Goal: Task Accomplishment & Management: Use online tool/utility

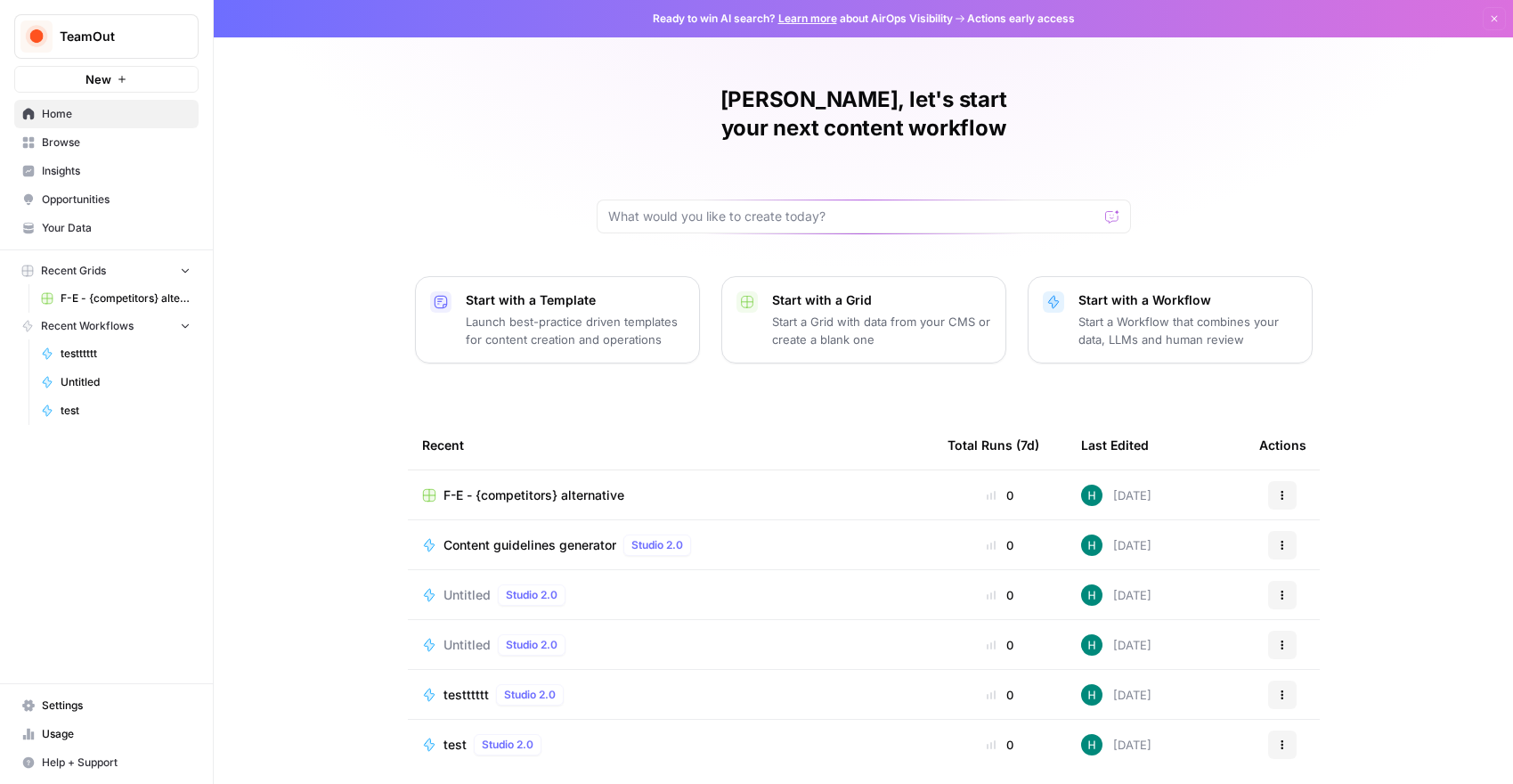
click at [1220, 292] on p "Start with a Workflow" at bounding box center [1188, 300] width 219 height 18
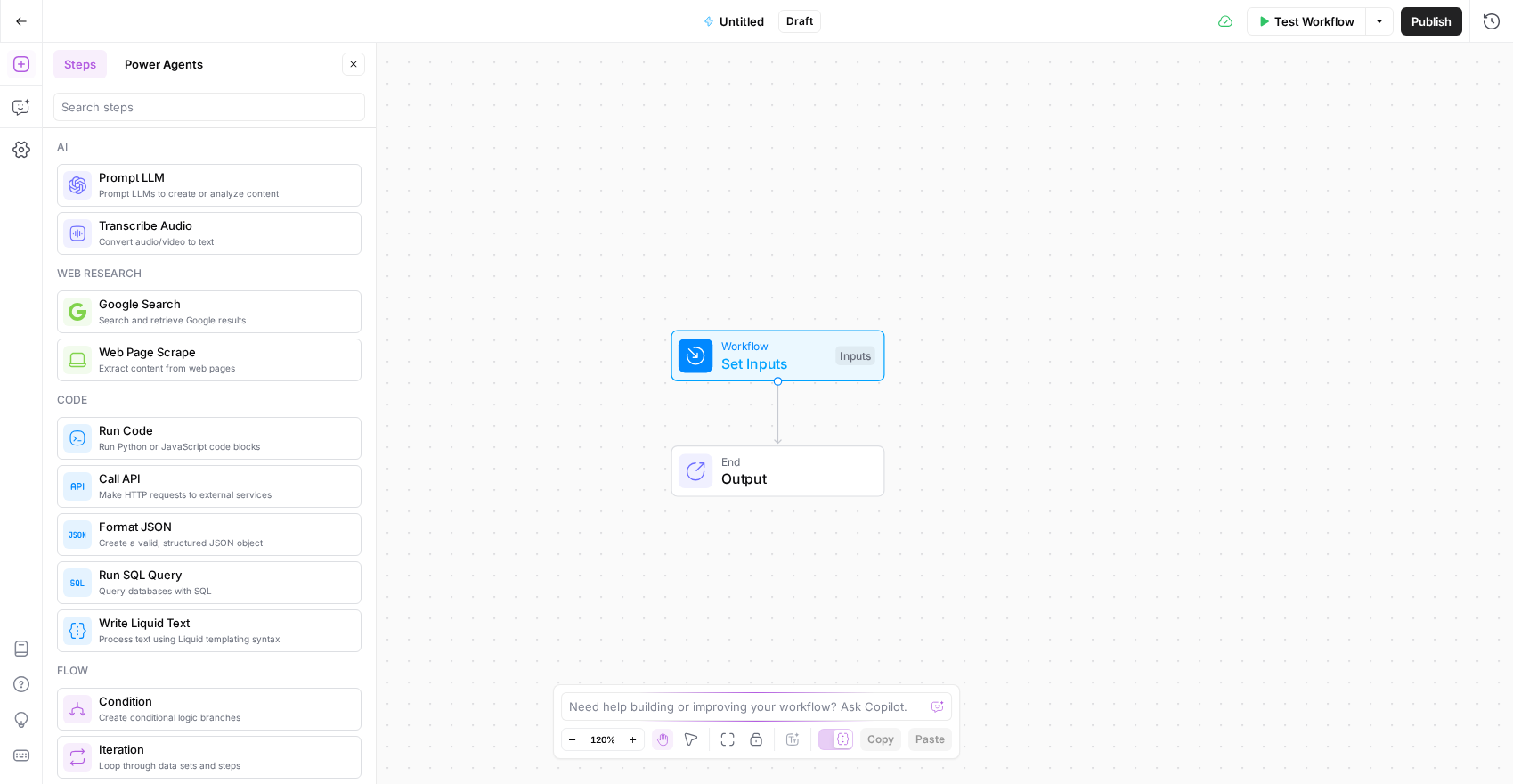
click at [679, 715] on div "Need help building or improving your workflow? Ask Copilot." at bounding box center [757, 705] width 392 height 29
paste textarea "AirOps AI Builder Prompt Title: Accessibility Fix Pack Workflow Description: Bu…"
type textarea "AirOps AI Builder Prompt Title: Accessibility Fix Pack Workflow Description: Bu…"
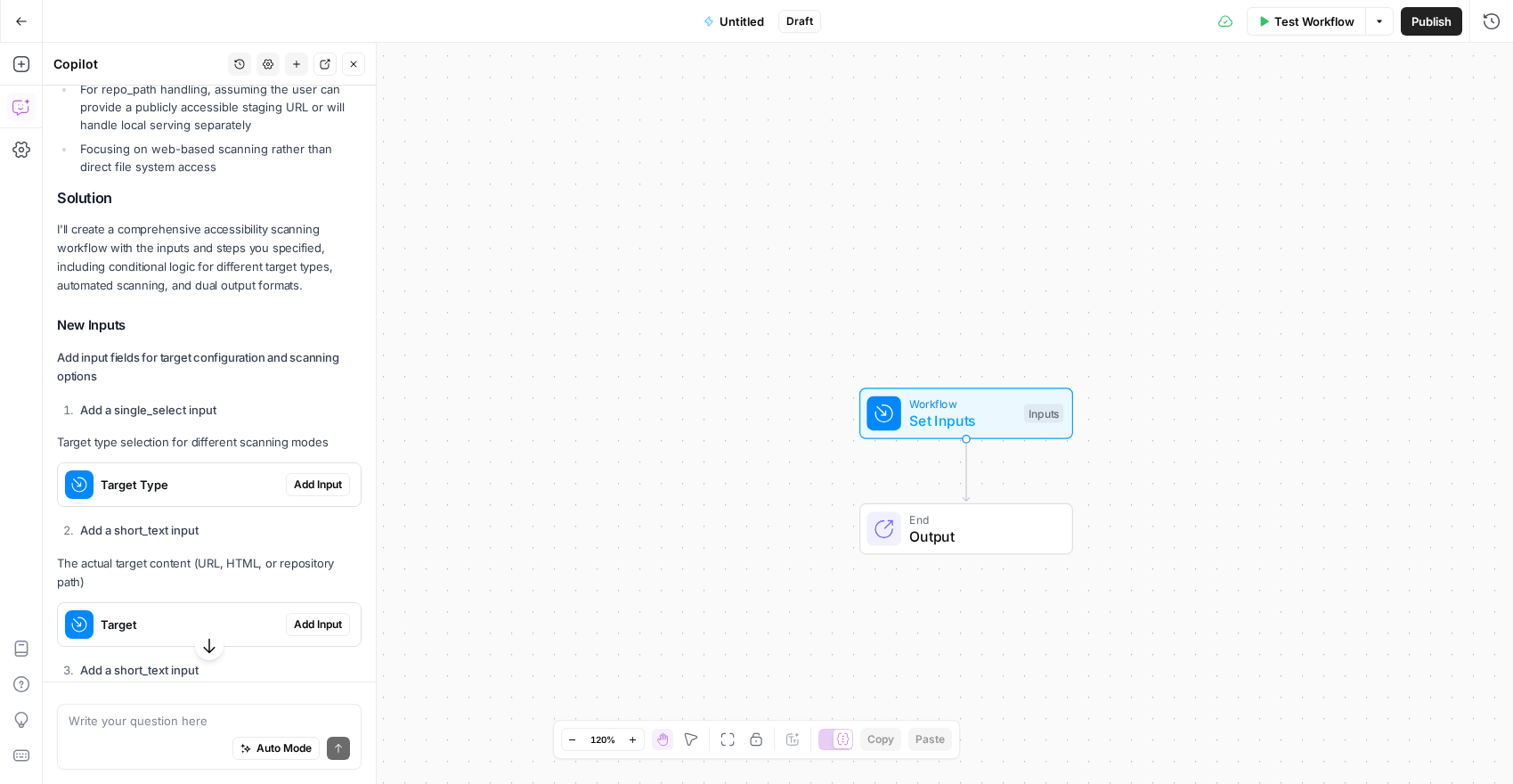
scroll to position [3028, 0]
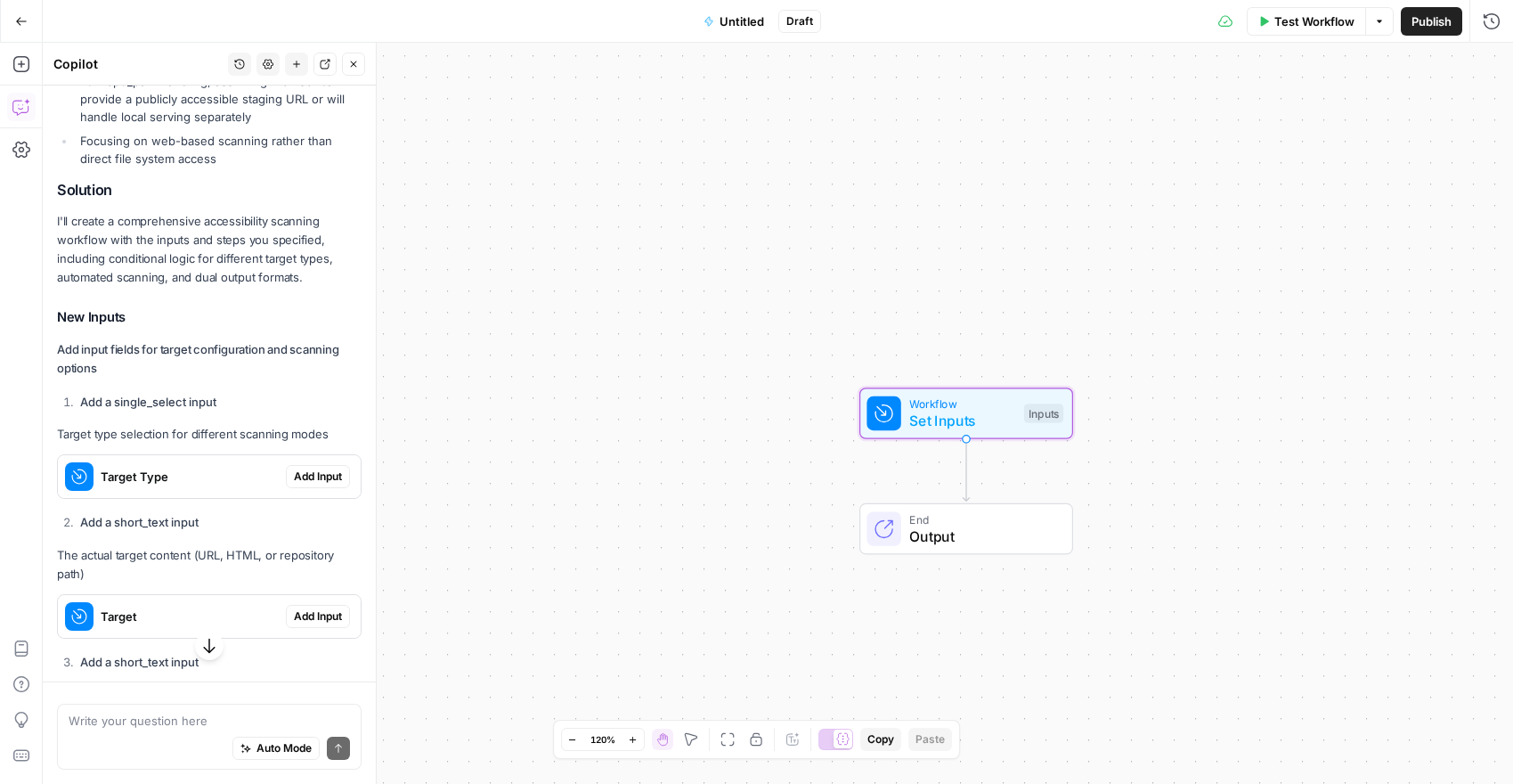
click at [290, 465] on button "Add Input" at bounding box center [317, 477] width 64 height 24
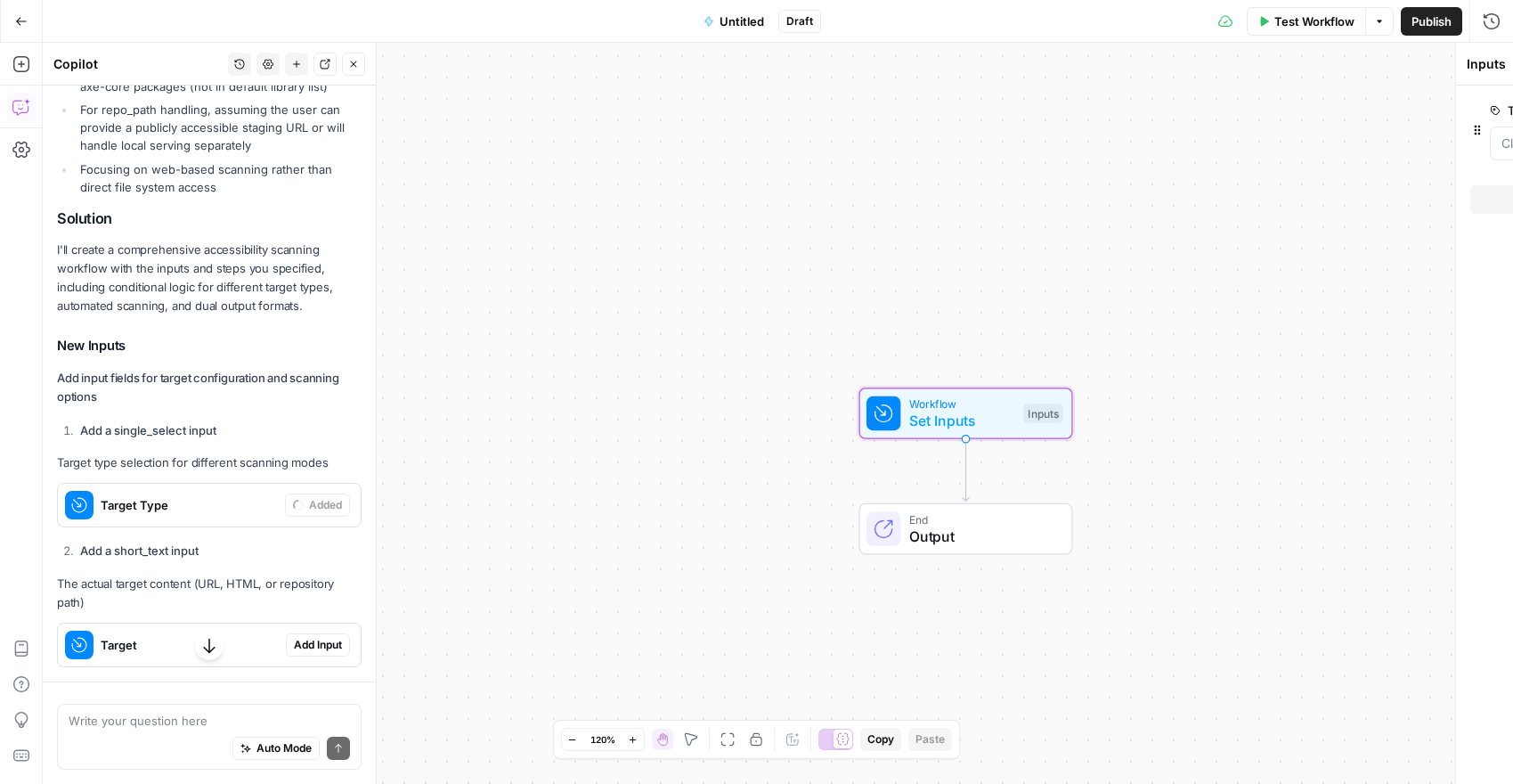
scroll to position [3056, 0]
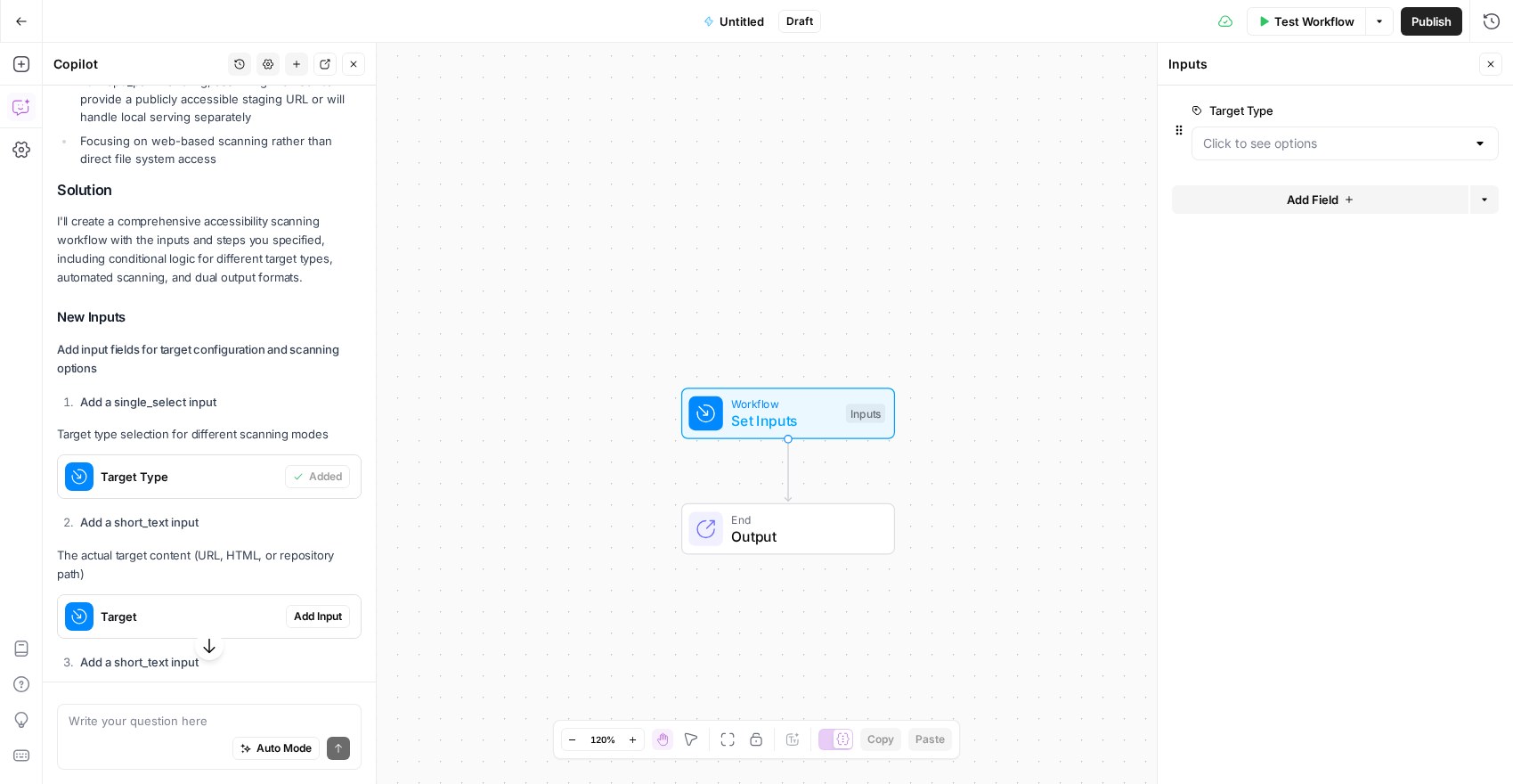
click at [1215, 154] on div at bounding box center [1346, 143] width 307 height 33
click at [1251, 217] on span "html" at bounding box center [1342, 213] width 270 height 18
click at [1276, 140] on Type "Target Type" at bounding box center [1334, 144] width 263 height 18
click at [1224, 191] on span "url" at bounding box center [1342, 188] width 270 height 18
click at [320, 608] on span "Add Input" at bounding box center [317, 616] width 48 height 16
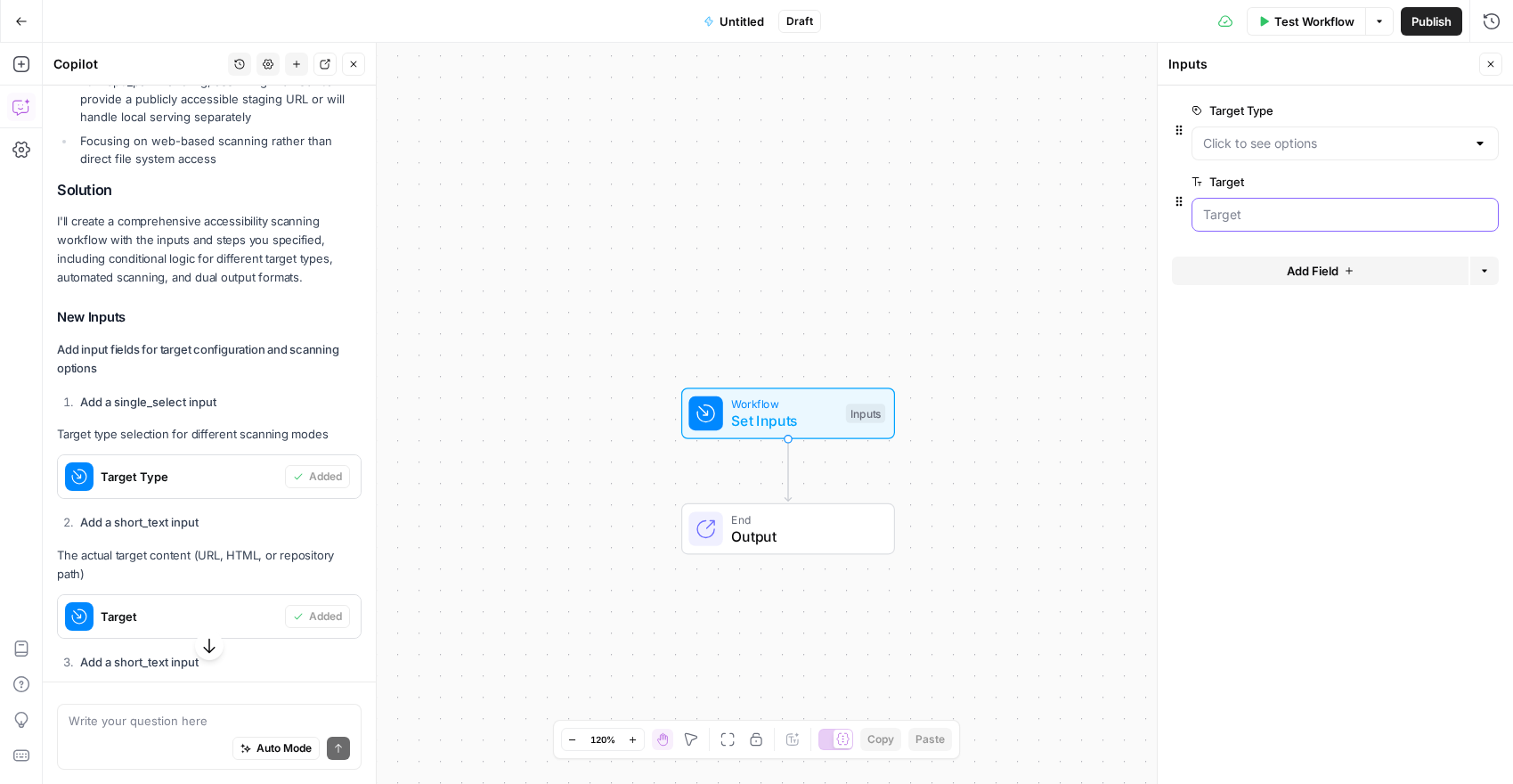
click at [1232, 219] on input "Target" at bounding box center [1345, 215] width 284 height 18
click at [1314, 212] on input "Target" at bounding box center [1345, 215] width 284 height 18
click at [1250, 219] on input "Target" at bounding box center [1345, 215] width 284 height 18
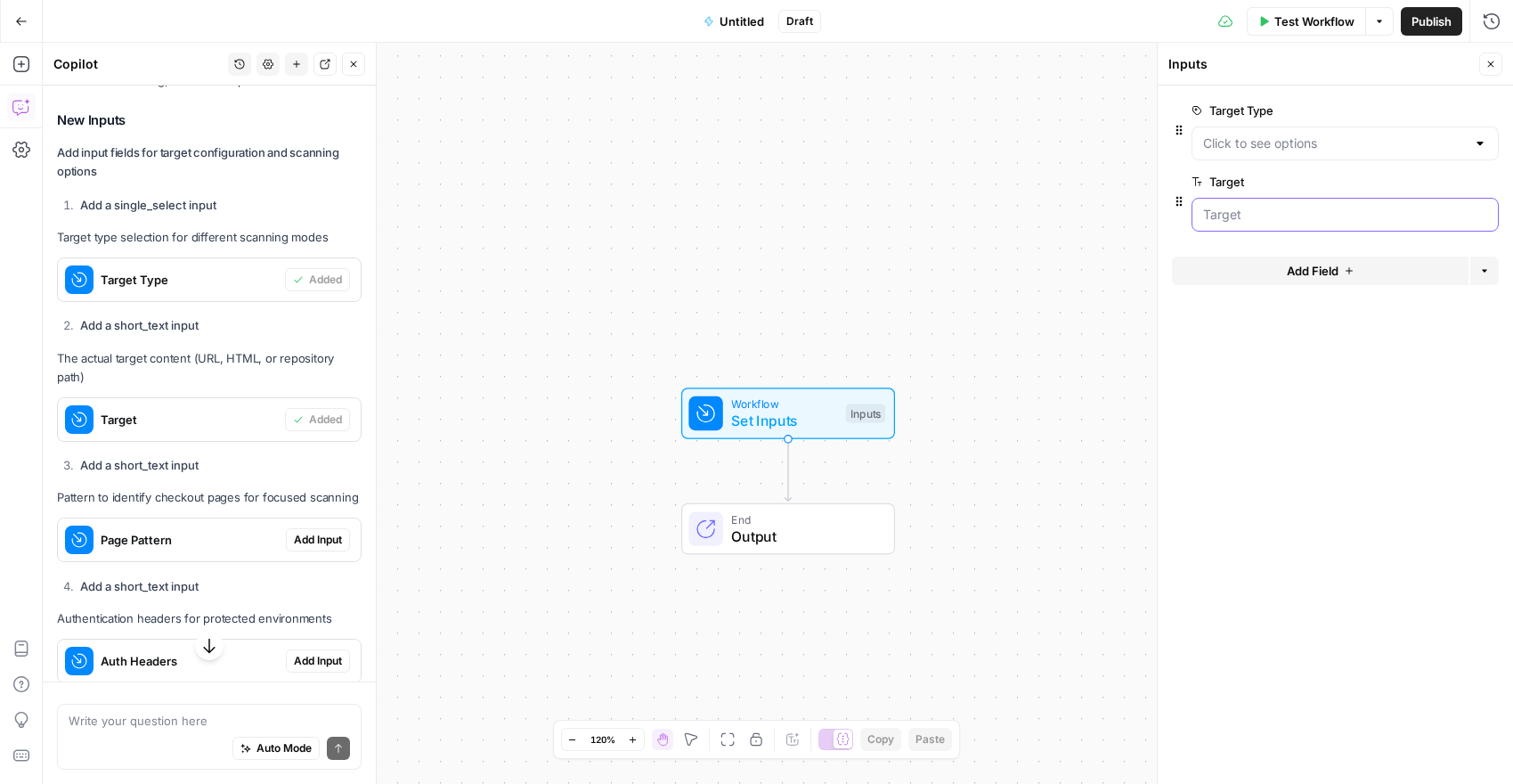
scroll to position [3255, 0]
click at [322, 529] on span "Add Input" at bounding box center [317, 537] width 48 height 16
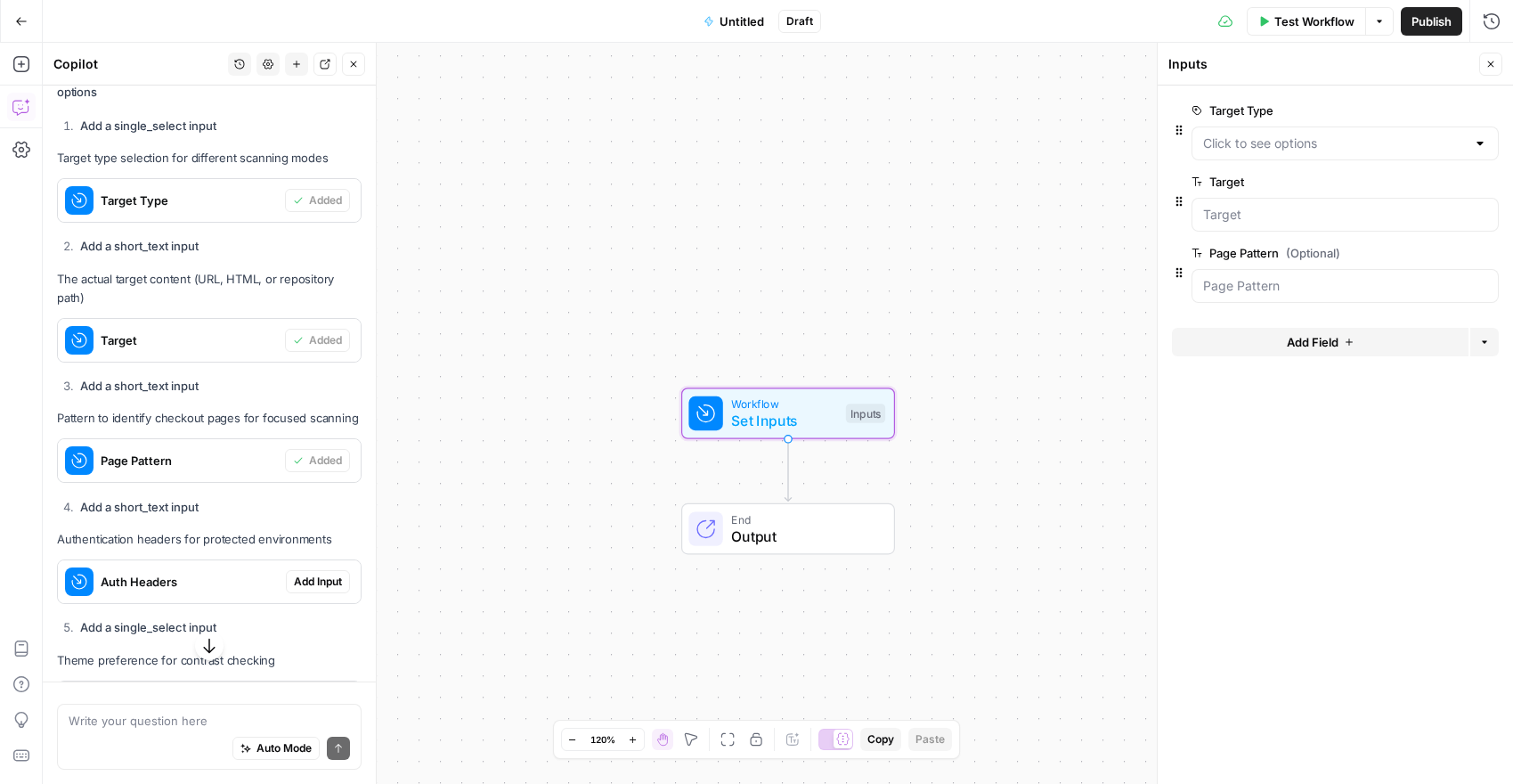
scroll to position [3375, 0]
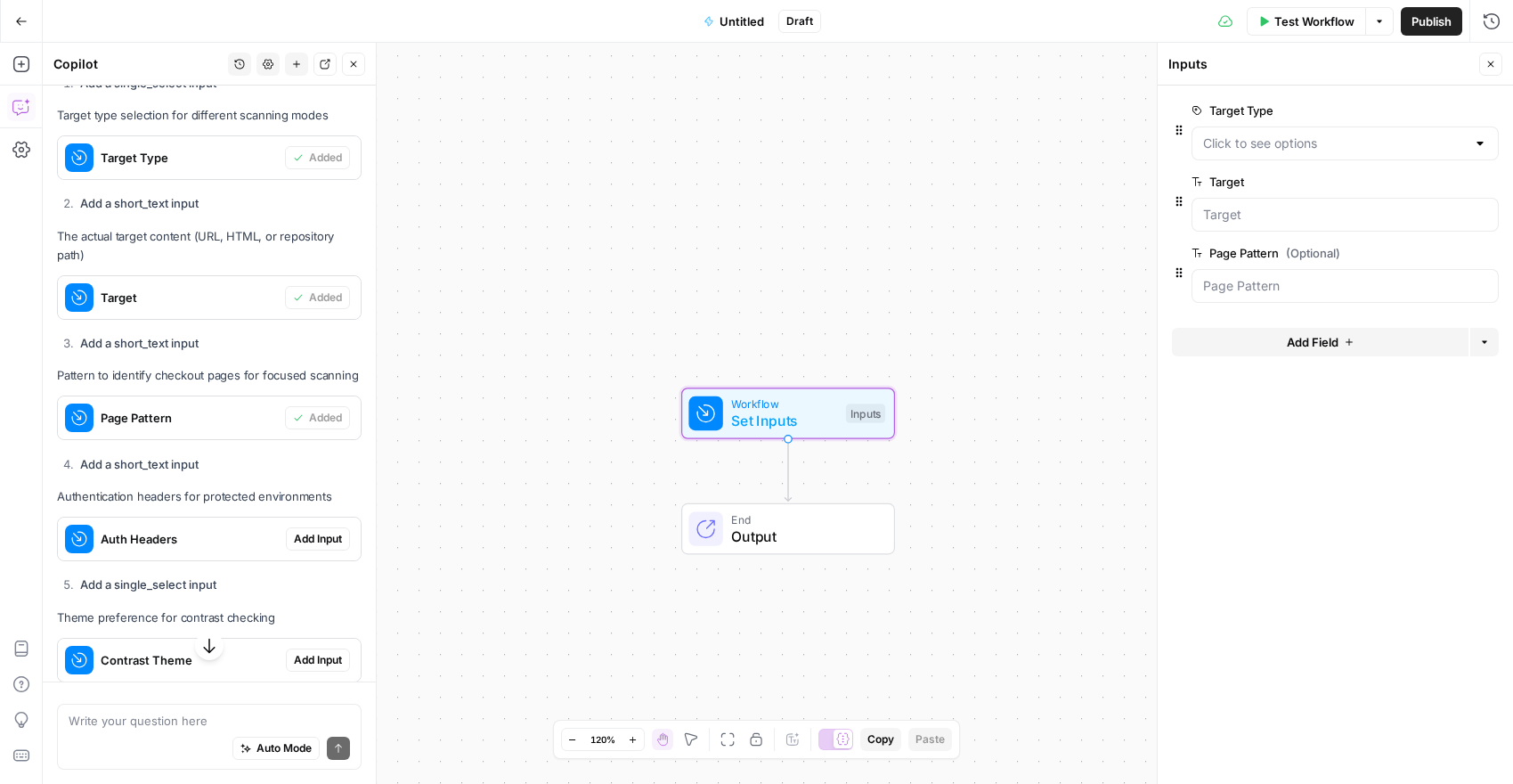
click at [323, 531] on span "Add Input" at bounding box center [317, 539] width 48 height 16
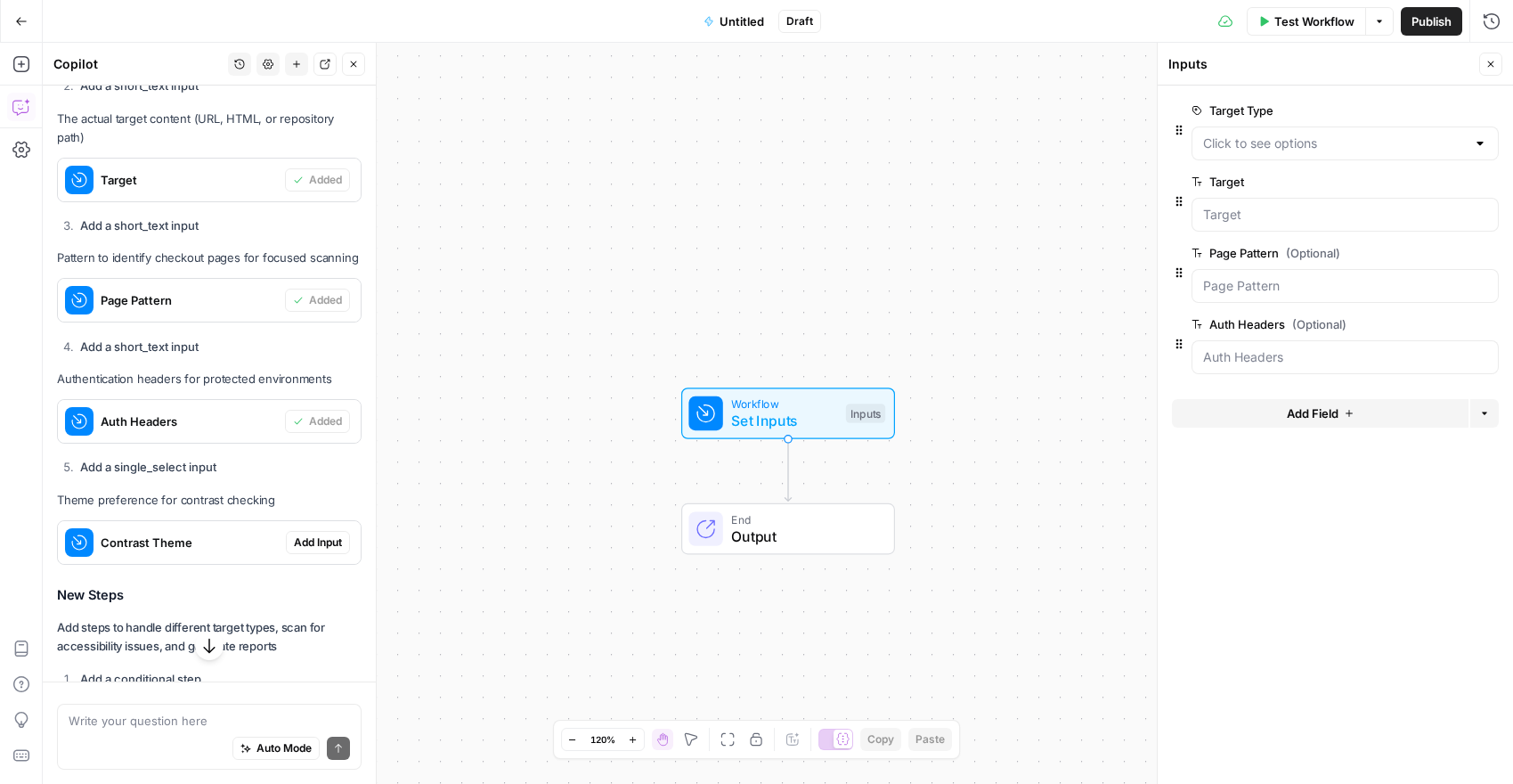
scroll to position [3507, 0]
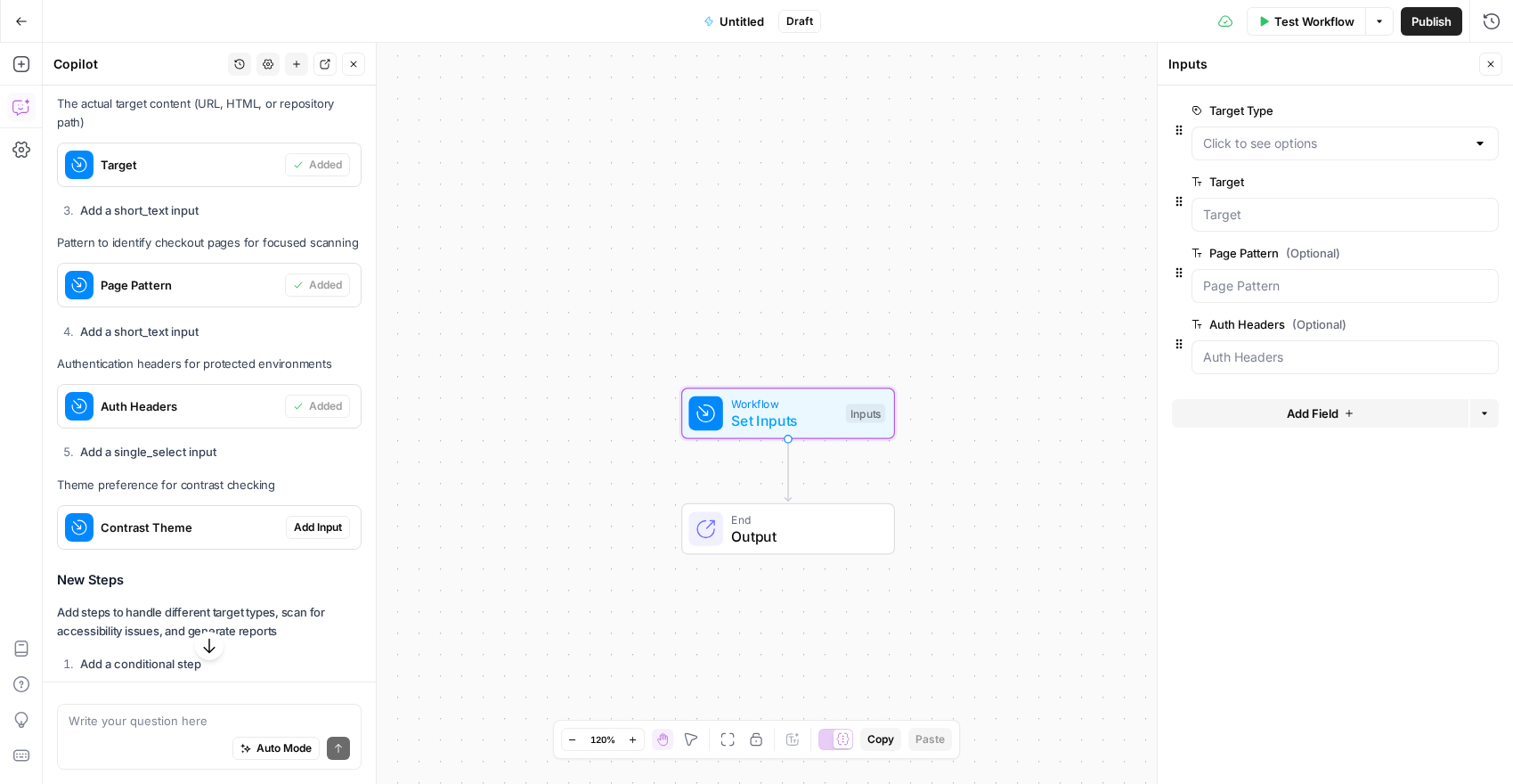
click at [316, 519] on span "Add Input" at bounding box center [317, 527] width 48 height 16
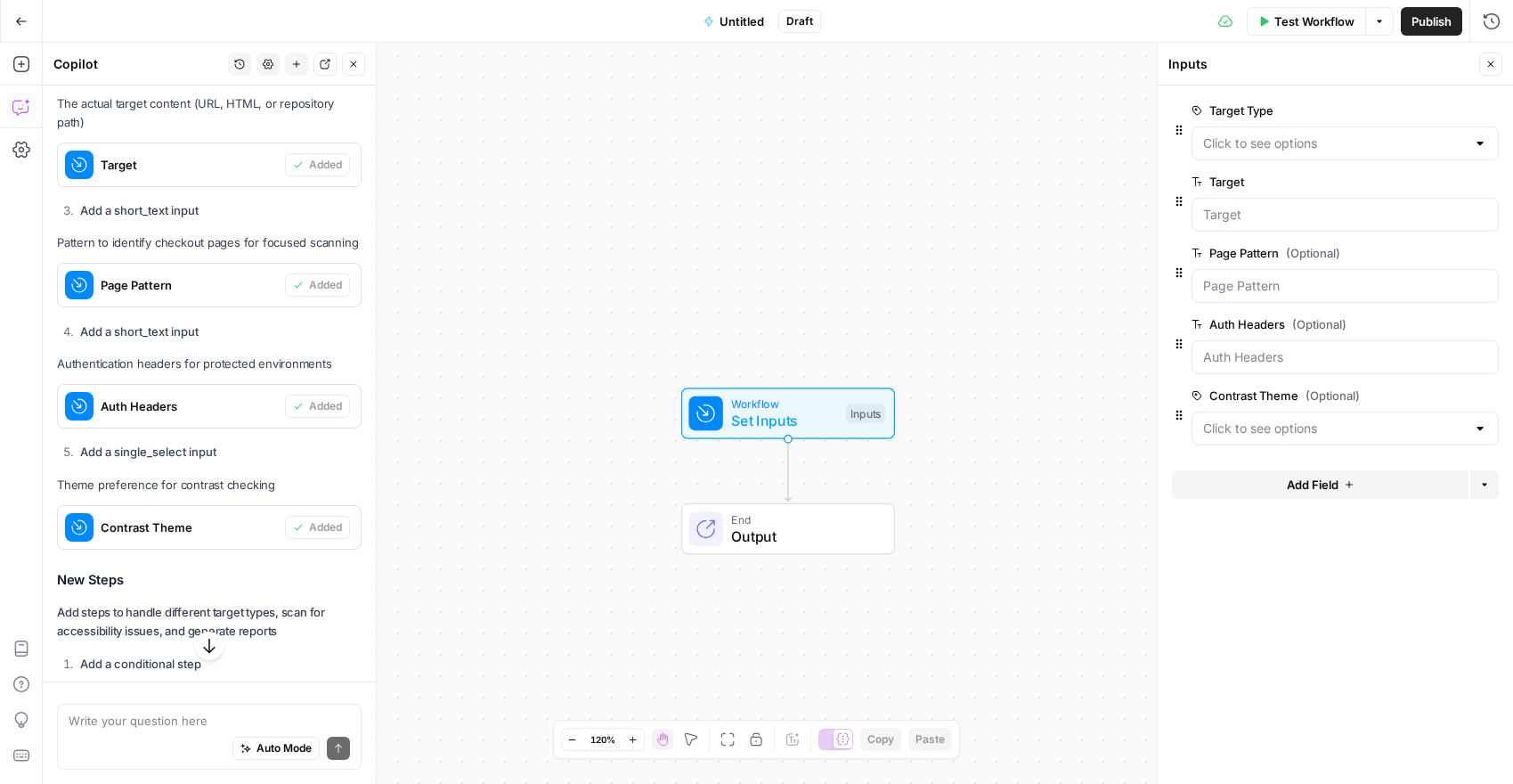
click at [1395, 442] on div at bounding box center [1346, 428] width 307 height 33
click at [1303, 359] on Headers "Auth Headers (Optional)" at bounding box center [1345, 357] width 284 height 18
click at [1227, 281] on Pattern "Page Pattern (Optional)" at bounding box center [1345, 286] width 284 height 18
click at [1264, 212] on input "Target" at bounding box center [1345, 215] width 284 height 18
click at [1286, 154] on div at bounding box center [1346, 143] width 307 height 33
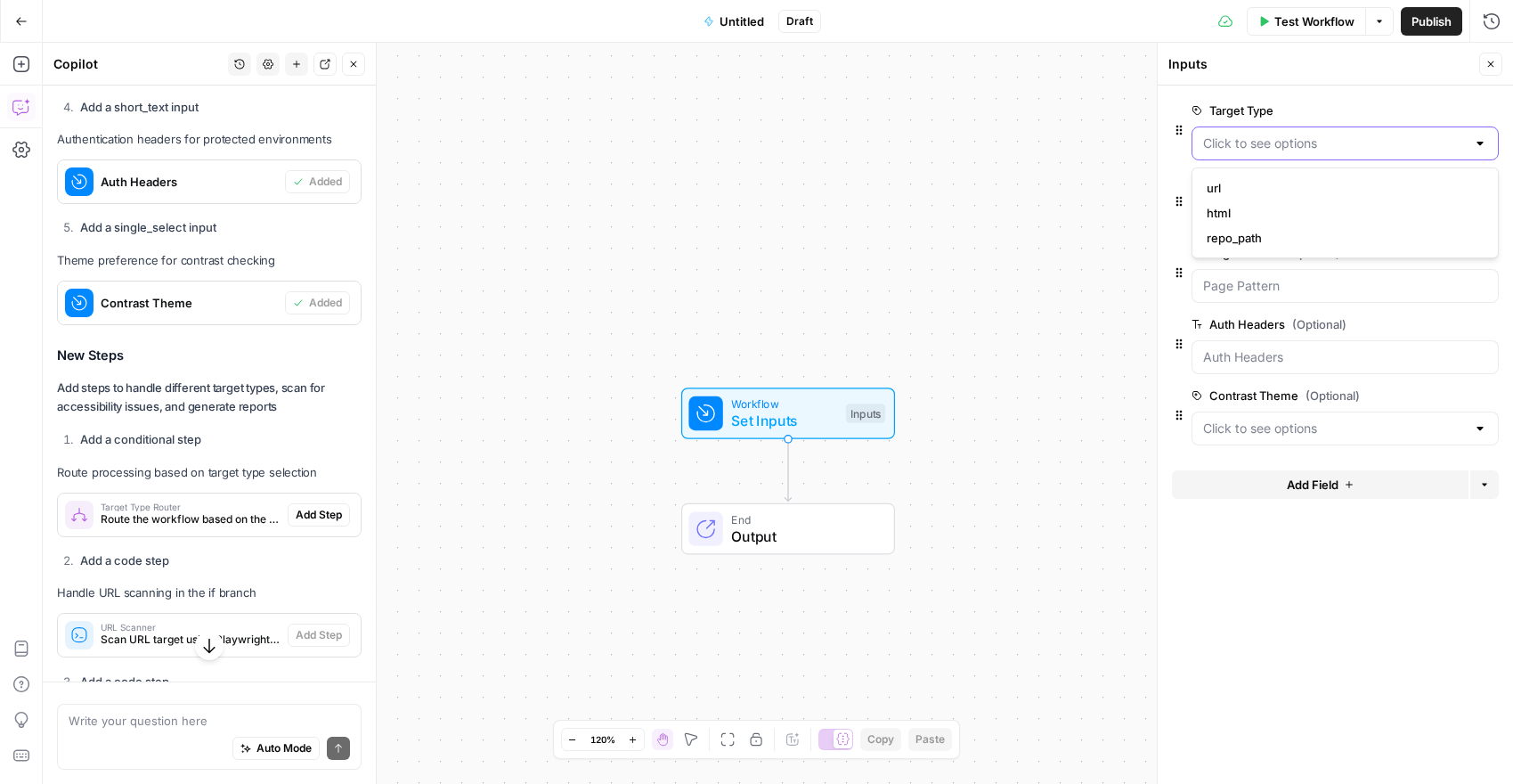
scroll to position [3743, 0]
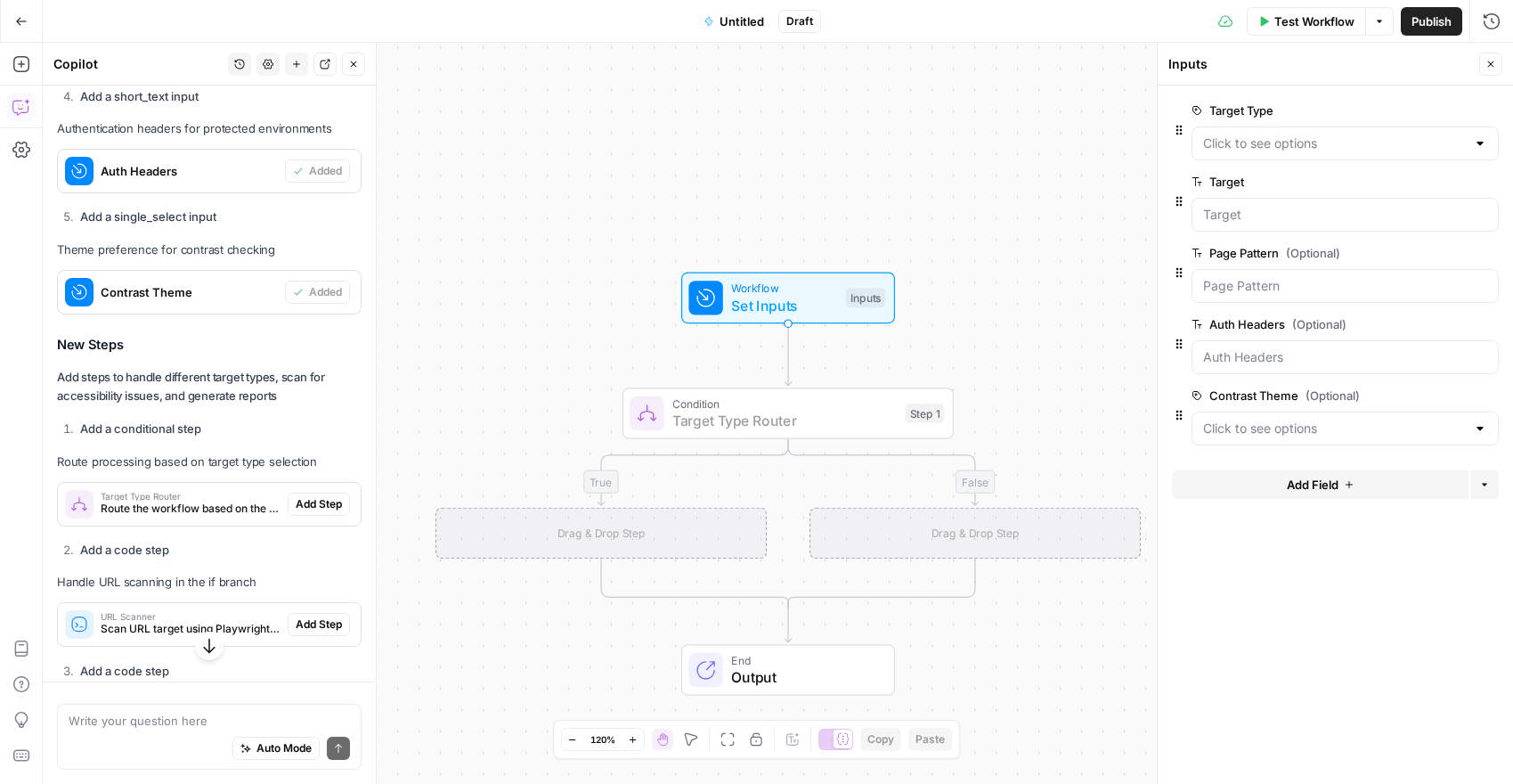
click at [319, 496] on span "Add Step" at bounding box center [318, 504] width 46 height 16
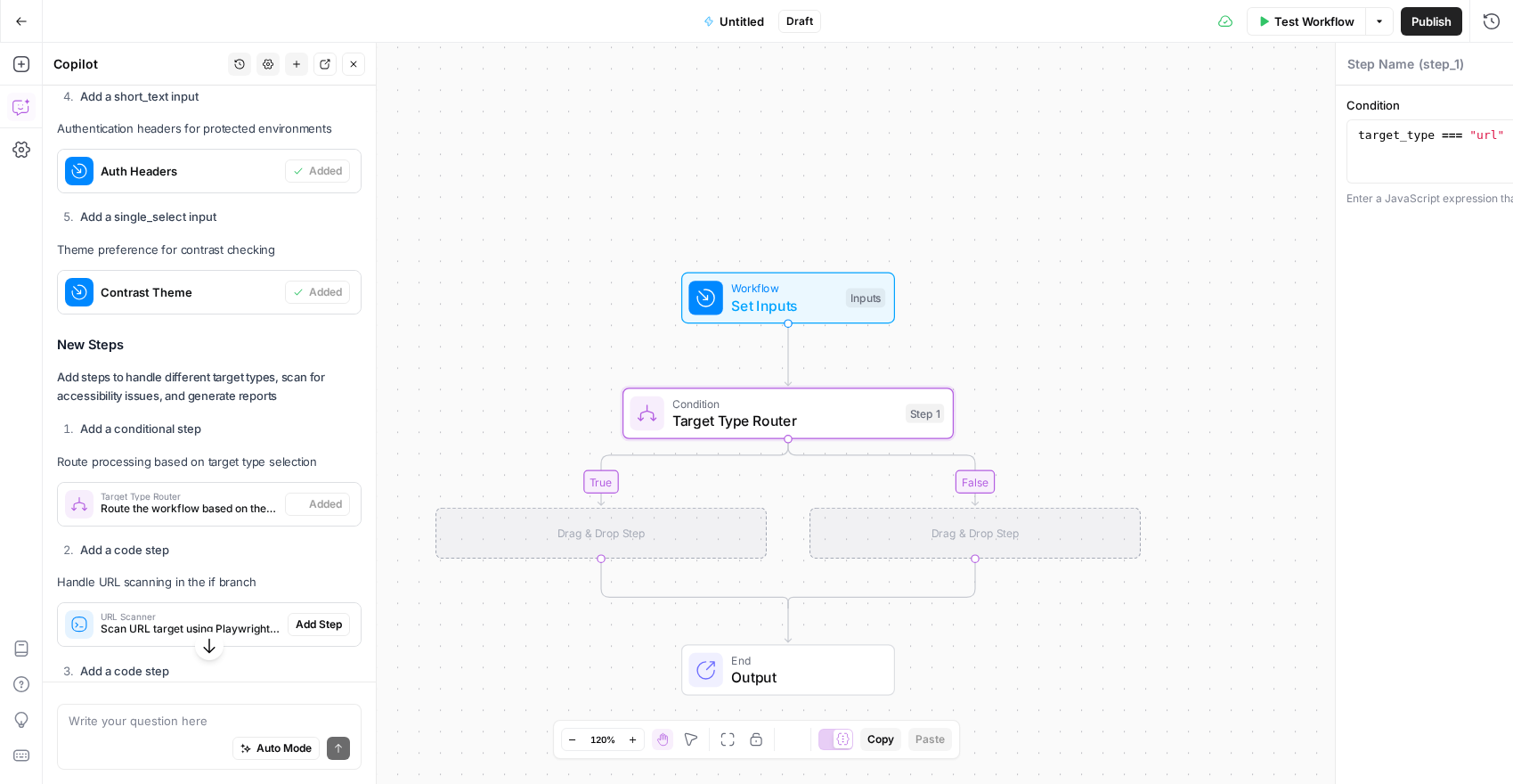
type textarea "Target Type Router"
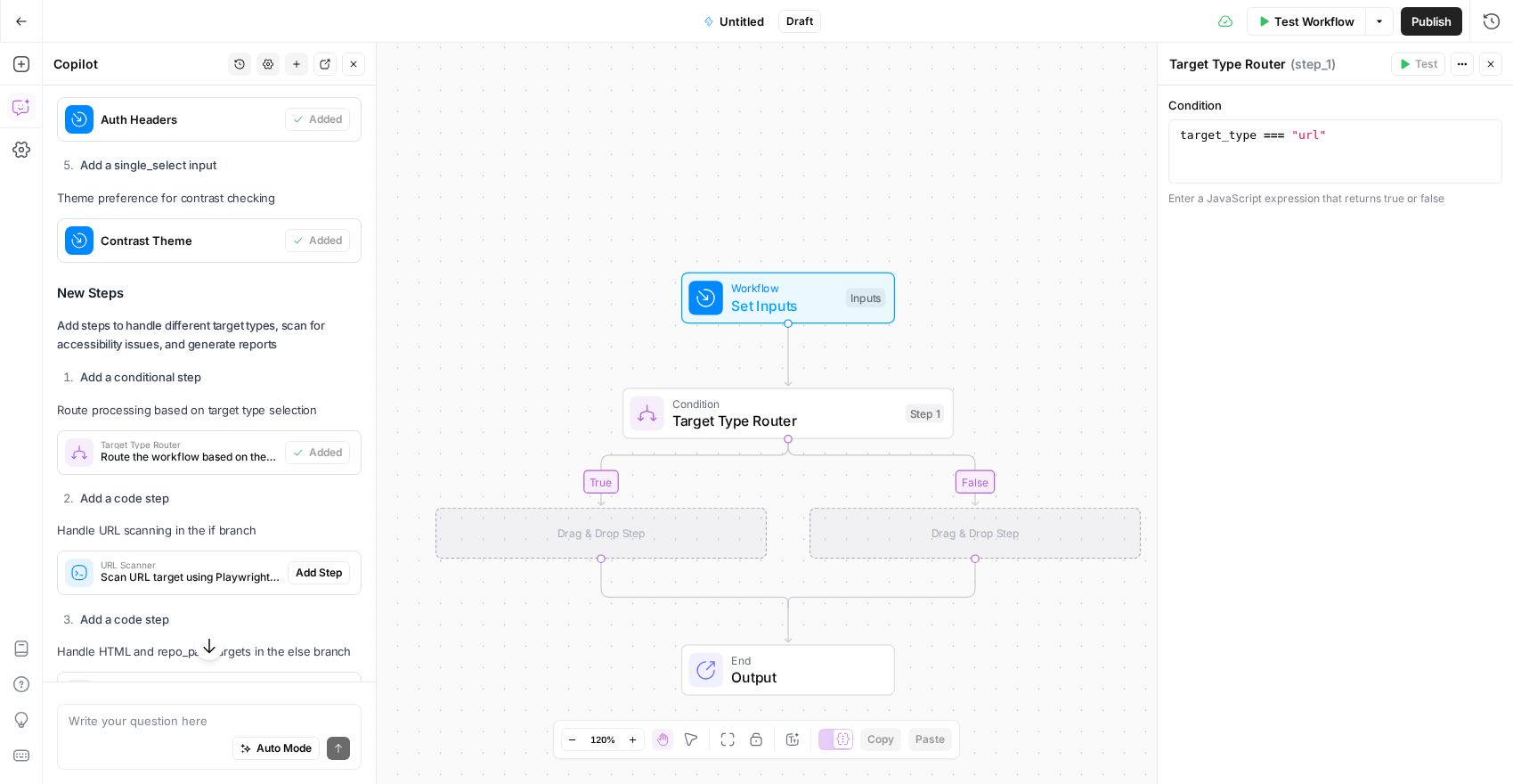
scroll to position [3811, 0]
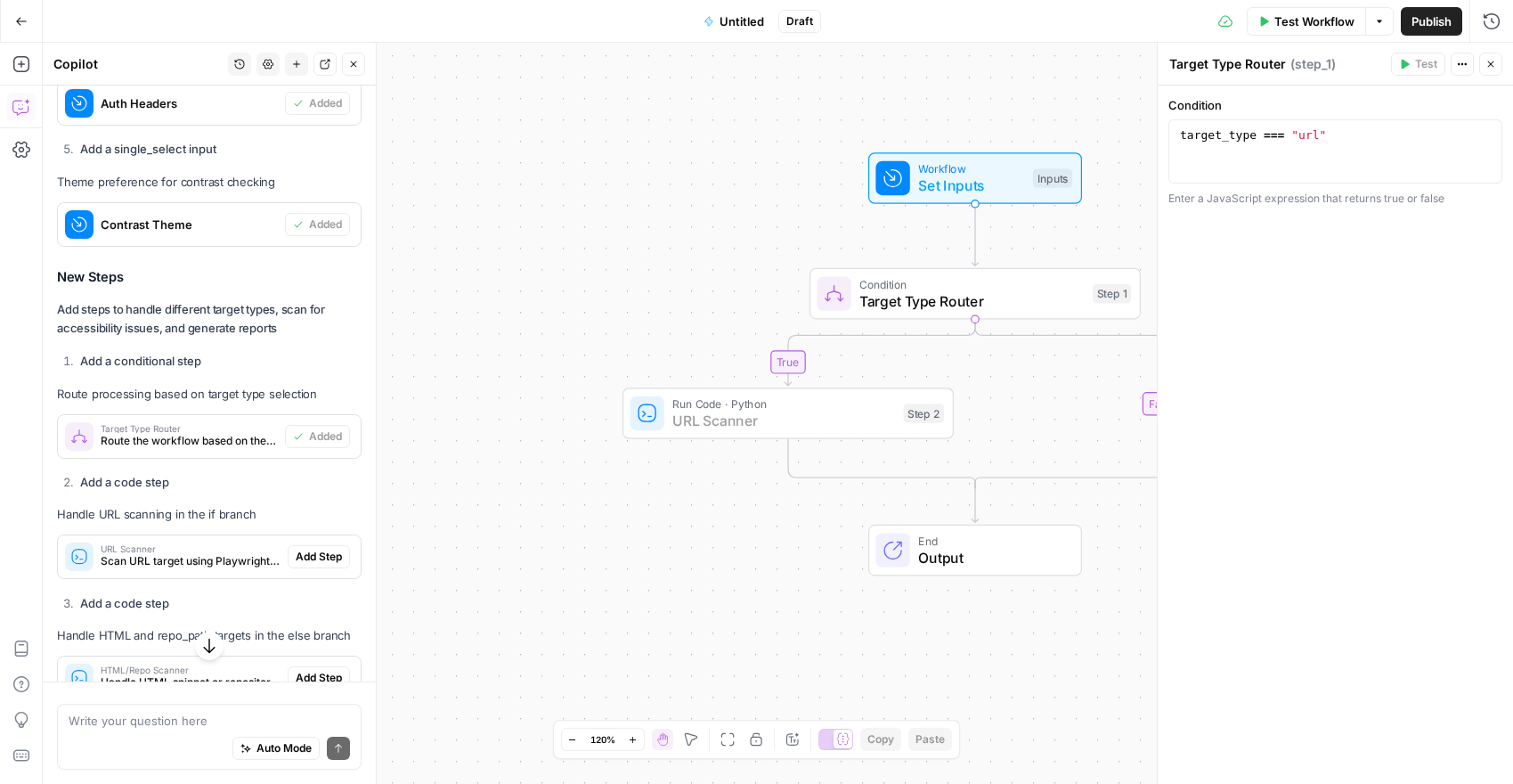
click at [301, 549] on span "Add Step" at bounding box center [318, 556] width 46 height 16
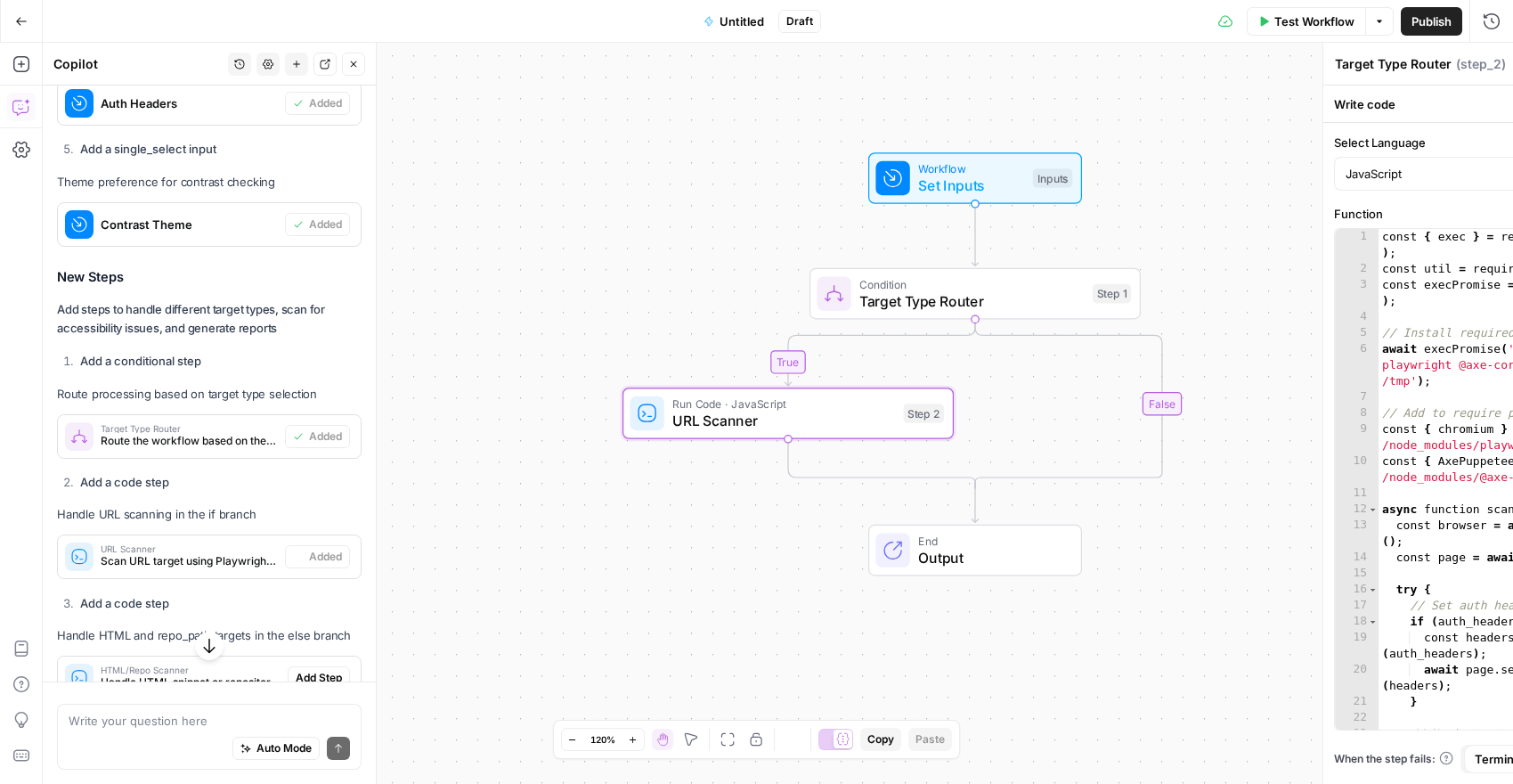
type textarea "URL Scanner"
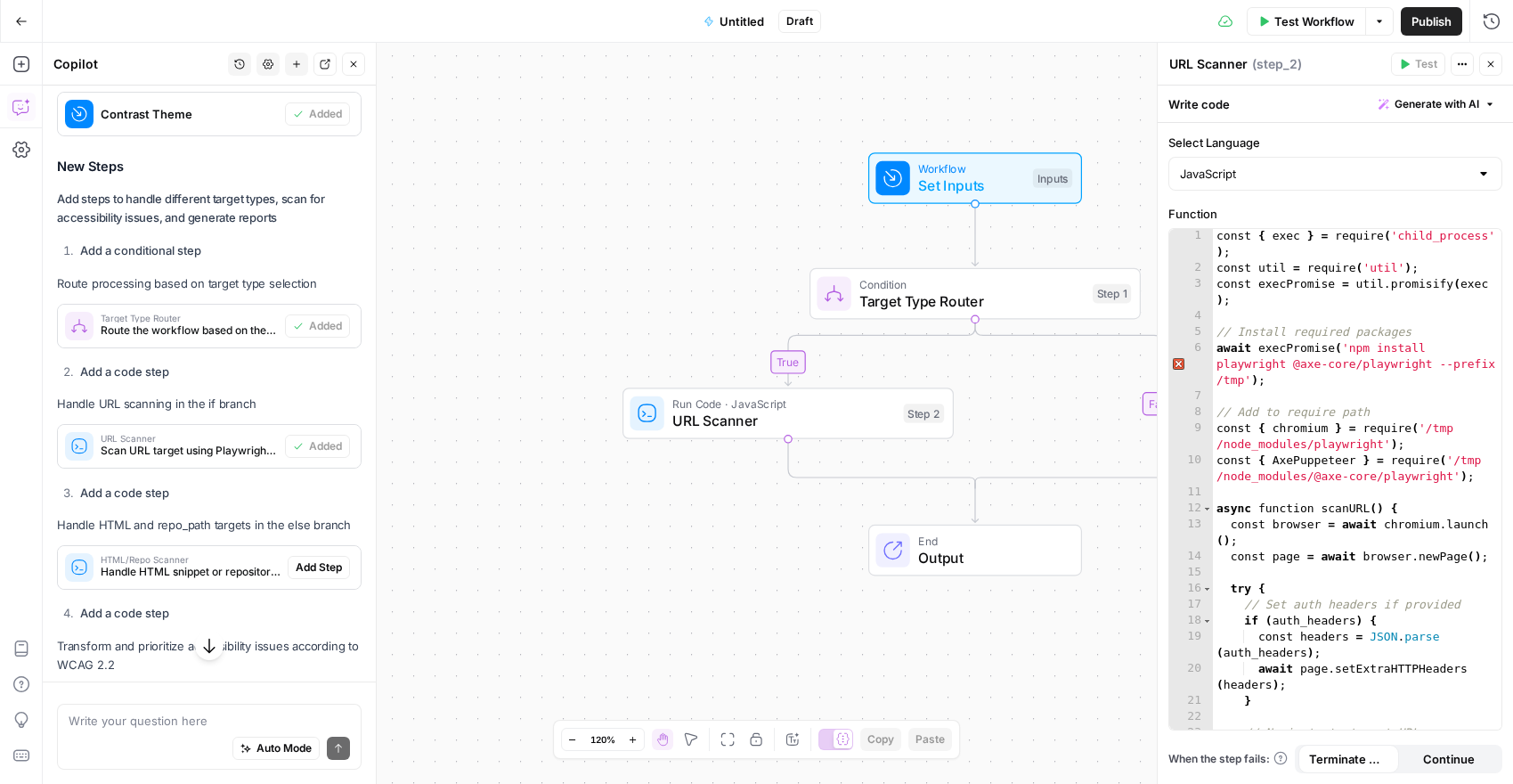
scroll to position [3923, 0]
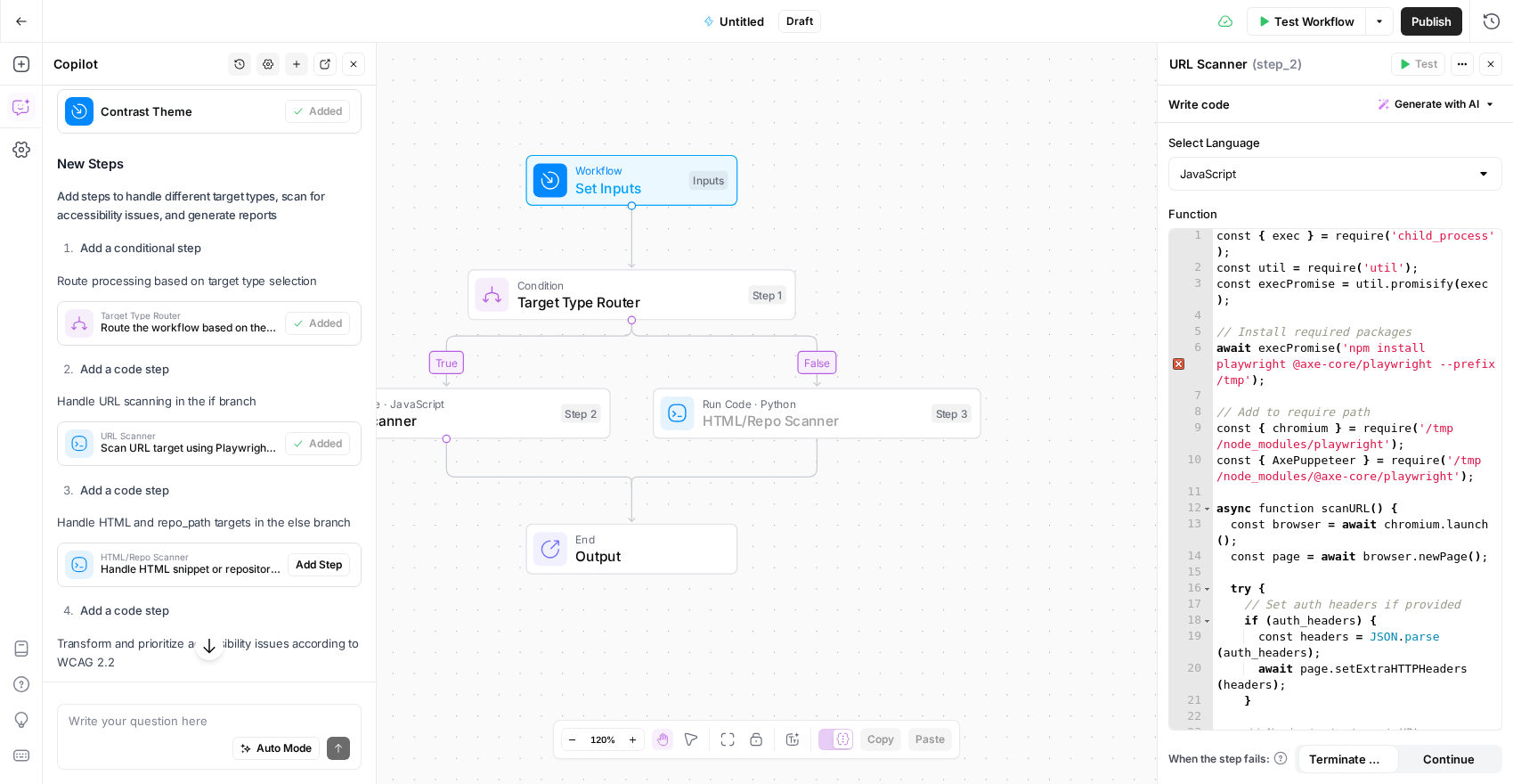
click at [310, 556] on span "Add Step" at bounding box center [318, 564] width 46 height 16
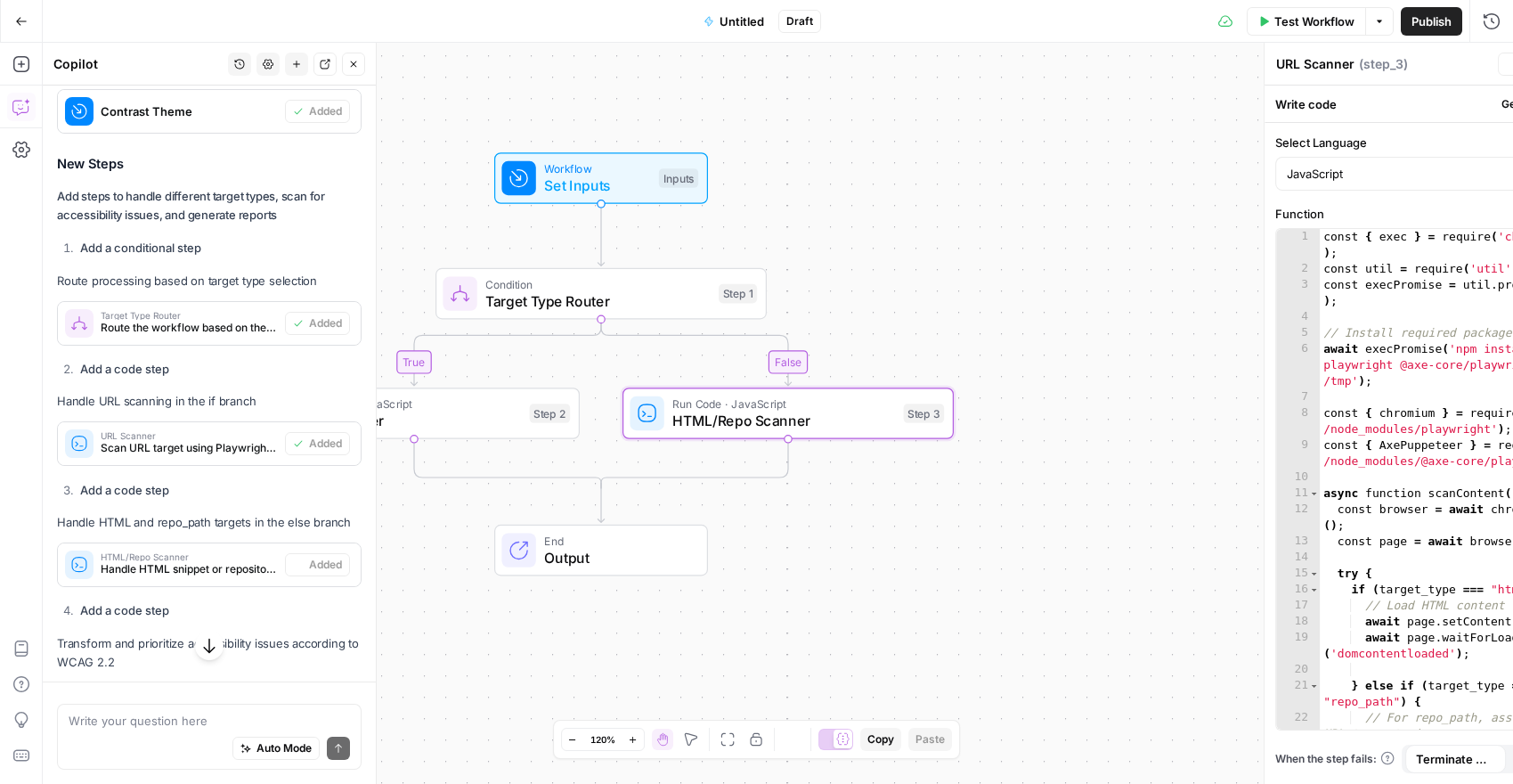
type textarea "HTML/Repo Scanner"
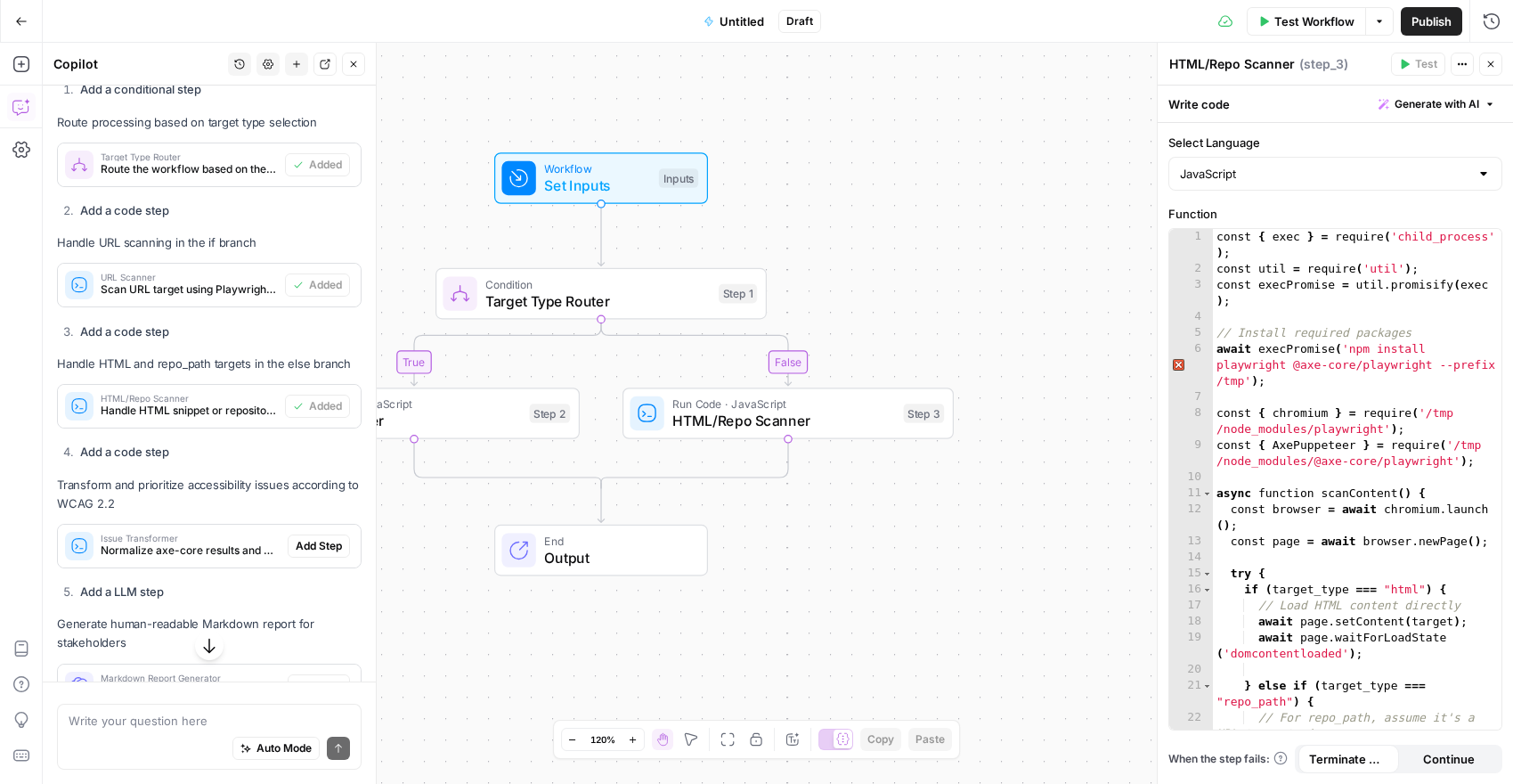
scroll to position [4083, 0]
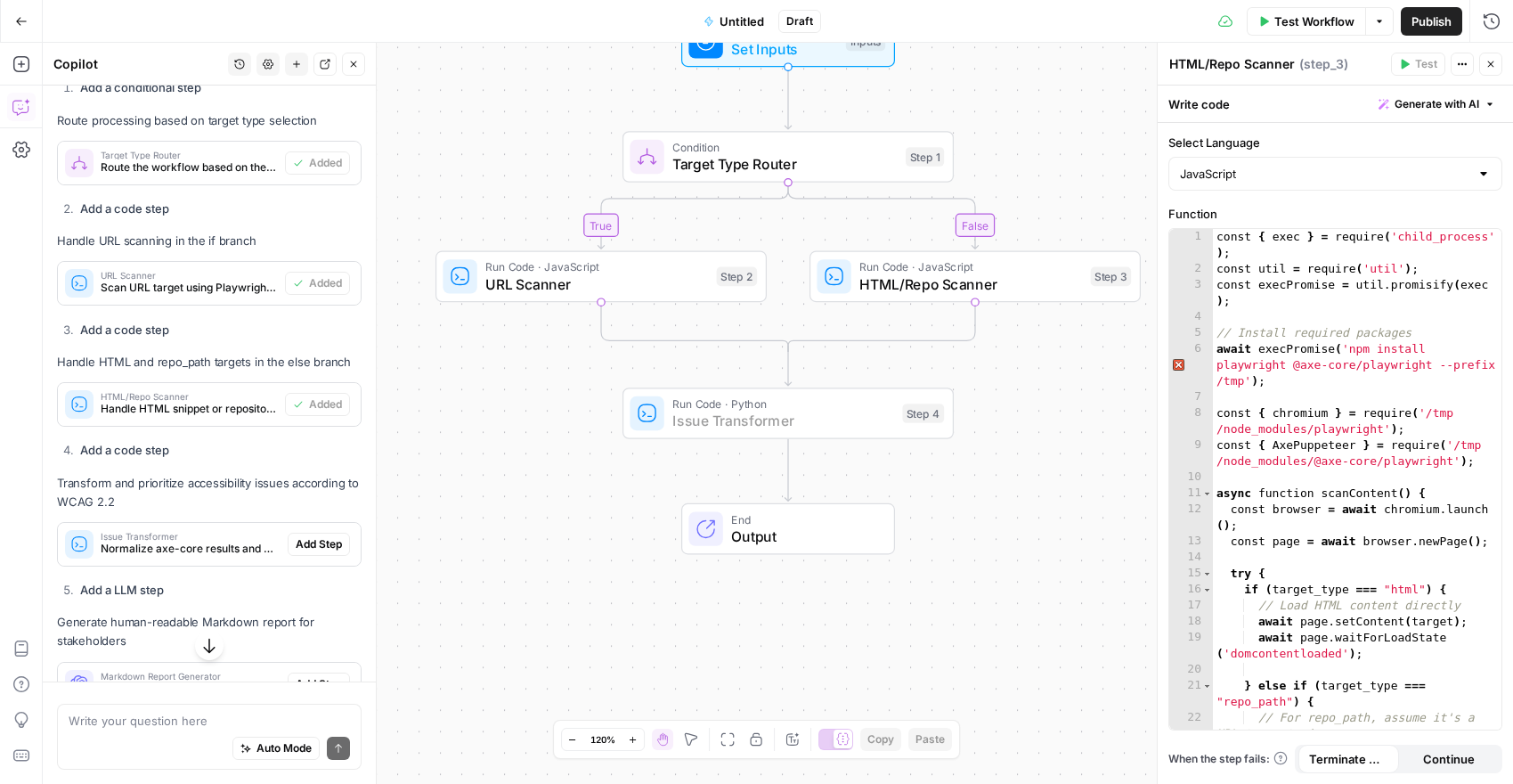
click at [312, 536] on span "Add Step" at bounding box center [318, 544] width 46 height 16
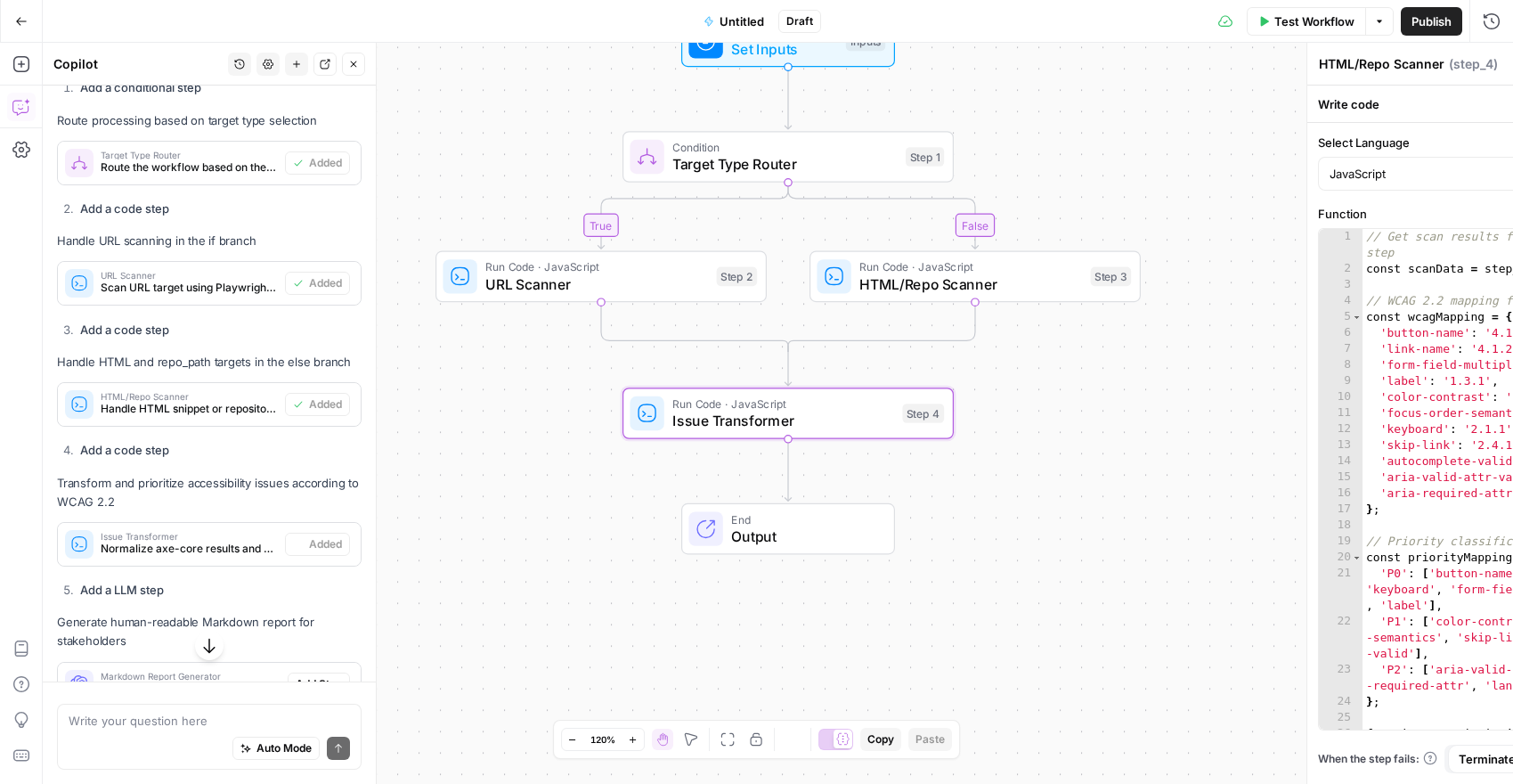
type textarea "Issue Transformer"
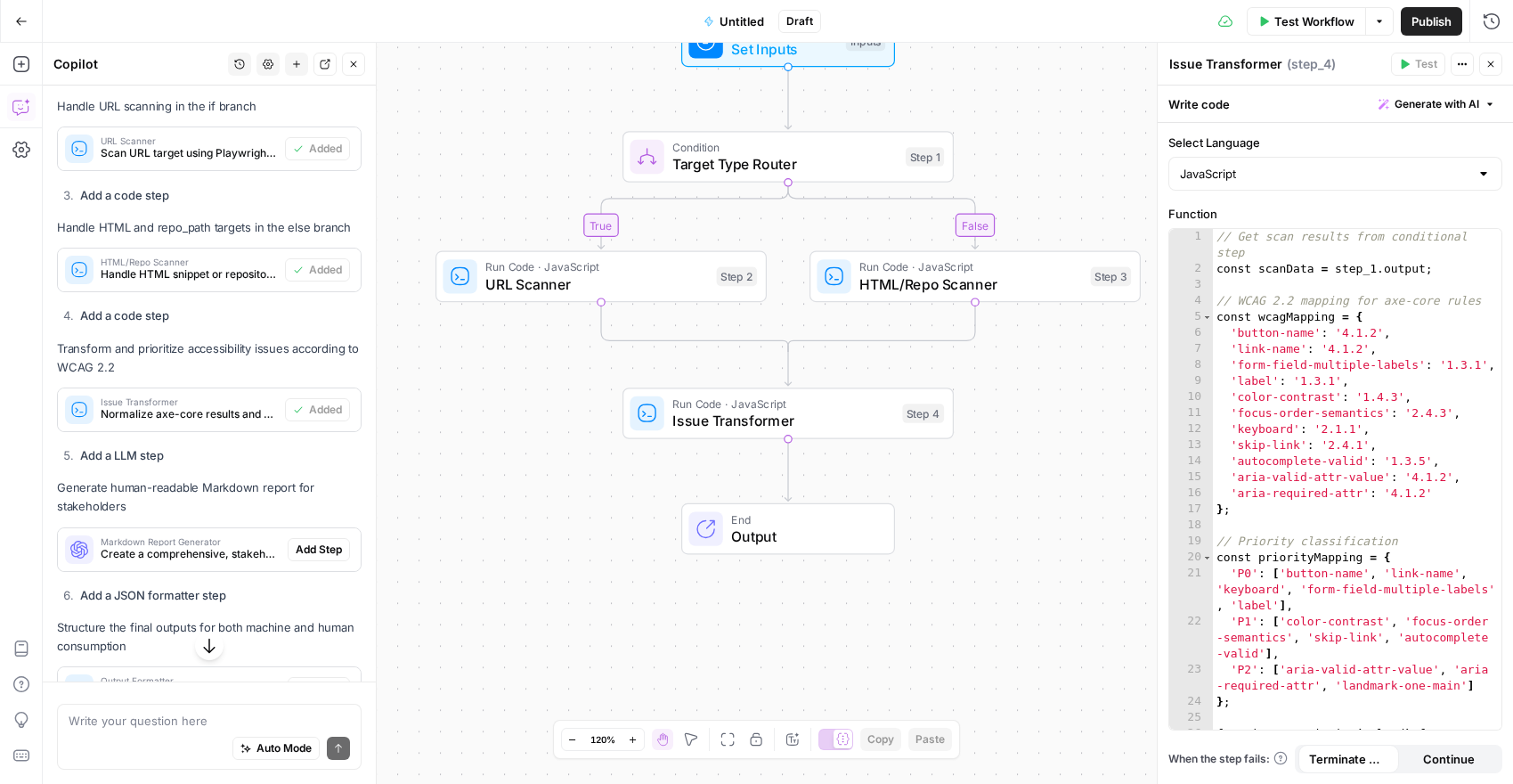
scroll to position [4219, 0]
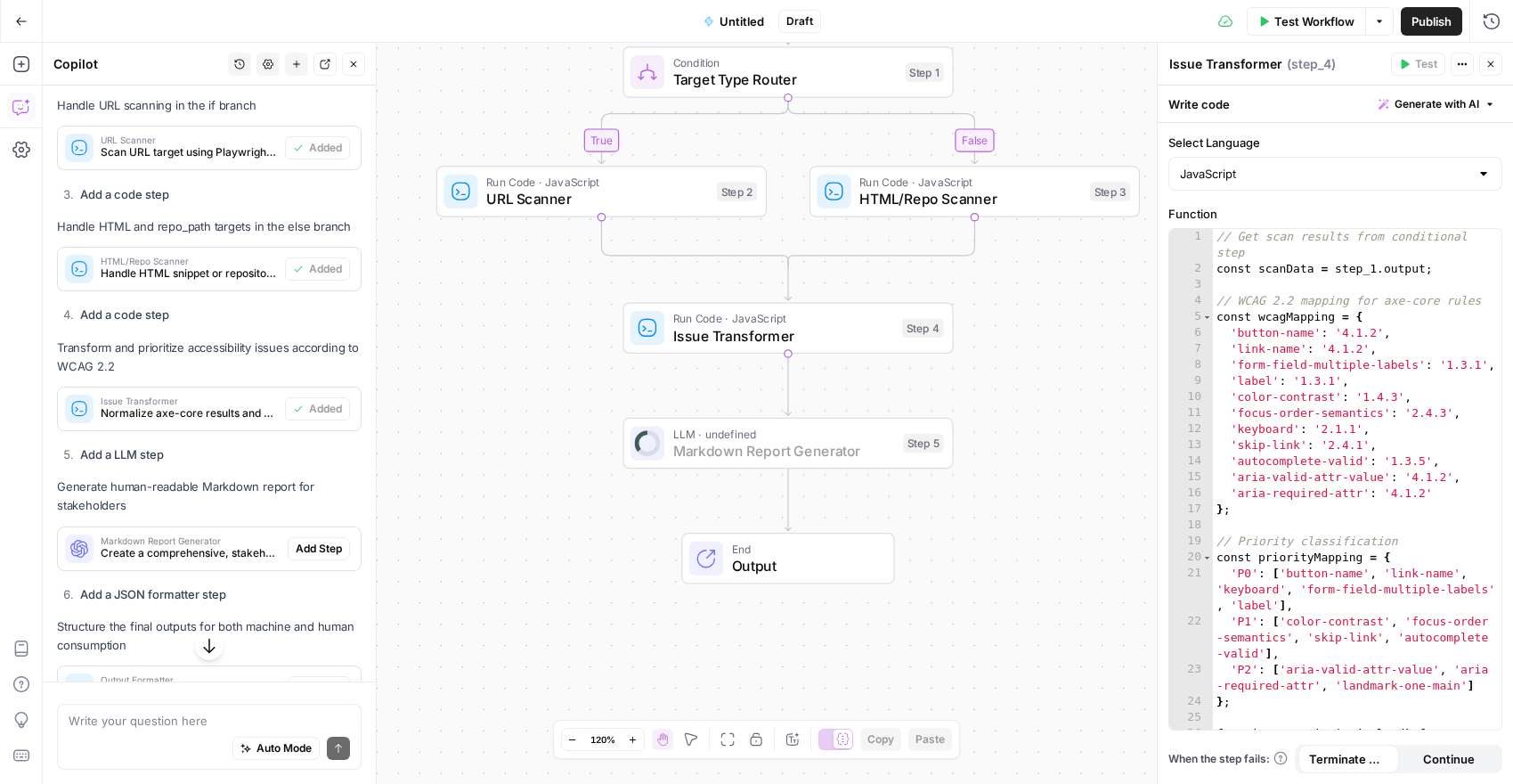
click at [311, 538] on button "Add Step" at bounding box center [318, 549] width 62 height 24
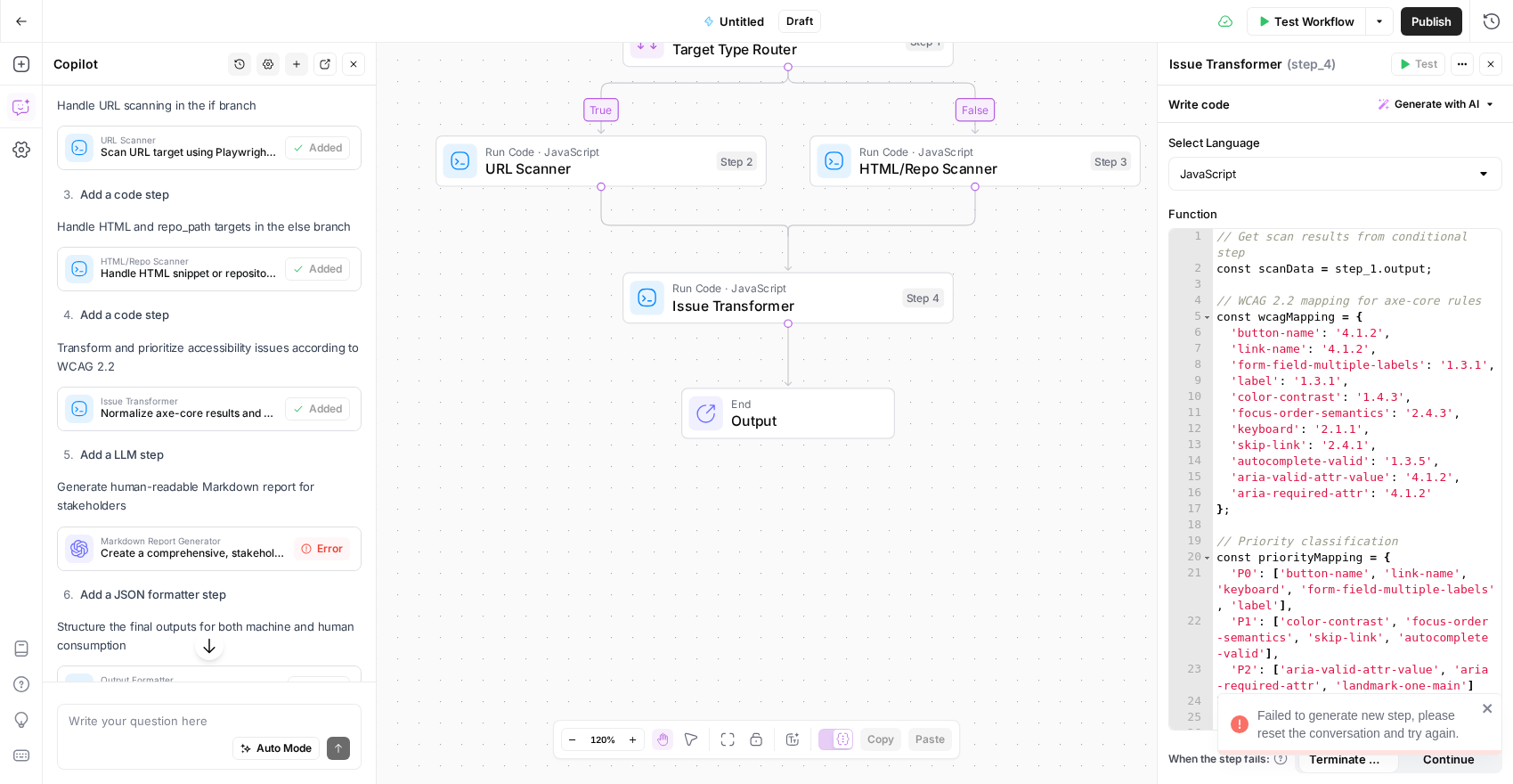
click at [317, 541] on span "Error" at bounding box center [330, 549] width 26 height 16
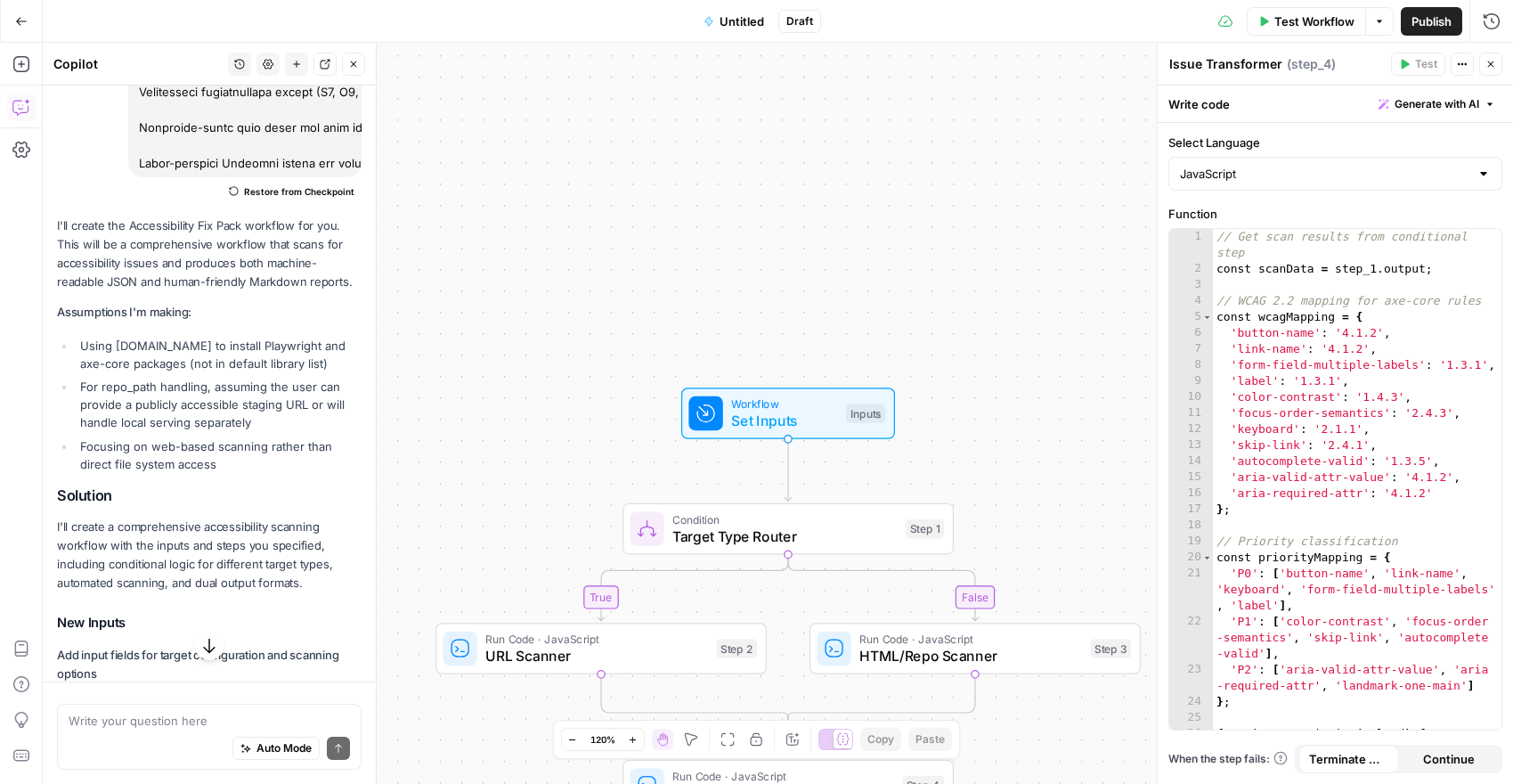
scroll to position [2740, 0]
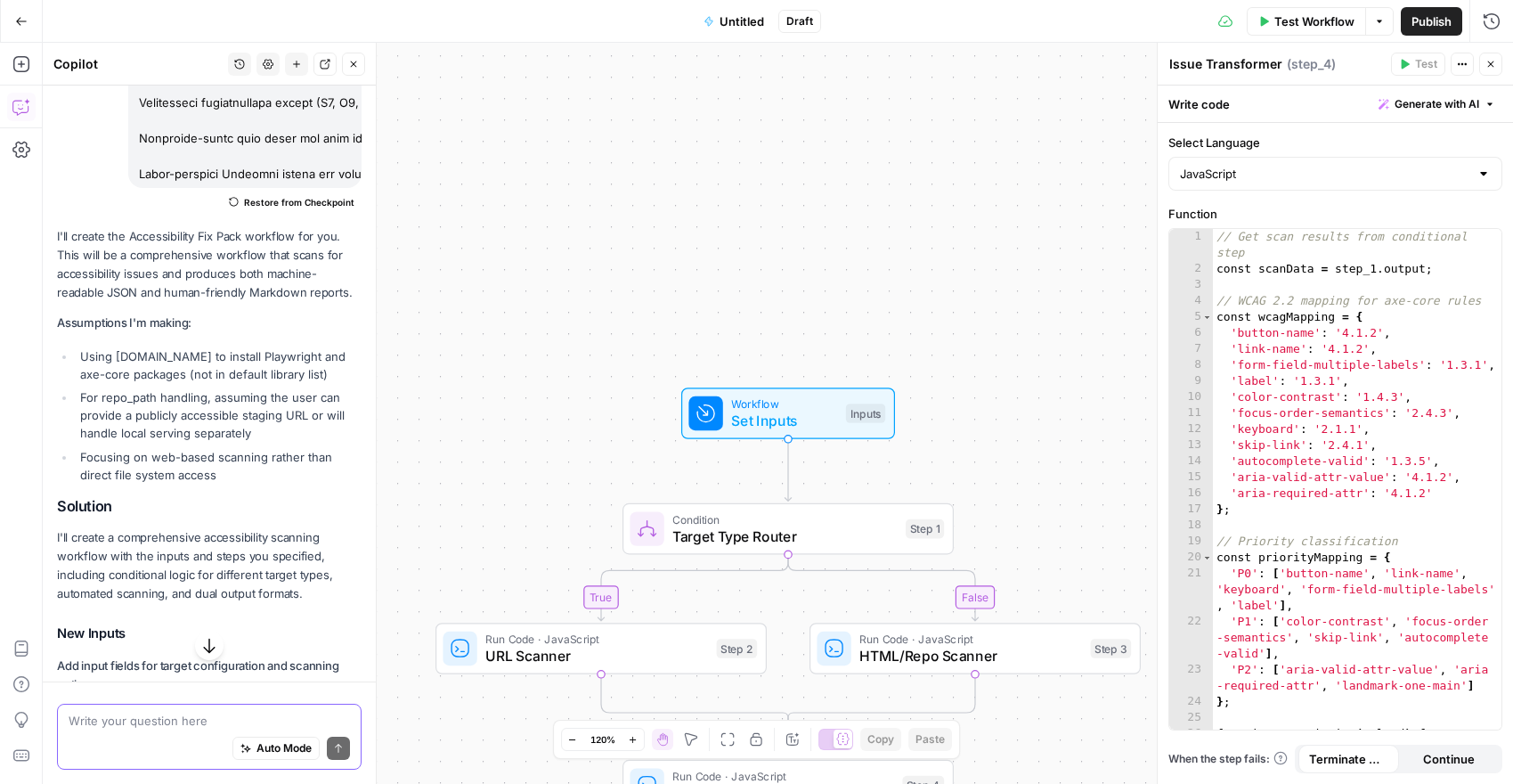
click at [159, 729] on textarea at bounding box center [210, 720] width 282 height 18
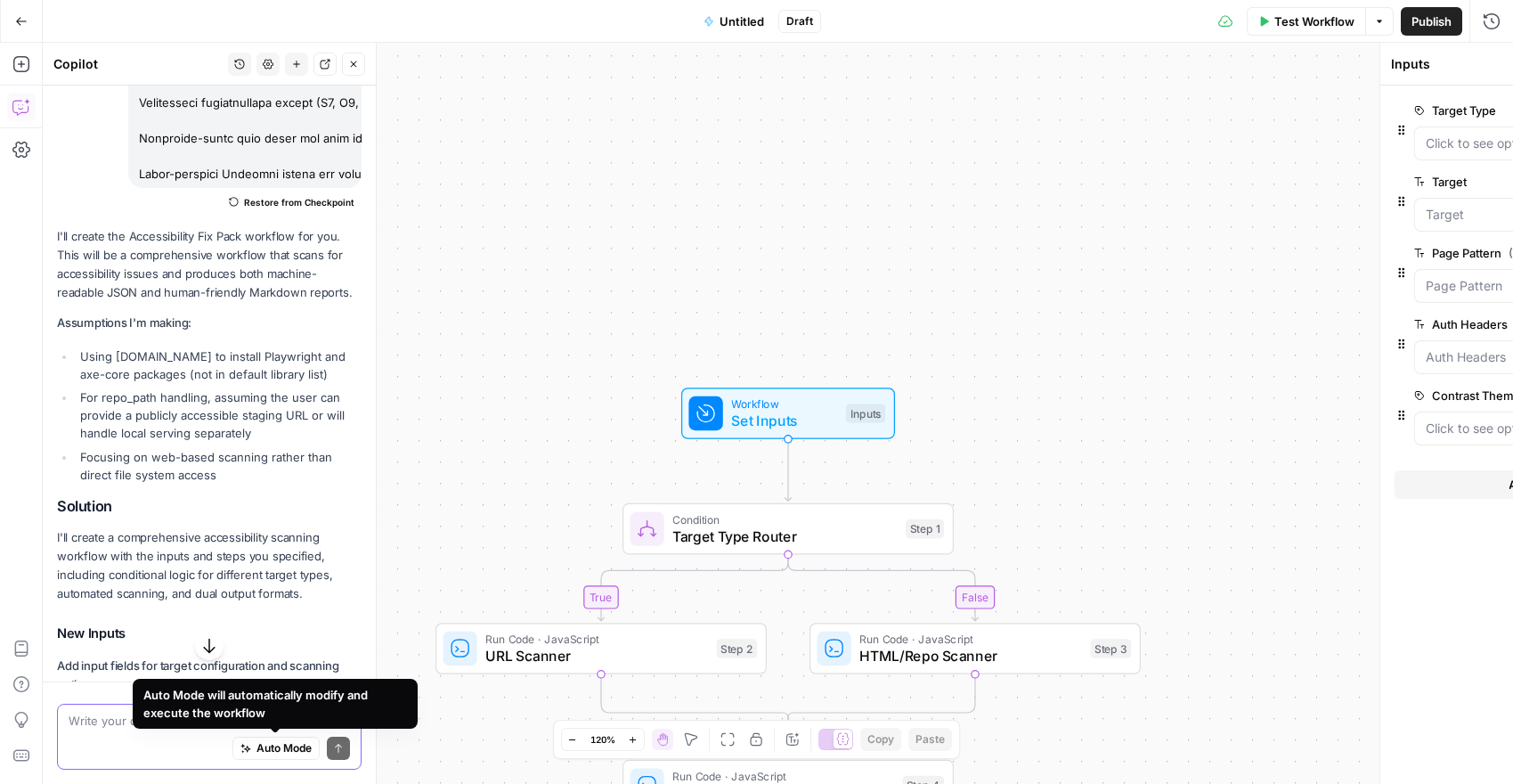
click at [232, 737] on button "Auto Mode" at bounding box center [276, 749] width 88 height 24
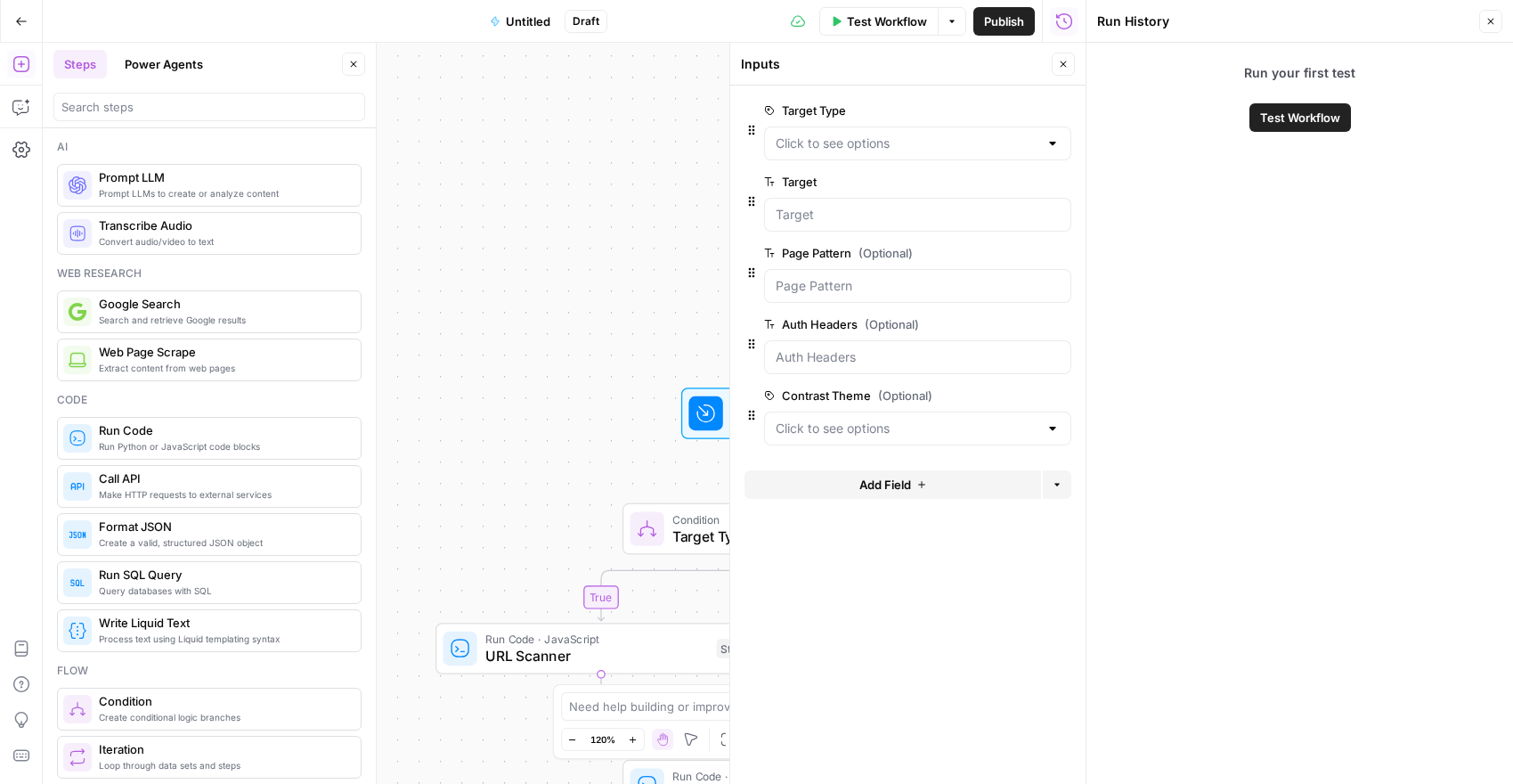
click at [456, 515] on div "true false Workflow Set Inputs Inputs Condition Target Type Router Step 1 Run C…" at bounding box center [563, 413] width 1043 height 741
click at [23, 111] on icon "button" at bounding box center [22, 106] width 18 height 18
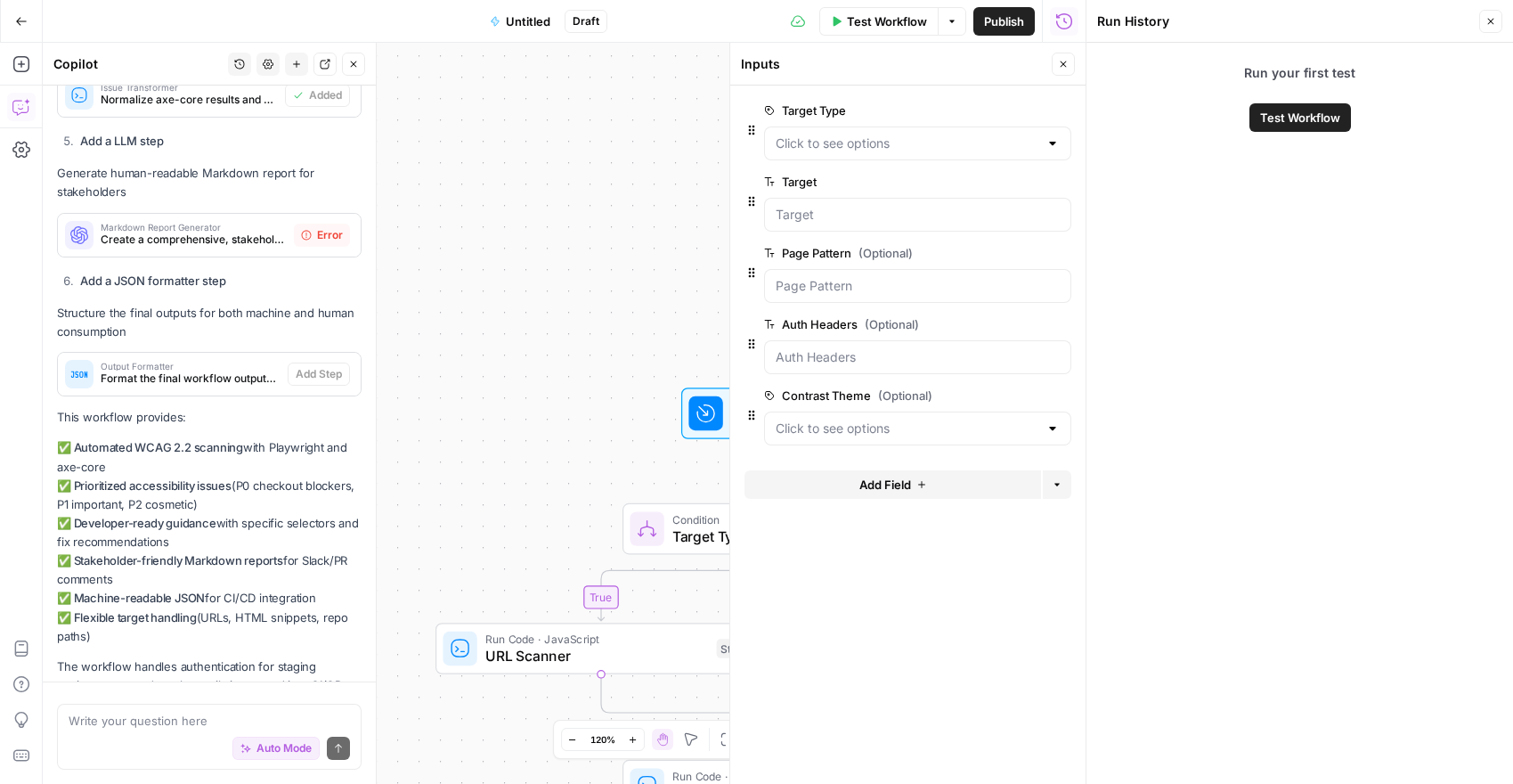
scroll to position [4590, 0]
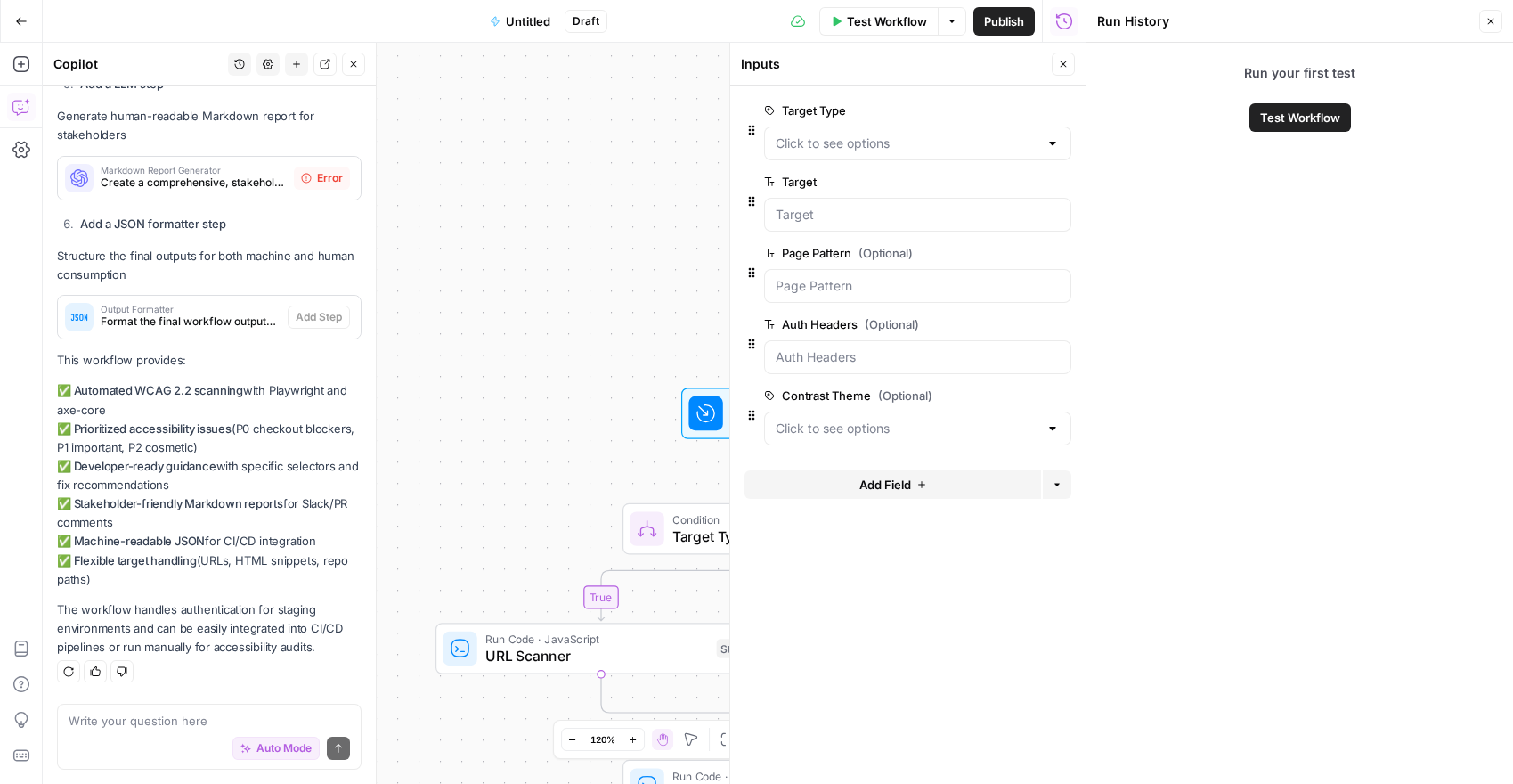
click at [110, 704] on div "Write your question here Auto Mode Send" at bounding box center [209, 736] width 304 height 66
type textarea "I have an error somewhere"
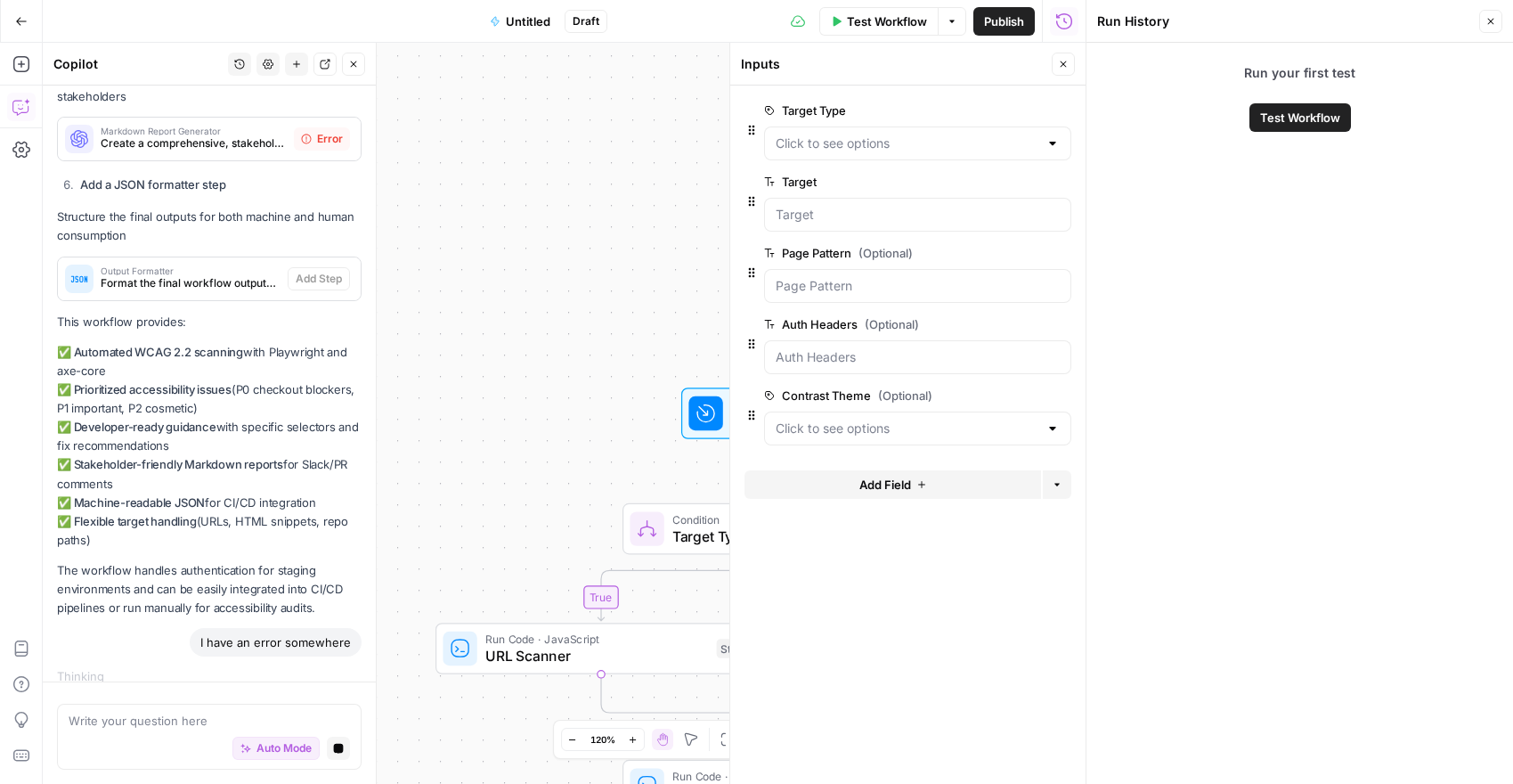
click at [1487, 23] on icon "button" at bounding box center [1490, 21] width 11 height 11
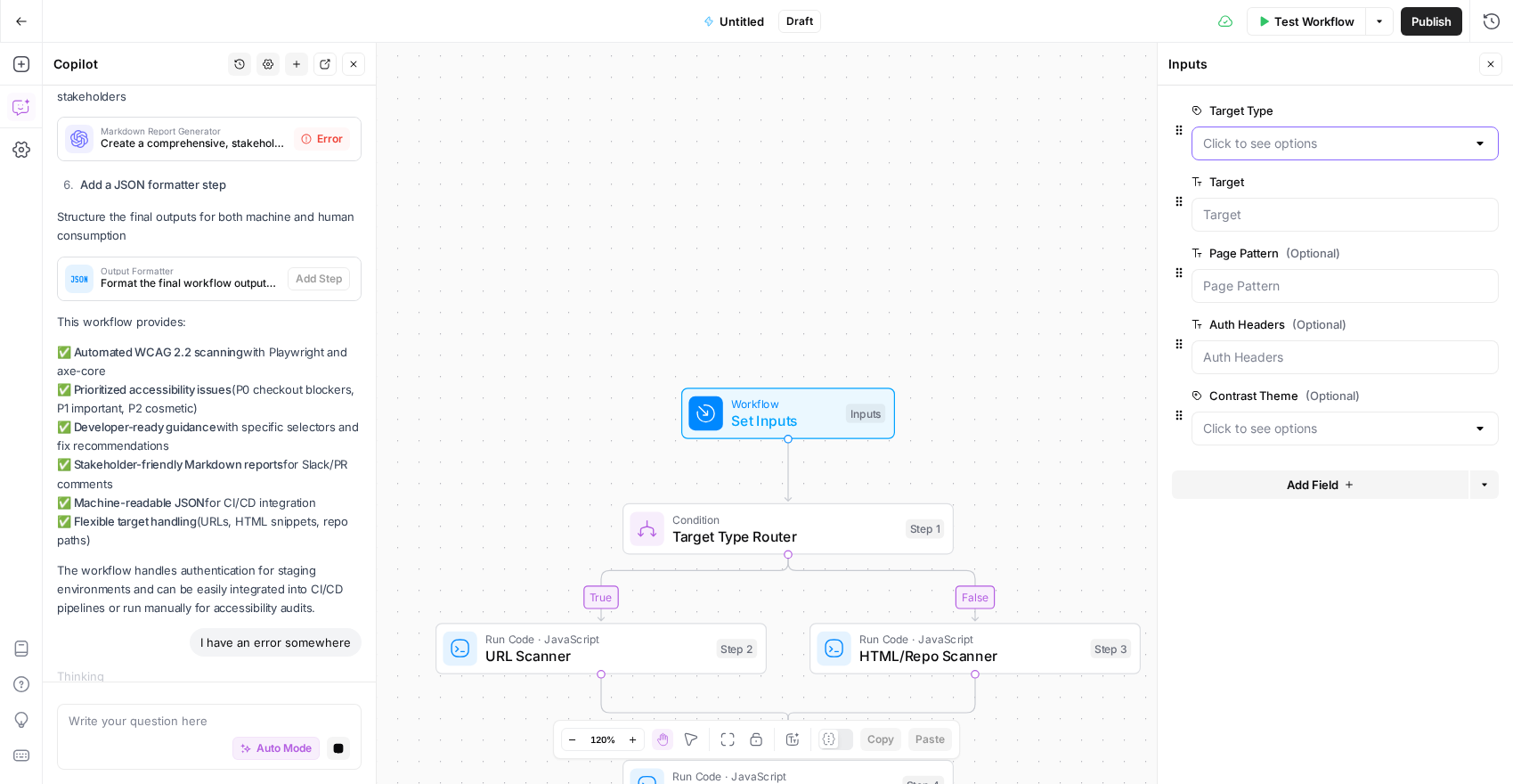
click at [1309, 143] on Type "Target Type" at bounding box center [1334, 144] width 263 height 18
click at [1251, 208] on span "html" at bounding box center [1342, 213] width 270 height 18
click at [1267, 212] on input "Target" at bounding box center [1345, 215] width 284 height 18
click at [1263, 214] on input "Target" at bounding box center [1345, 215] width 284 height 18
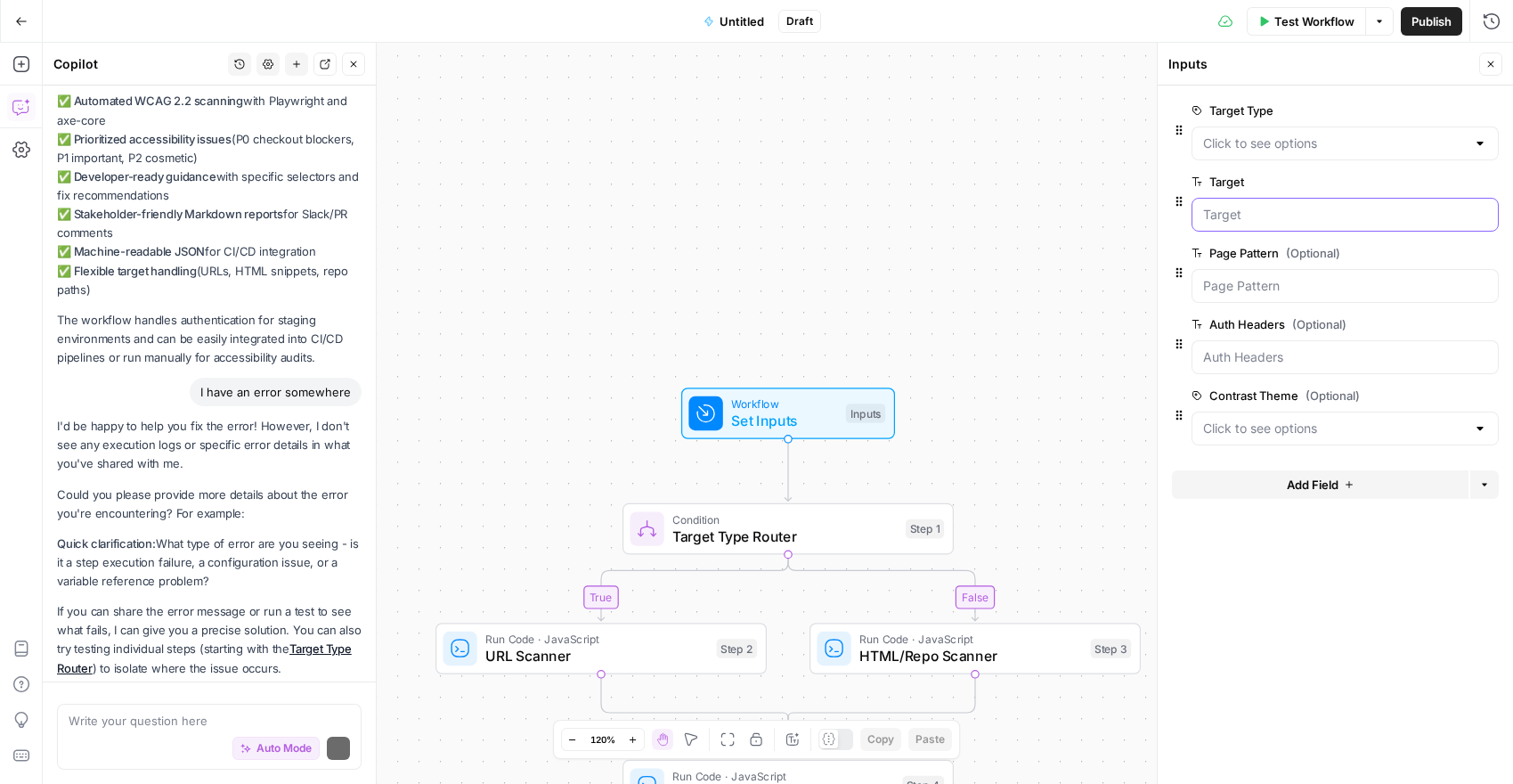
scroll to position [4949, 0]
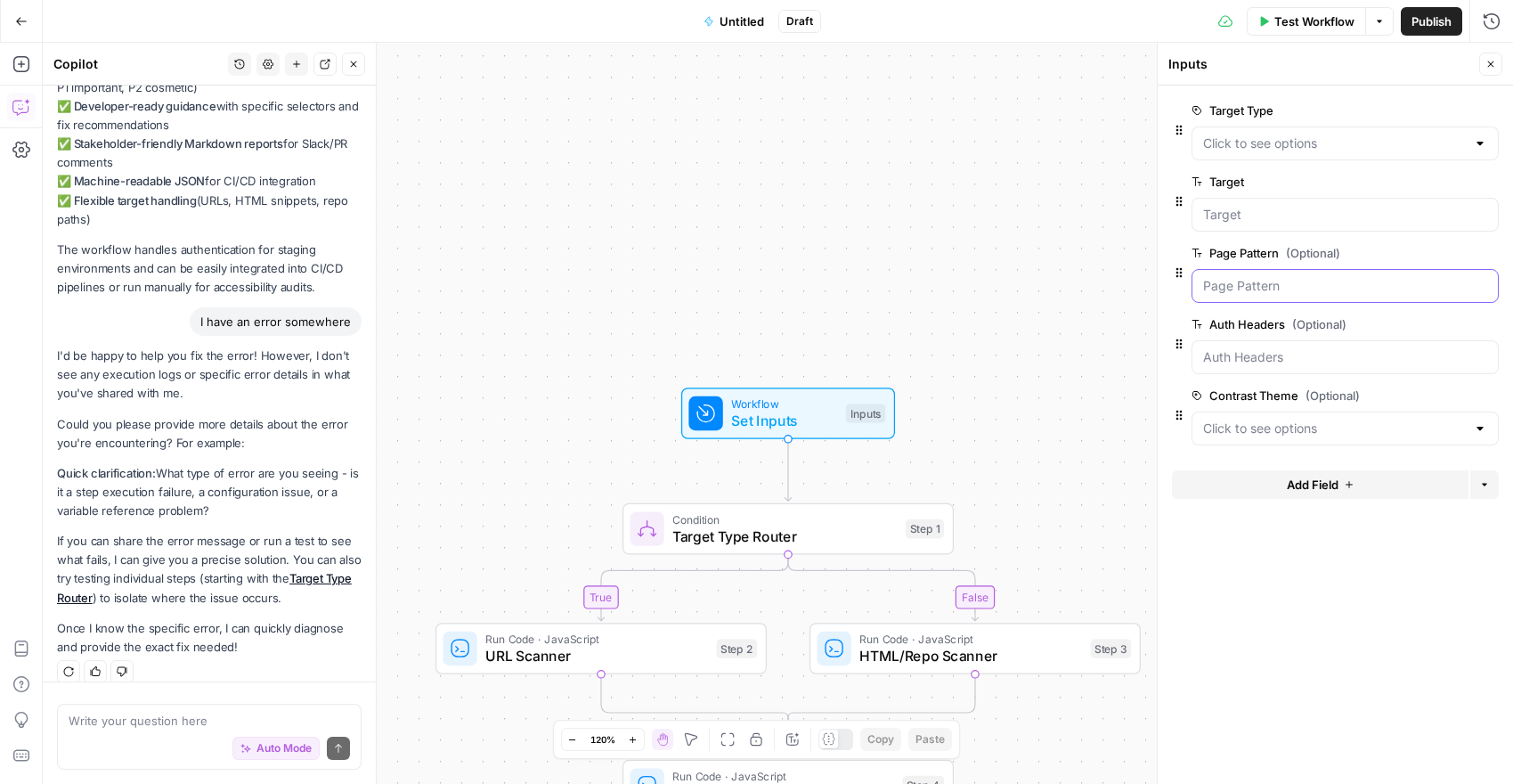
click at [1283, 290] on Pattern "Page Pattern (Optional)" at bounding box center [1345, 286] width 284 height 18
click at [1356, 297] on div at bounding box center [1346, 286] width 307 height 33
click at [1352, 286] on Pattern "Page Pattern (Optional)" at bounding box center [1345, 286] width 284 height 18
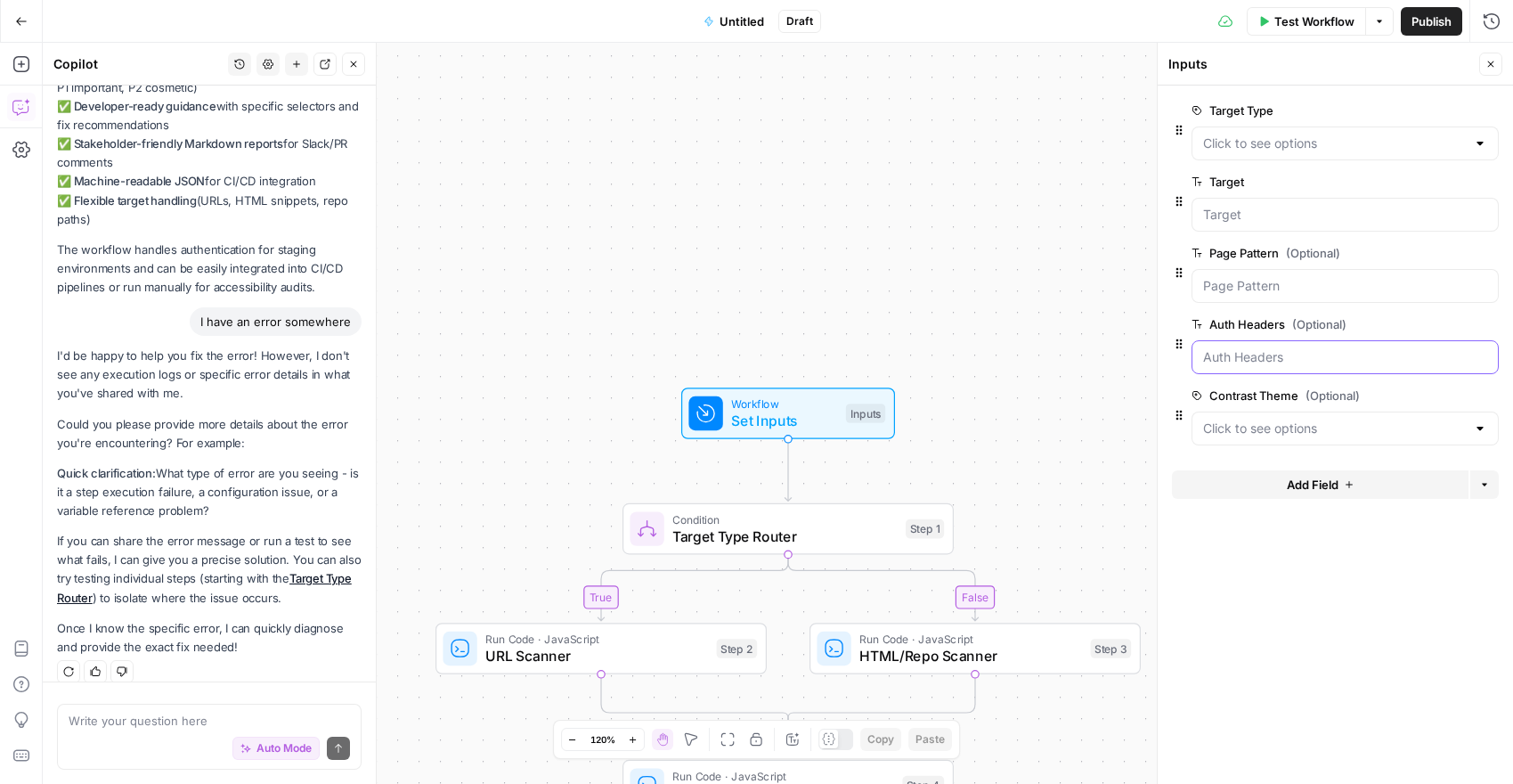
click at [1369, 348] on Headers "Auth Headers (Optional)" at bounding box center [1345, 357] width 284 height 18
click at [1460, 324] on icon "button" at bounding box center [1462, 325] width 10 height 10
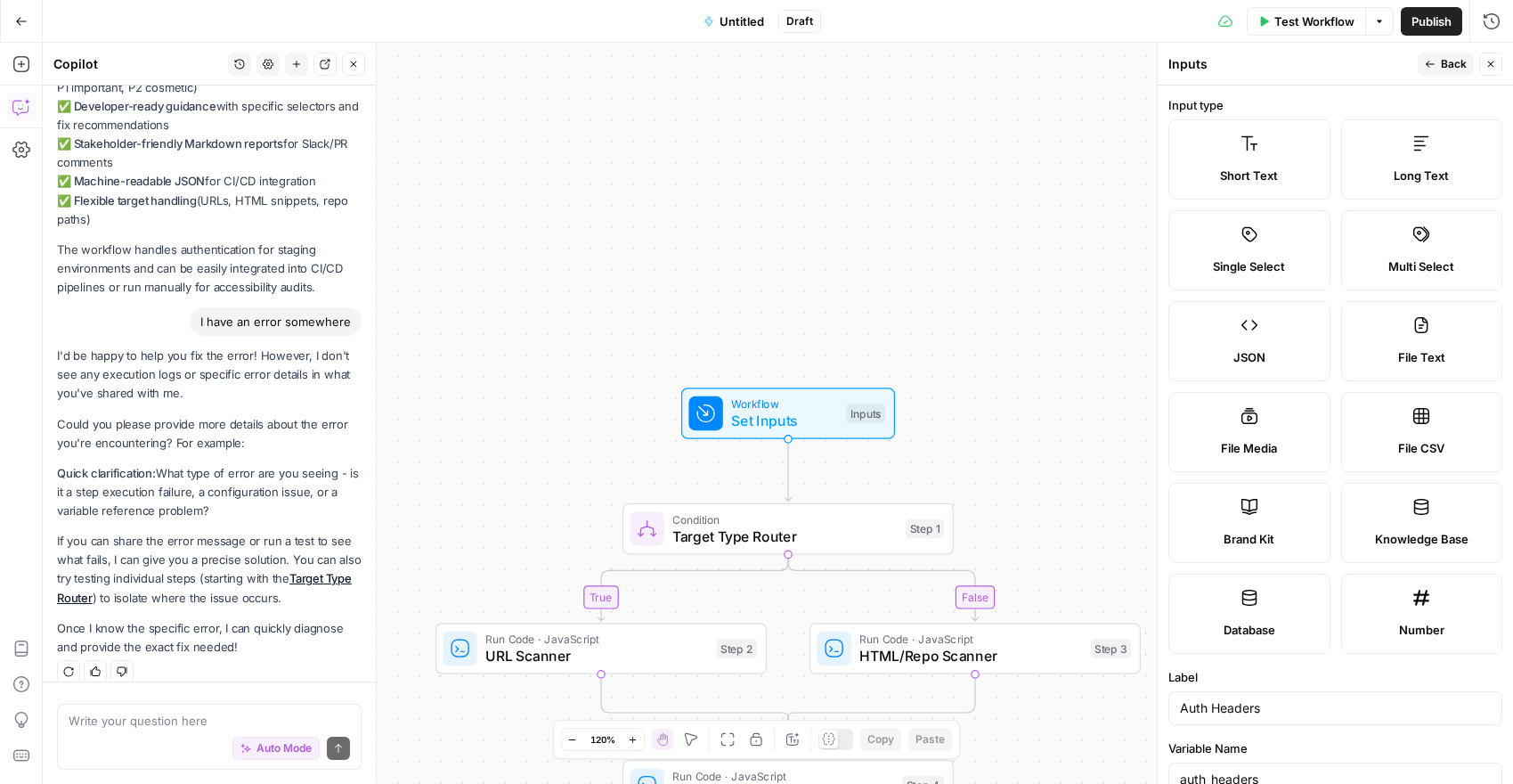
click at [1497, 59] on button "Close" at bounding box center [1491, 64] width 24 height 24
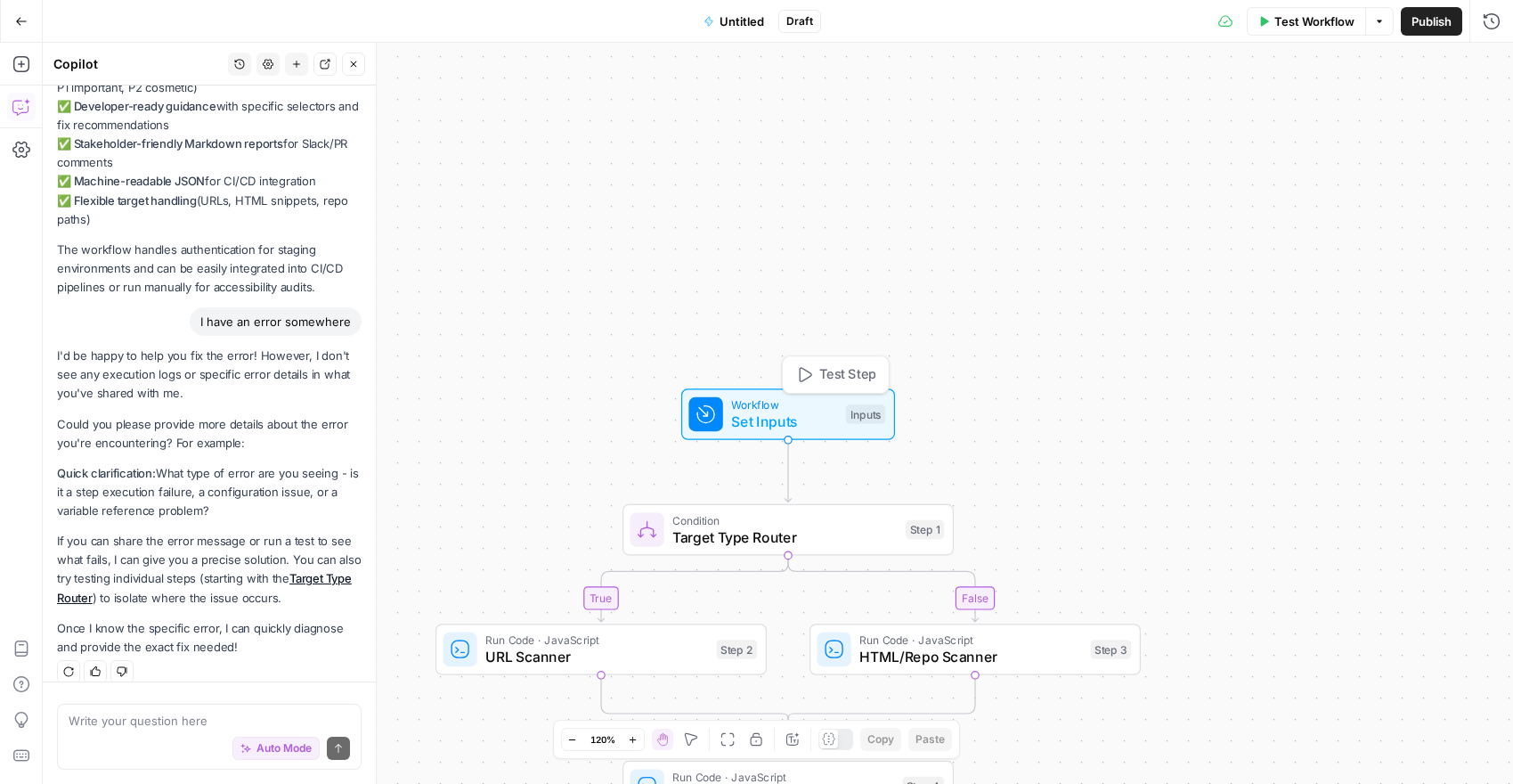
click at [778, 390] on div "Workflow Set Inputs Inputs Test Step" at bounding box center [788, 414] width 214 height 51
click at [794, 413] on span "Set Inputs" at bounding box center [784, 422] width 106 height 22
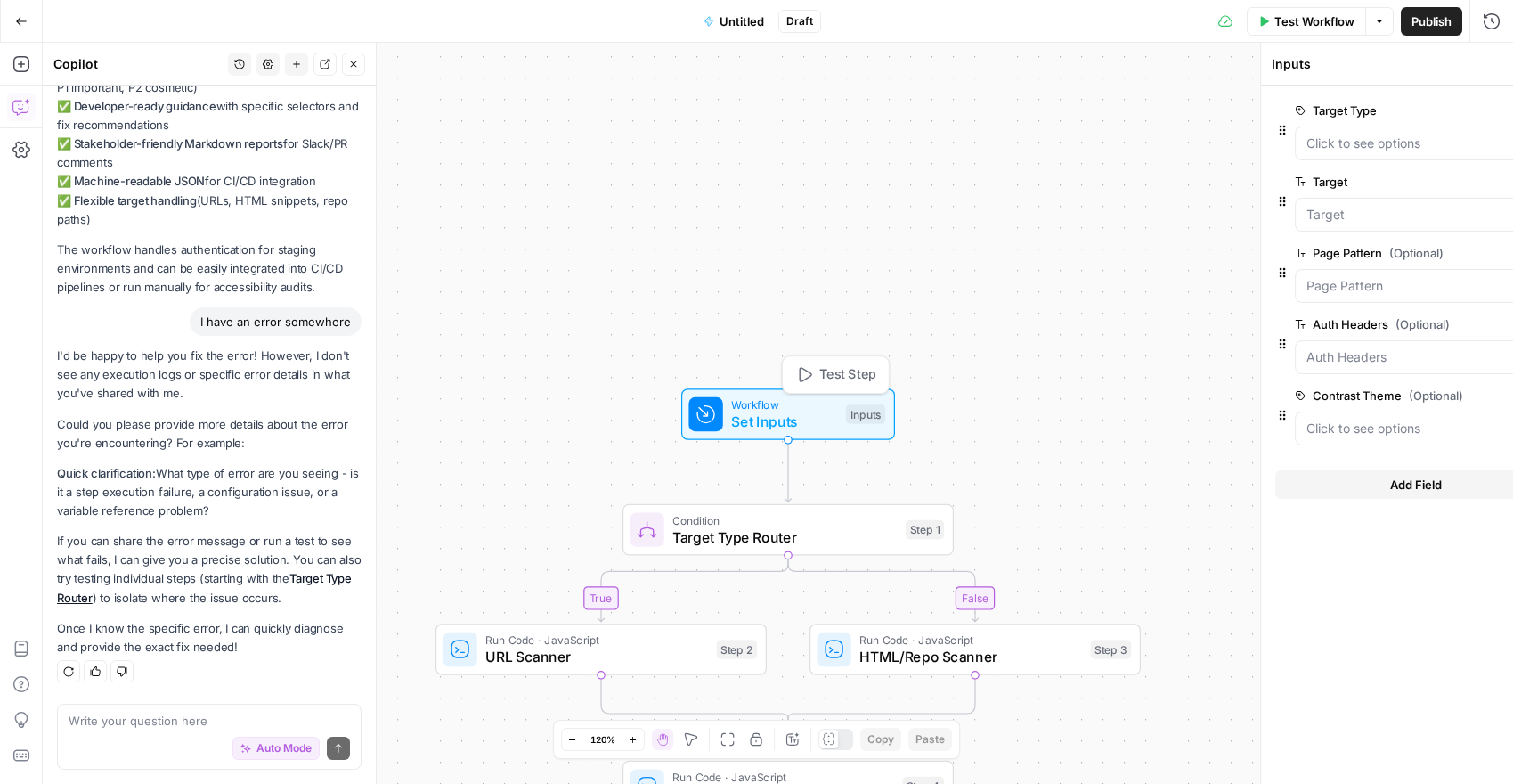
click at [794, 413] on span "Set Inputs" at bounding box center [784, 422] width 106 height 22
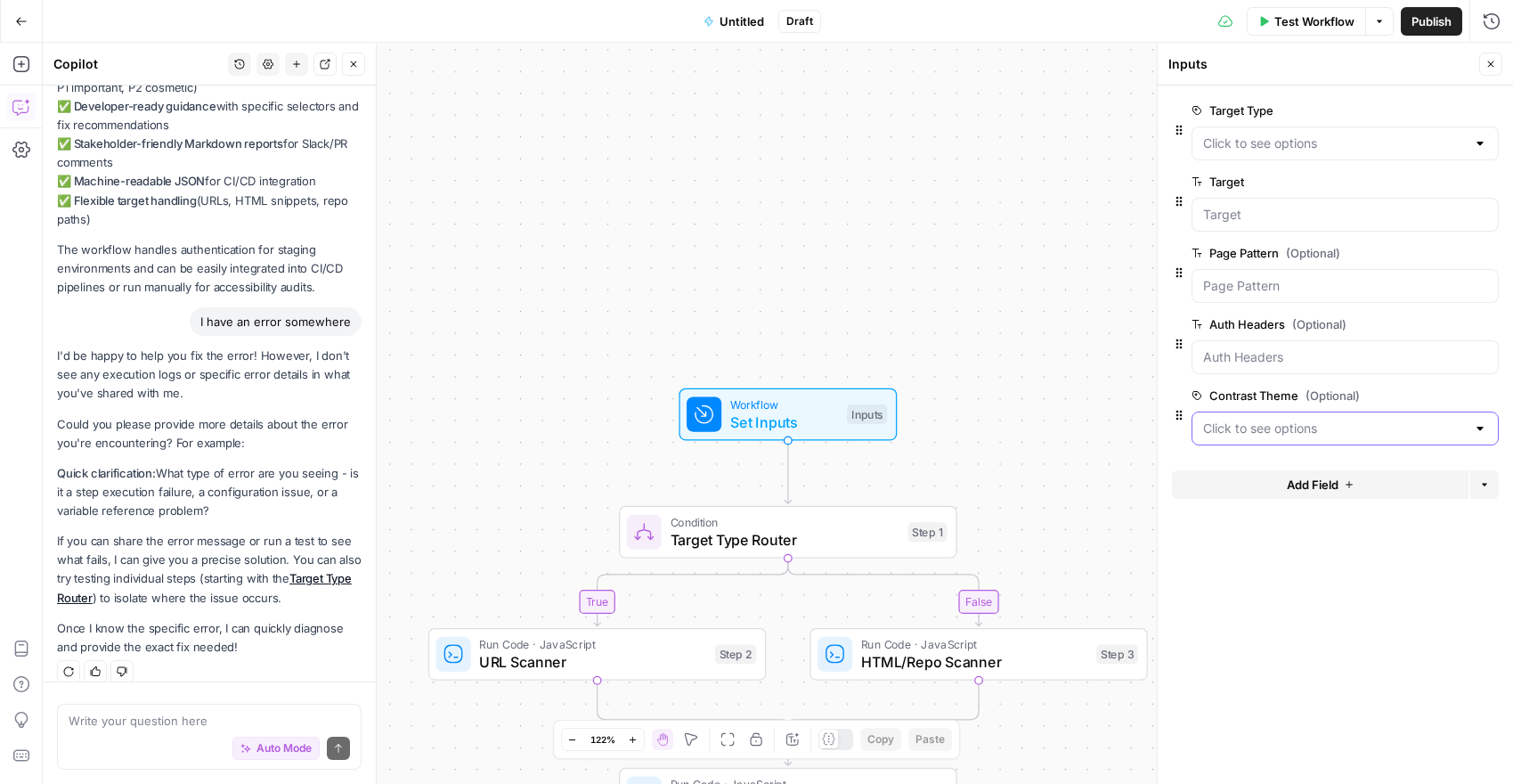
click at [1260, 423] on Theme "Contrast Theme (Optional)" at bounding box center [1334, 428] width 263 height 18
click at [1235, 495] on span "dark" at bounding box center [1342, 497] width 270 height 18
click at [1323, 19] on span "Test Workflow" at bounding box center [1314, 22] width 80 height 18
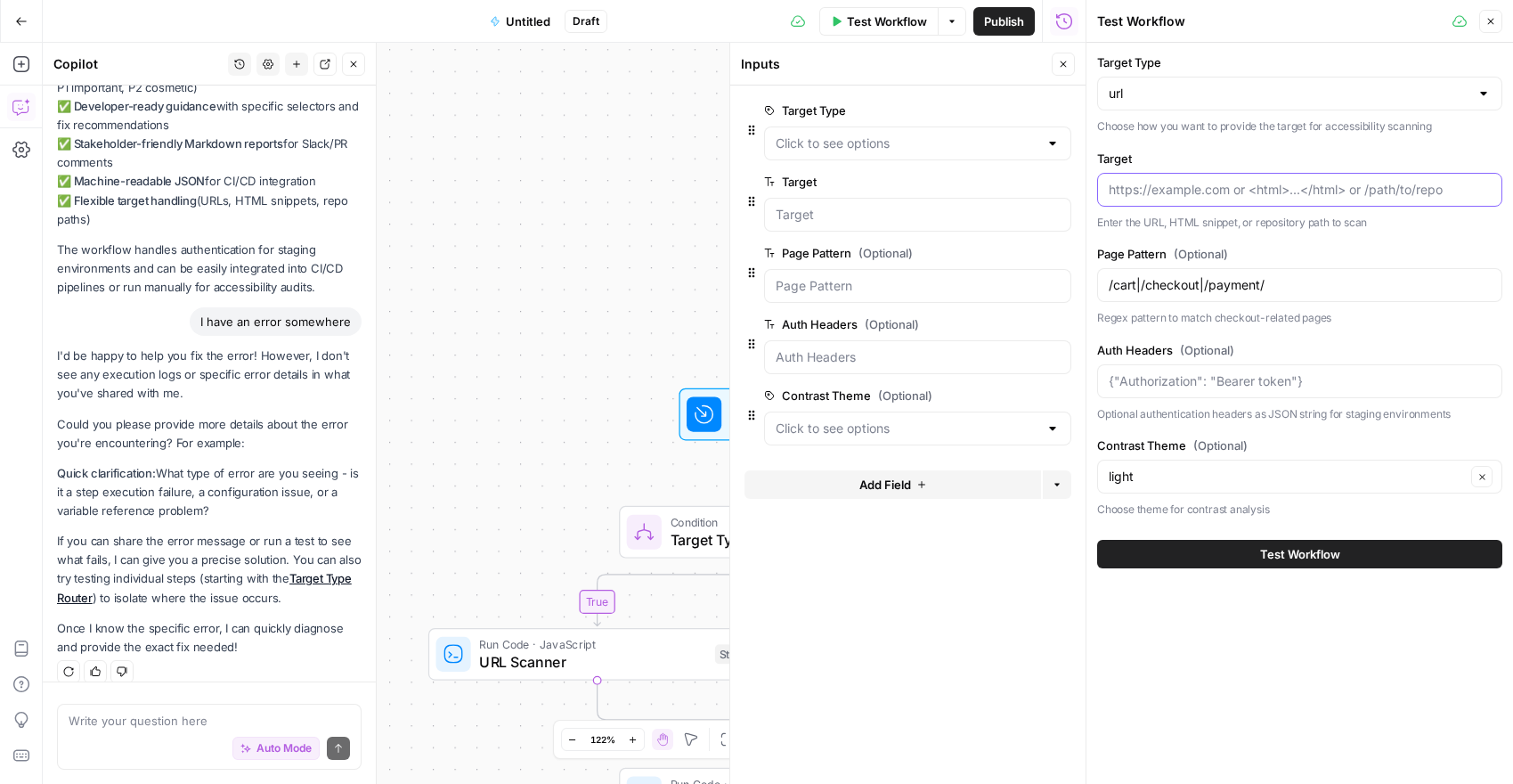
click at [1168, 185] on input "Target" at bounding box center [1300, 190] width 382 height 18
click at [1190, 378] on input "Auth Headers (Optional)" at bounding box center [1300, 381] width 382 height 18
click at [1212, 187] on input "Target" at bounding box center [1300, 190] width 382 height 18
click at [1198, 188] on input "Target" at bounding box center [1300, 190] width 382 height 18
paste input "[URL][DOMAIN_NAME]"
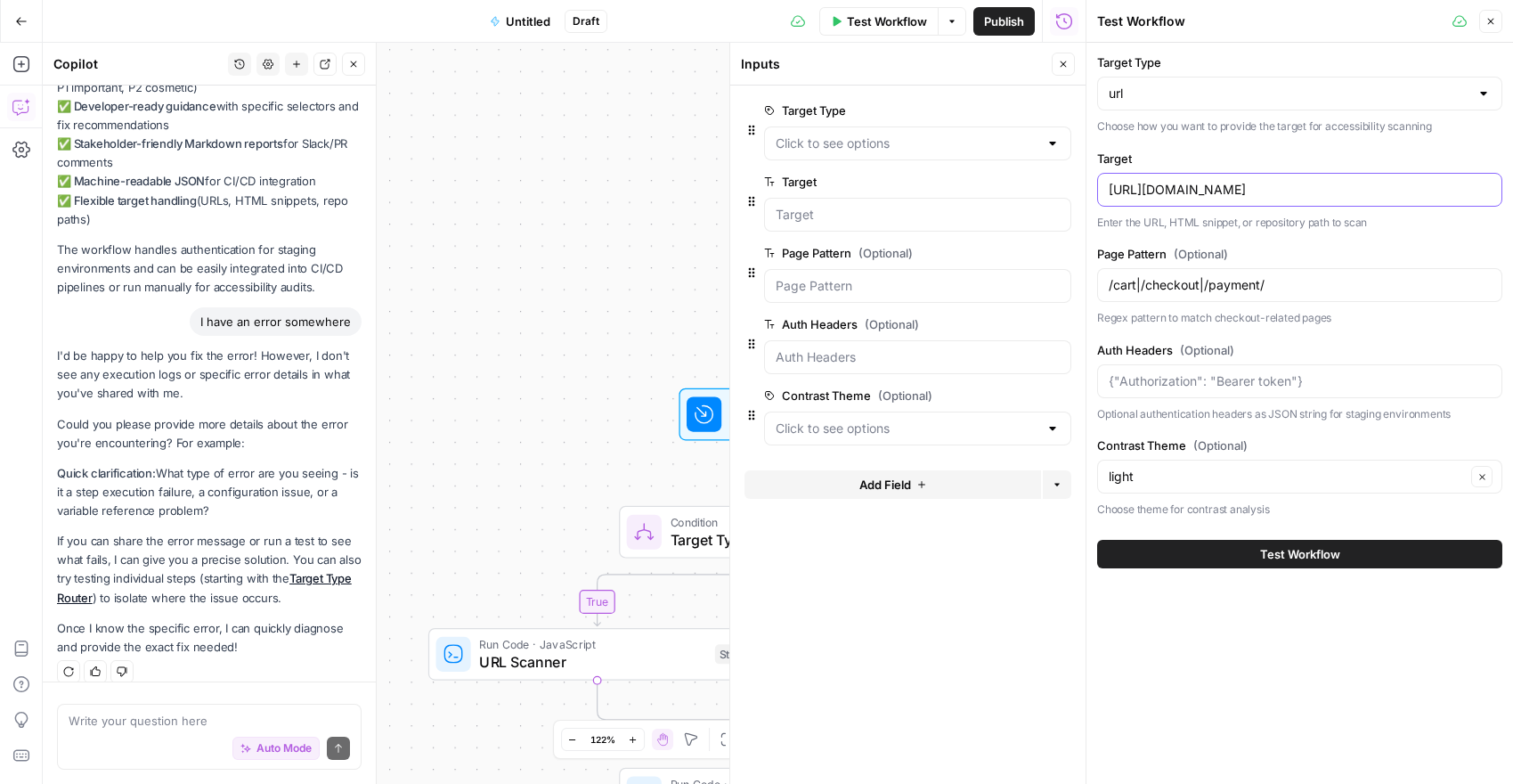
type input "[URL][DOMAIN_NAME]"
click at [1335, 268] on div "/cart|/checkout|/payment/" at bounding box center [1299, 285] width 405 height 33
click at [1314, 372] on input "Auth Headers (Optional)" at bounding box center [1300, 381] width 382 height 18
click at [1320, 554] on span "Test Workflow" at bounding box center [1299, 554] width 80 height 18
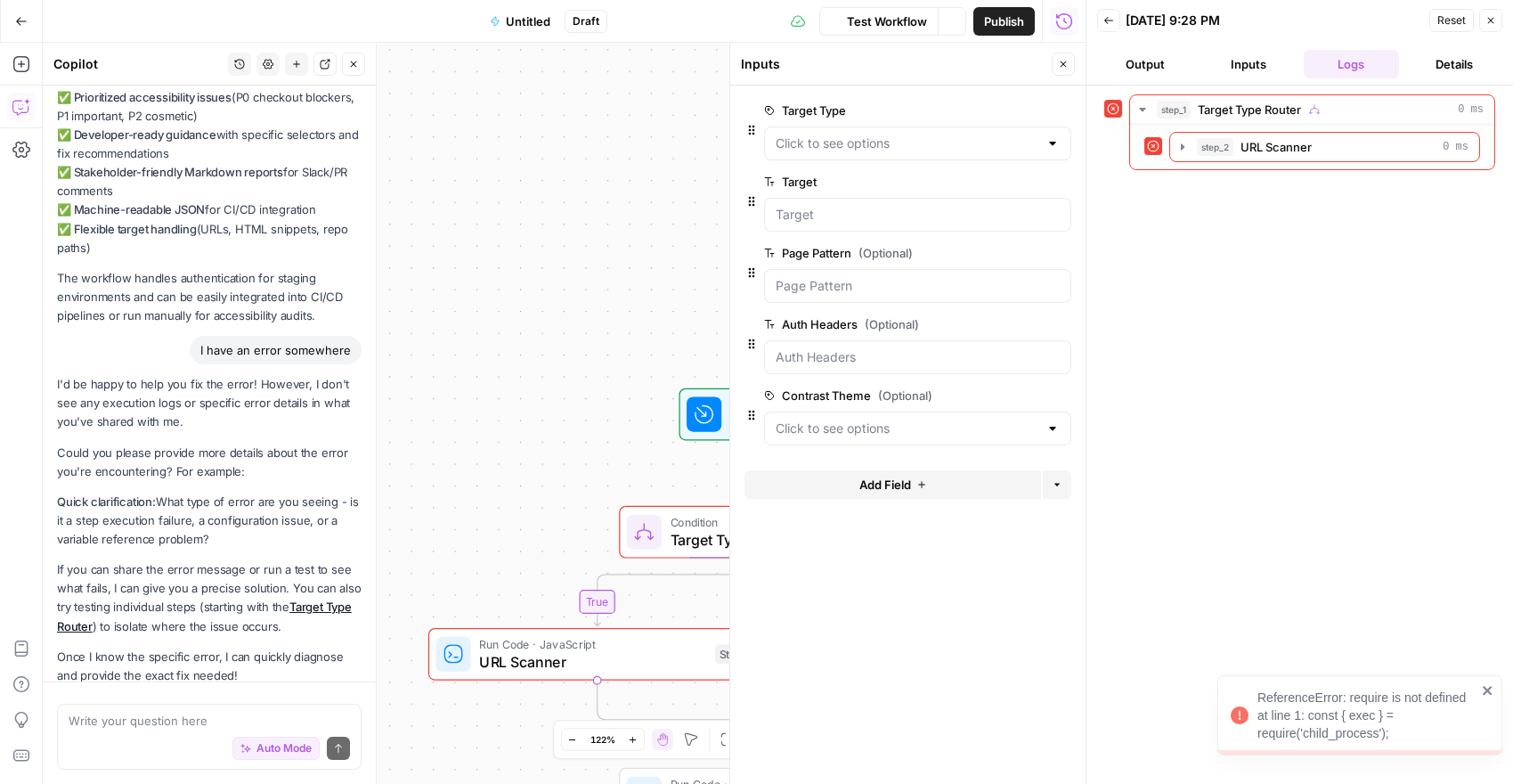
scroll to position [4972, 0]
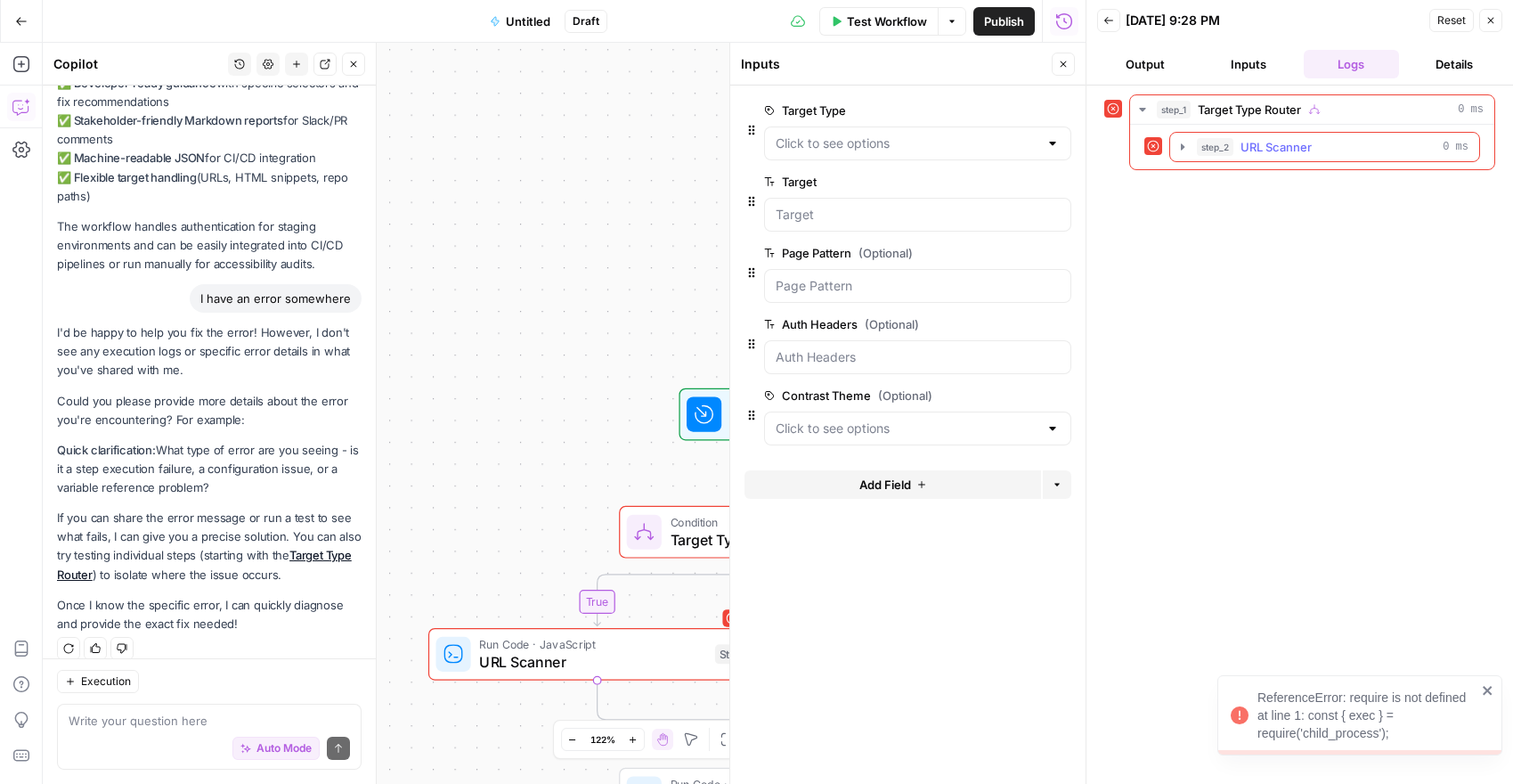
click at [1180, 143] on icon "button" at bounding box center [1182, 147] width 14 height 14
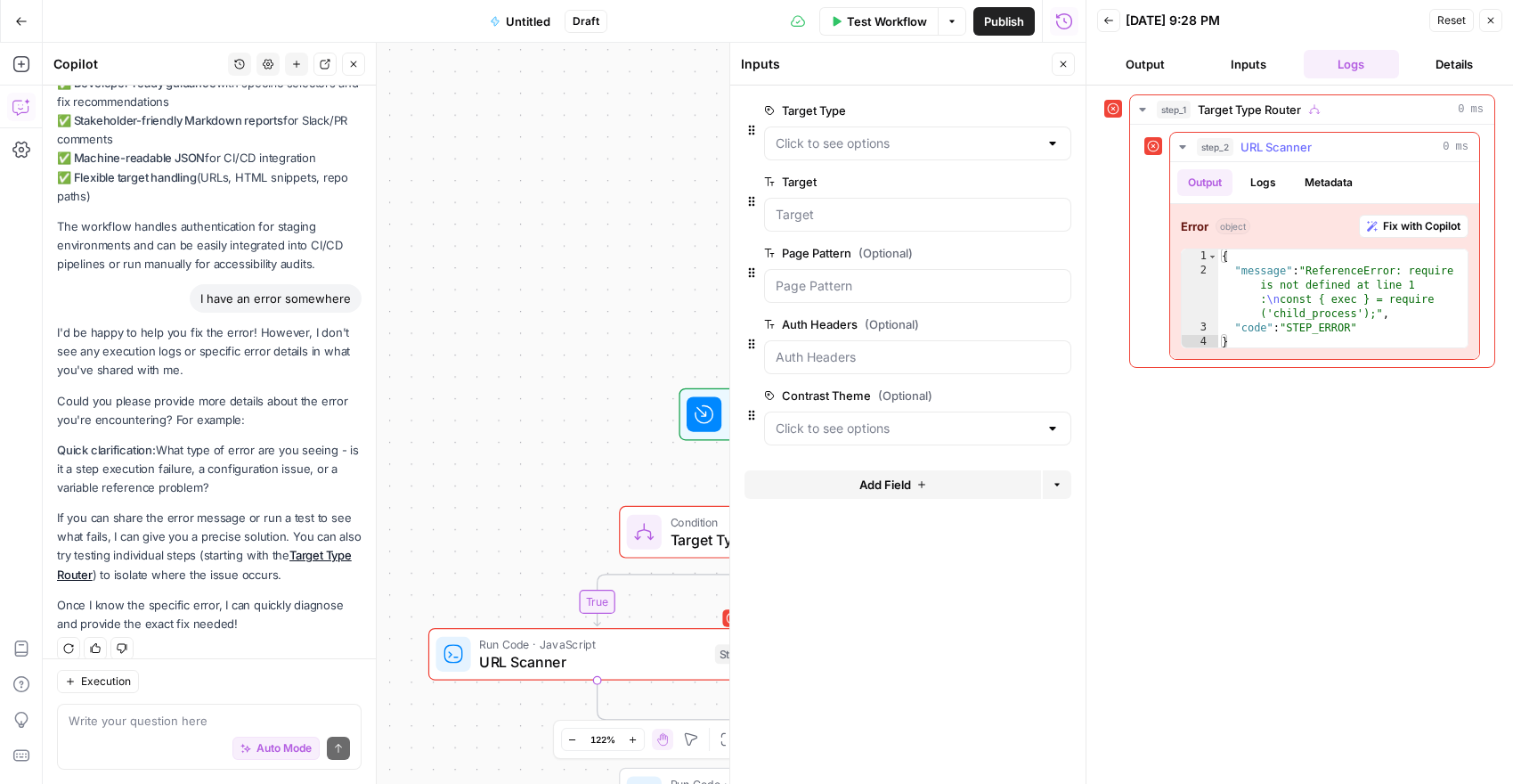
click at [1181, 144] on icon "button" at bounding box center [1182, 147] width 14 height 14
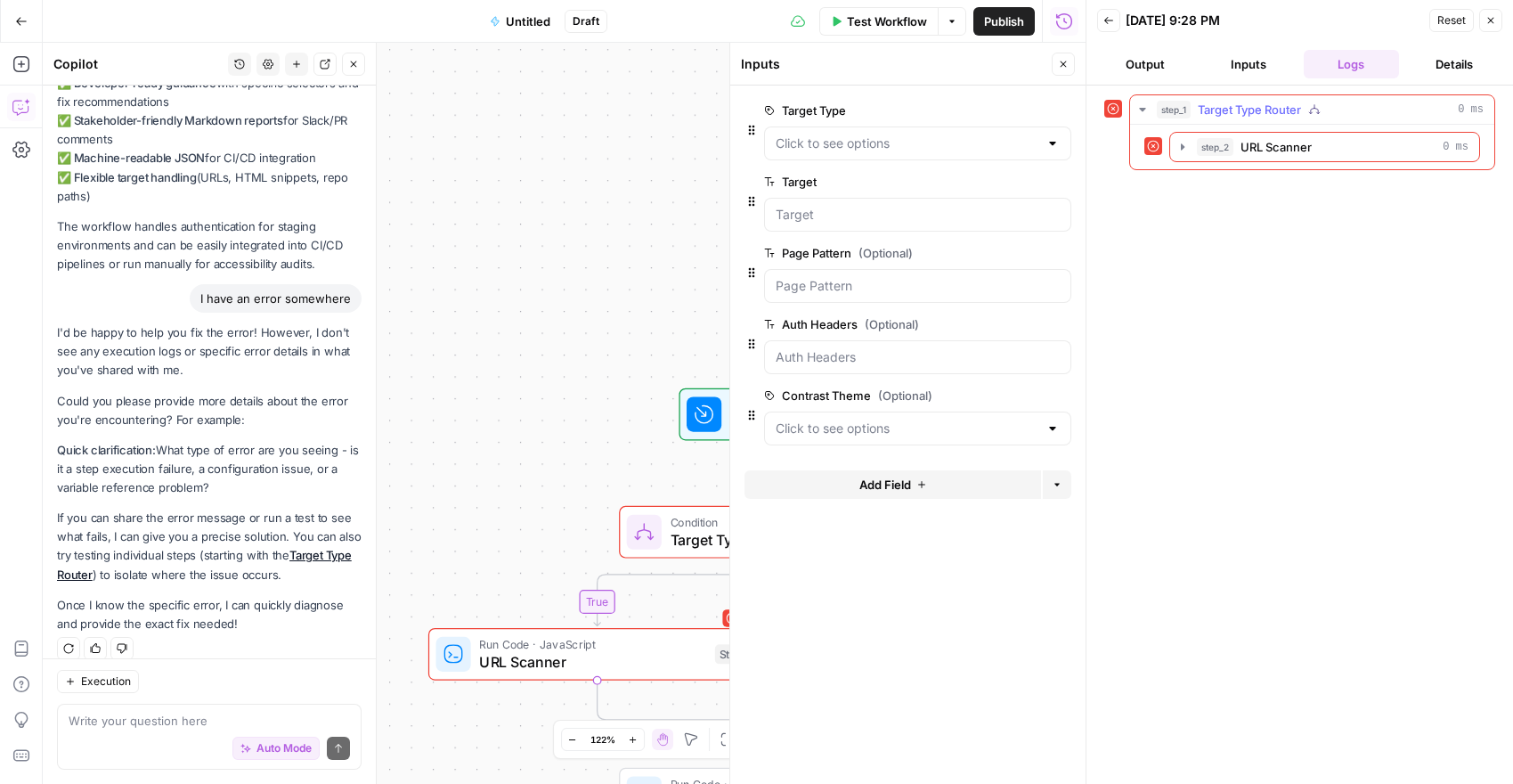
click at [1140, 102] on icon "button" at bounding box center [1143, 109] width 14 height 14
click at [1161, 66] on button "Output" at bounding box center [1146, 64] width 97 height 29
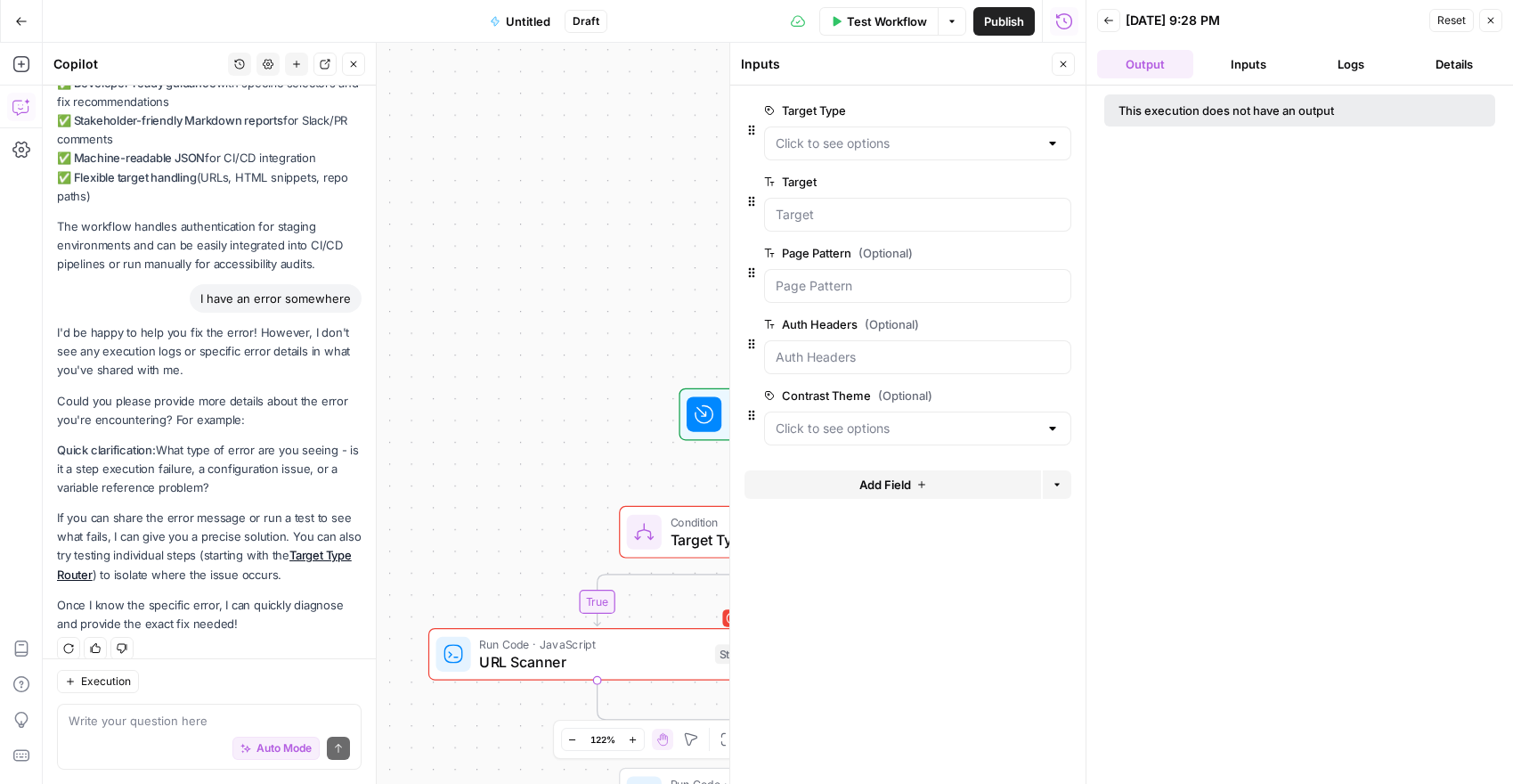
click at [1234, 72] on button "Inputs" at bounding box center [1249, 64] width 97 height 29
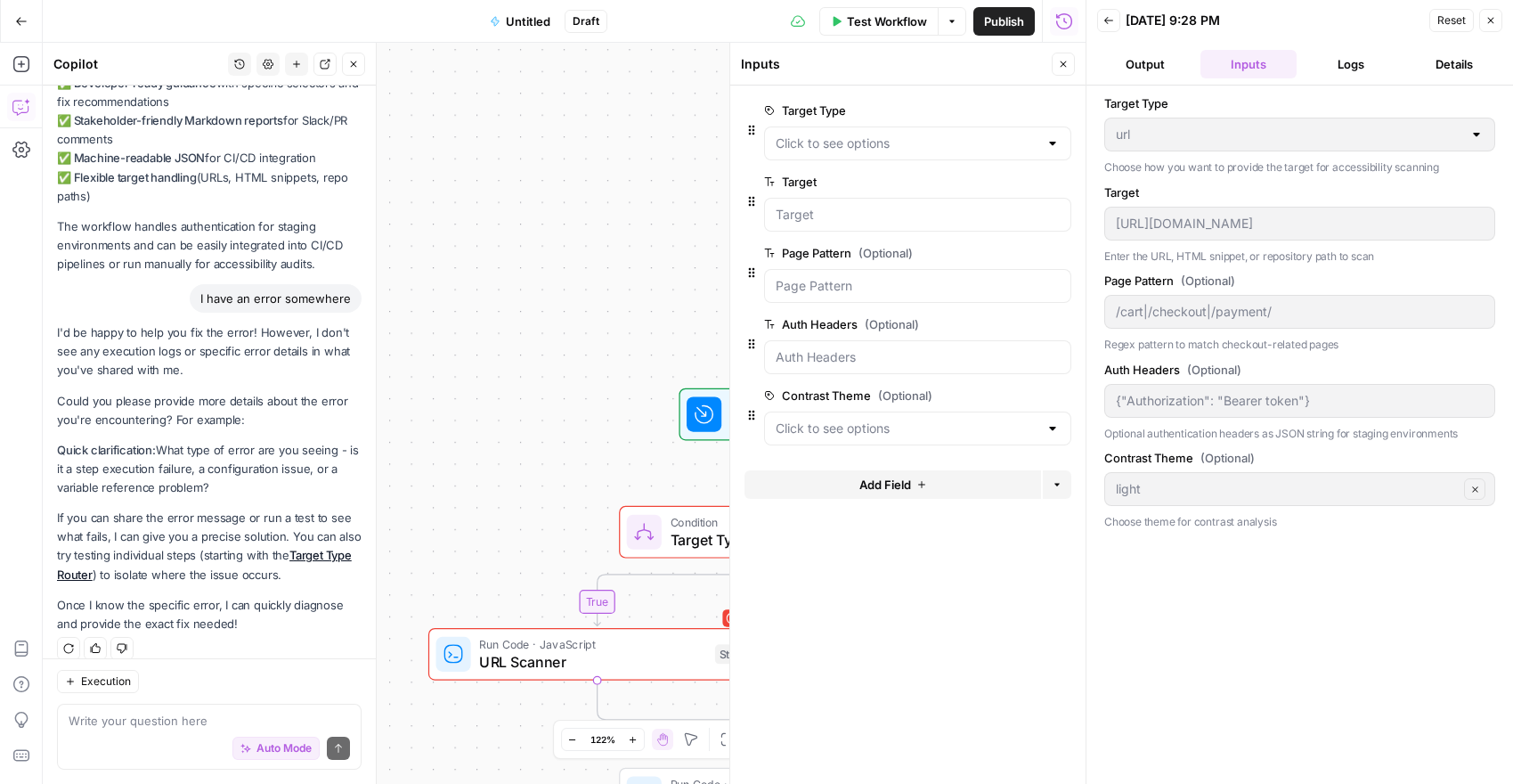
click at [606, 655] on span "URL Scanner" at bounding box center [592, 662] width 228 height 22
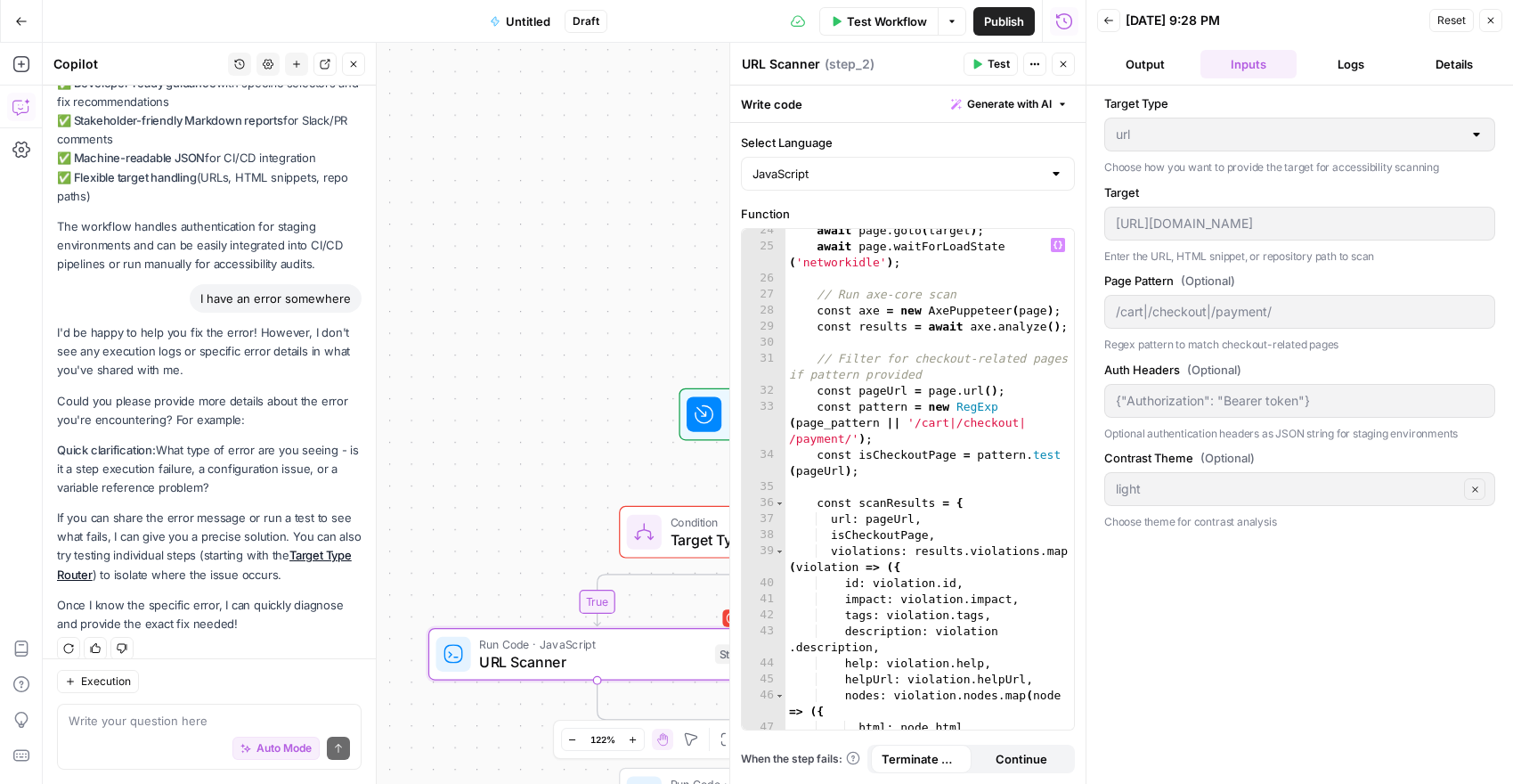
scroll to position [0, 0]
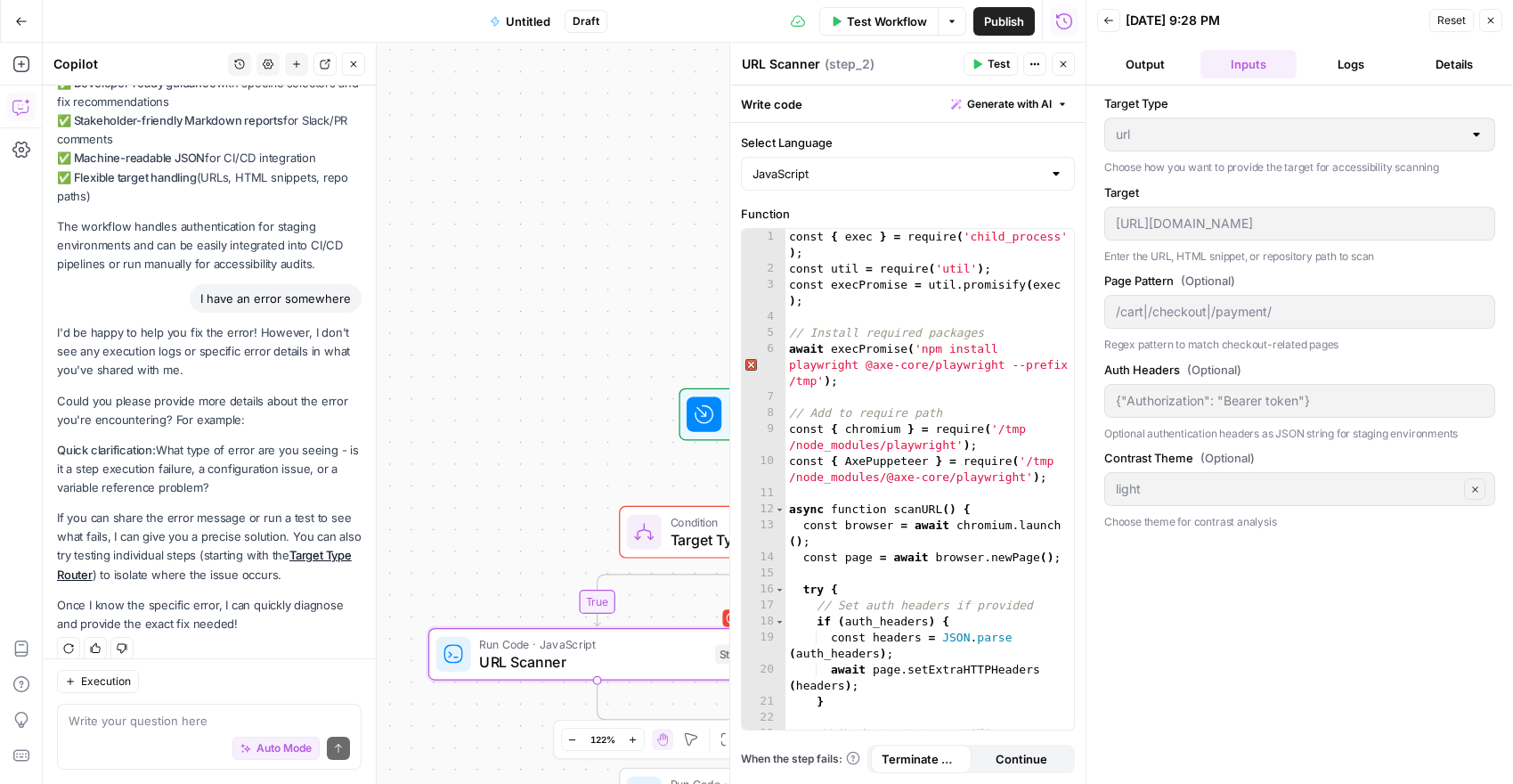
click at [116, 753] on div "Auto Mode Send" at bounding box center [210, 749] width 282 height 39
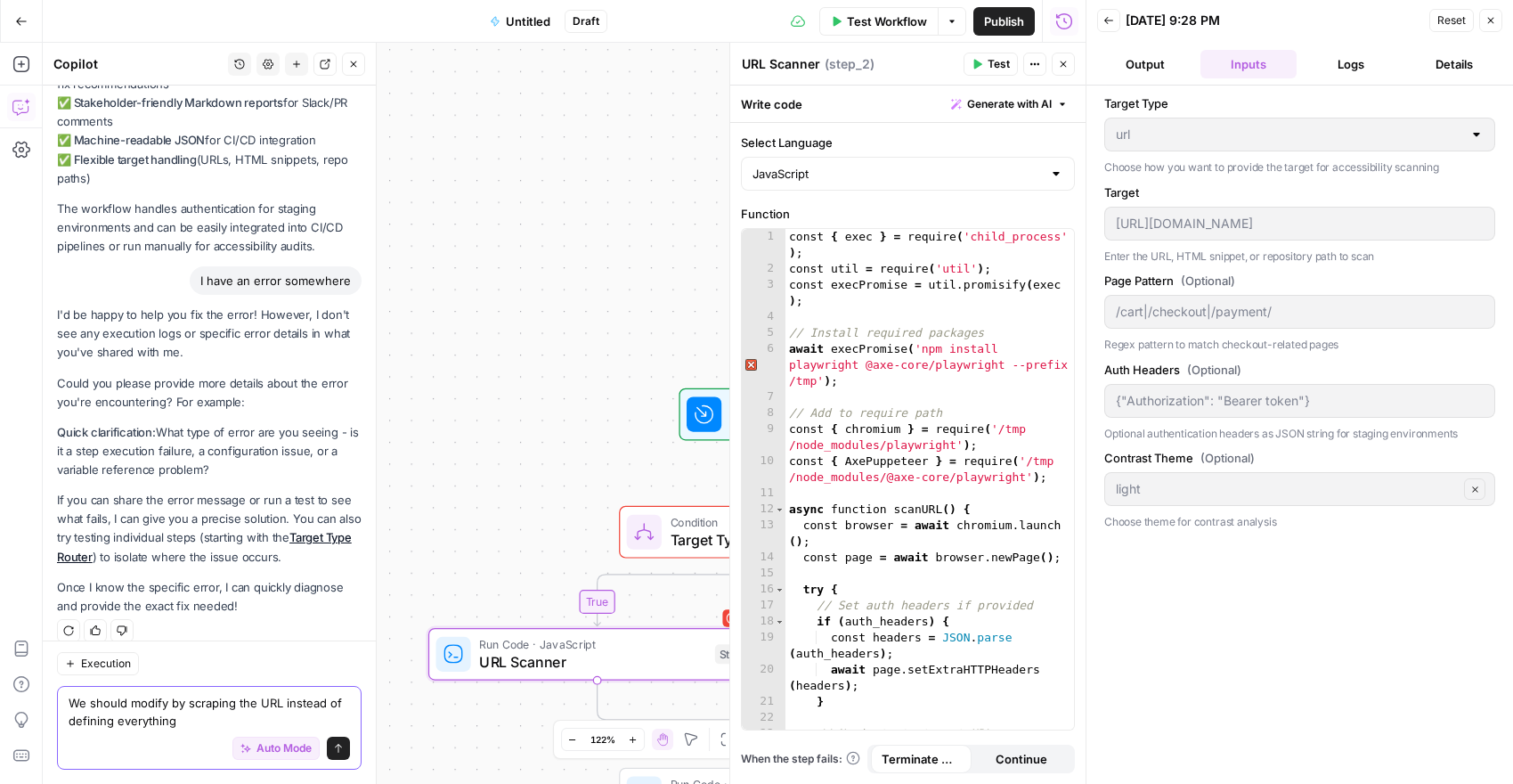
type textarea "We should modify by scraping the URL instead of defining everything"
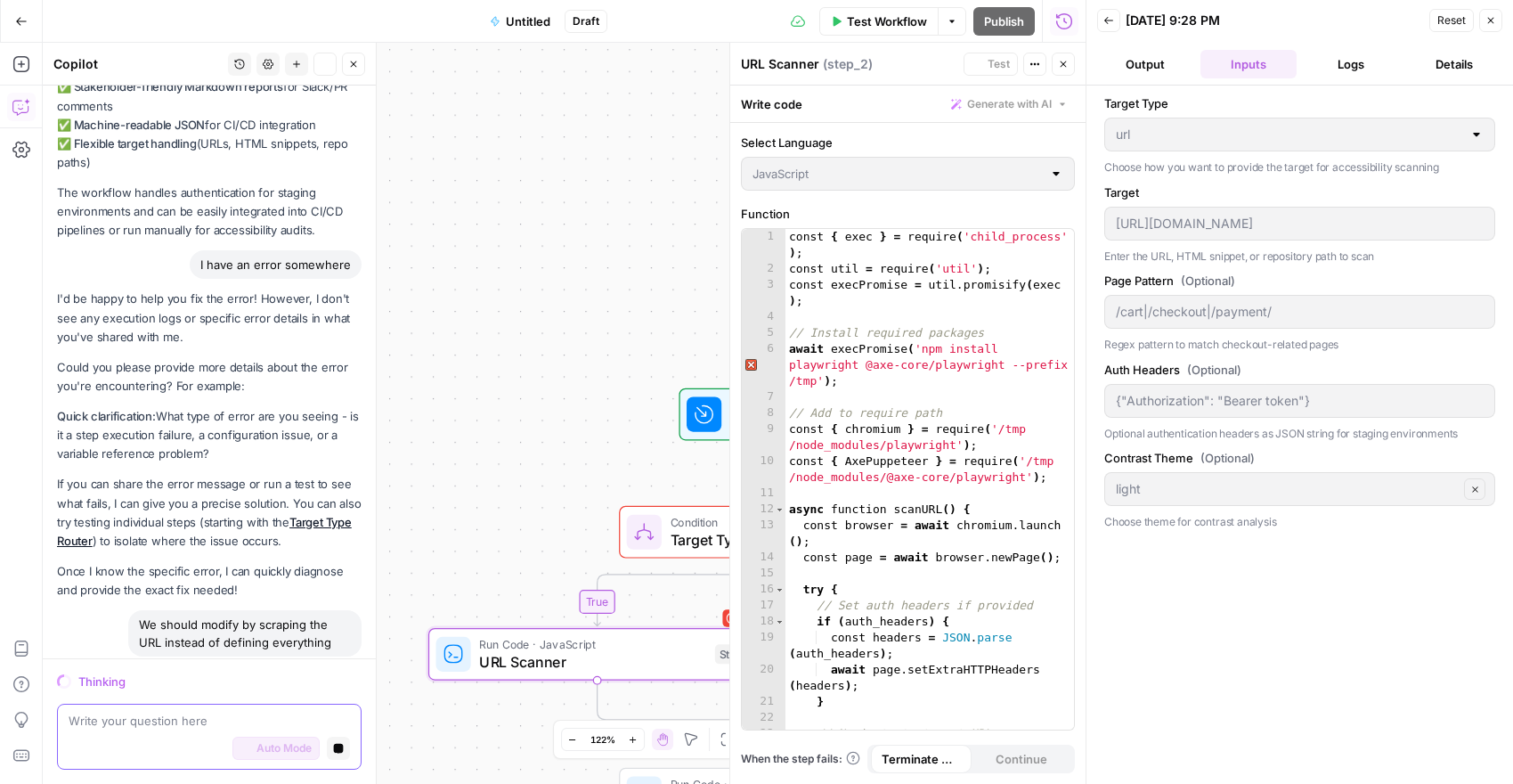
scroll to position [4982, 0]
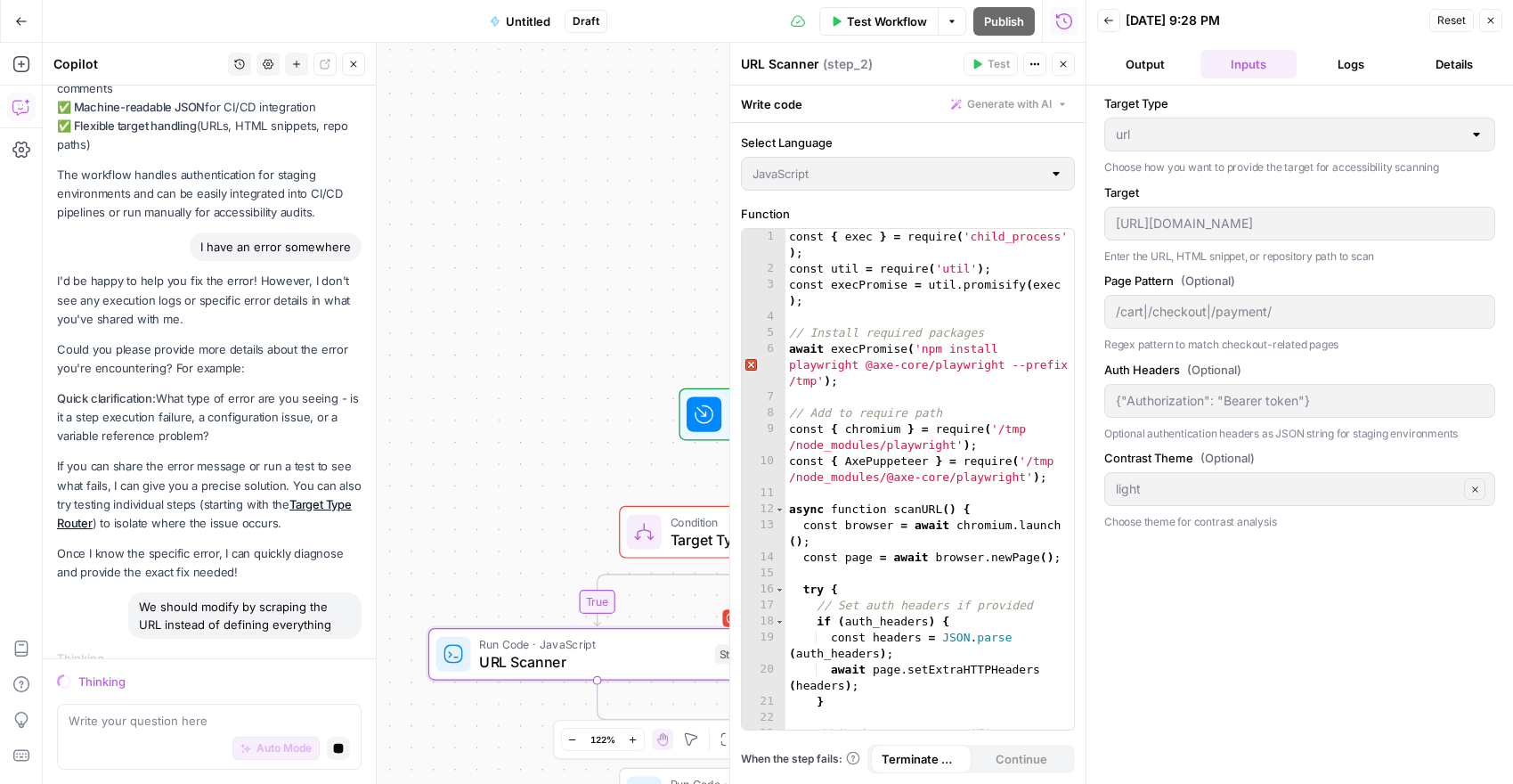
click at [1068, 66] on icon "button" at bounding box center [1063, 64] width 11 height 11
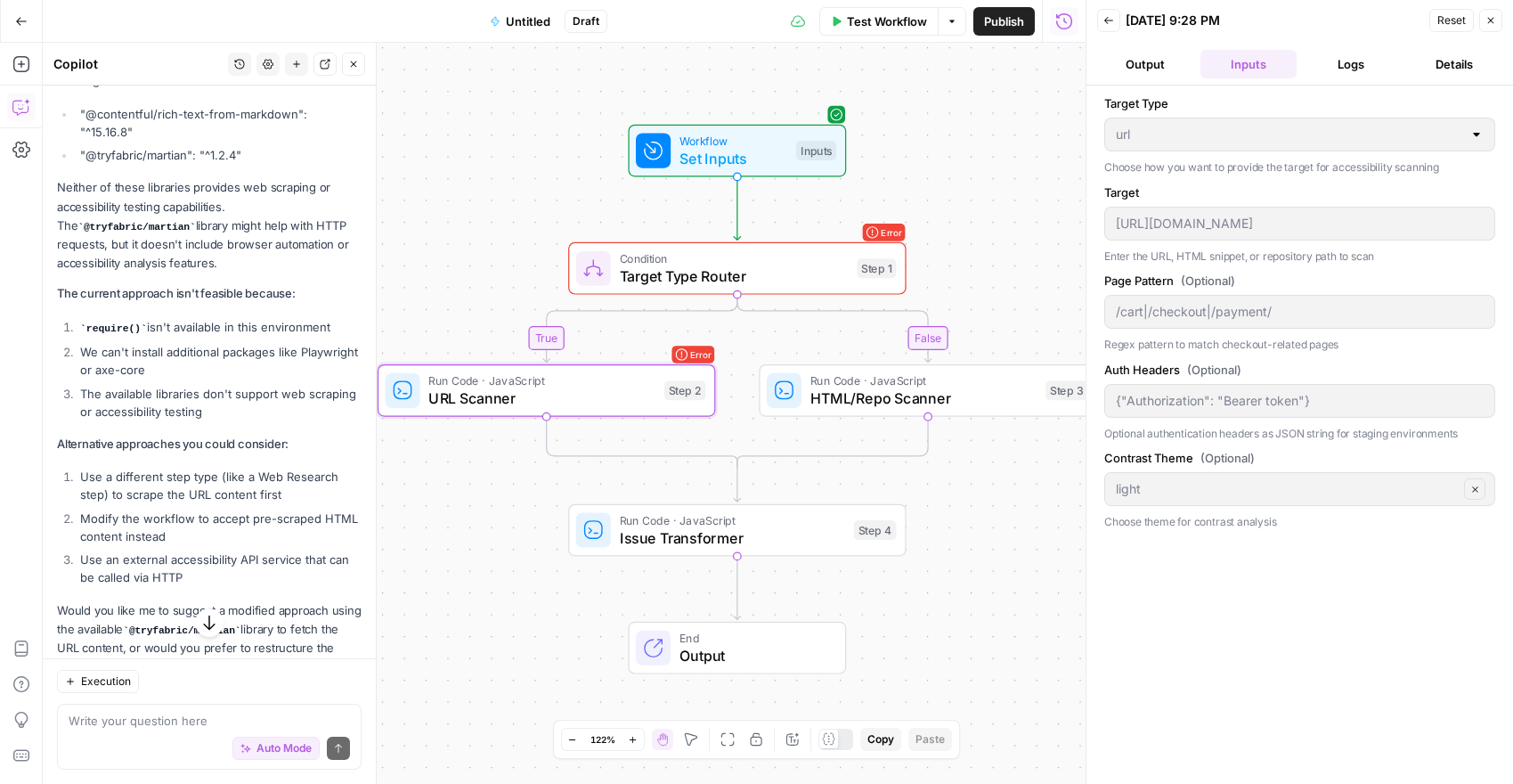
scroll to position [5693, 0]
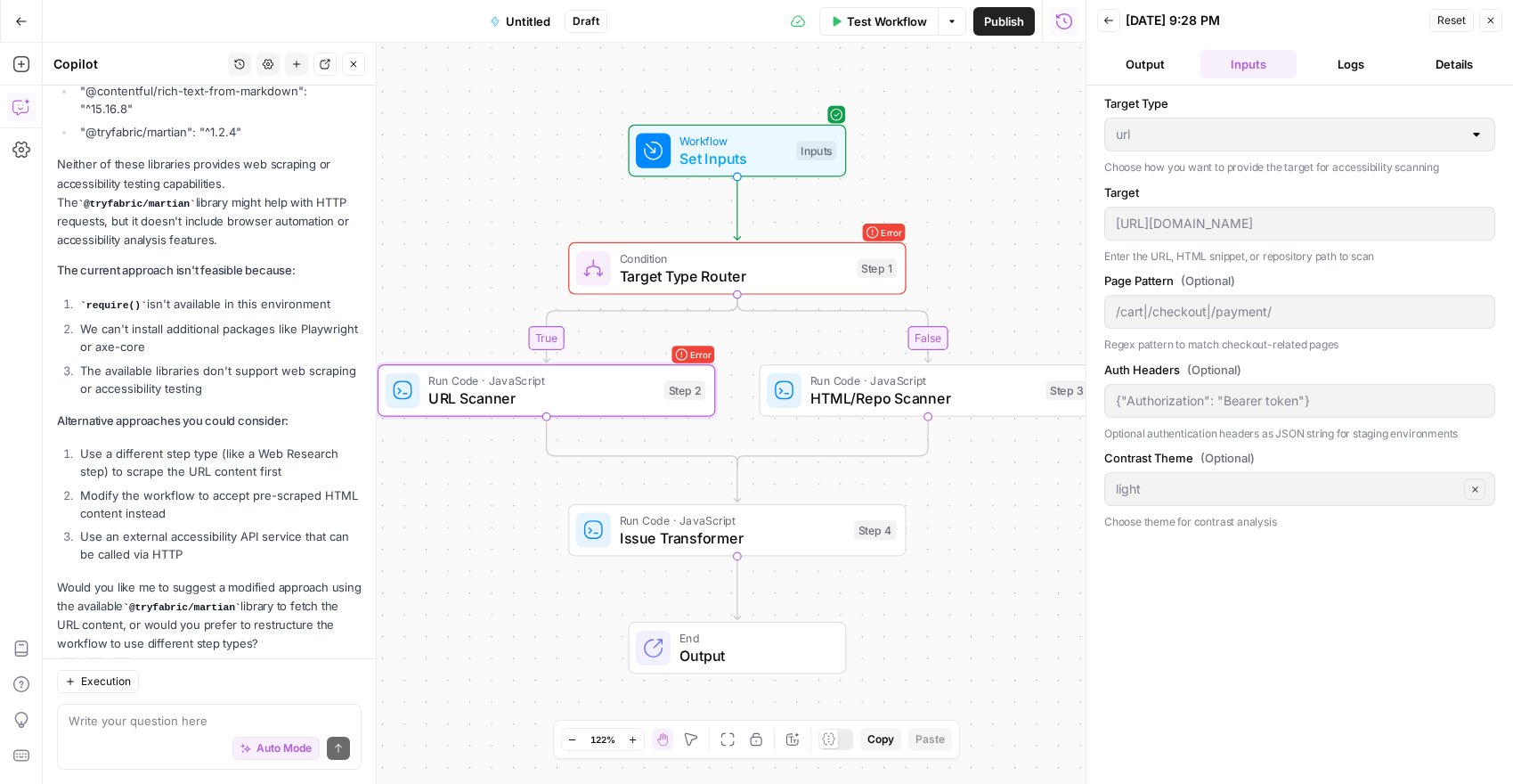
click at [153, 744] on div "Auto Mode Send" at bounding box center [210, 749] width 282 height 39
type textarea "We can browse the URL and get the HTML"
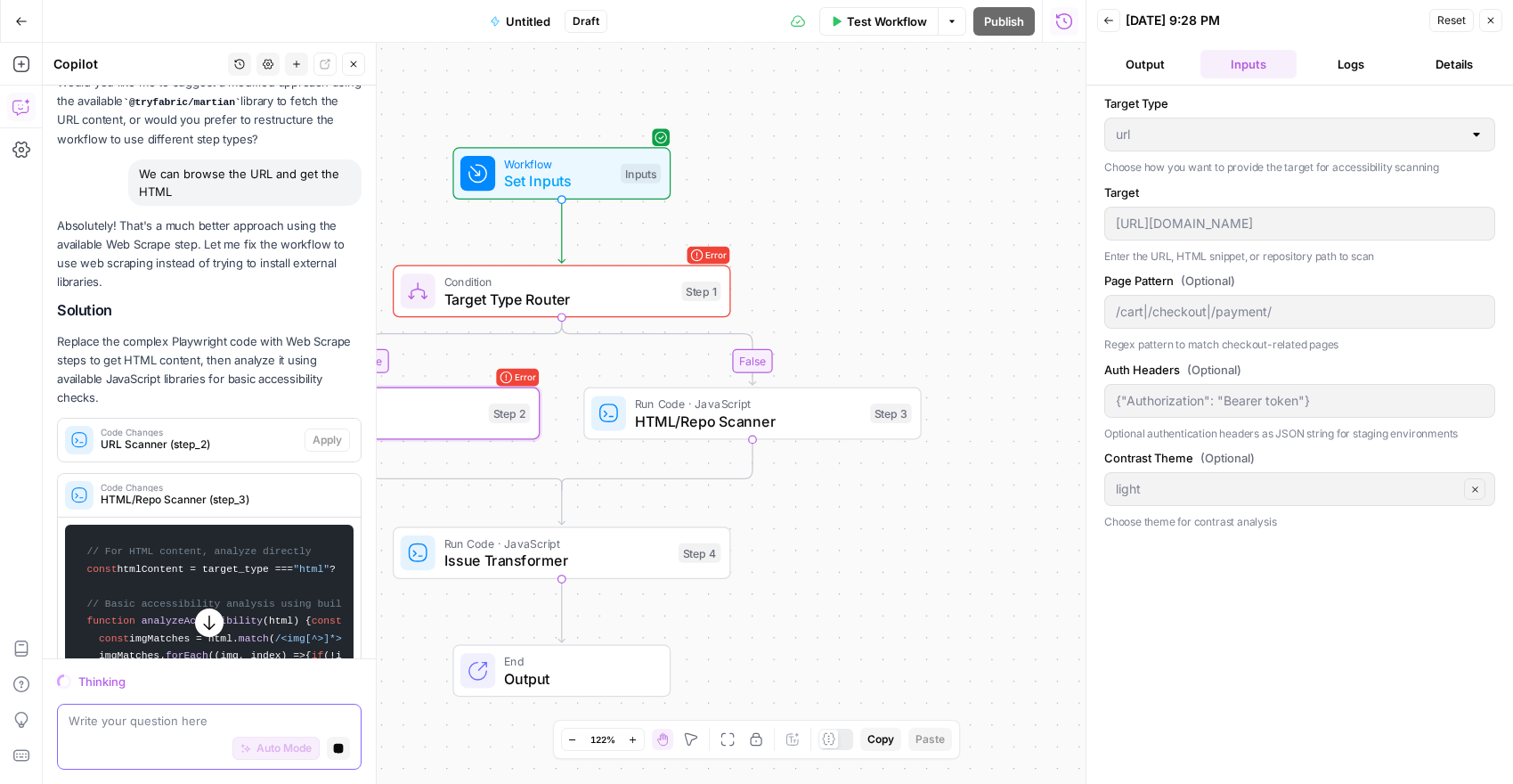
scroll to position [6105, 0]
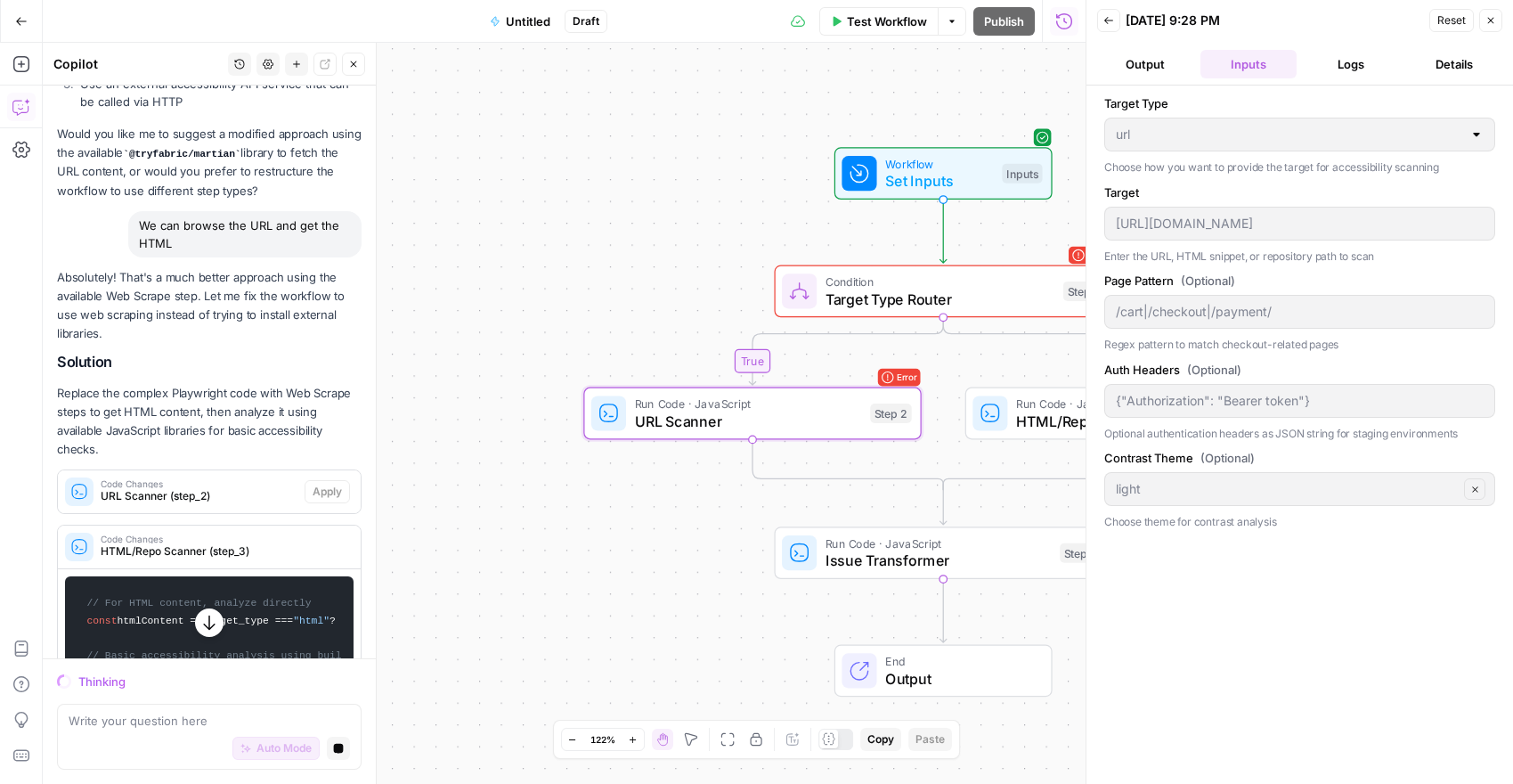
click at [275, 488] on span "URL Scanner (step_2)" at bounding box center [199, 495] width 197 height 16
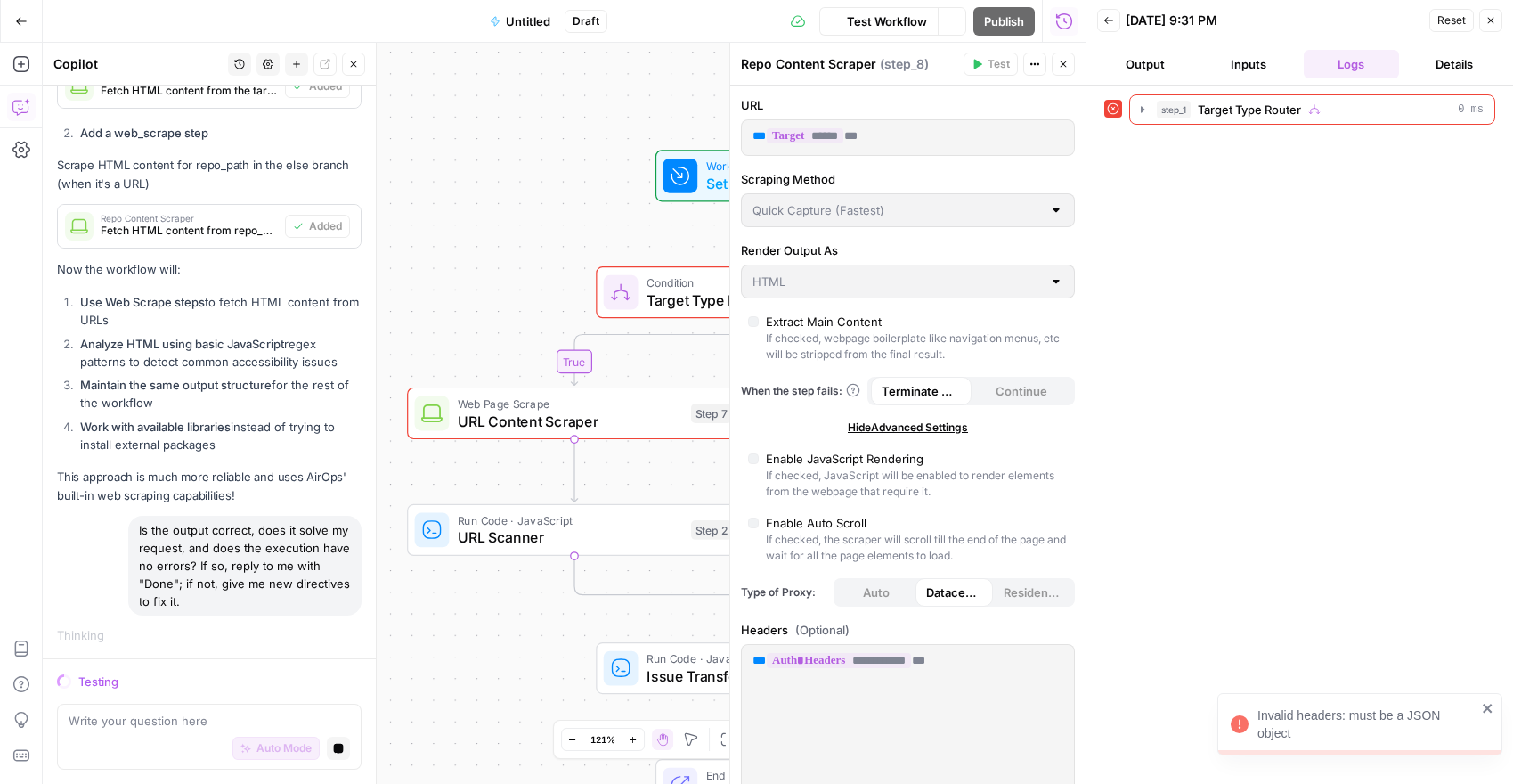
scroll to position [6733, 0]
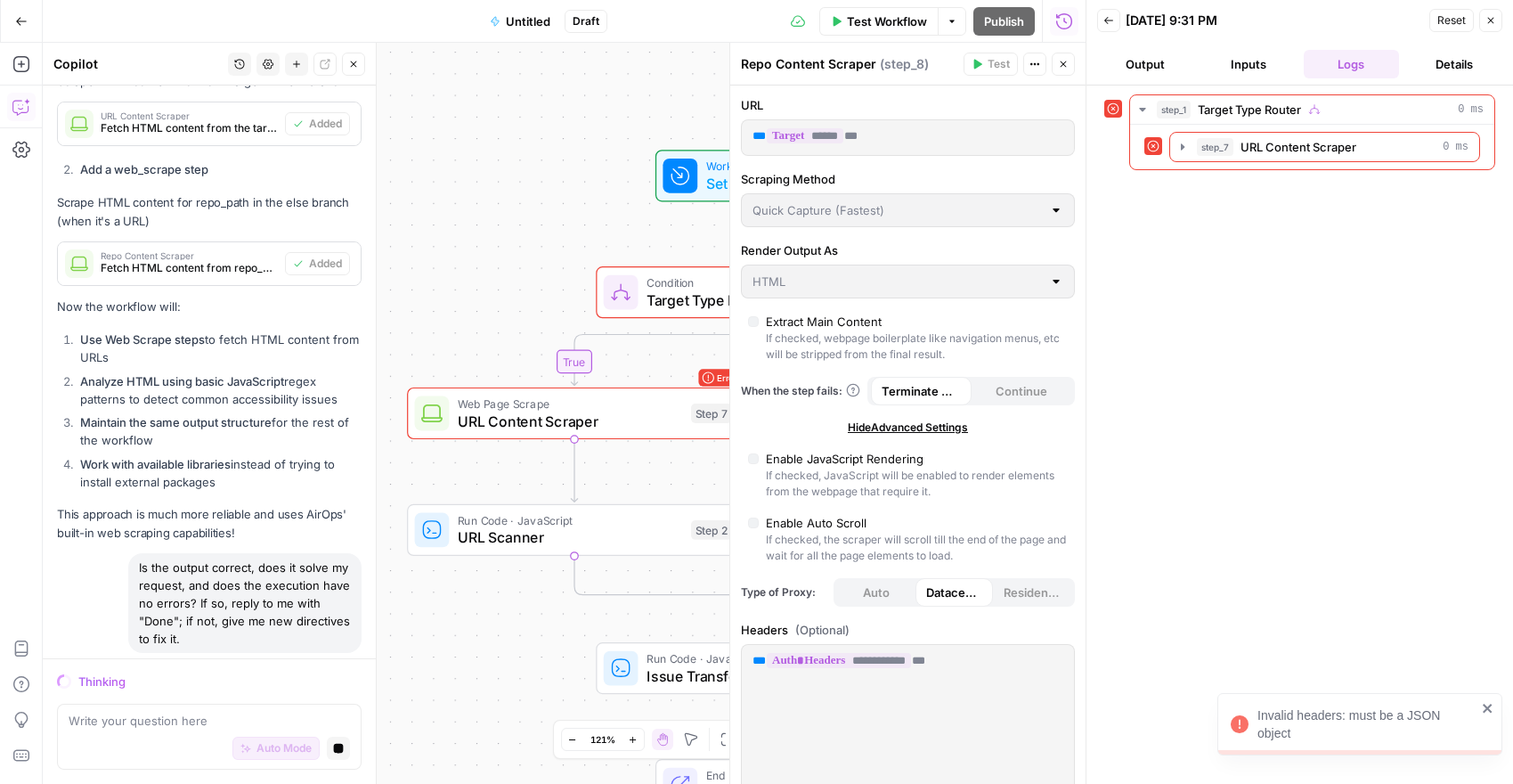
click at [1493, 18] on icon "button" at bounding box center [1491, 21] width 6 height 6
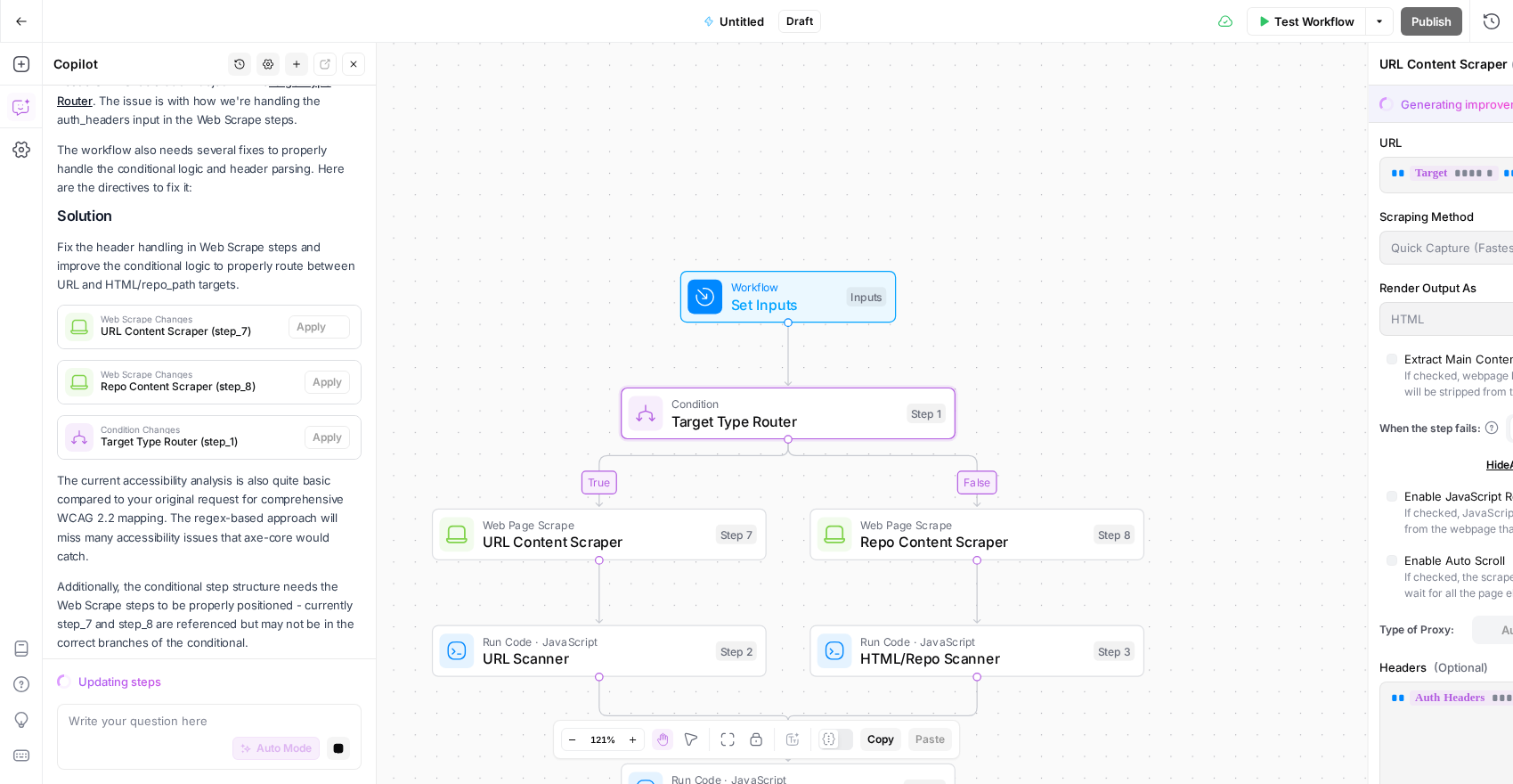
scroll to position [7382, 0]
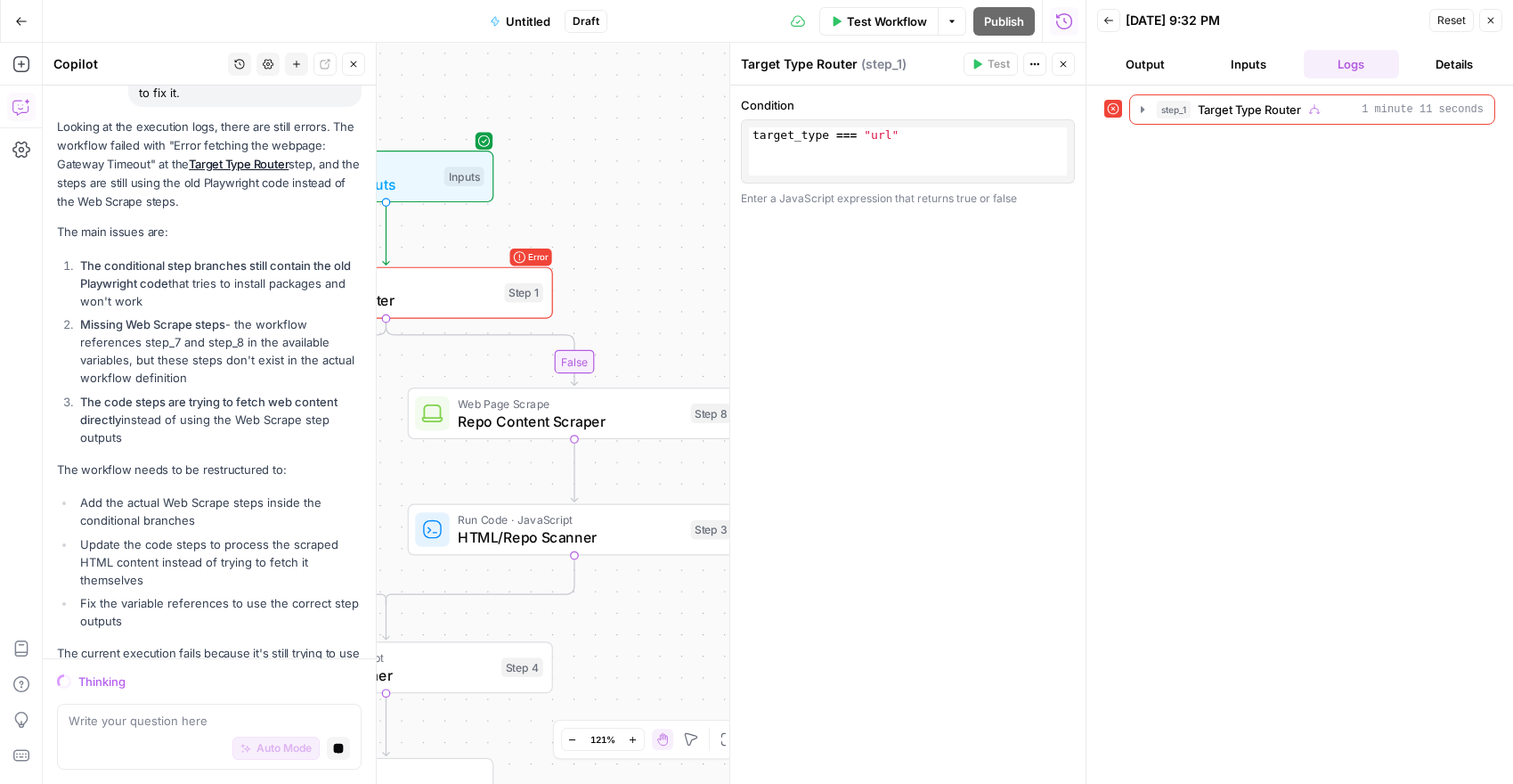
scroll to position [8229, 0]
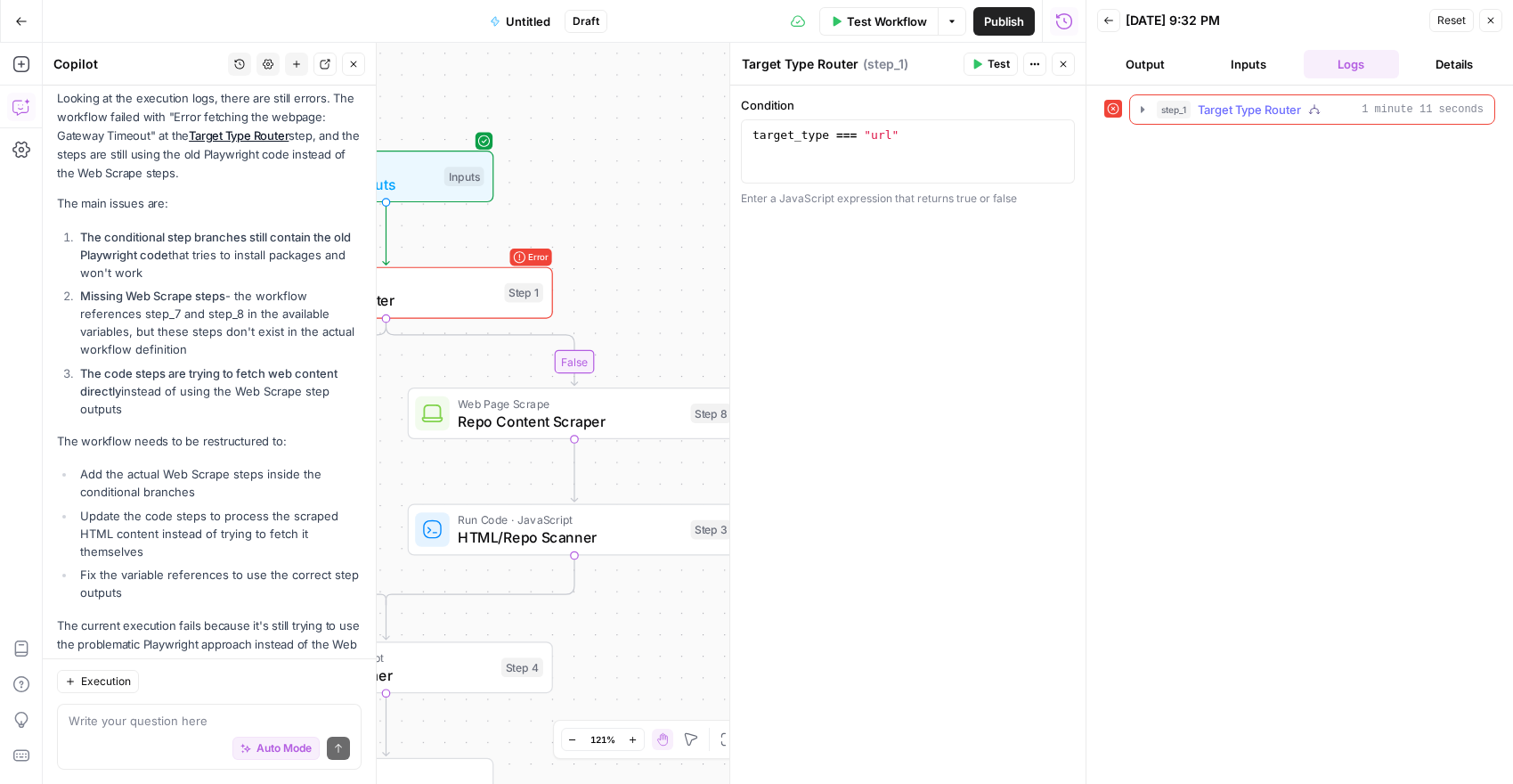
click at [1136, 103] on icon "button" at bounding box center [1143, 109] width 14 height 14
click at [1176, 149] on icon "button" at bounding box center [1182, 147] width 14 height 14
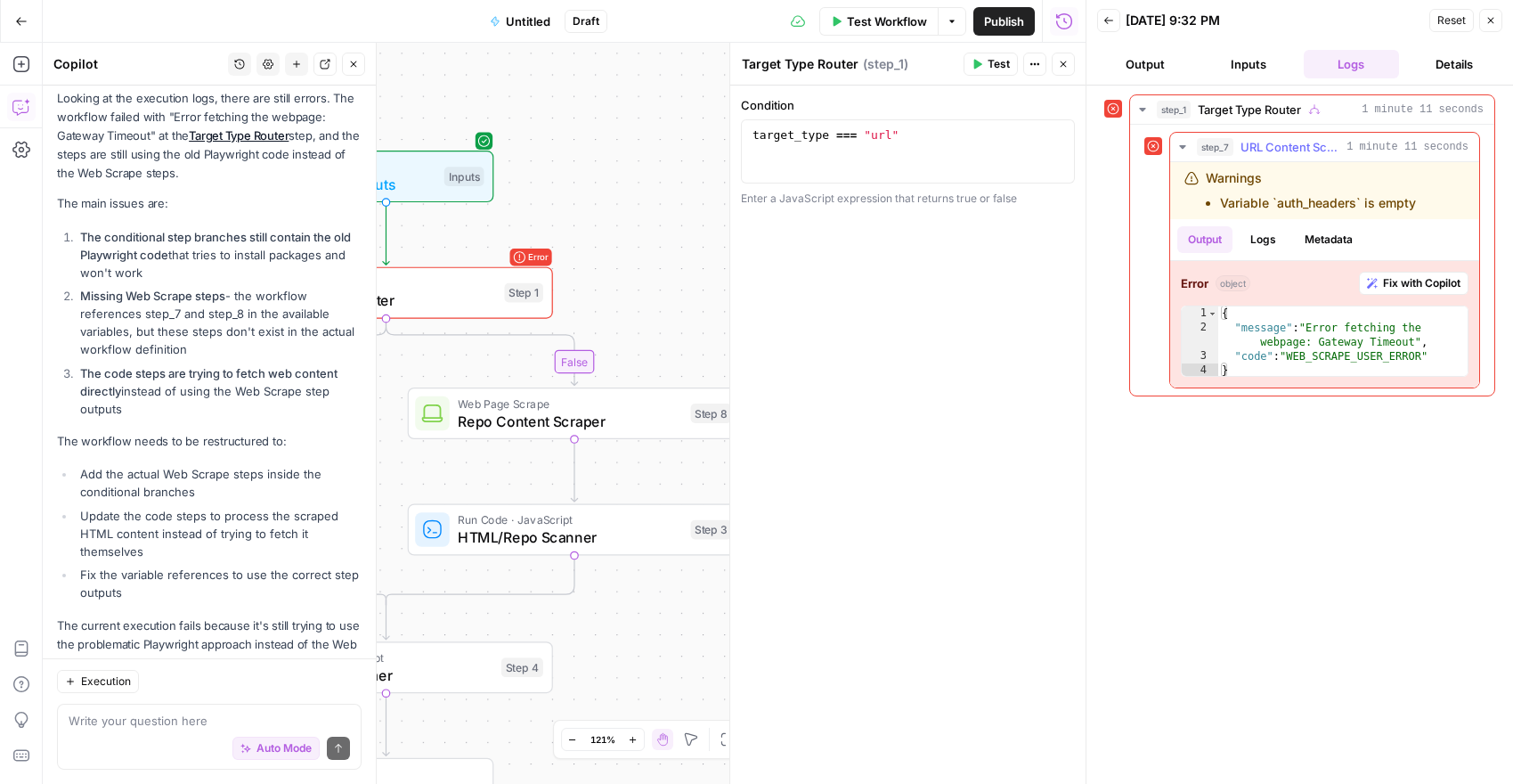
click at [1176, 149] on icon "button" at bounding box center [1182, 147] width 14 height 14
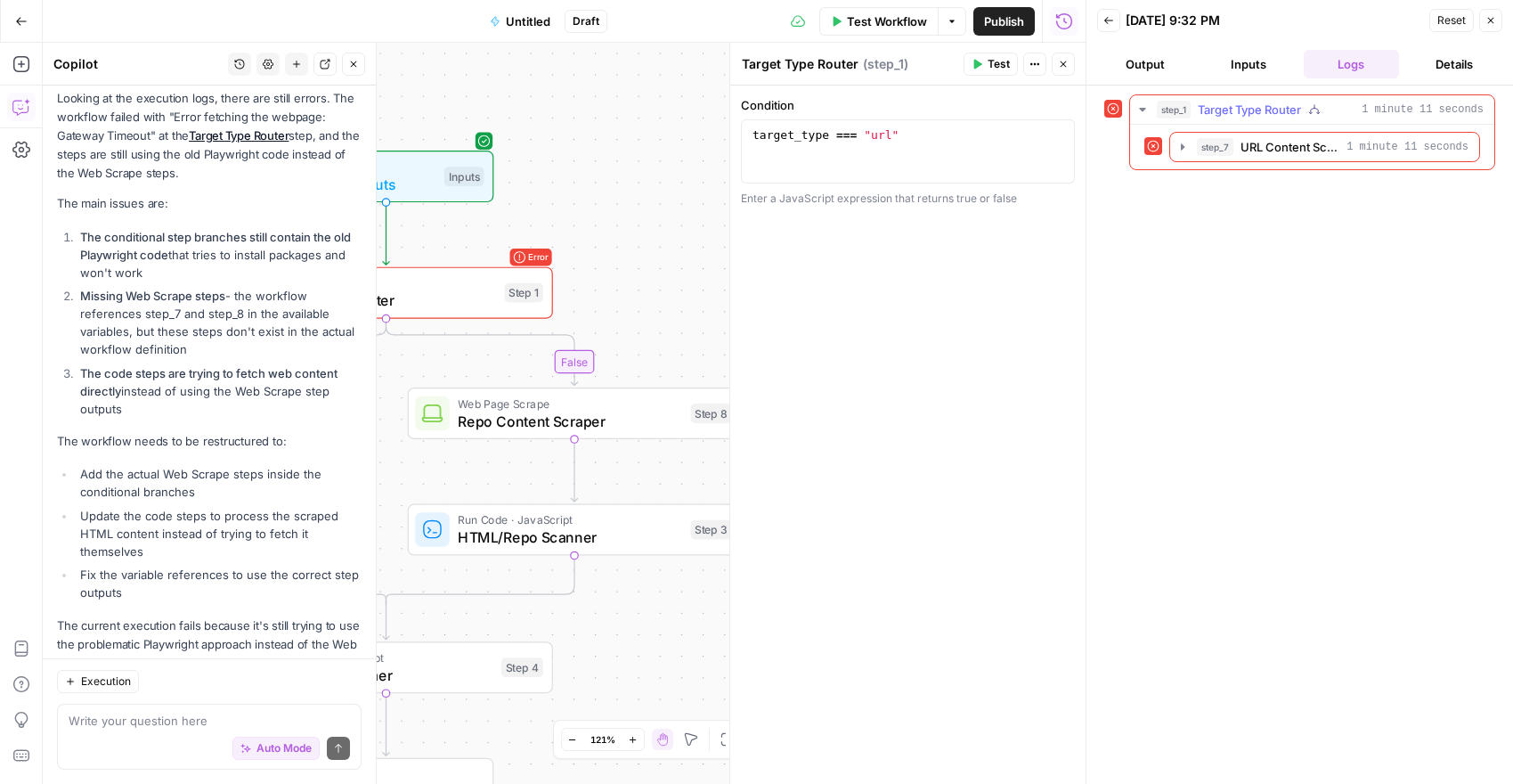
click at [1134, 115] on button "step_1 Target Type Router 1 minute 11 seconds" at bounding box center [1312, 109] width 364 height 29
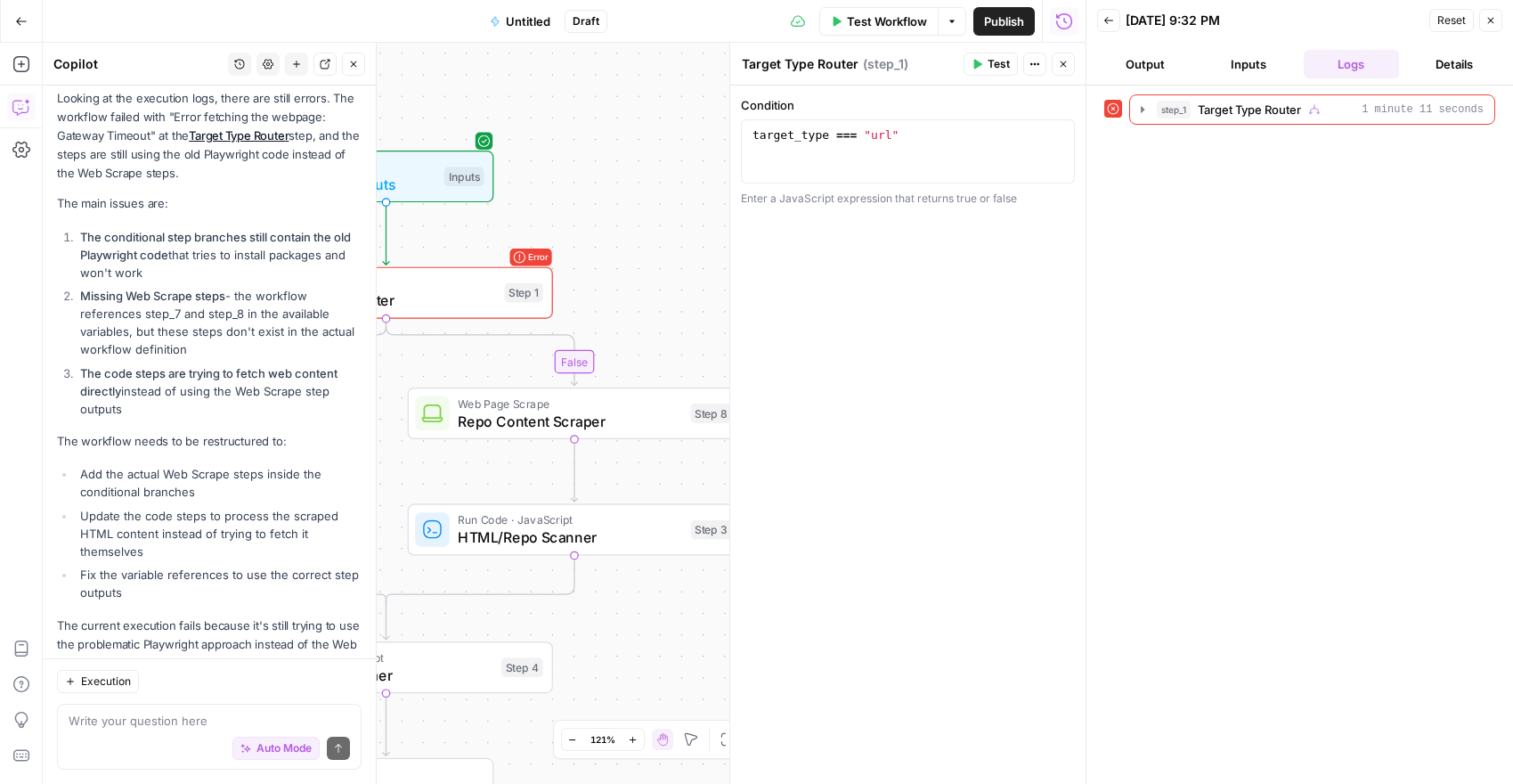
click at [1491, 21] on icon "button" at bounding box center [1490, 20] width 11 height 11
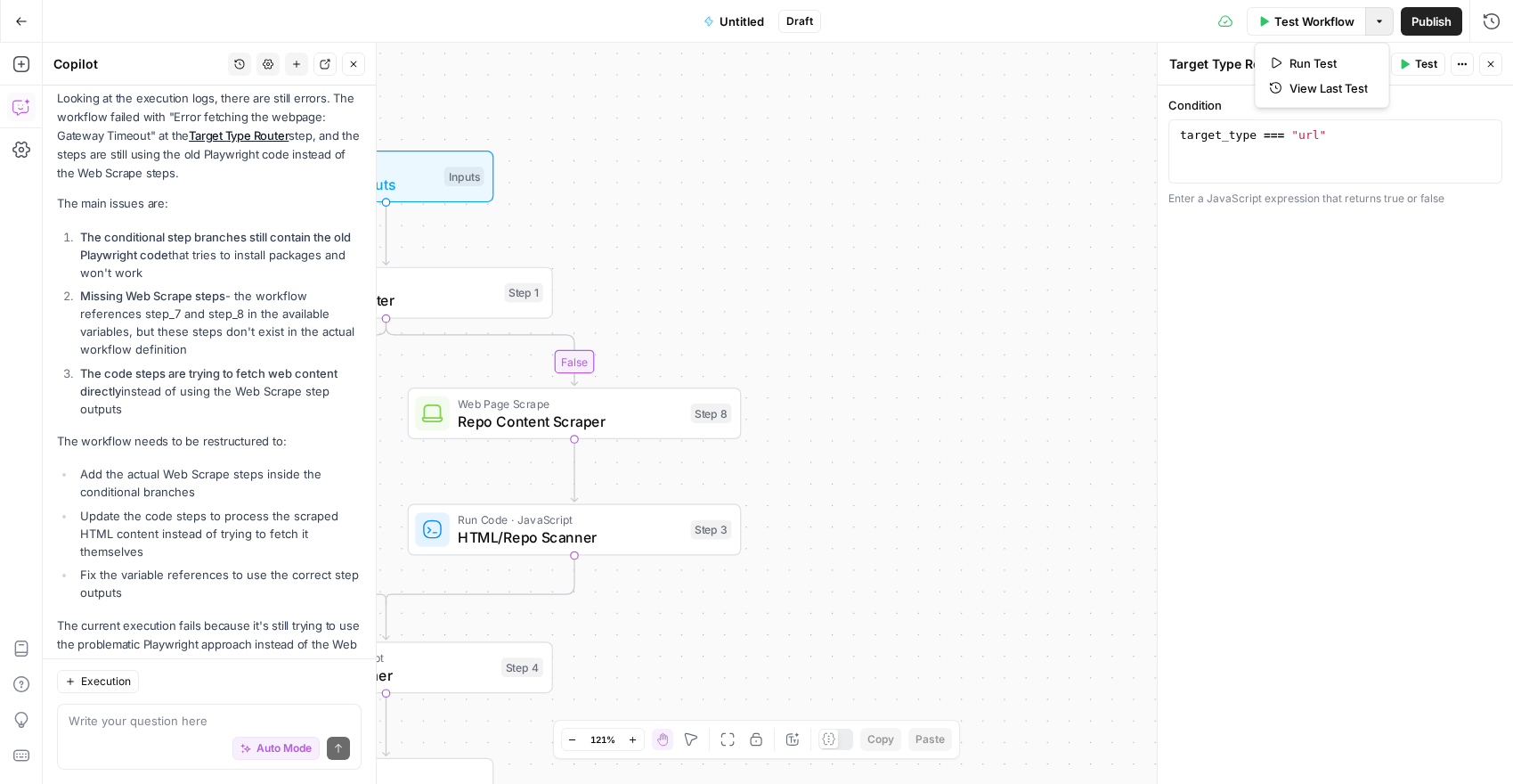
click at [1379, 18] on icon "button" at bounding box center [1379, 21] width 11 height 11
click at [22, 23] on icon "button" at bounding box center [21, 21] width 13 height 13
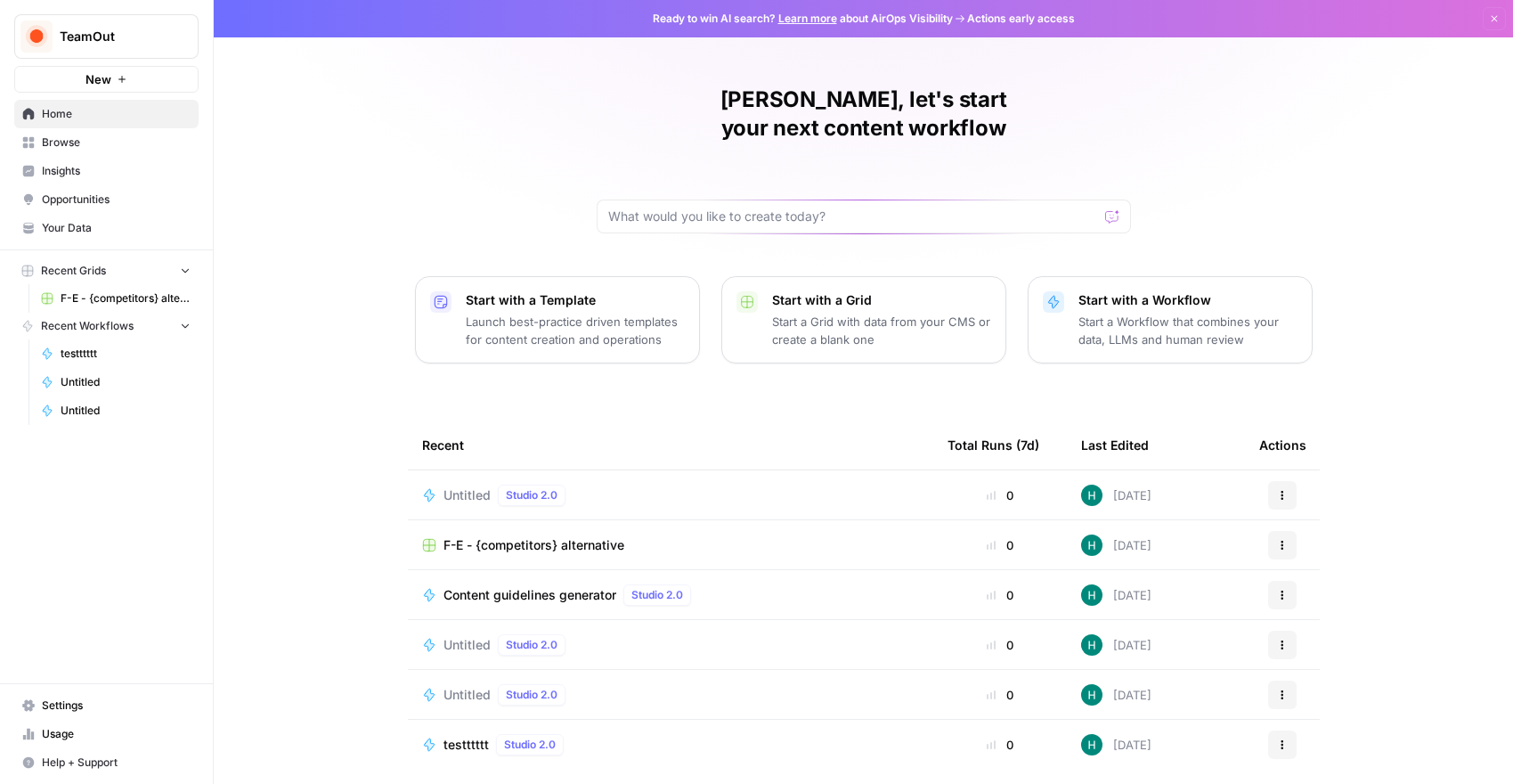
click at [1125, 312] on p "Start a Workflow that combines your data, LLMs and human review" at bounding box center [1188, 330] width 219 height 35
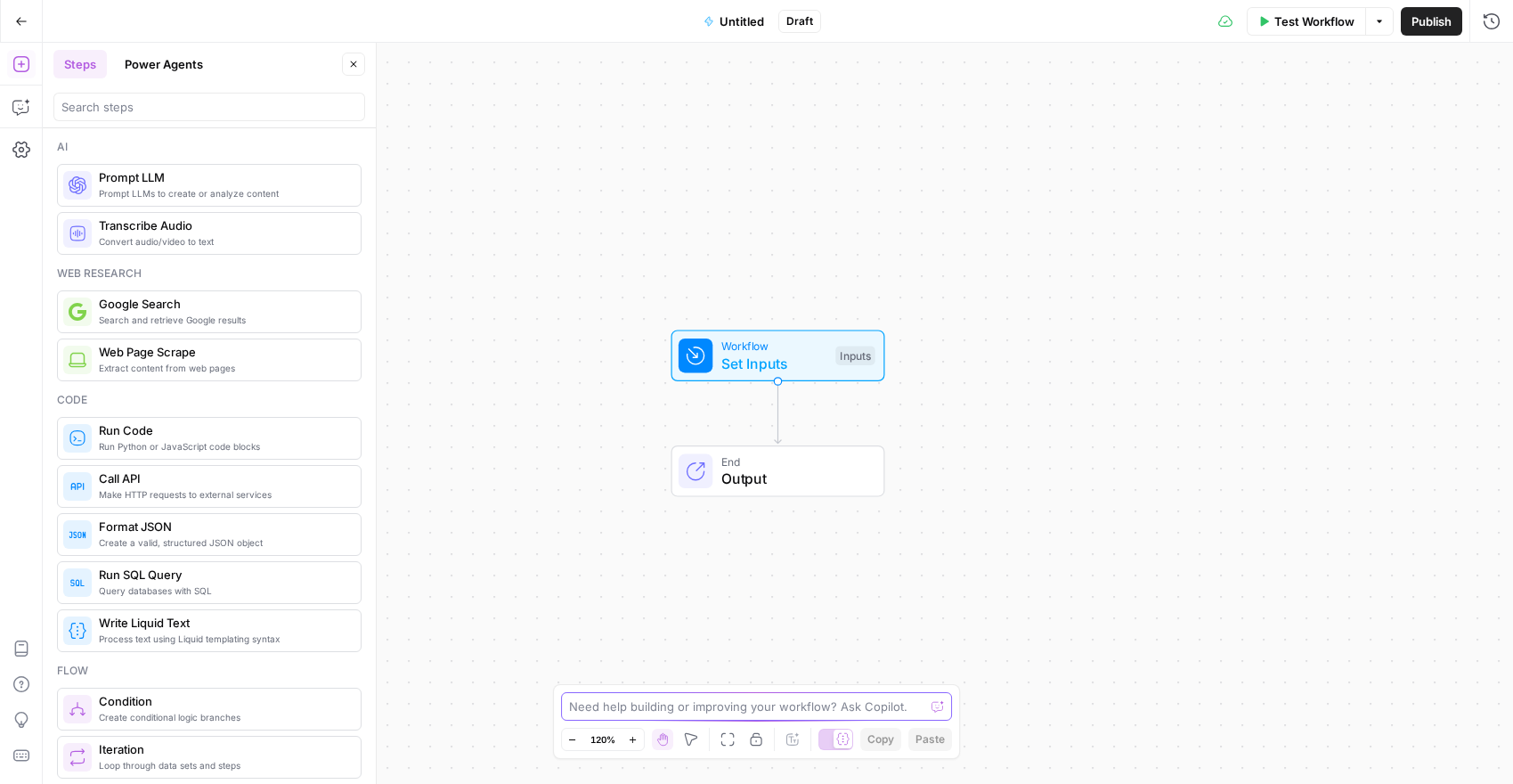
click at [645, 702] on textarea at bounding box center [748, 706] width 357 height 18
paste textarea "Totally—here’s a **super-simple AI Builder prompt** you can paste into AirOps. …"
type textarea "Totally—here’s a **super-simple AI Builder prompt** you can paste into AirOps. …"
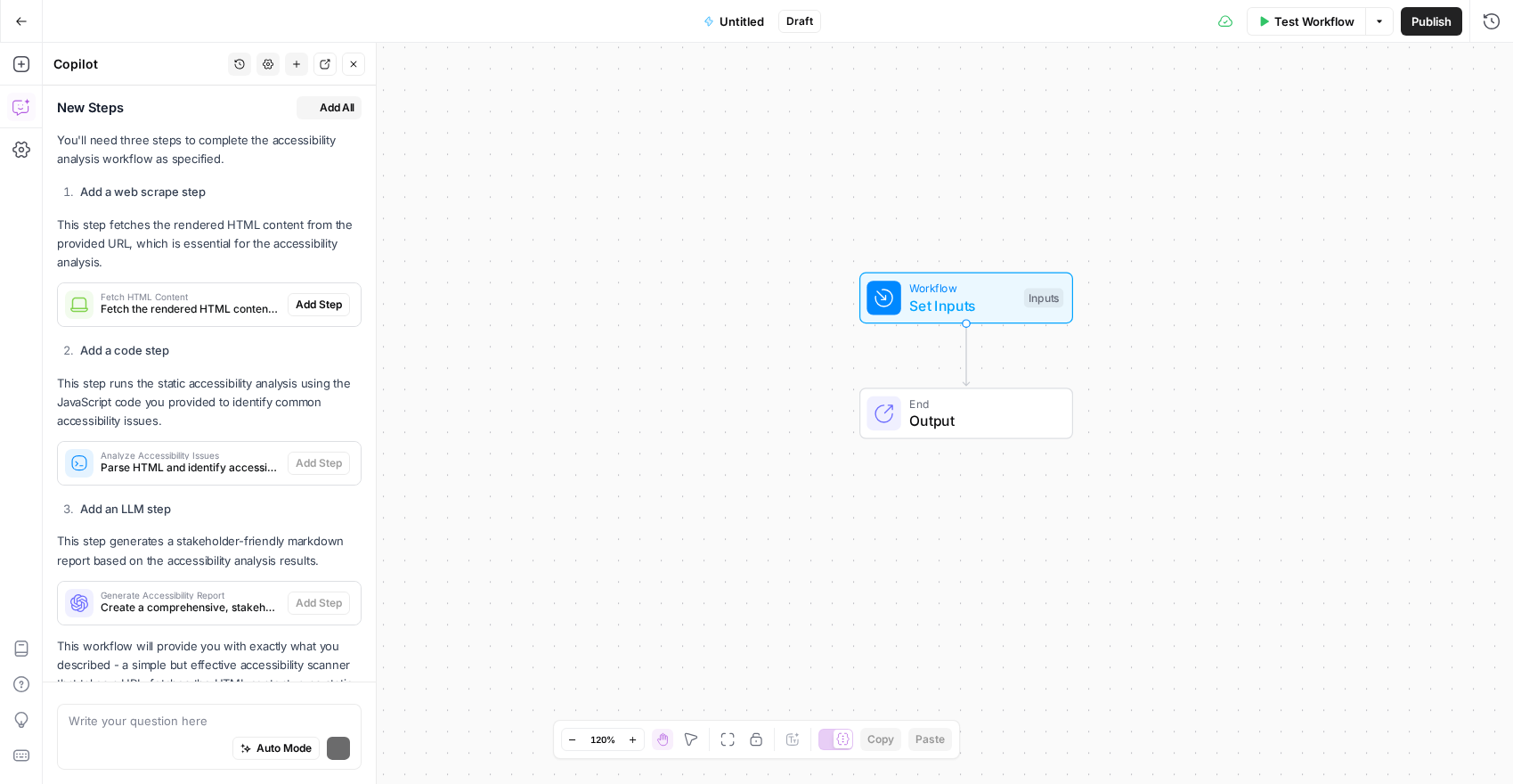
scroll to position [6513, 0]
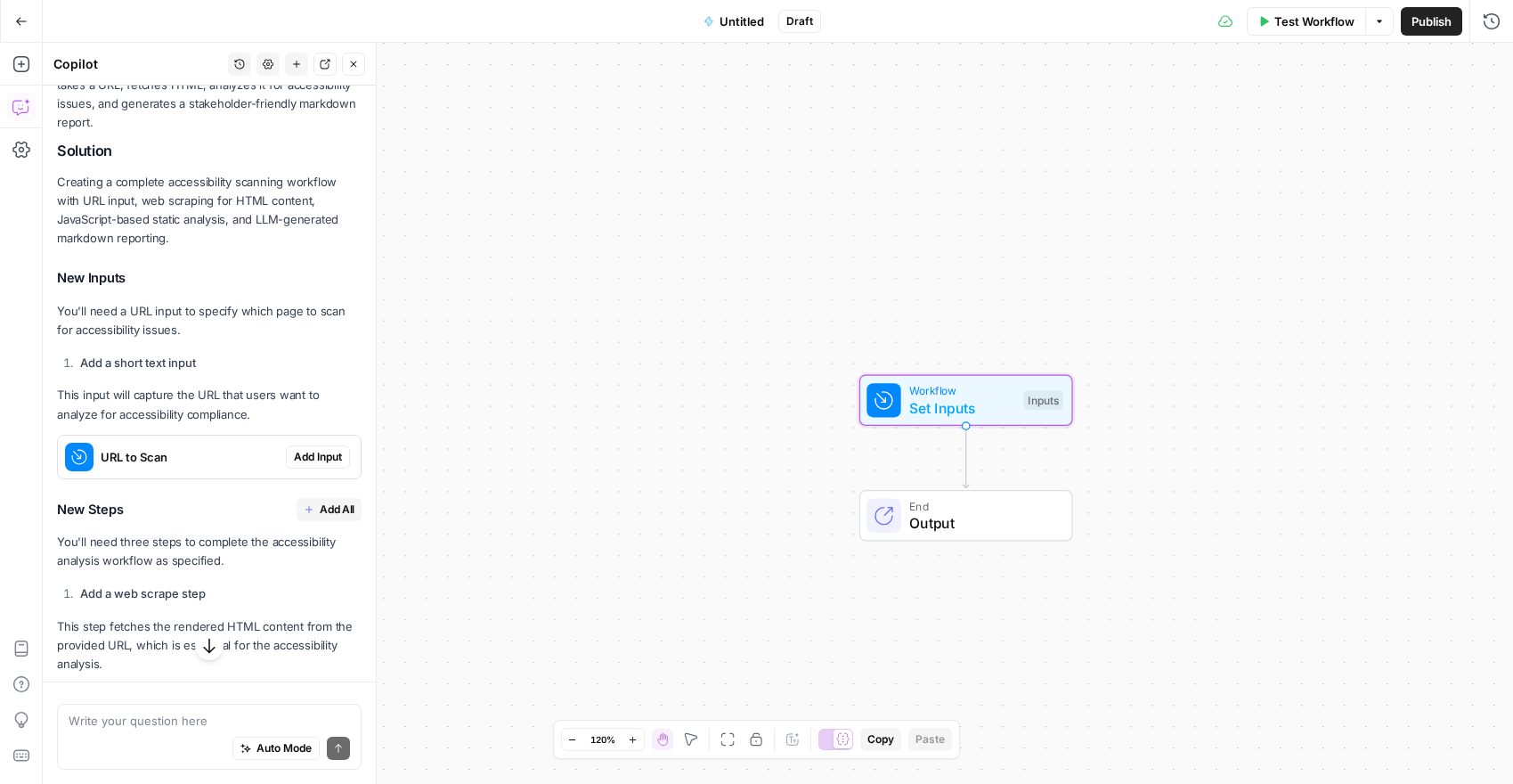
click at [300, 449] on span "Add Input" at bounding box center [317, 457] width 48 height 16
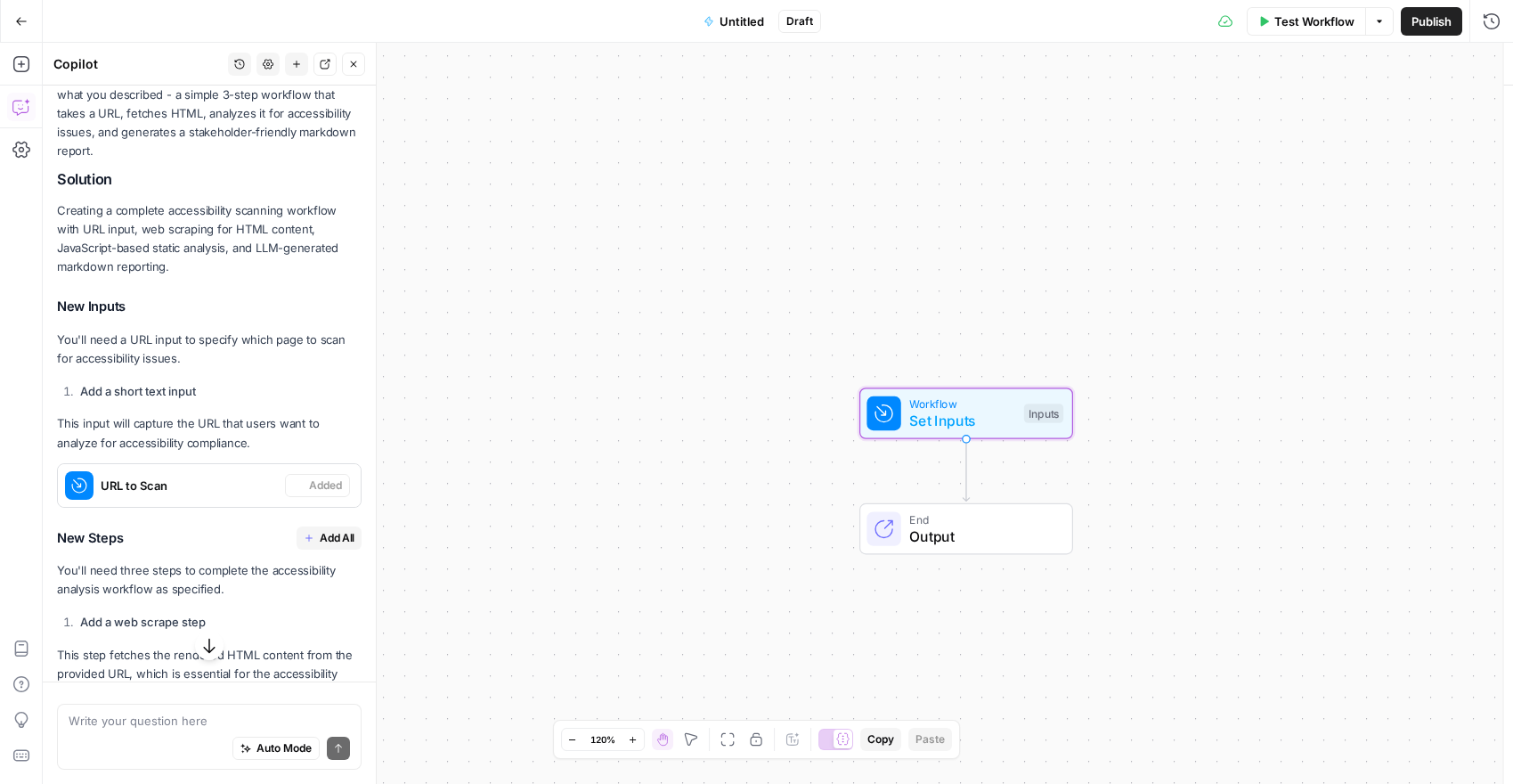
scroll to position [6100, 0]
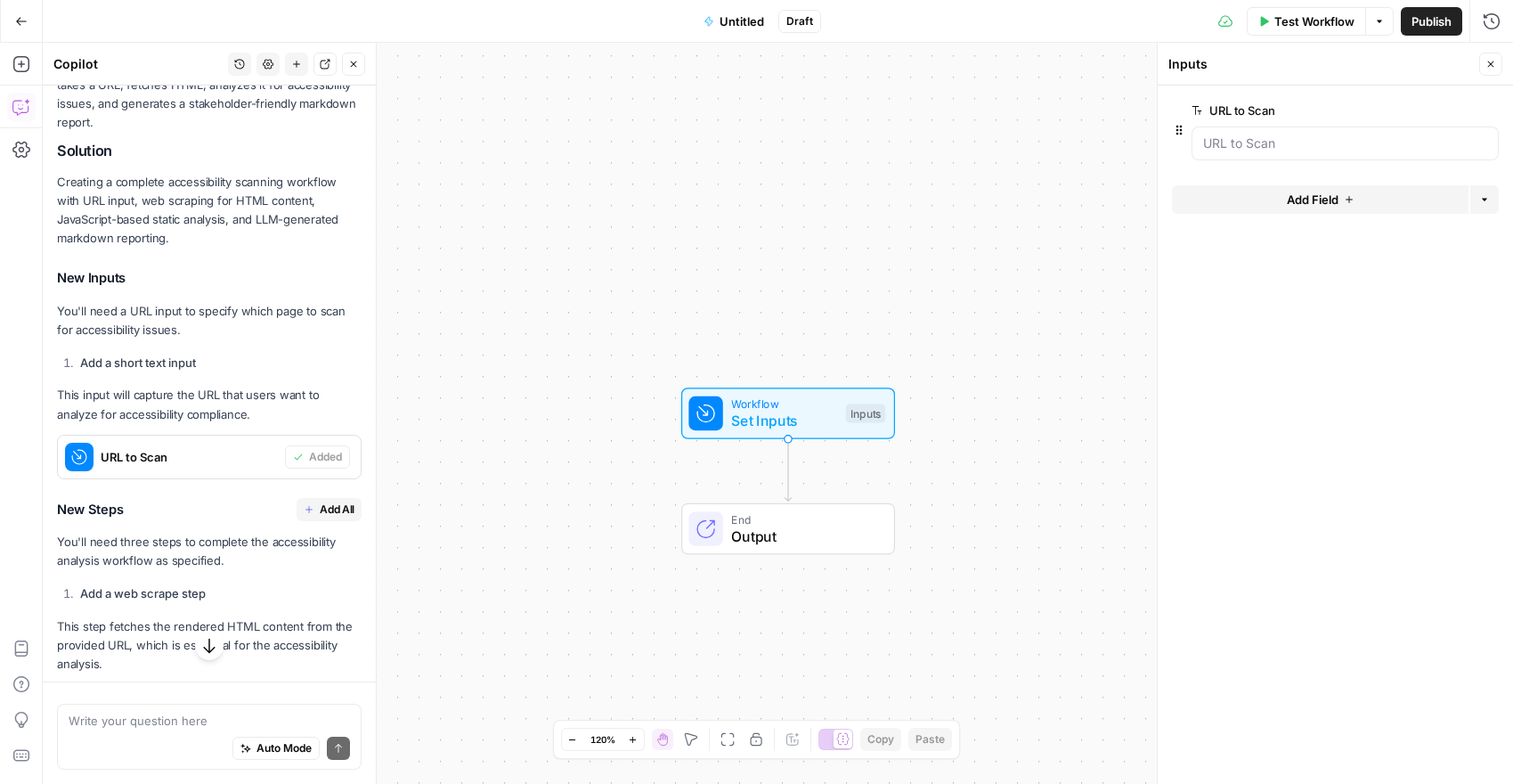
click at [327, 501] on span "Add All" at bounding box center [337, 509] width 34 height 16
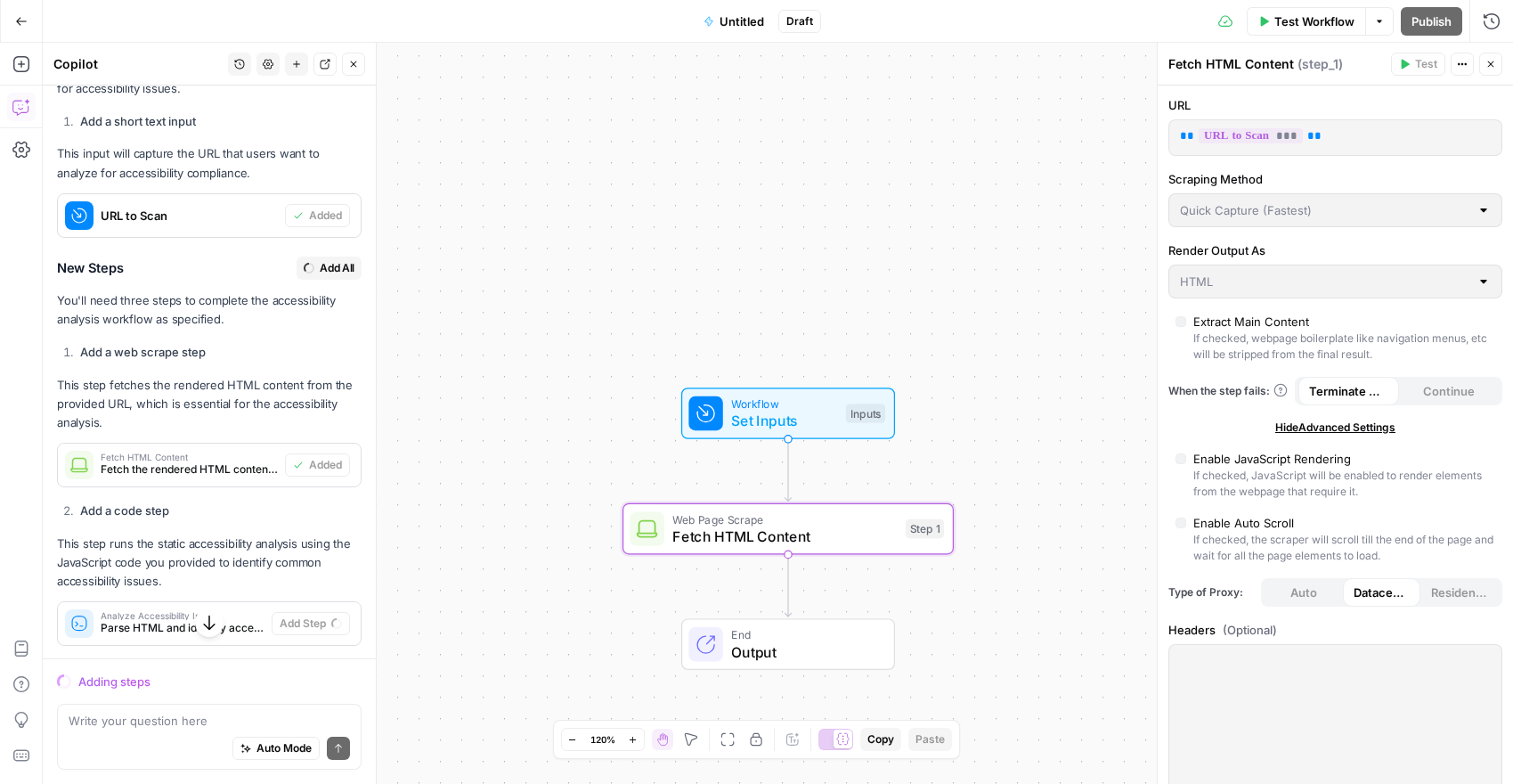
scroll to position [6321, 0]
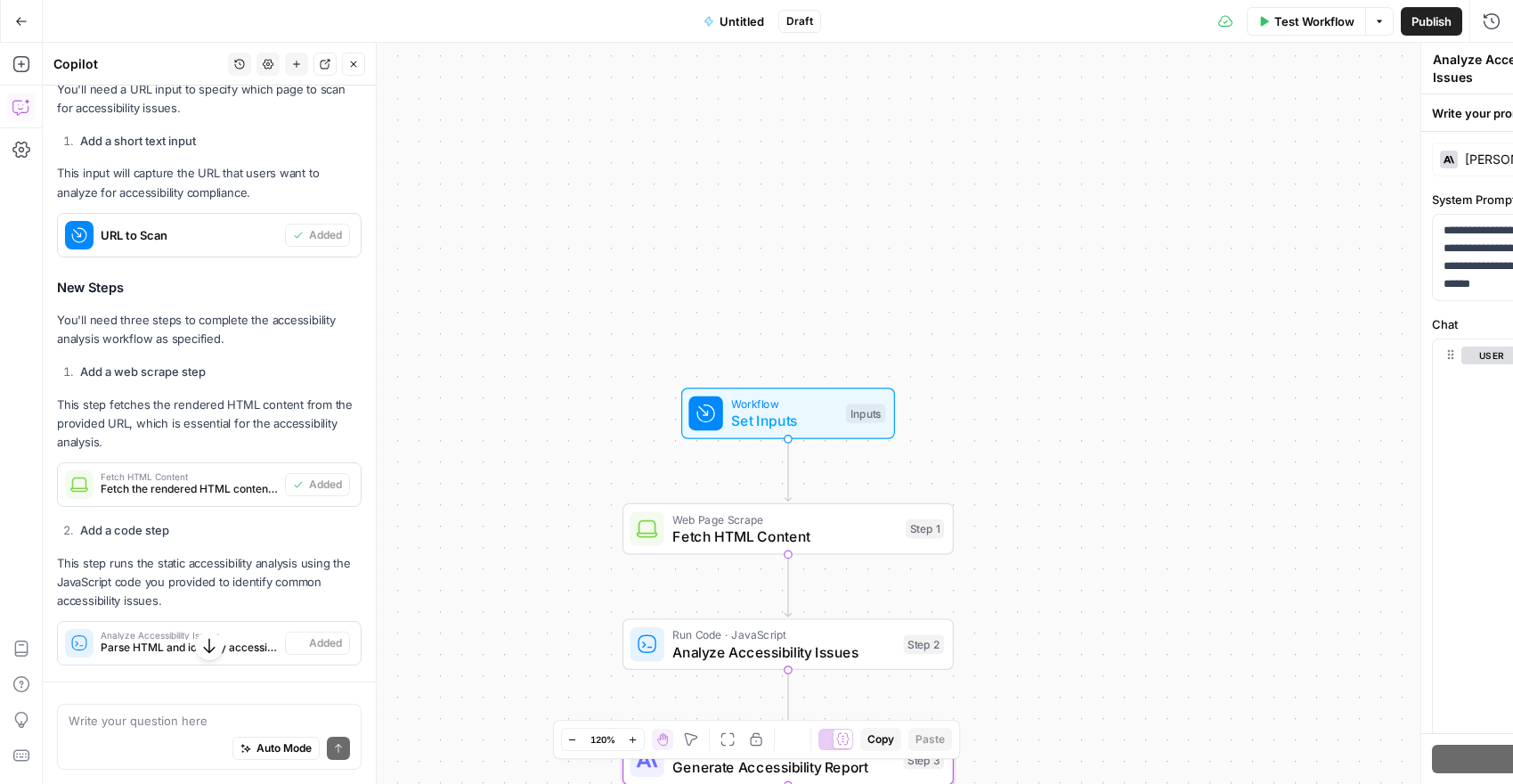
type textarea "Generate Accessibility Report"
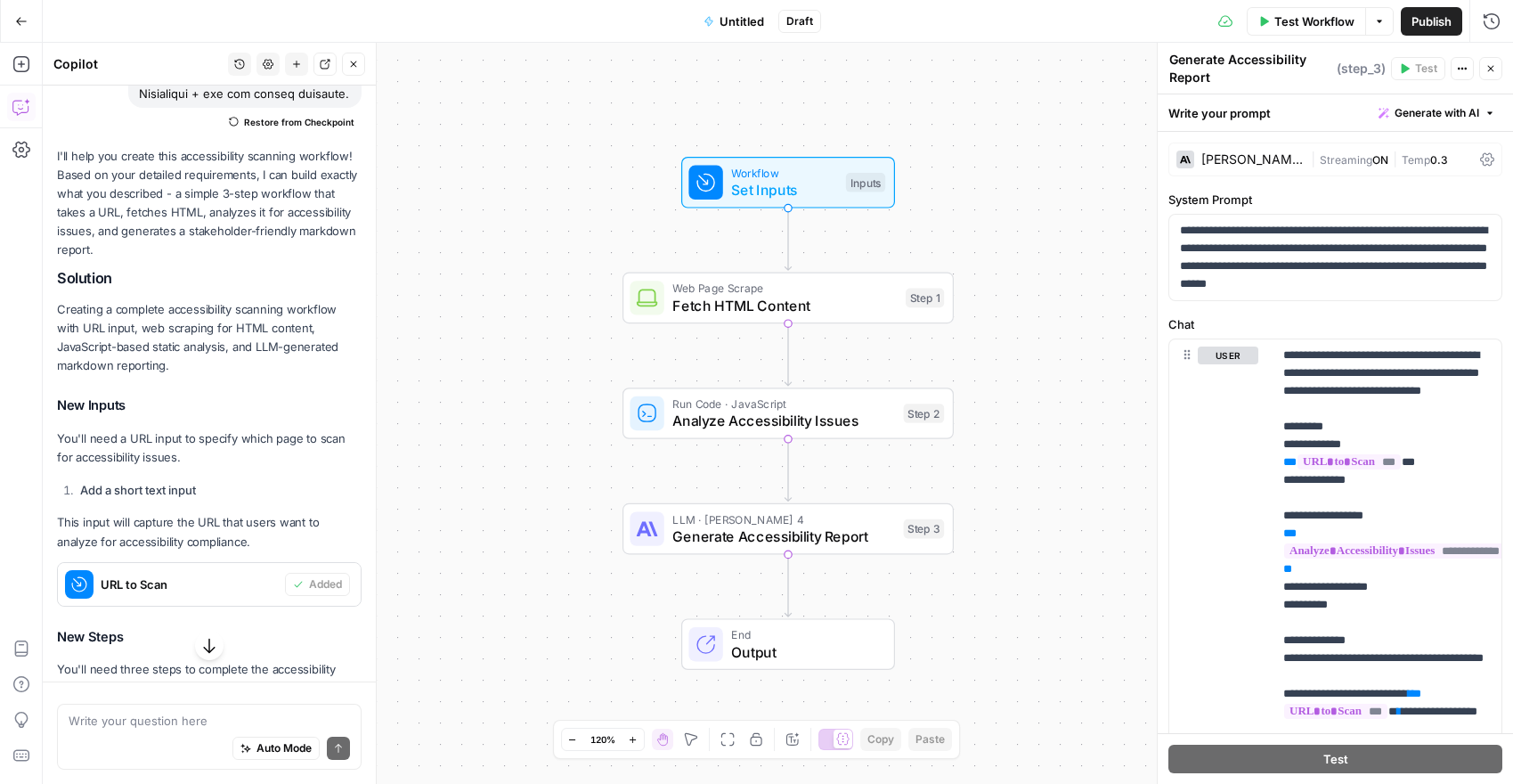
scroll to position [5921, 0]
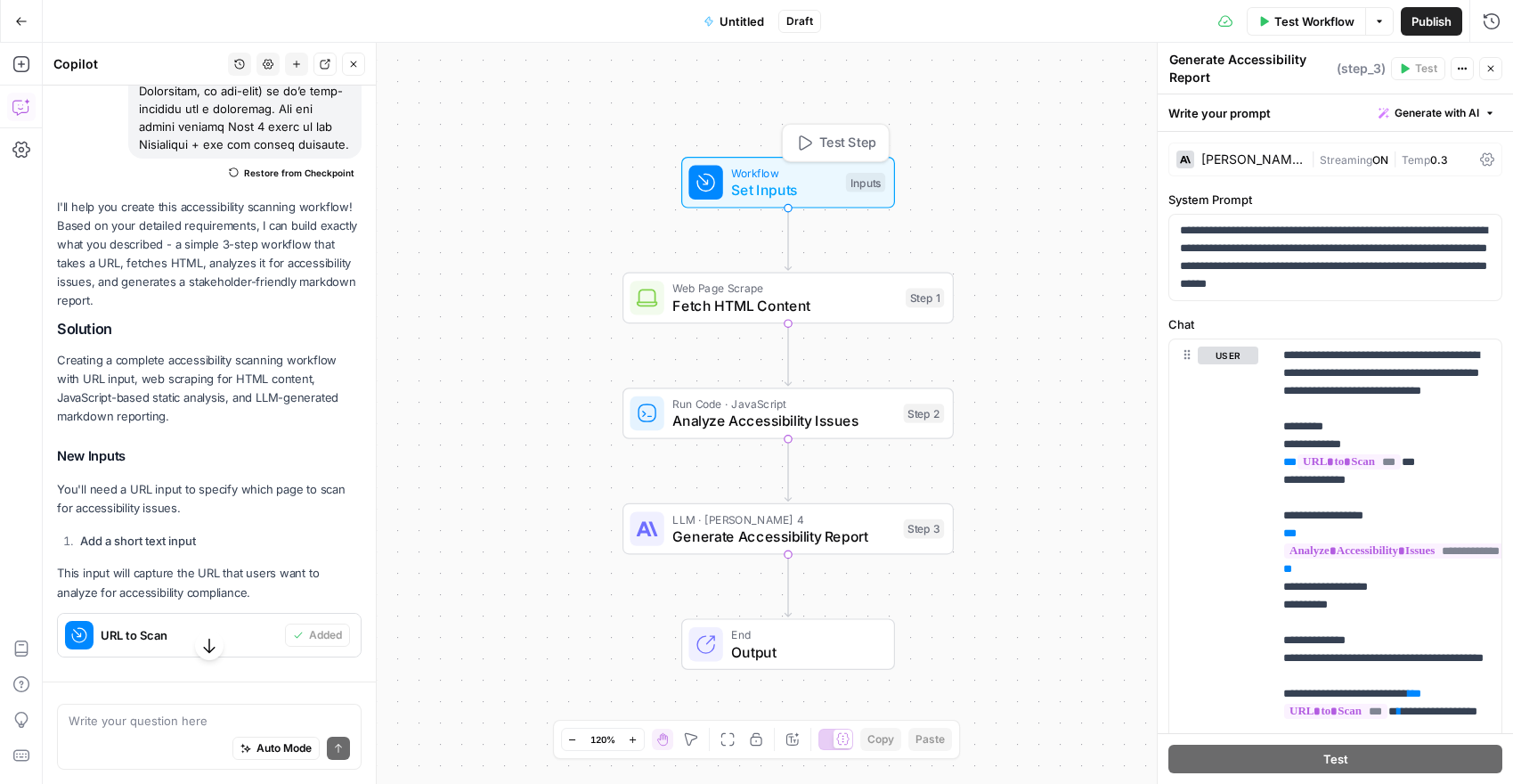
click at [731, 200] on span "Set Inputs" at bounding box center [784, 190] width 106 height 22
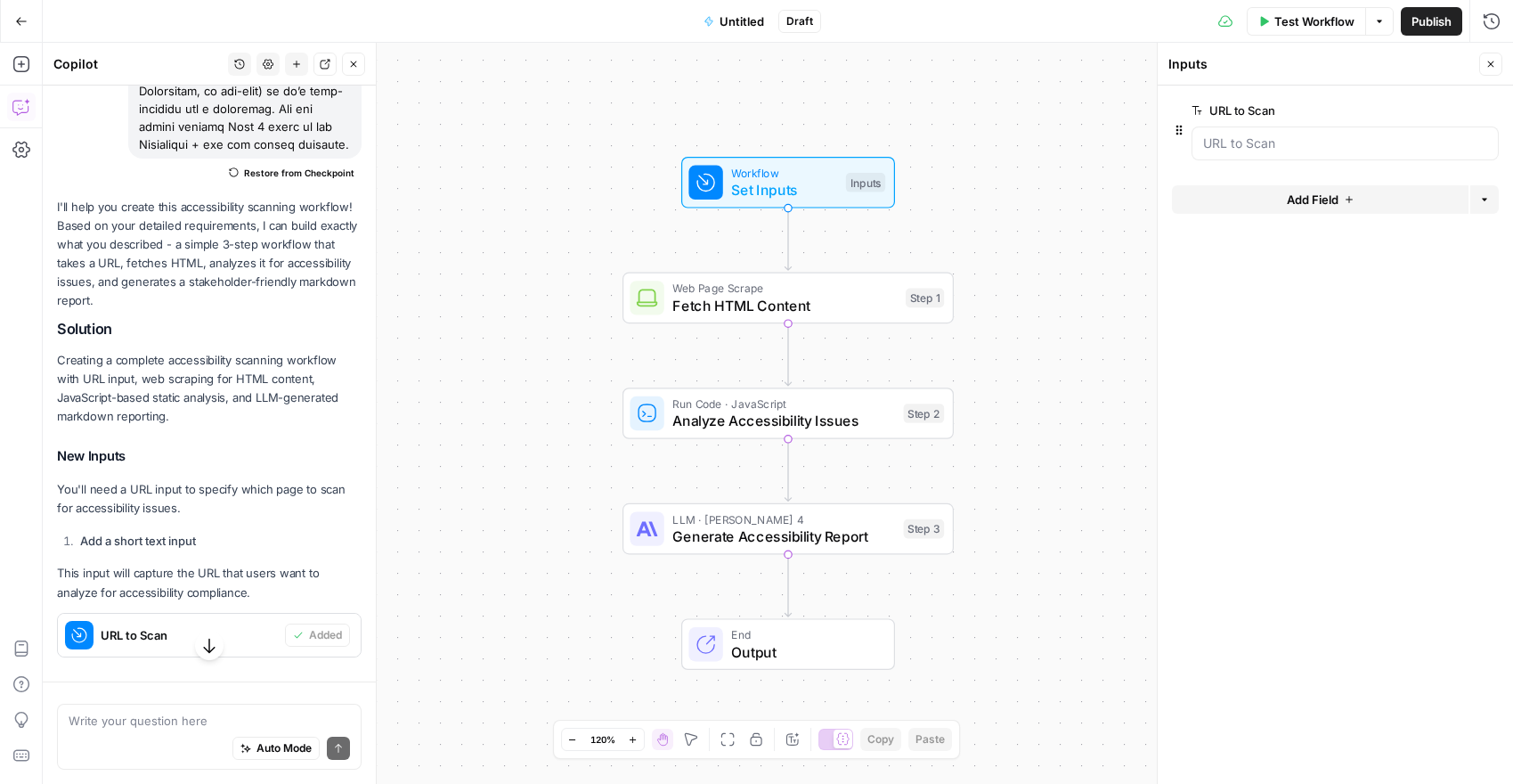
click at [790, 287] on span "Web Page Scrape" at bounding box center [785, 288] width 225 height 17
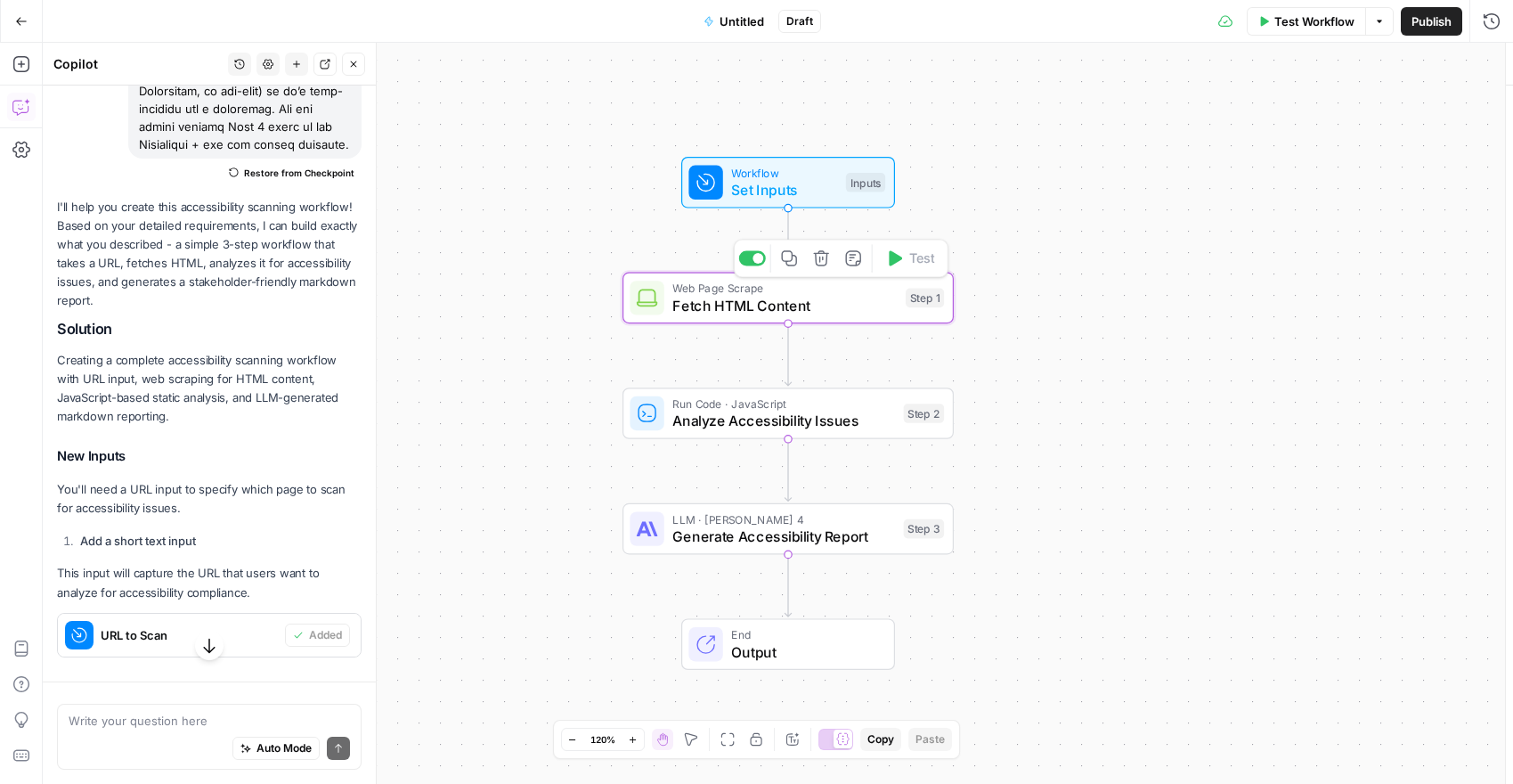
type textarea "Fetch HTML Content"
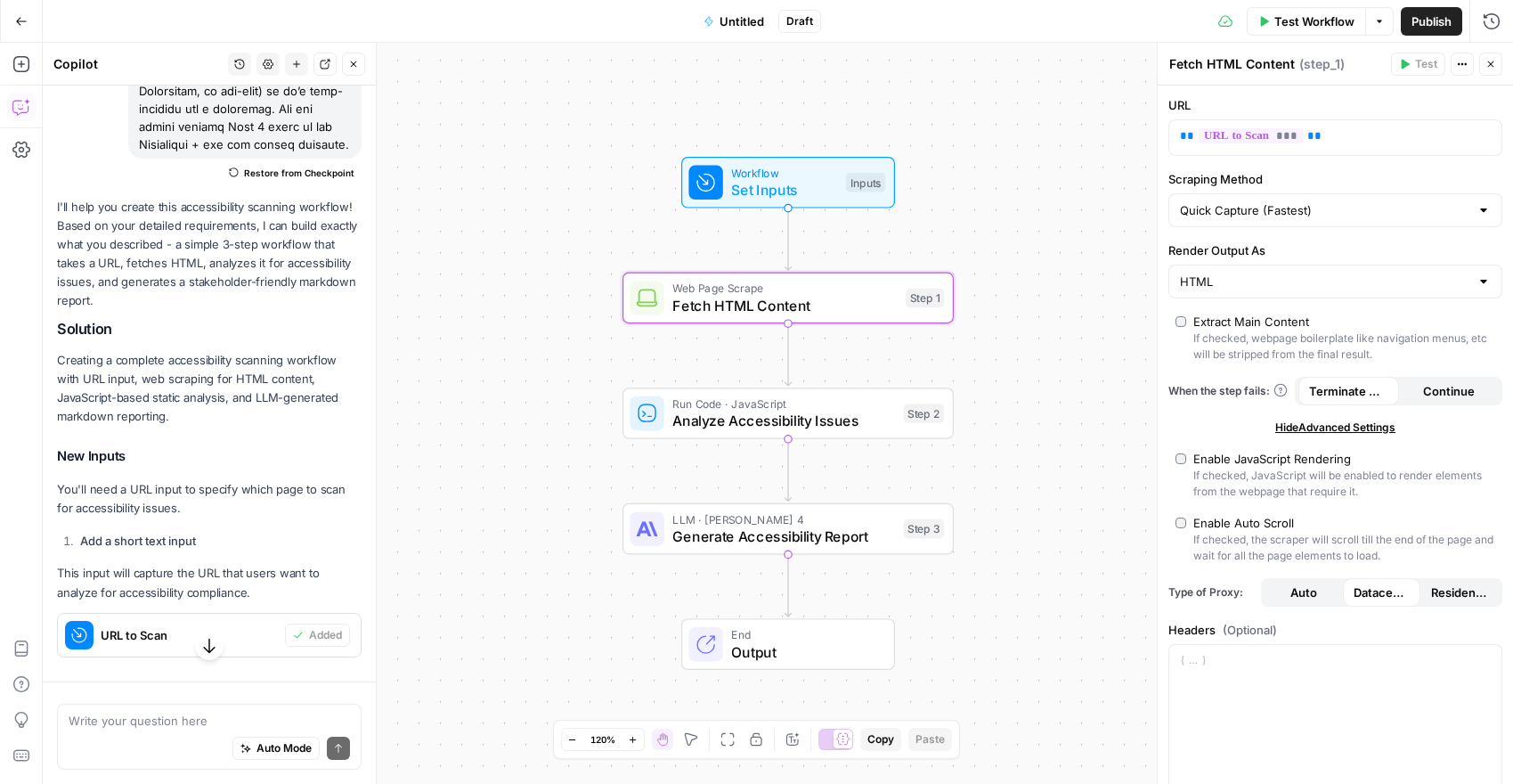
click at [1231, 221] on div "Quick Capture (Fastest)" at bounding box center [1335, 210] width 334 height 33
click at [1236, 281] on span "Detailed Scrape (Slowest)" at bounding box center [1332, 280] width 296 height 18
type input "Detailed Scrape (Slowest)"
click at [796, 181] on span "Set Inputs" at bounding box center [784, 190] width 106 height 22
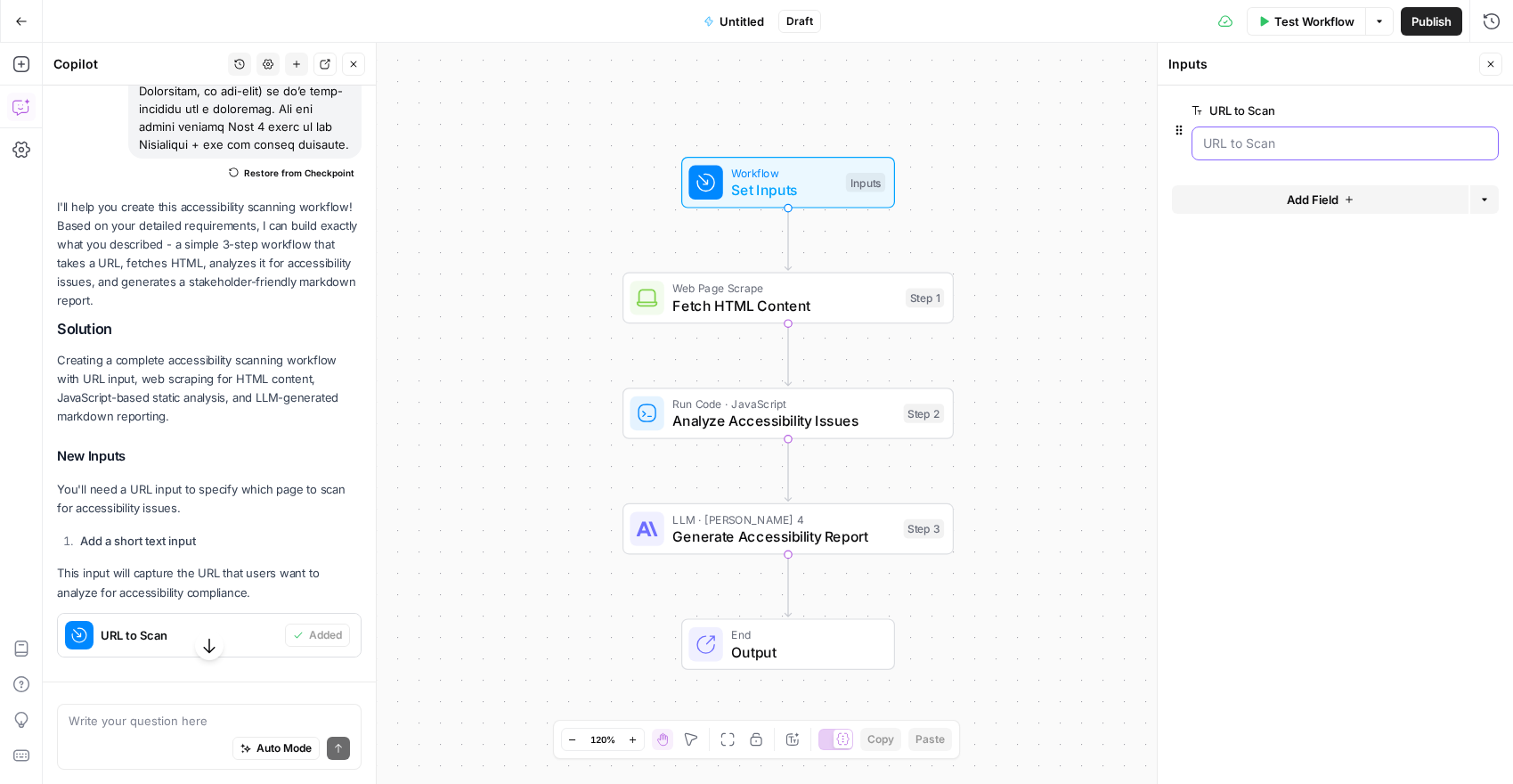
click at [1247, 136] on Scan "URL to Scan" at bounding box center [1345, 144] width 284 height 18
click at [1248, 135] on Scan "URL to Scan" at bounding box center [1345, 144] width 284 height 18
click at [1247, 140] on Scan "URL to Scan" at bounding box center [1345, 144] width 284 height 18
click at [1282, 20] on span "Test Workflow" at bounding box center [1314, 22] width 80 height 18
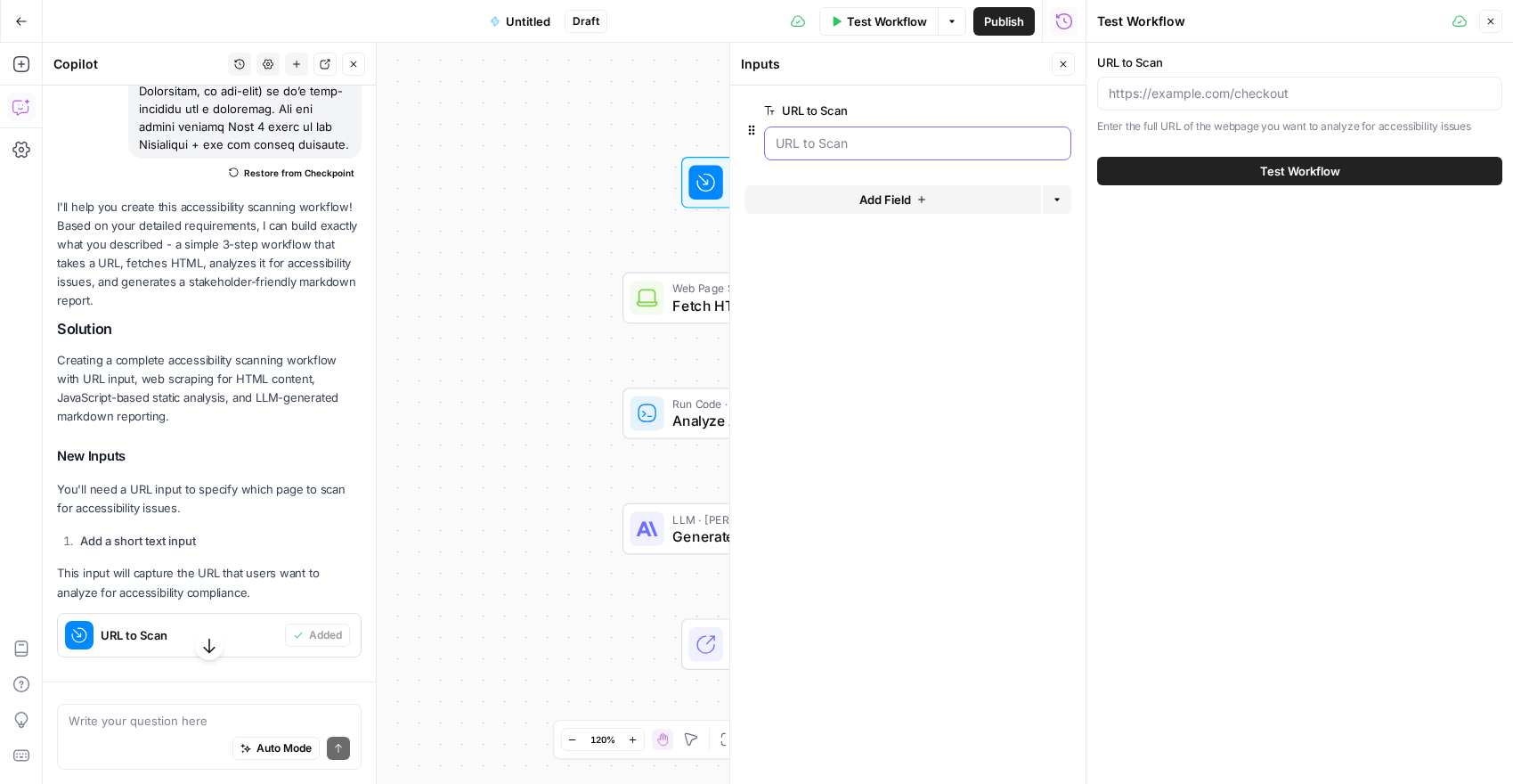
click at [939, 135] on Scan "URL to Scan" at bounding box center [917, 144] width 284 height 18
click at [1118, 98] on input "URL to Scan" at bounding box center [1300, 94] width 382 height 18
paste input "[URL][DOMAIN_NAME]"
type input "[URL][DOMAIN_NAME]"
click at [1203, 169] on button "Test Workflow" at bounding box center [1299, 170] width 405 height 29
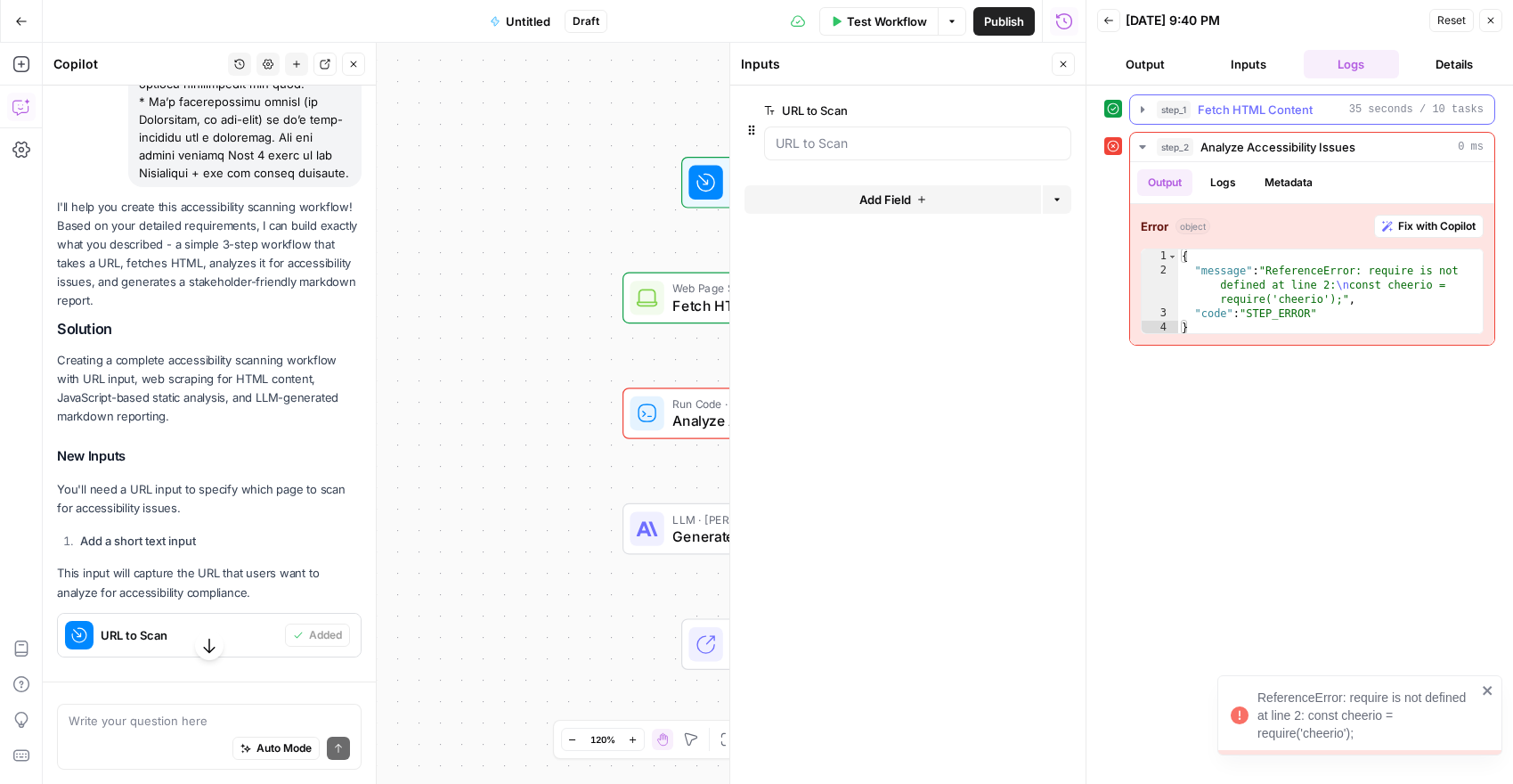
scroll to position [5921, 0]
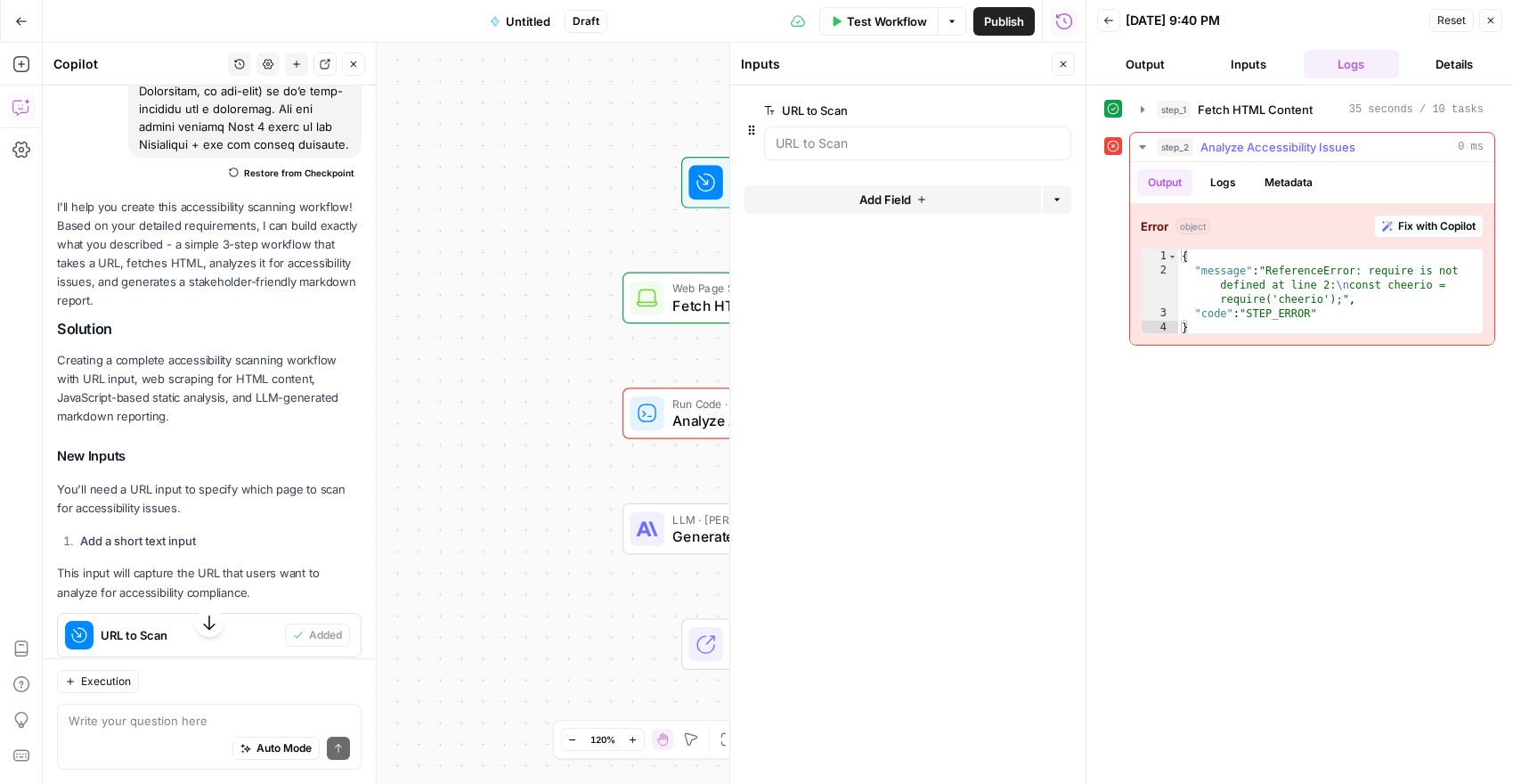
click at [1437, 231] on span "Fix with Copilot" at bounding box center [1436, 227] width 78 height 16
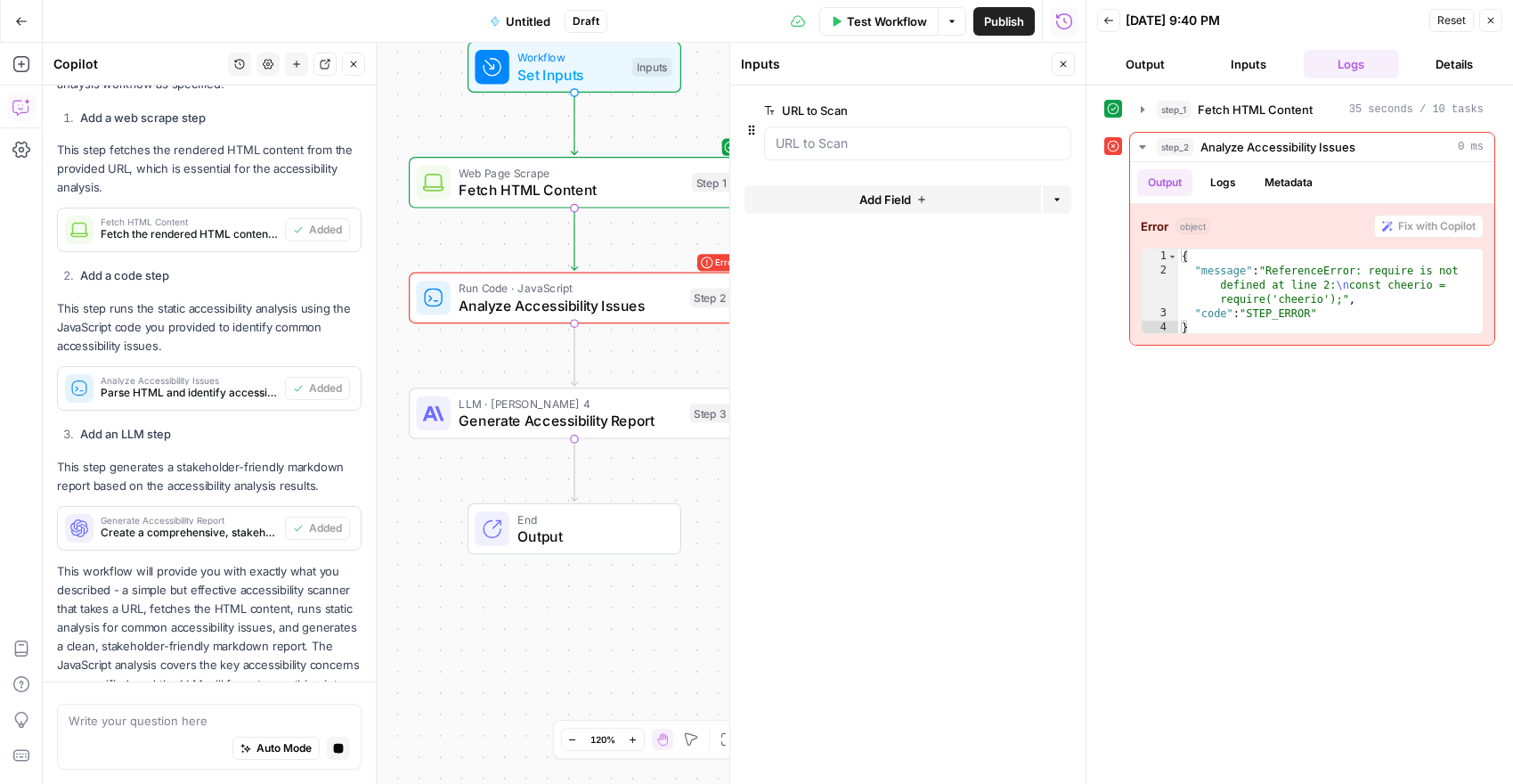
scroll to position [6541, 0]
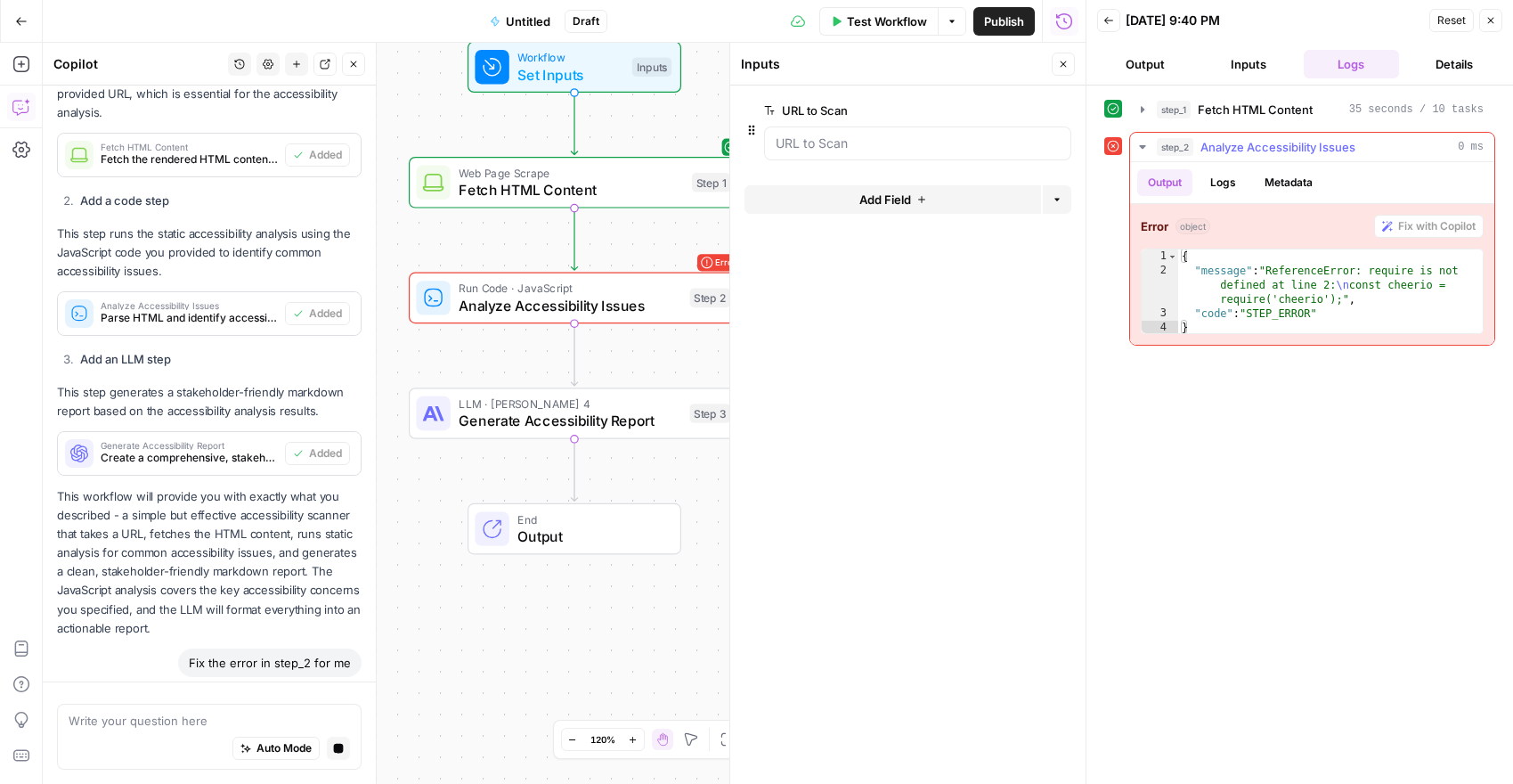
click at [1138, 151] on icon "button" at bounding box center [1143, 147] width 14 height 14
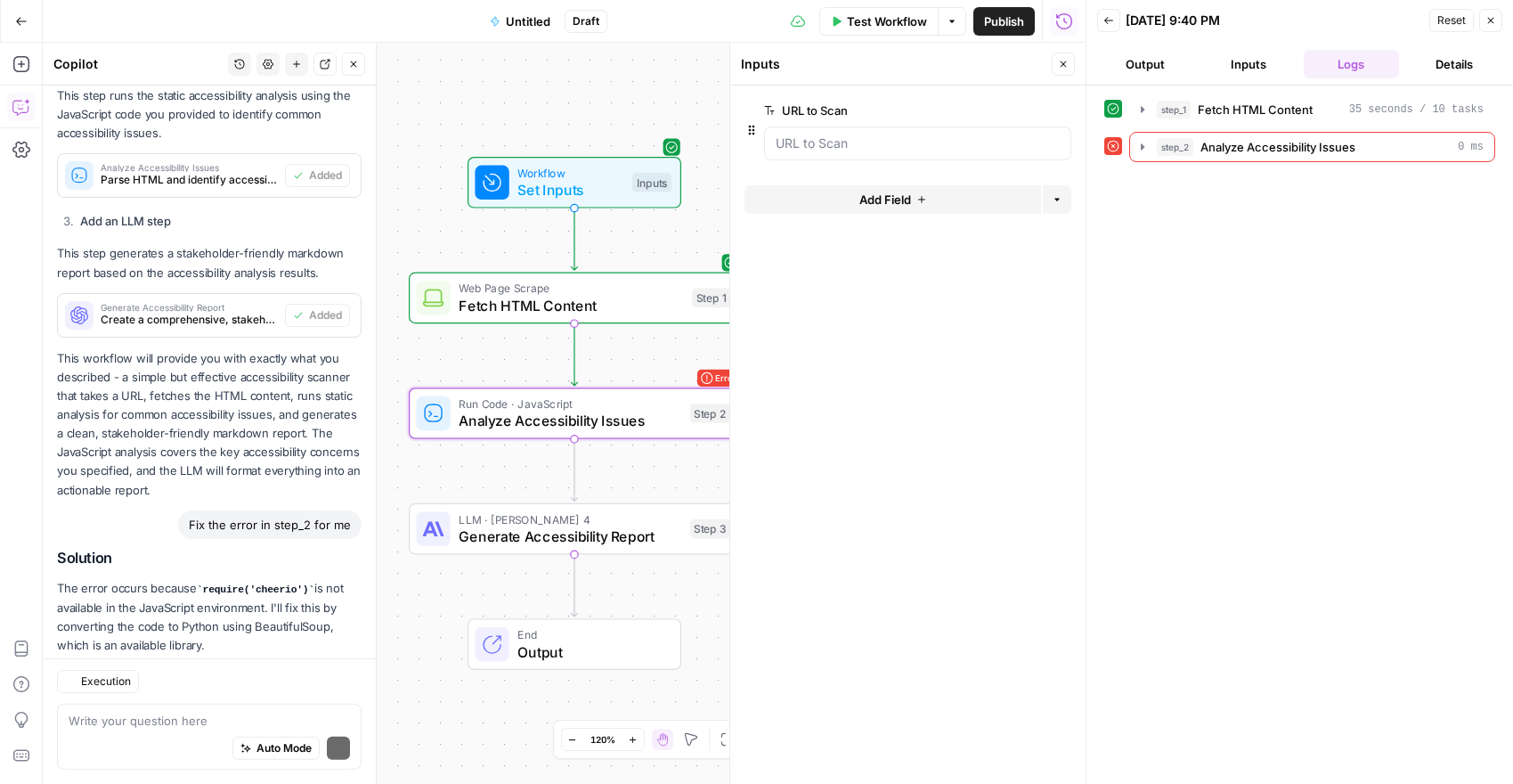
scroll to position [6882, 0]
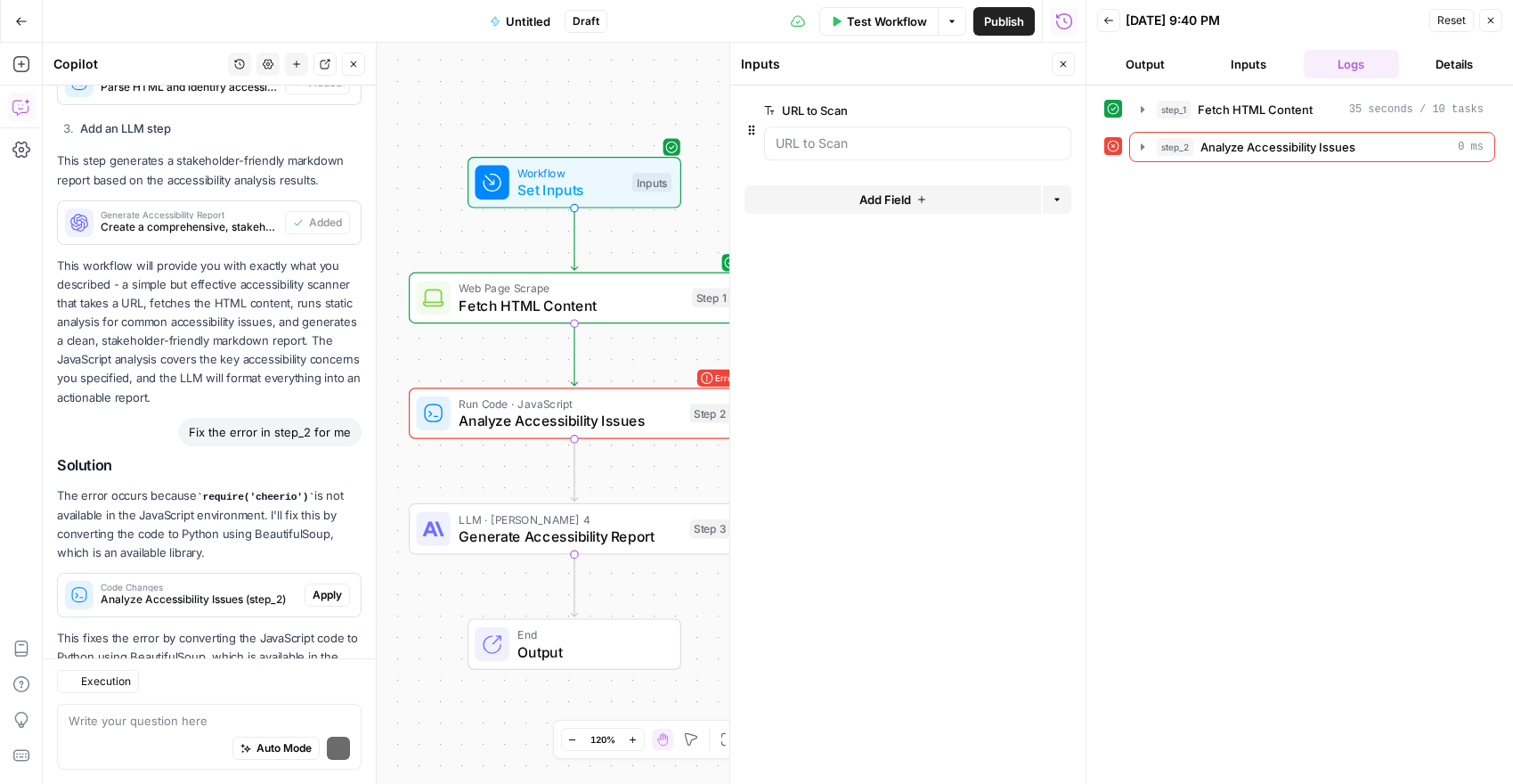
click at [324, 628] on p "This fixes the error by converting the JavaScript code to Python using Beautifu…" at bounding box center [209, 676] width 304 height 95
click at [324, 580] on div "Code Changes Analyze Accessibility Issues (step_2) Apply" at bounding box center [209, 594] width 302 height 29
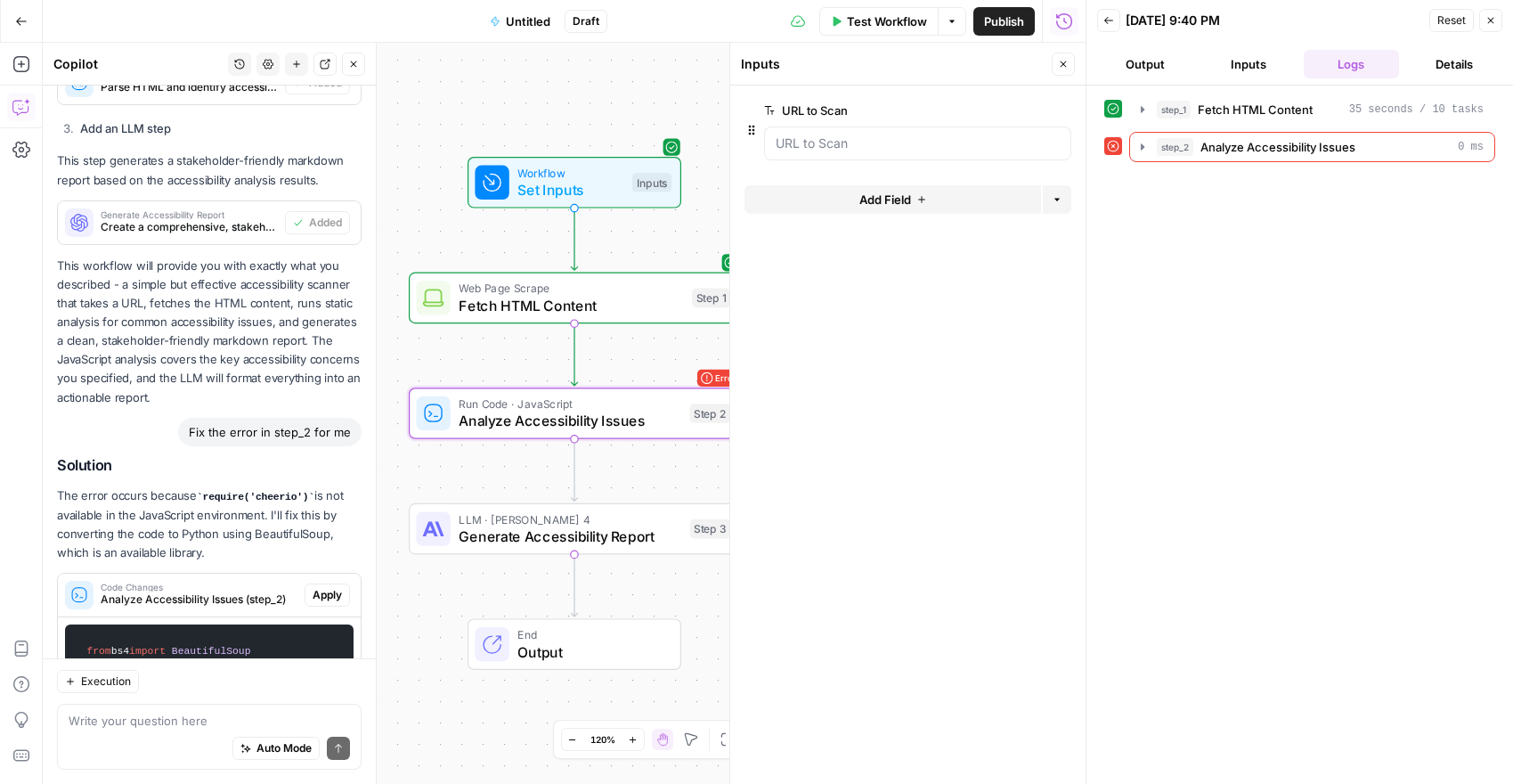
click at [328, 587] on span "Apply" at bounding box center [327, 595] width 30 height 16
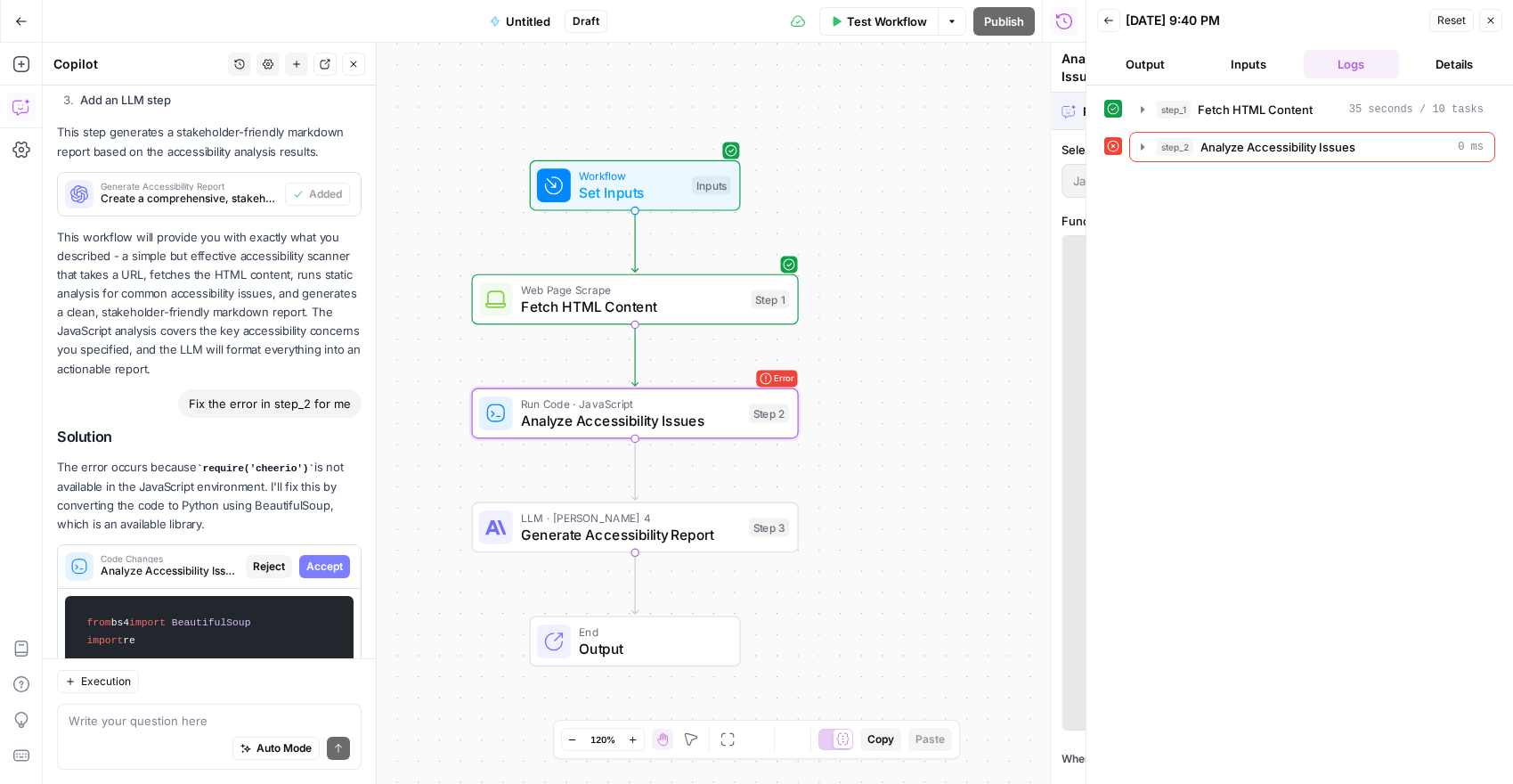
scroll to position [9599, 0]
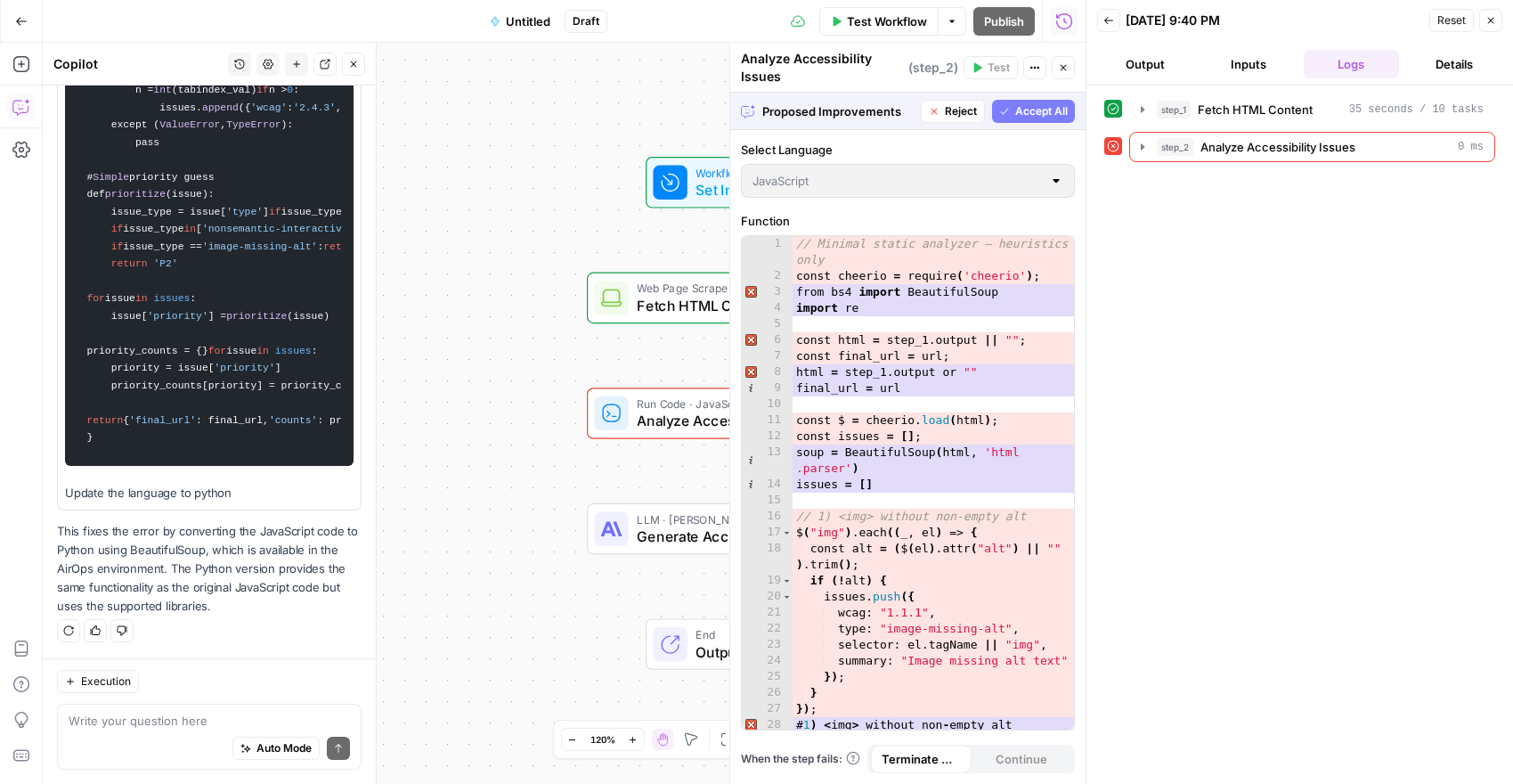
click at [1018, 115] on span "Accept All" at bounding box center [1041, 111] width 52 height 16
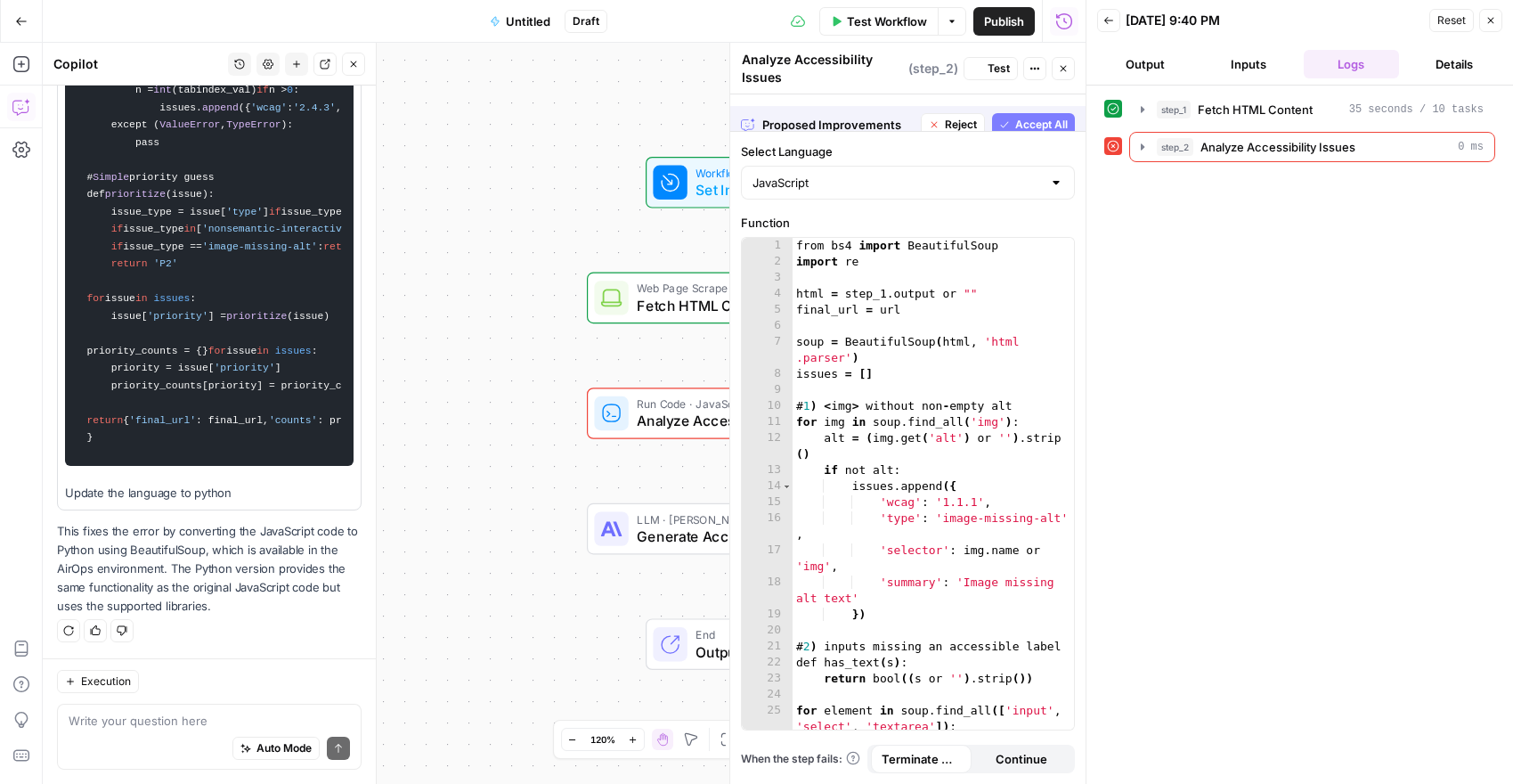
scroll to position [9656, 0]
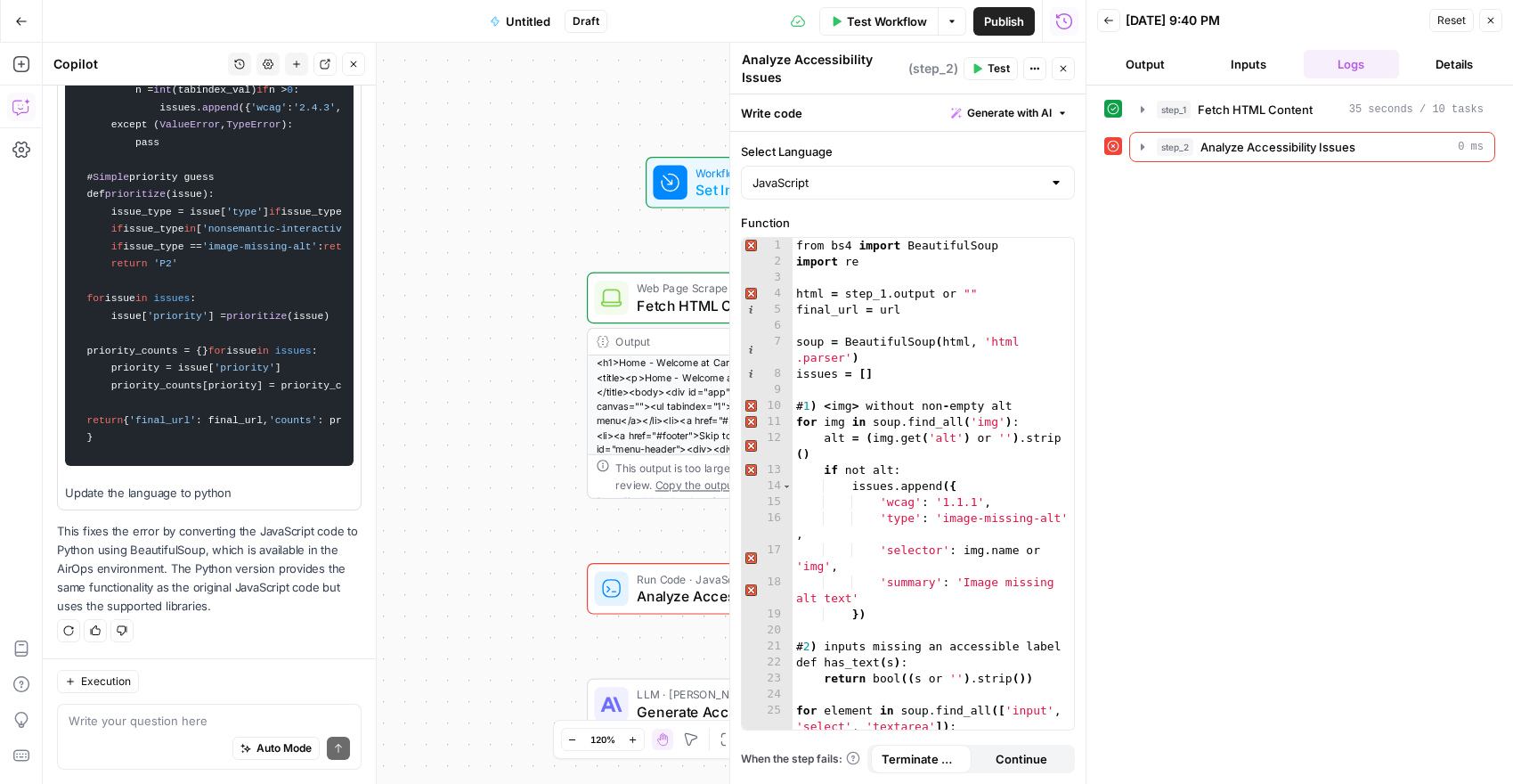
click at [888, 28] on span "Test Workflow" at bounding box center [887, 22] width 80 height 18
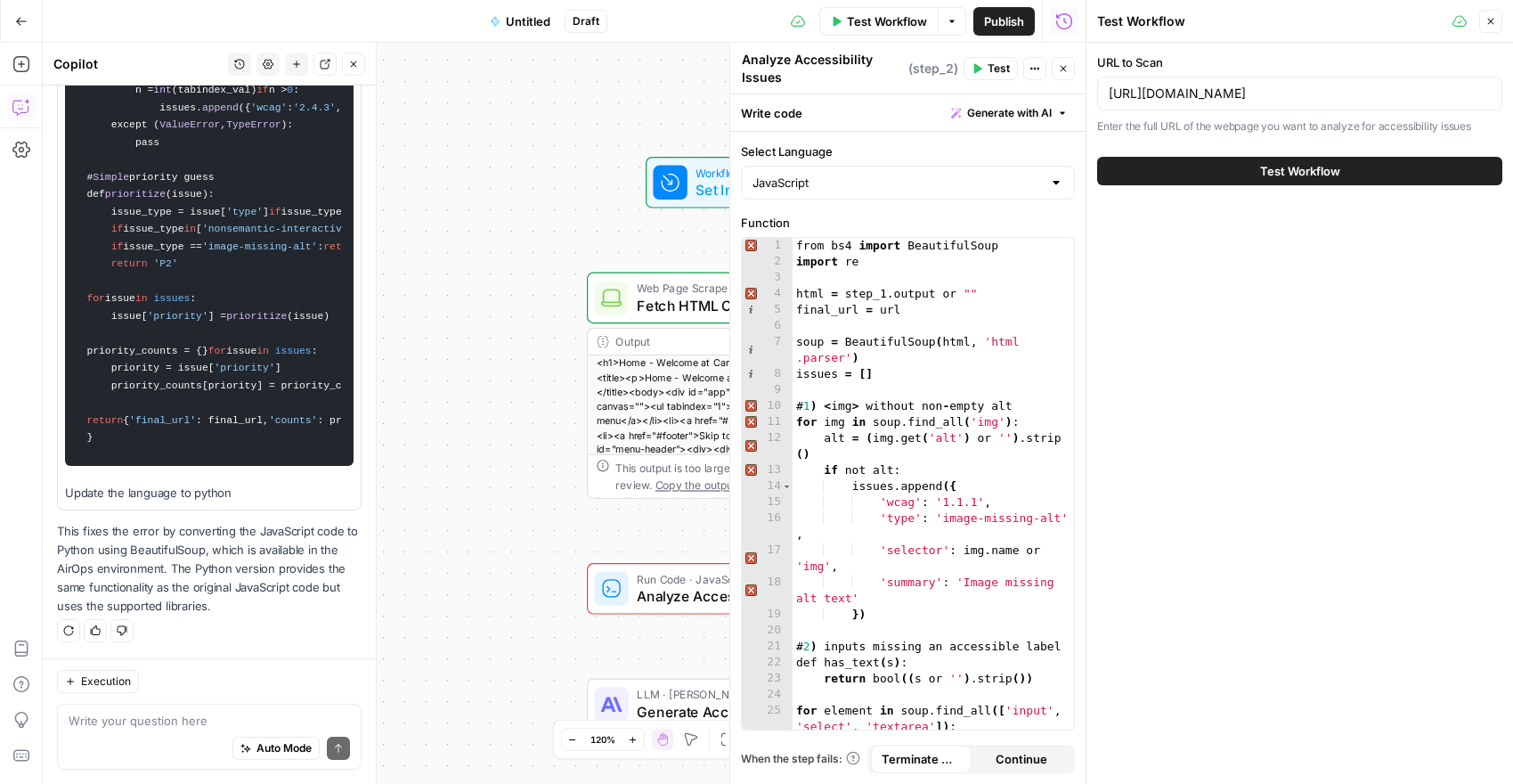
click at [1192, 153] on div "Test Workflow" at bounding box center [1299, 170] width 405 height 50
click at [1193, 165] on button "Test Workflow" at bounding box center [1299, 170] width 405 height 29
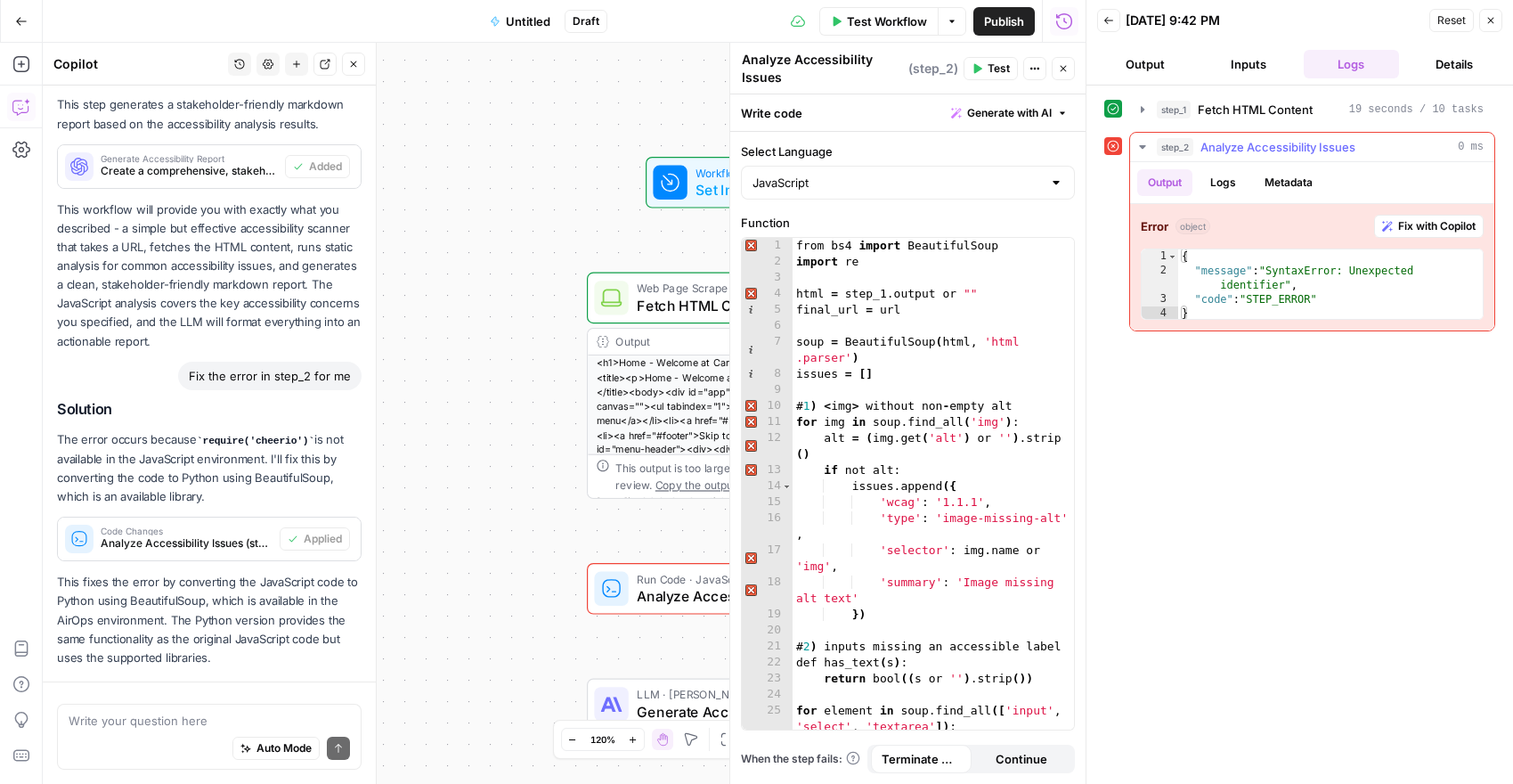
scroll to position [6801, 0]
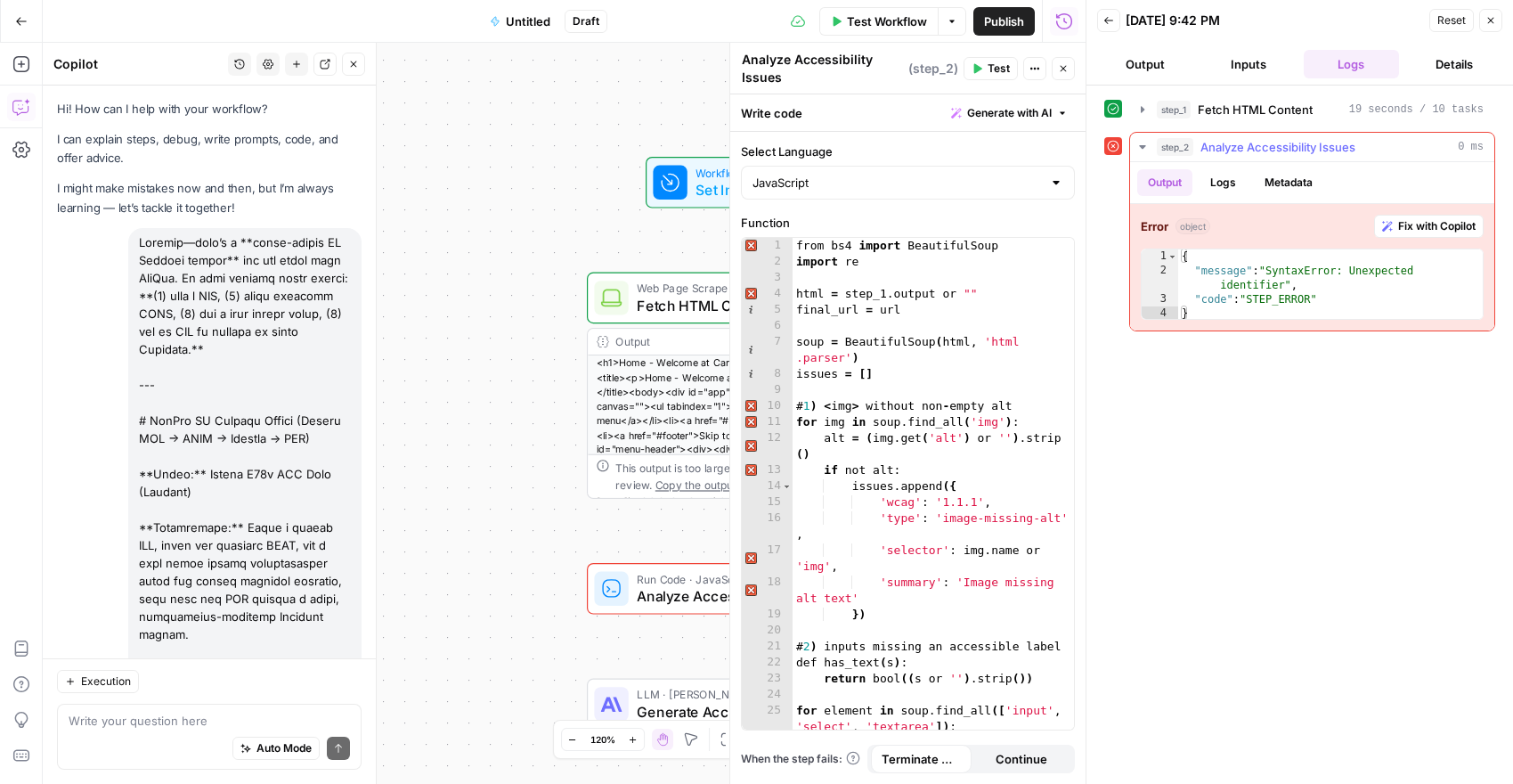
scroll to position [6910, 0]
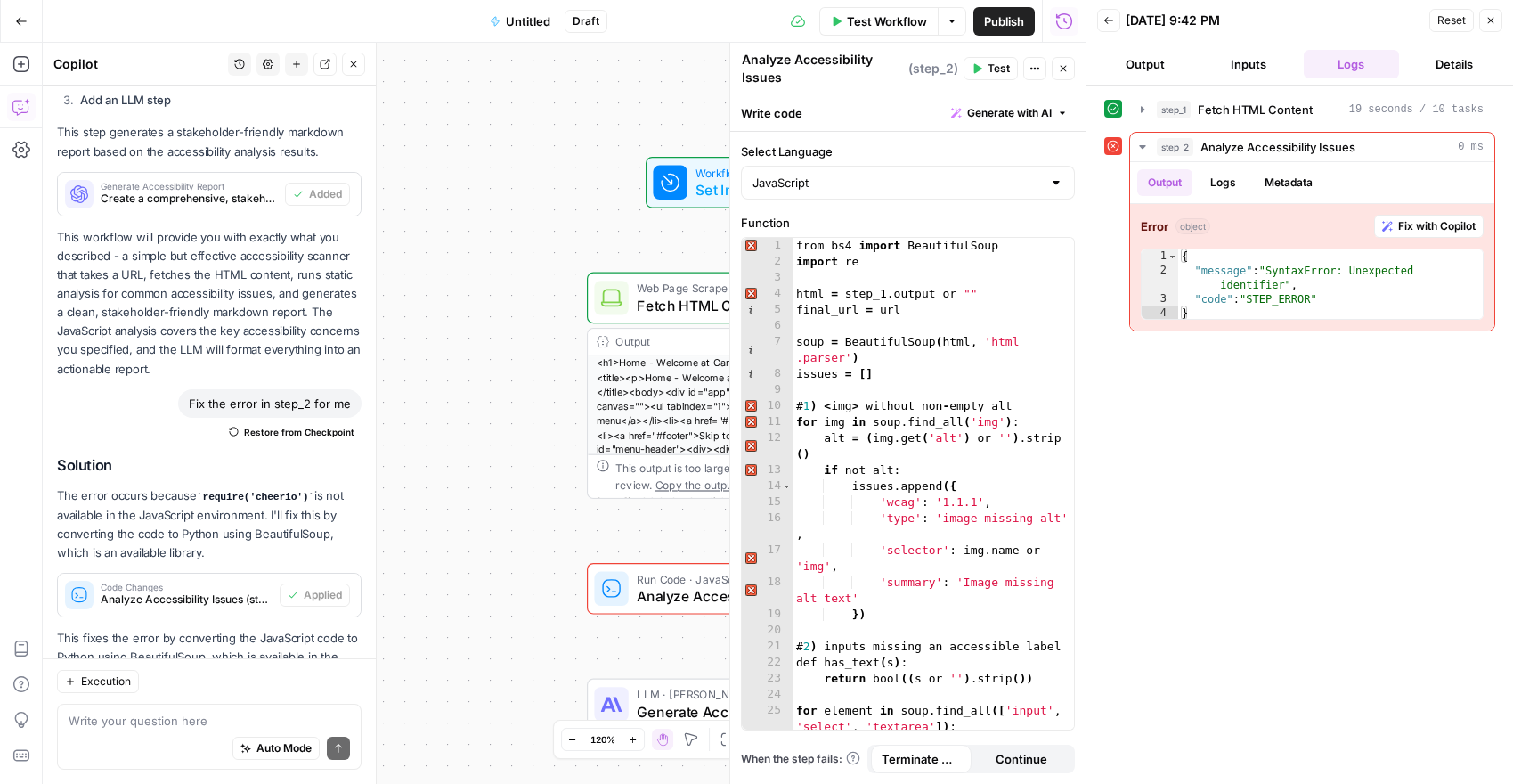
click at [1108, 36] on header "Back [DATE] 9:42 PM Reset Close Output Inputs Logs Details" at bounding box center [1299, 42] width 427 height 86
click at [1112, 24] on icon "button" at bounding box center [1108, 20] width 11 height 11
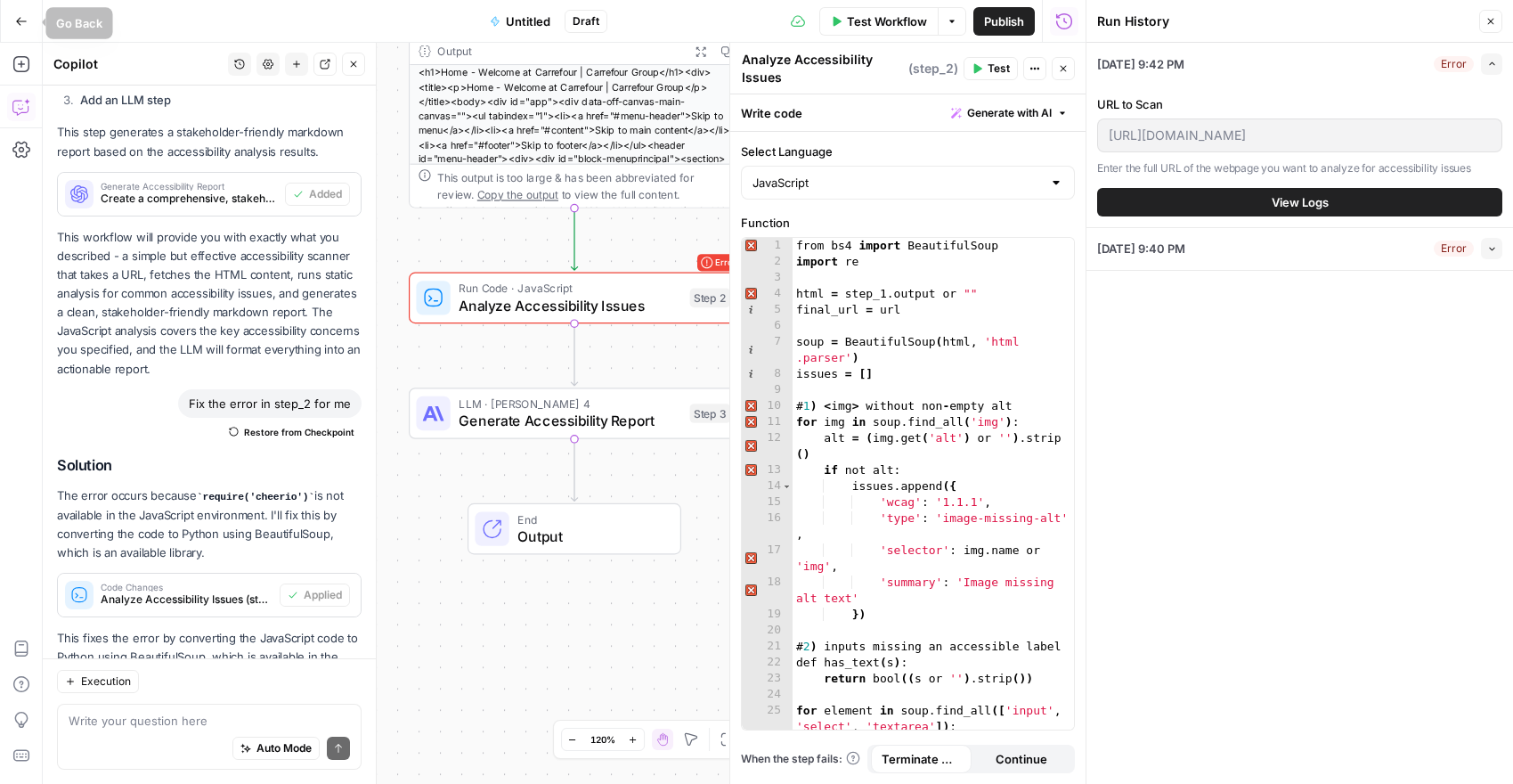
click at [23, 25] on icon "button" at bounding box center [21, 21] width 13 height 13
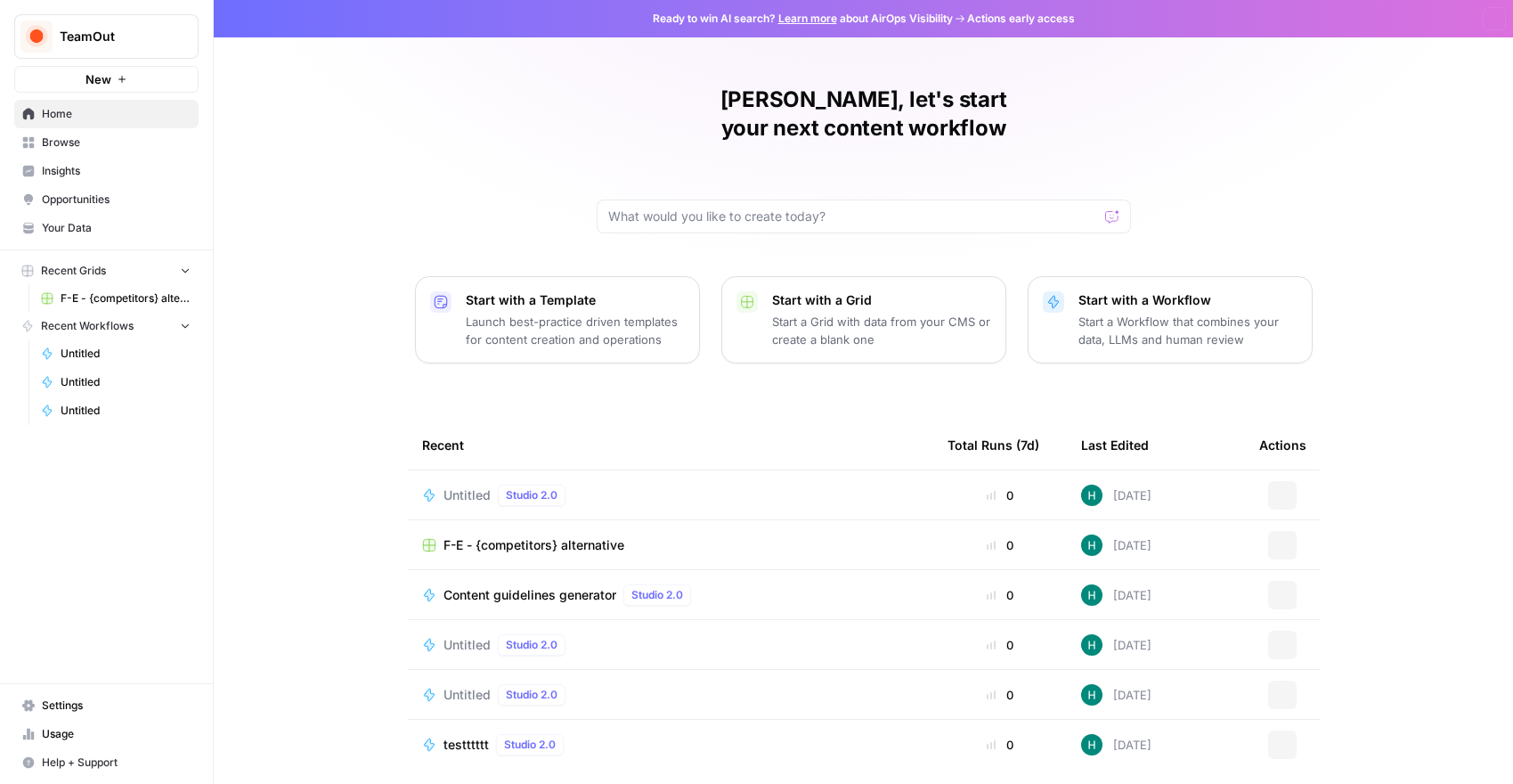
click at [23, 25] on div "TeamOut New Home Browse Insights Opportunities Your Data Recent Grids F-E - {co…" at bounding box center [756, 392] width 1513 height 784
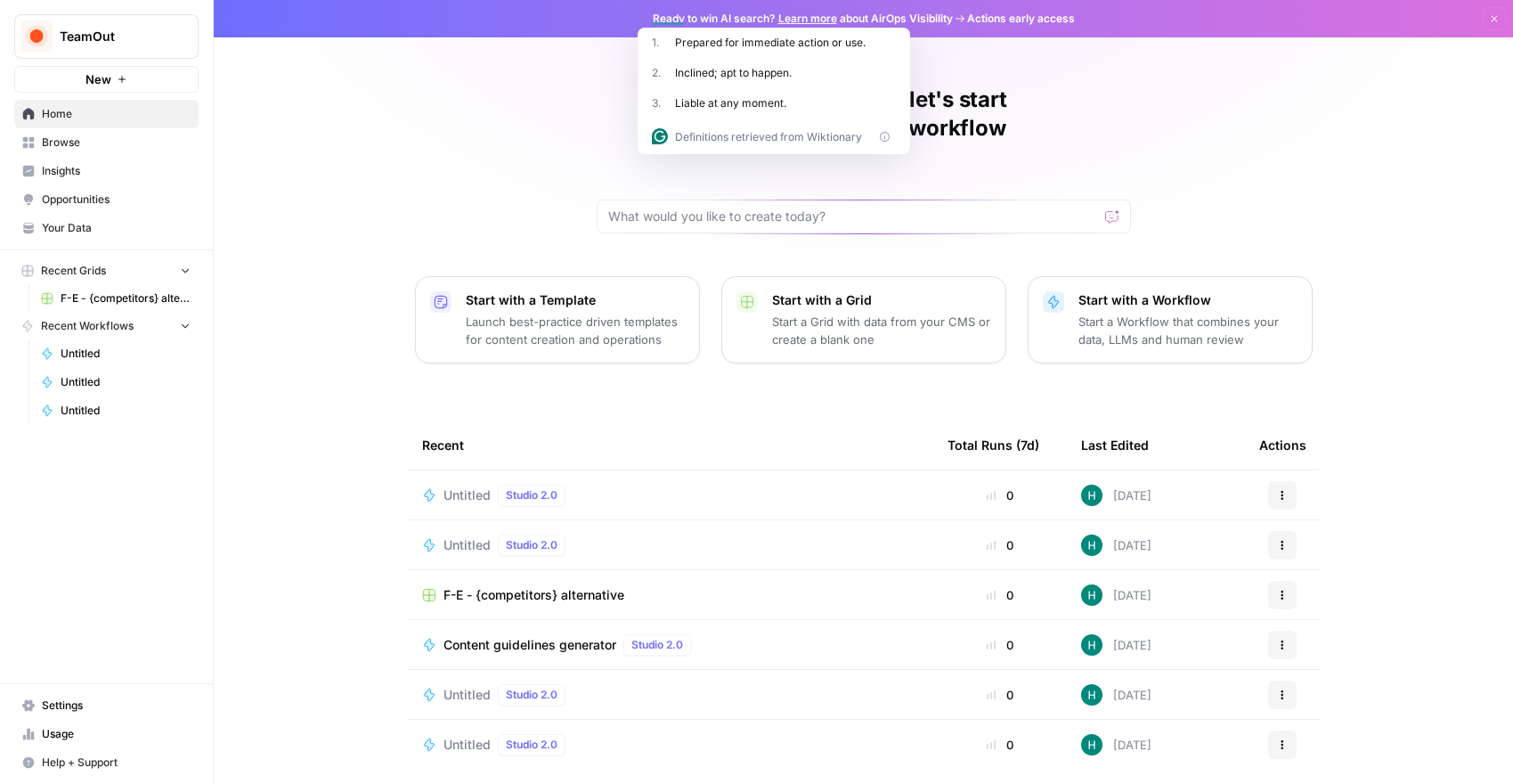
click at [1181, 312] on p "Start a Workflow that combines your data, LLMs and human review" at bounding box center [1188, 330] width 219 height 35
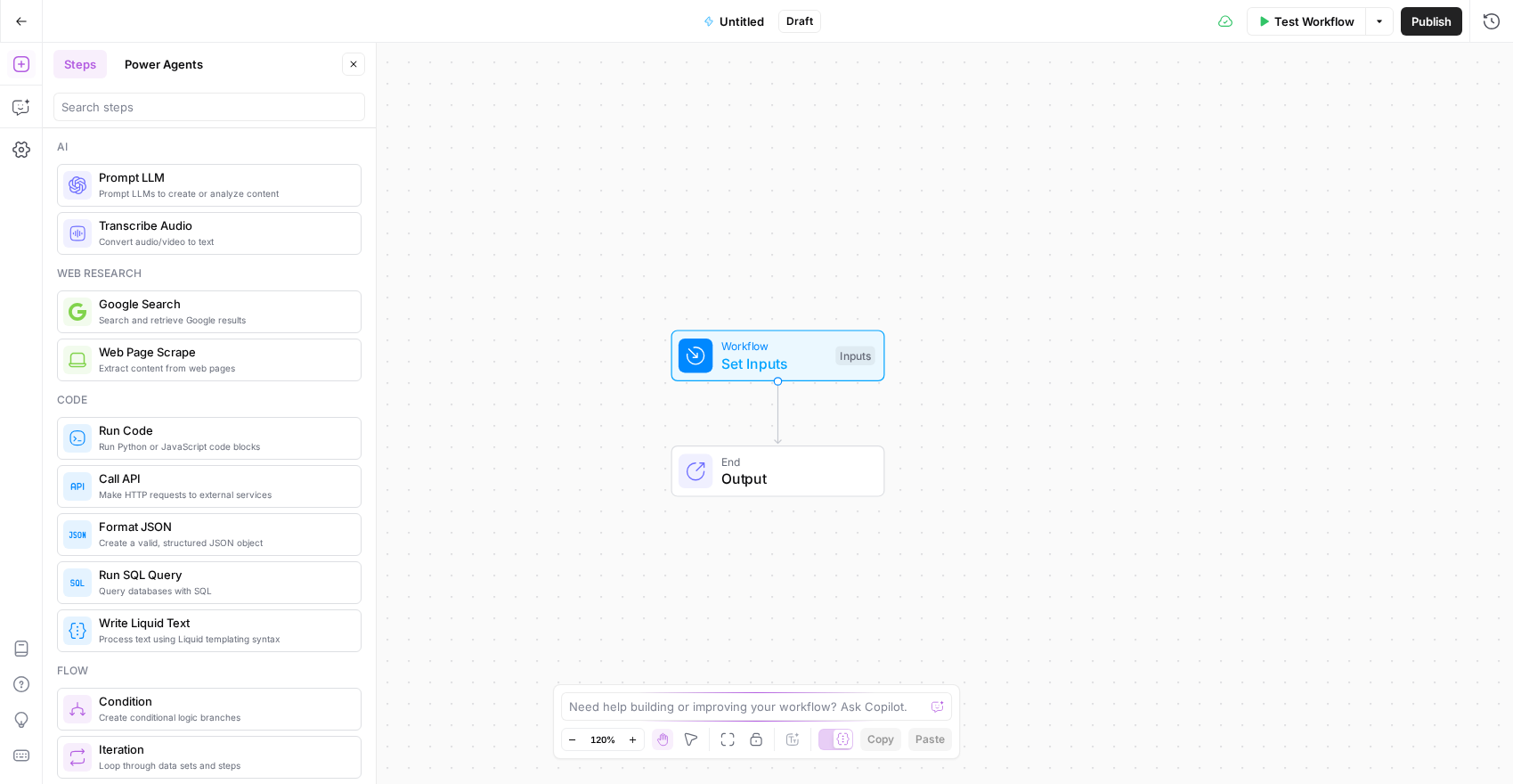
click at [674, 701] on span "M" at bounding box center [679, 704] width 17 height 18
click at [819, 710] on textarea at bounding box center [748, 706] width 357 height 18
paste textarea "Lorem: Ips-Dolor S93a CON Adip Elitseddoei: Tempo i UTL → etdol magnaali ENIM →…"
type textarea "Lorem: Ips-Dolor S93a CON Adip Elitseddoei: Tempo i UTL → etdol magnaali ENIM →…"
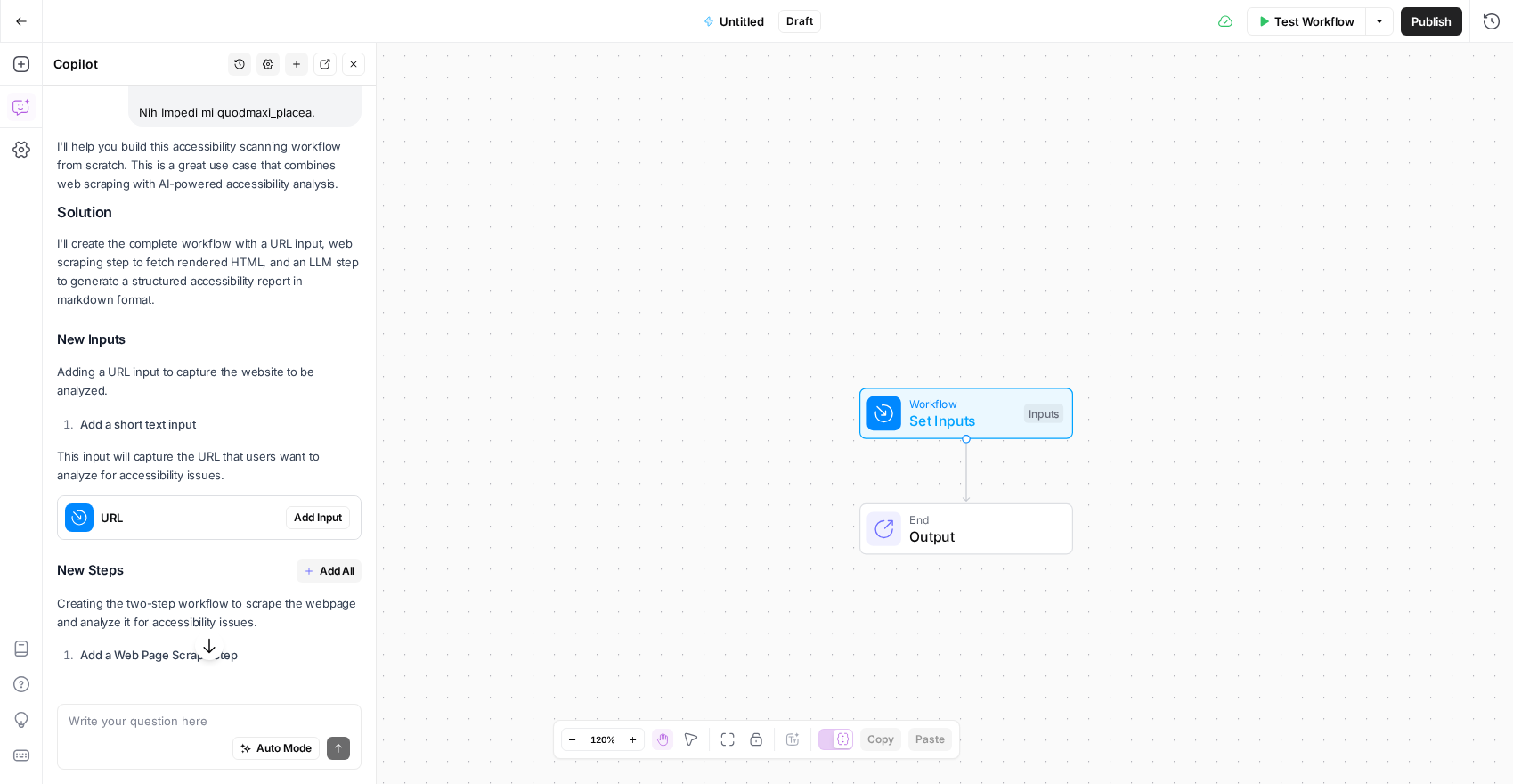
scroll to position [2007, 0]
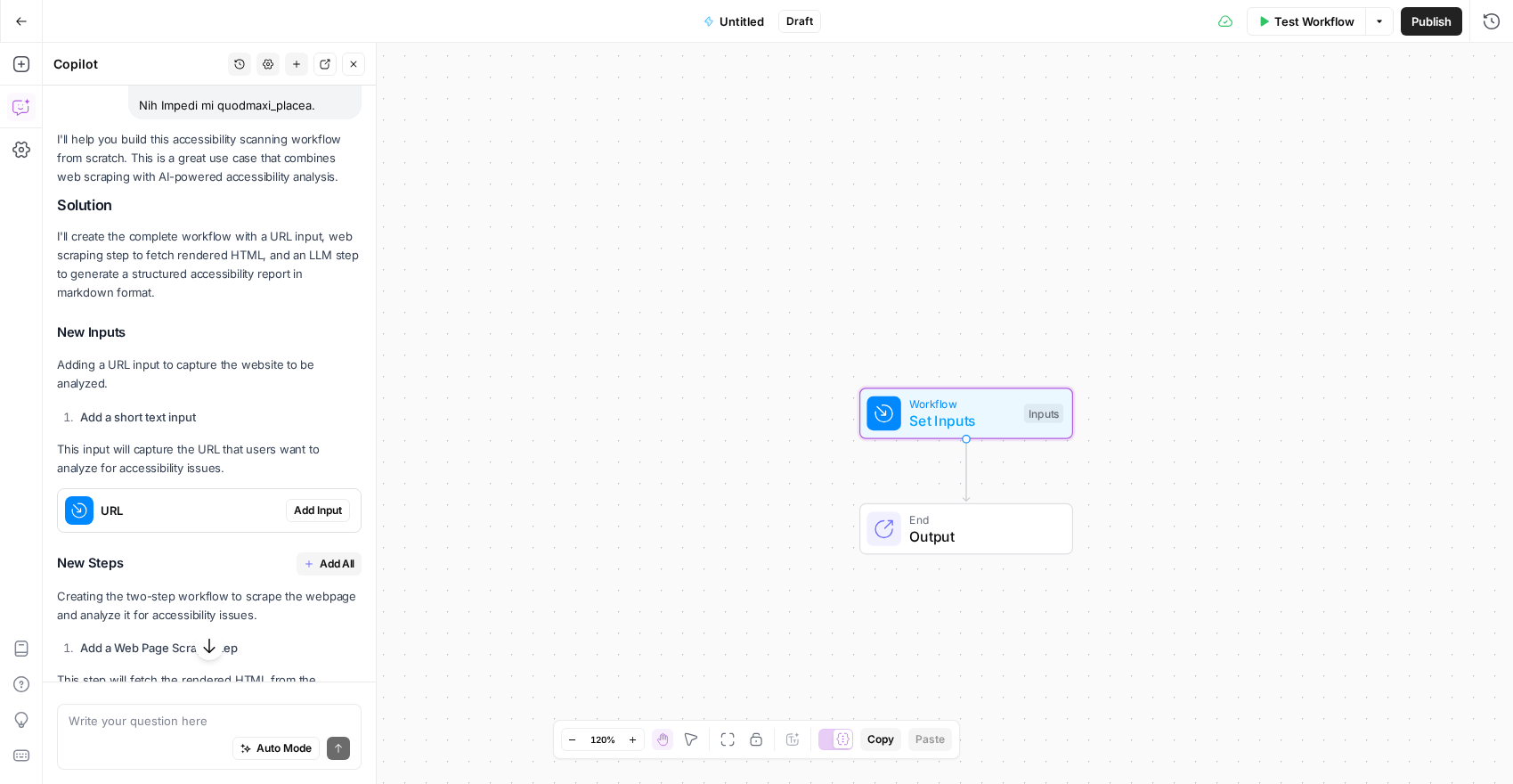
click at [304, 502] on span "Add Input" at bounding box center [317, 510] width 48 height 16
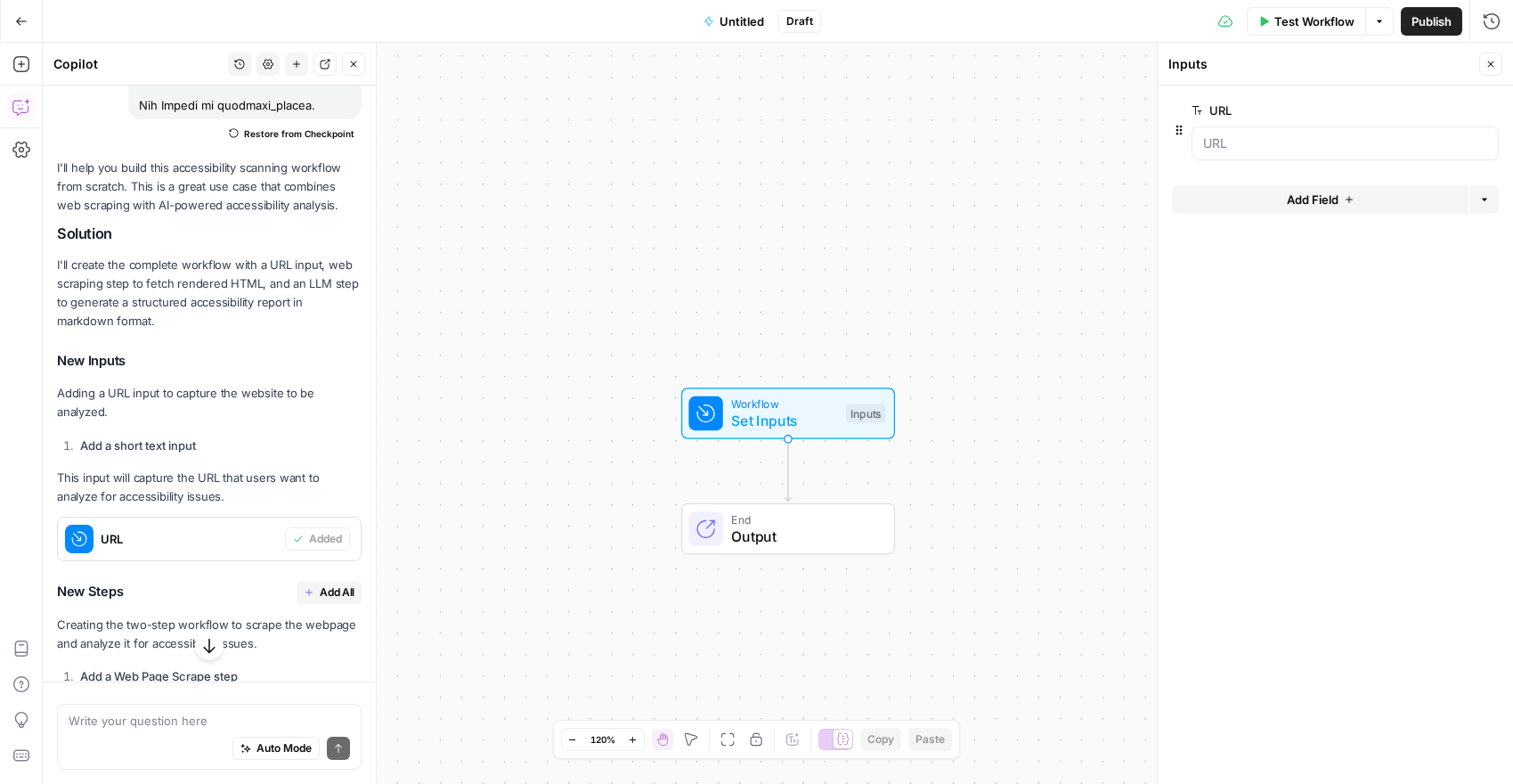
click at [312, 580] on button "Add All" at bounding box center [329, 592] width 65 height 24
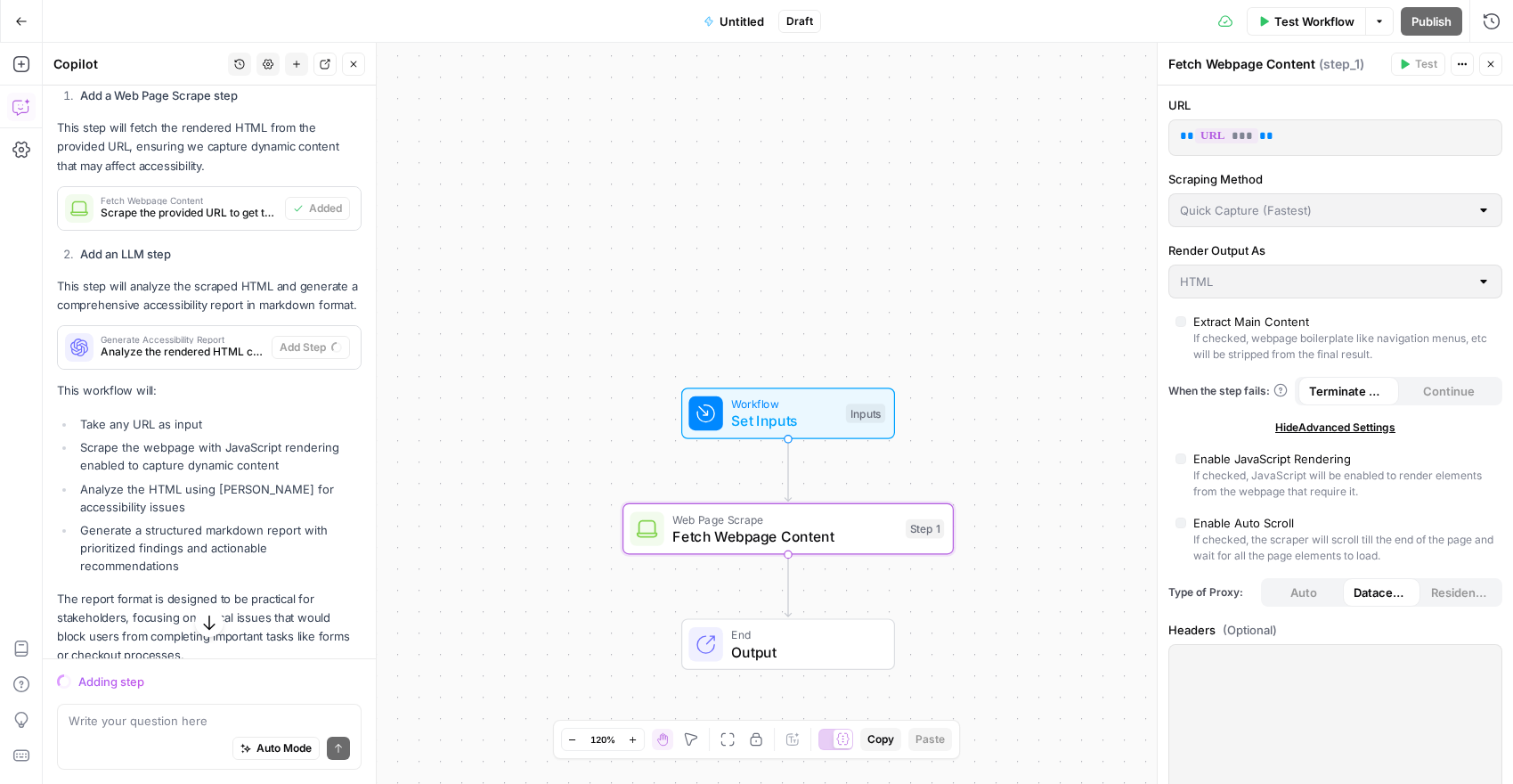
scroll to position [2590, 0]
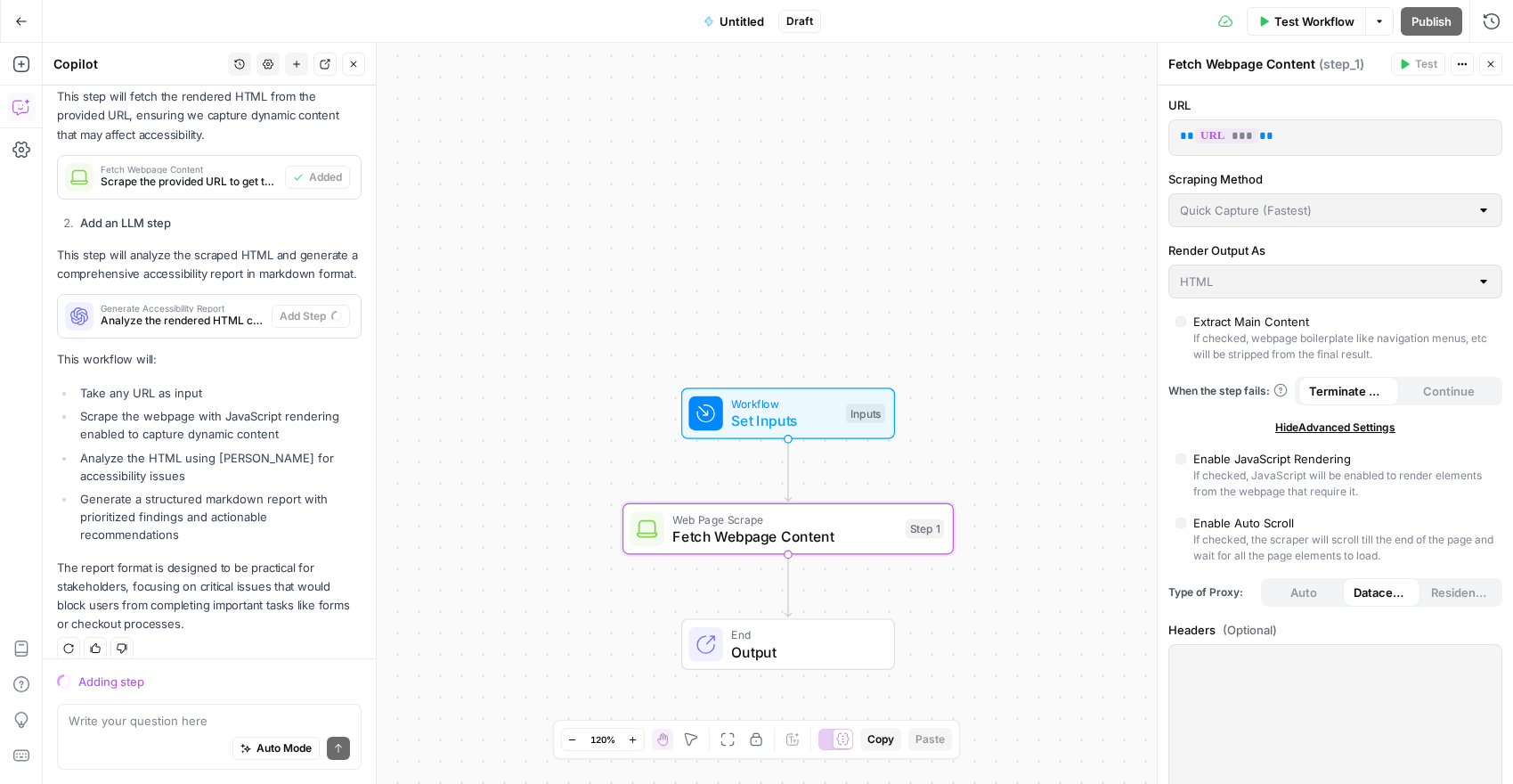
click at [814, 418] on span "Set Inputs" at bounding box center [784, 421] width 106 height 22
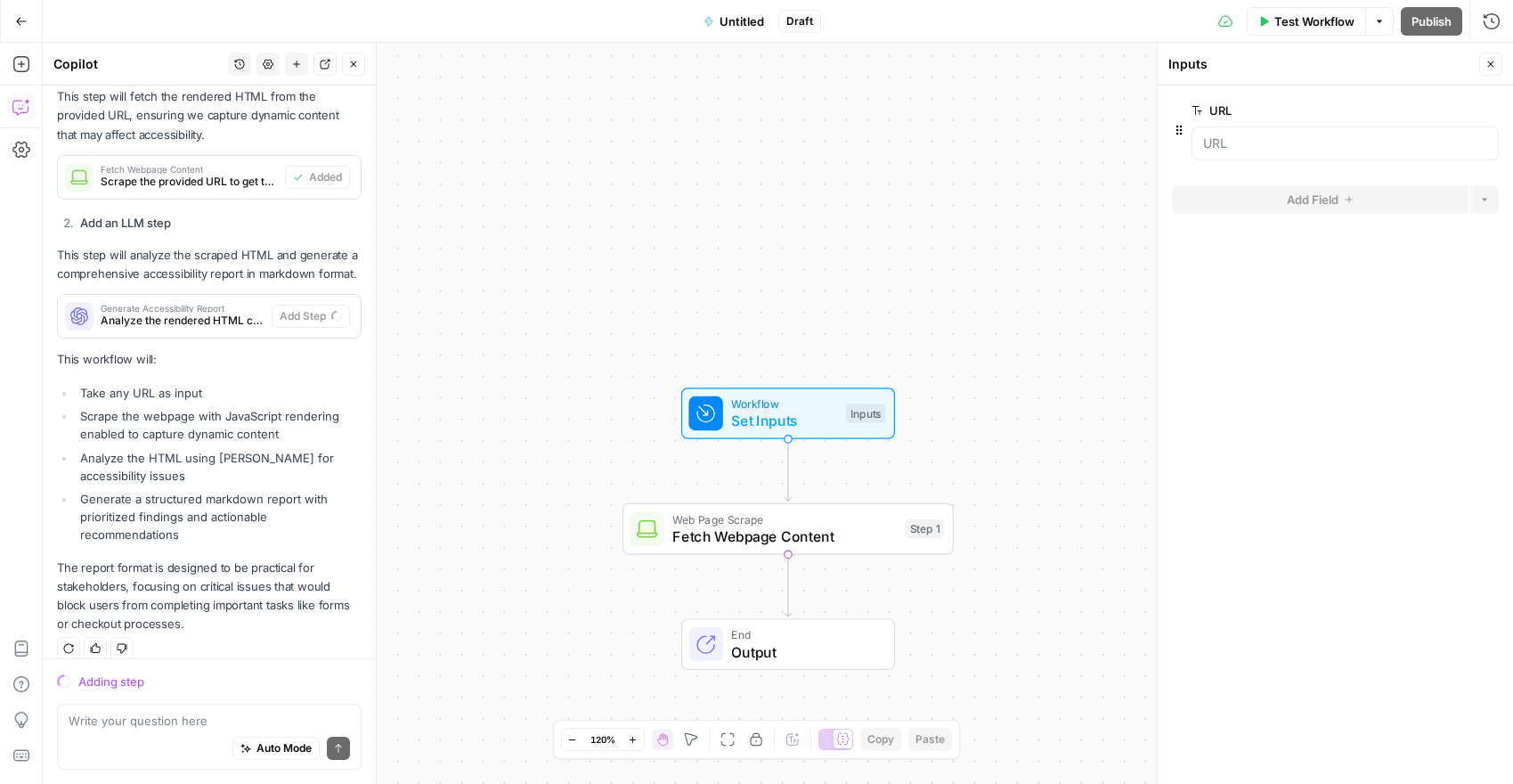
click at [1285, 22] on span "Test Workflow" at bounding box center [1314, 22] width 80 height 18
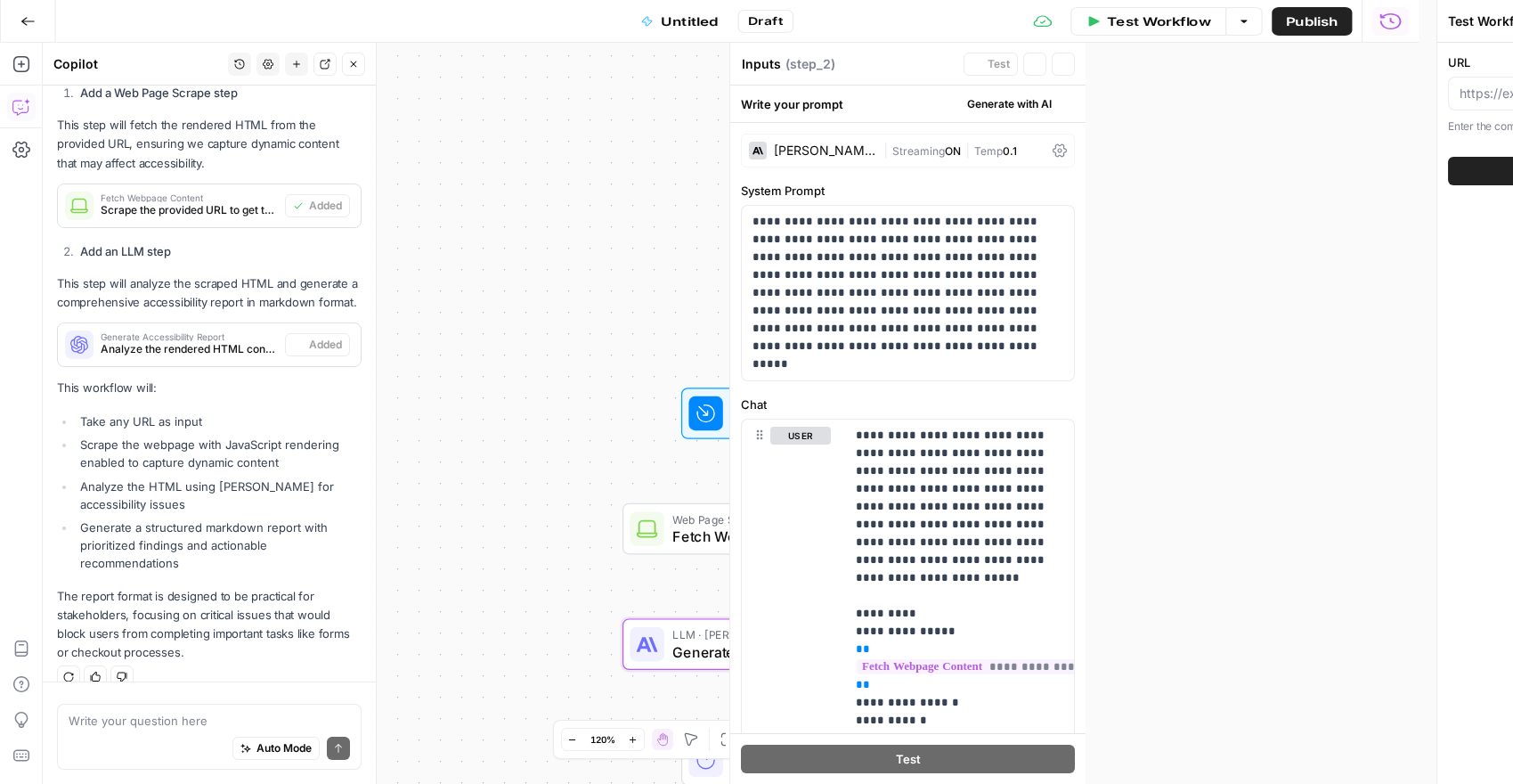
type textarea "Generate Accessibility Report"
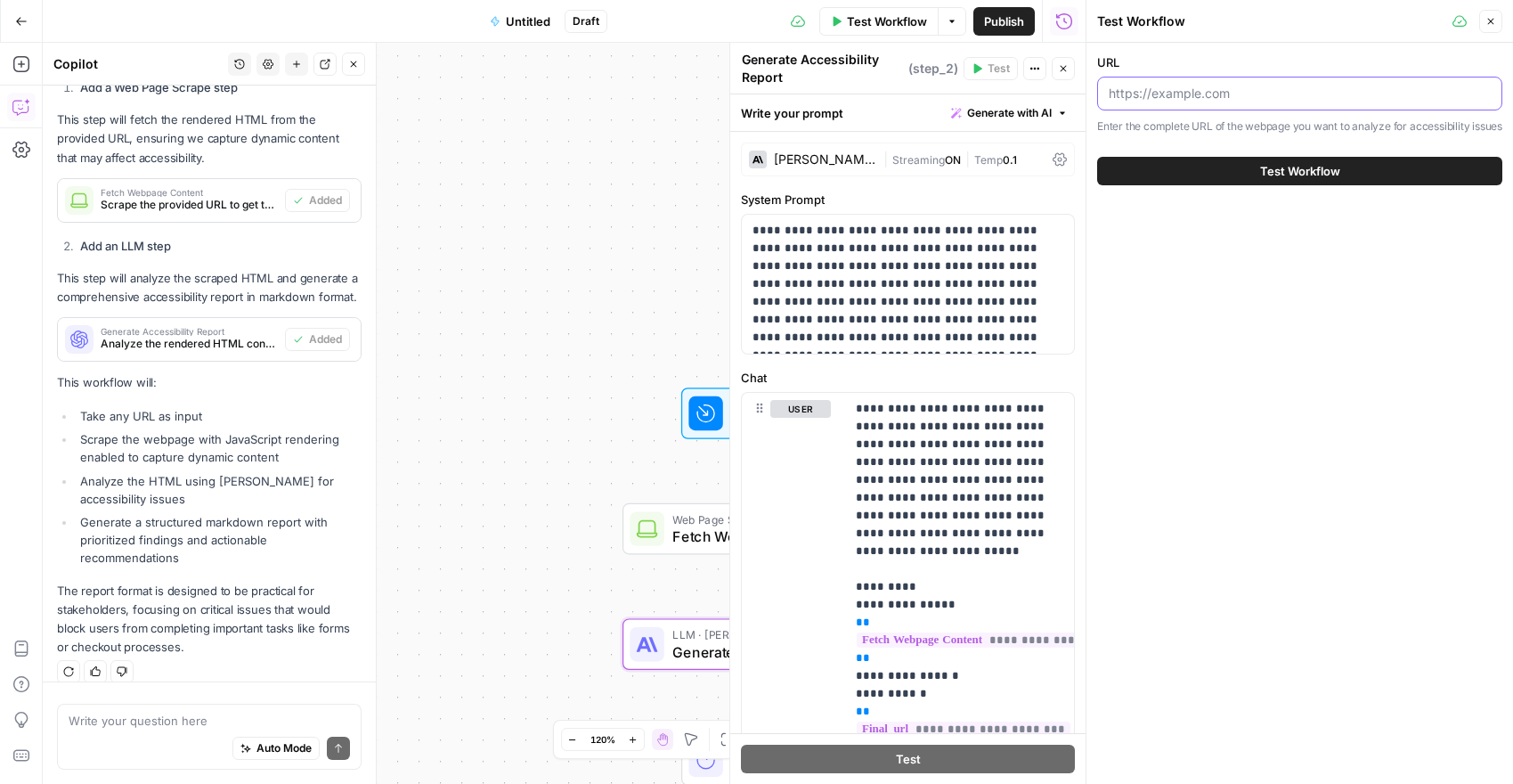
click at [1217, 100] on input "URL" at bounding box center [1300, 94] width 382 height 18
paste input "[URL][DOMAIN_NAME]"
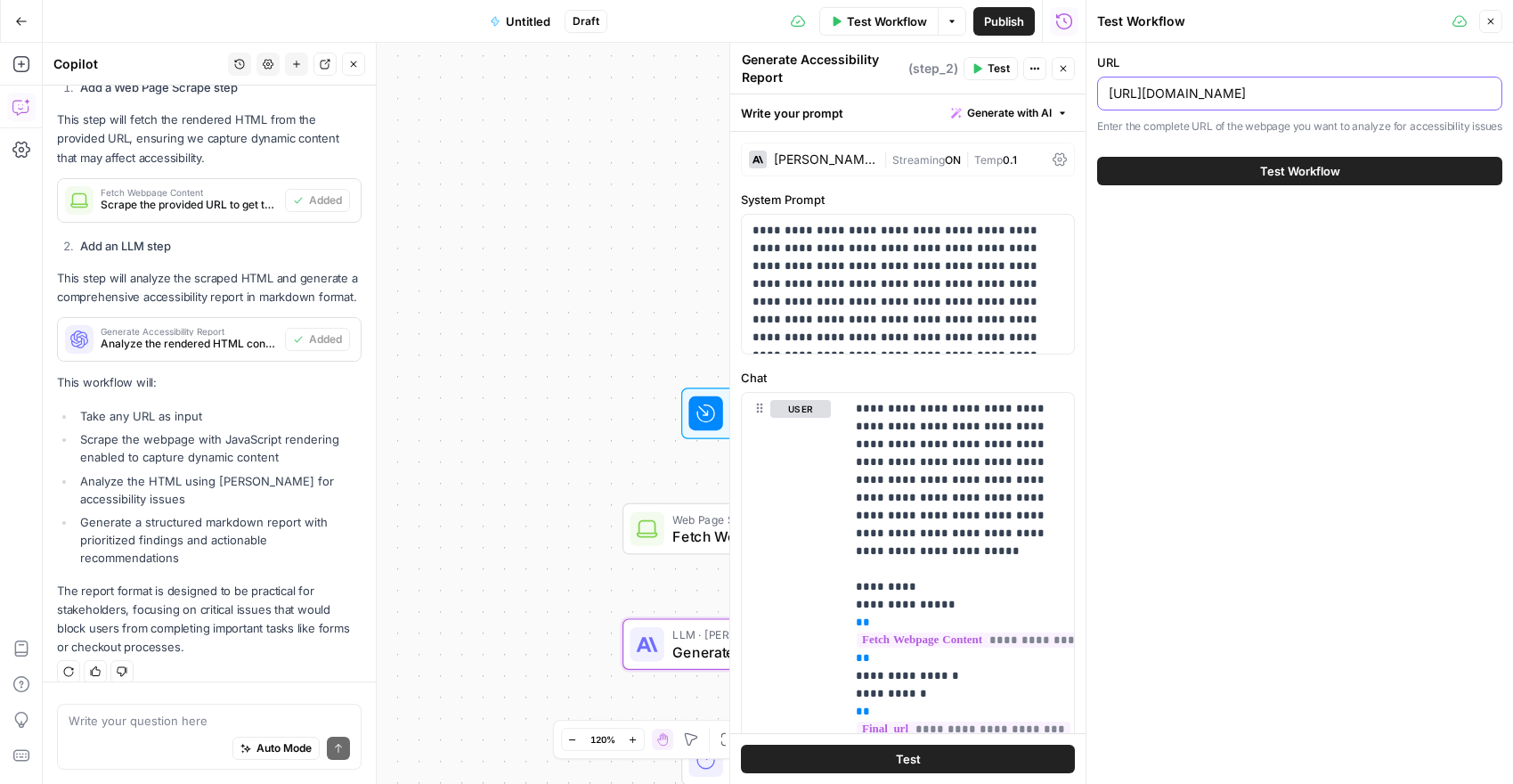
type input "[URL][DOMAIN_NAME]"
click at [1246, 185] on button "Test Workflow" at bounding box center [1299, 170] width 405 height 29
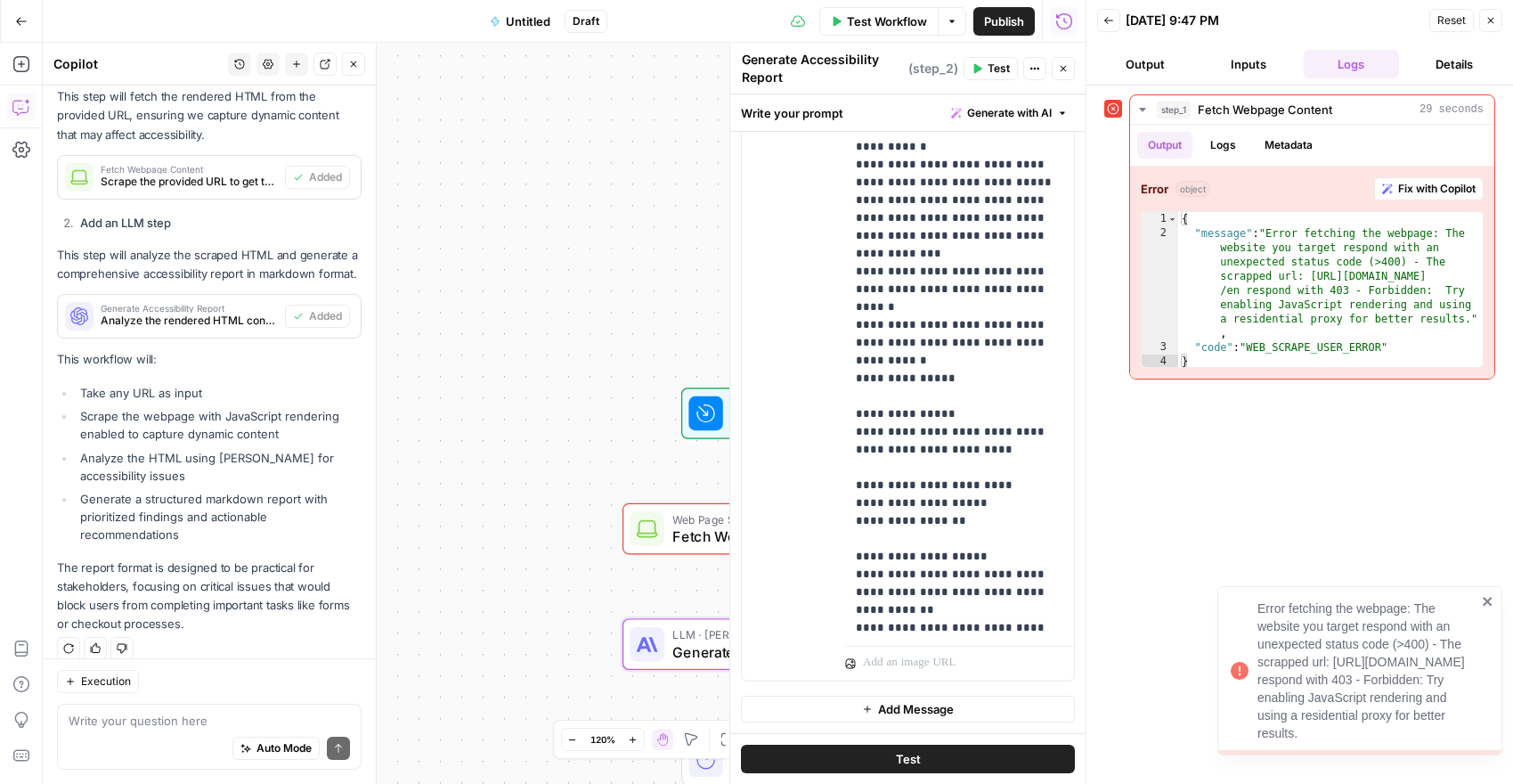
scroll to position [517, 0]
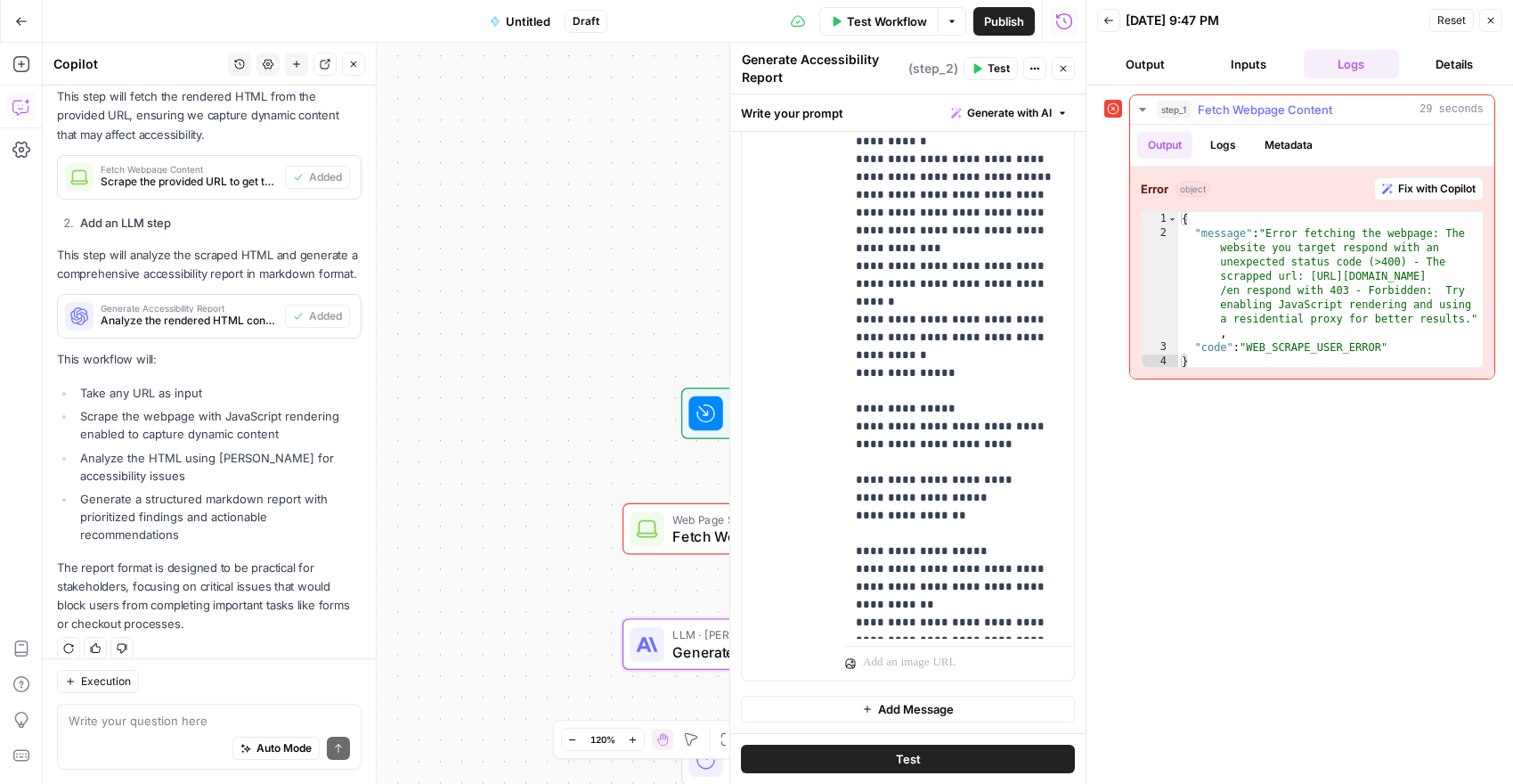
click at [1407, 189] on span "Fix with Copilot" at bounding box center [1436, 189] width 78 height 16
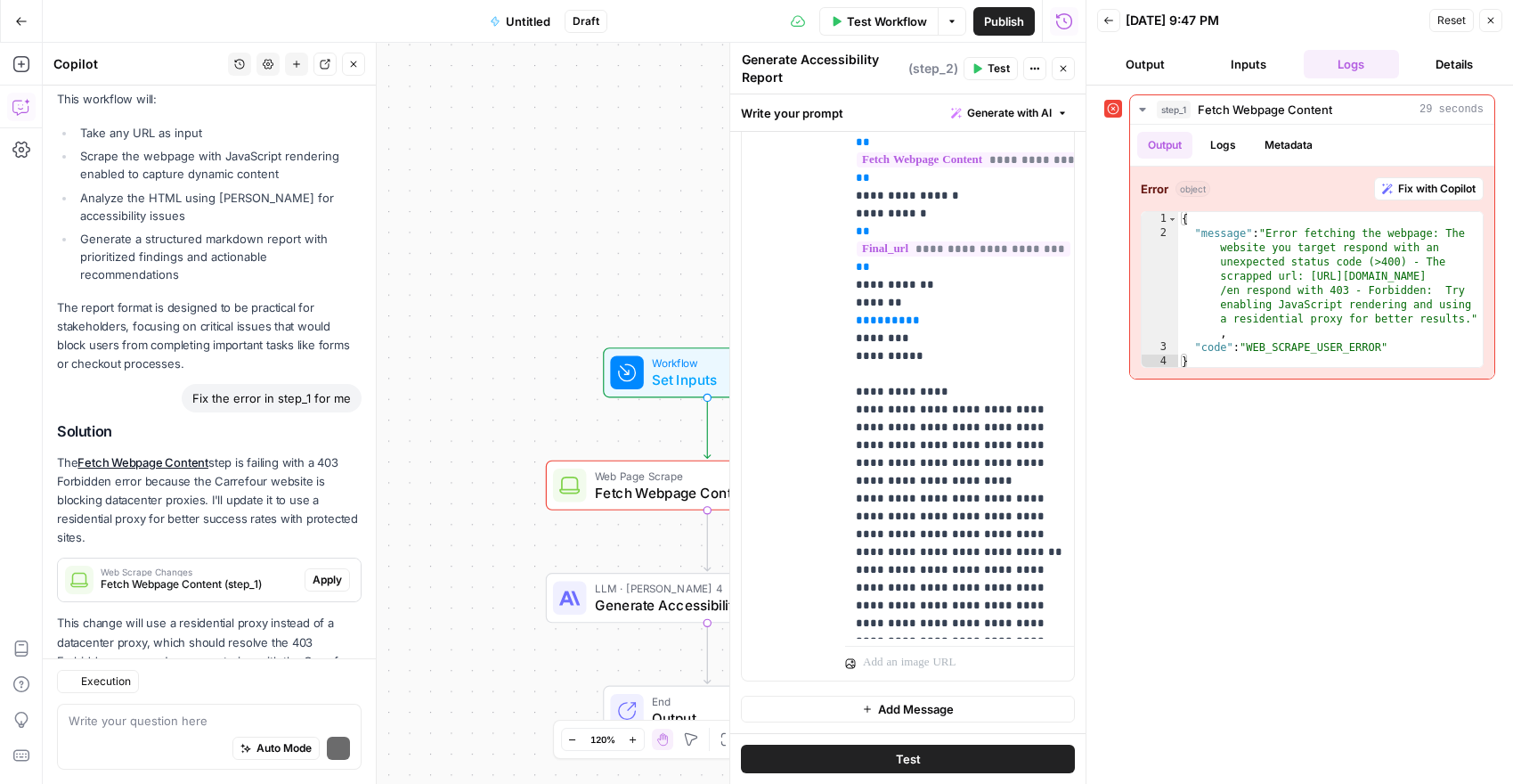
scroll to position [2973, 0]
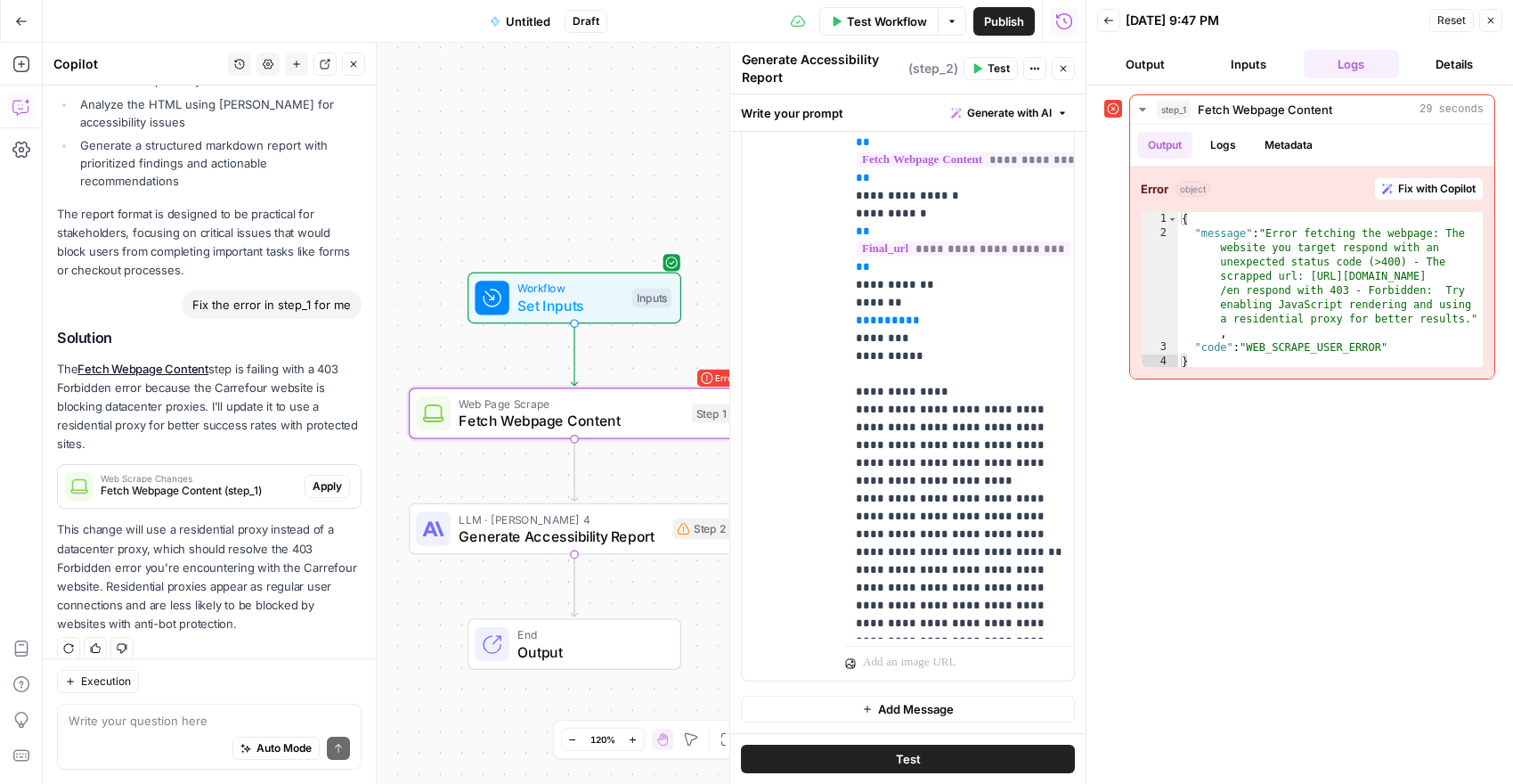
click at [321, 478] on span "Apply" at bounding box center [327, 486] width 30 height 16
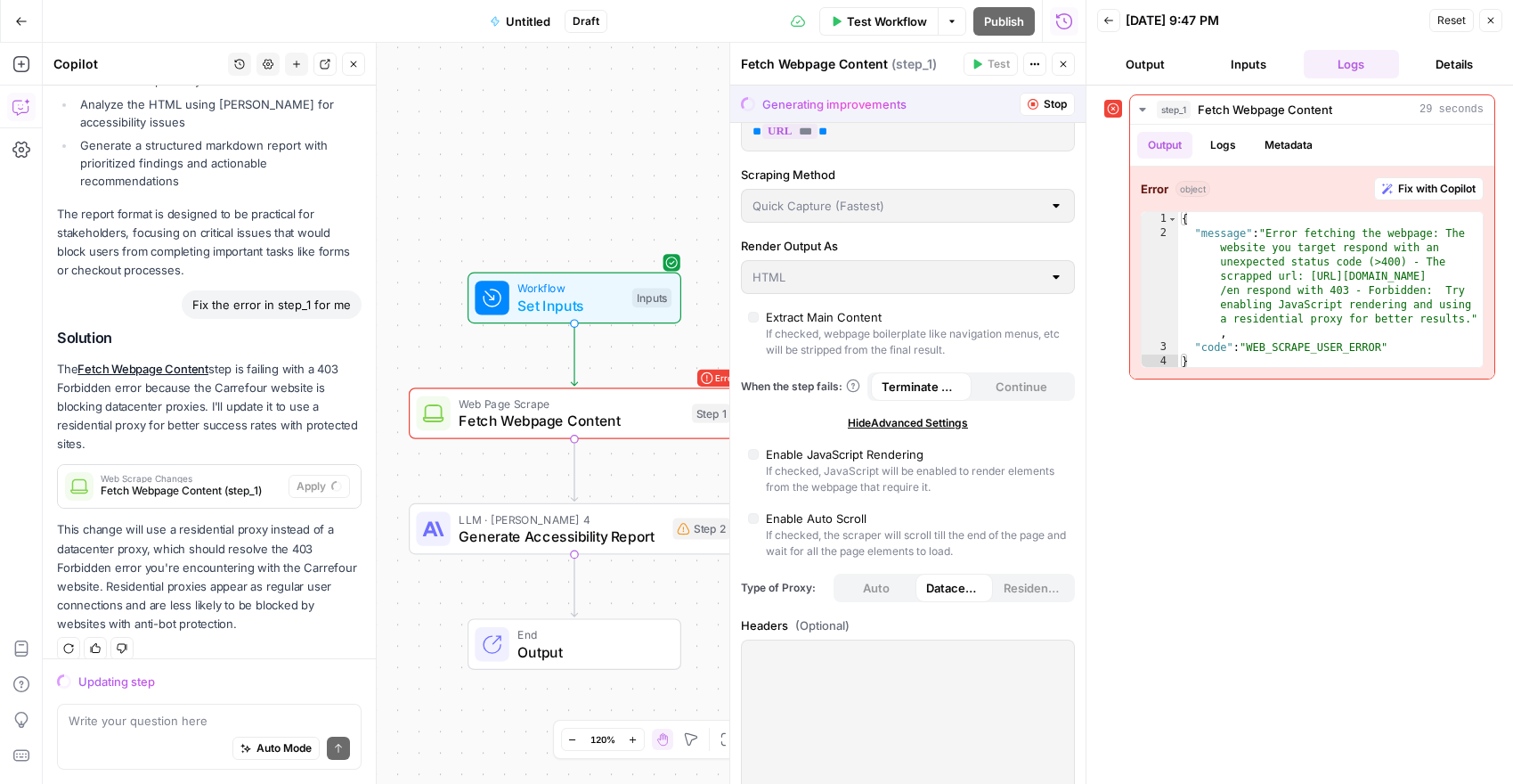
scroll to position [42, 0]
click at [984, 265] on div "HTML" at bounding box center [907, 276] width 334 height 33
click at [1014, 174] on label "Scraping Method" at bounding box center [907, 173] width 334 height 18
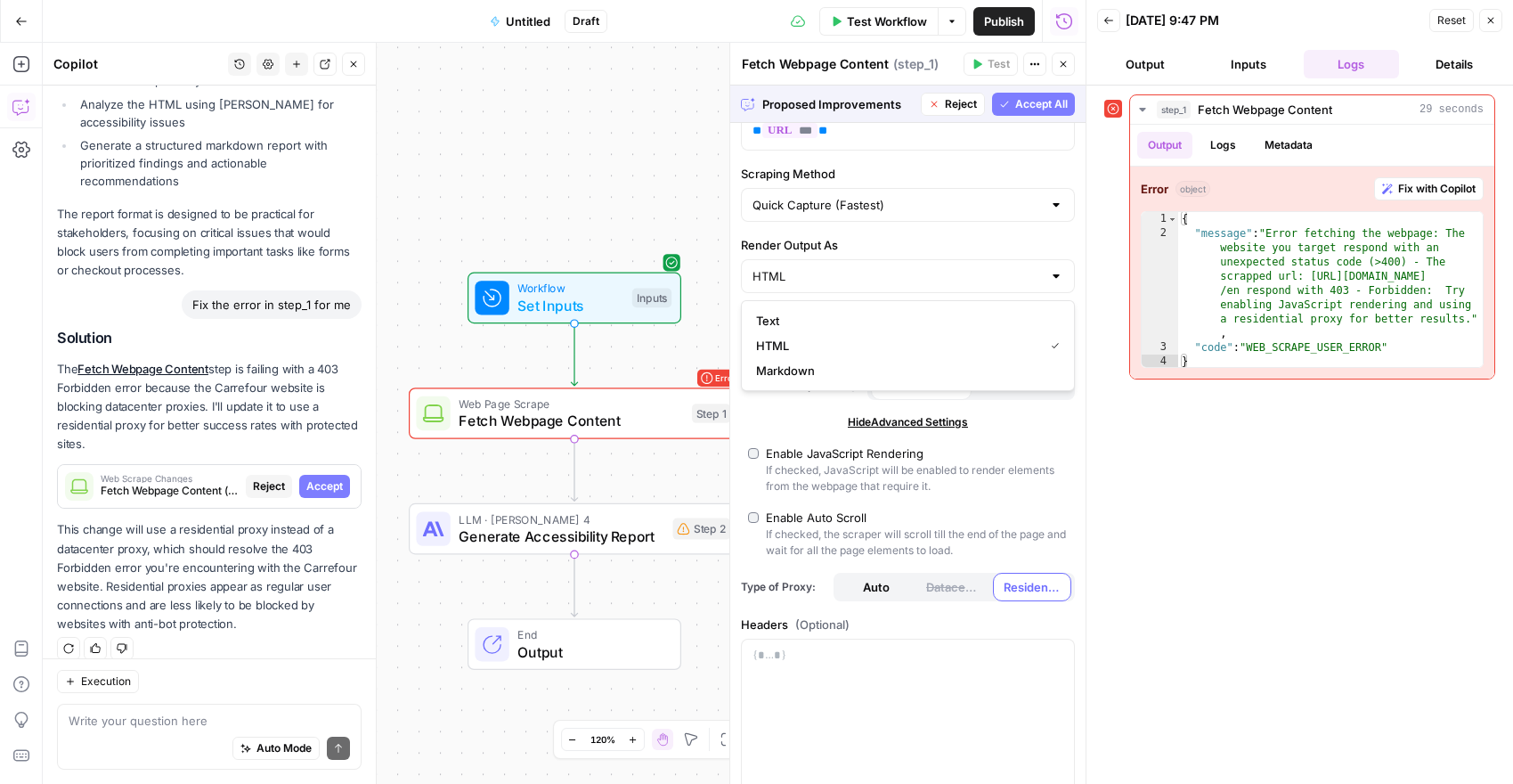
click at [1022, 108] on span "Accept All" at bounding box center [1041, 104] width 52 height 16
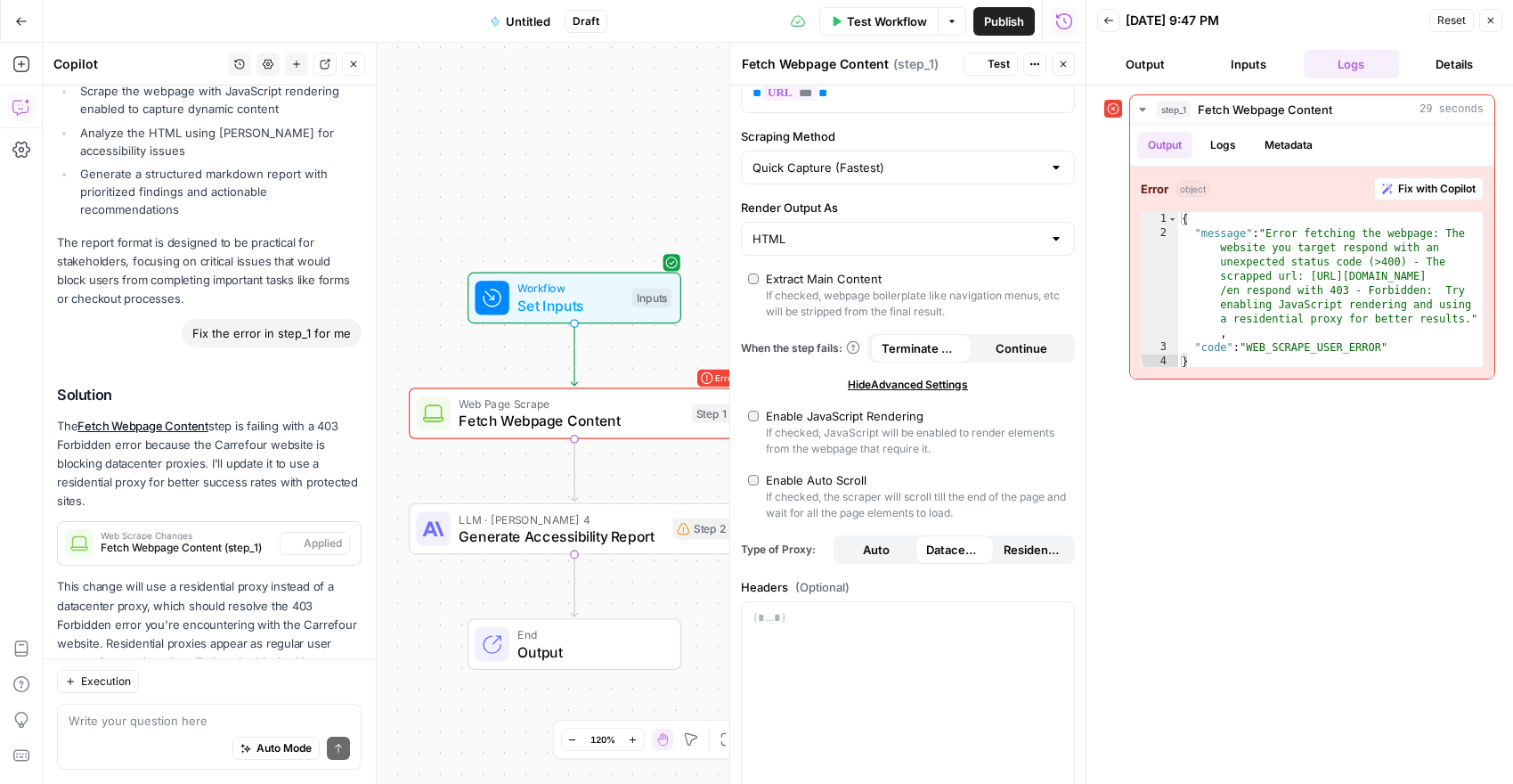
scroll to position [5, 0]
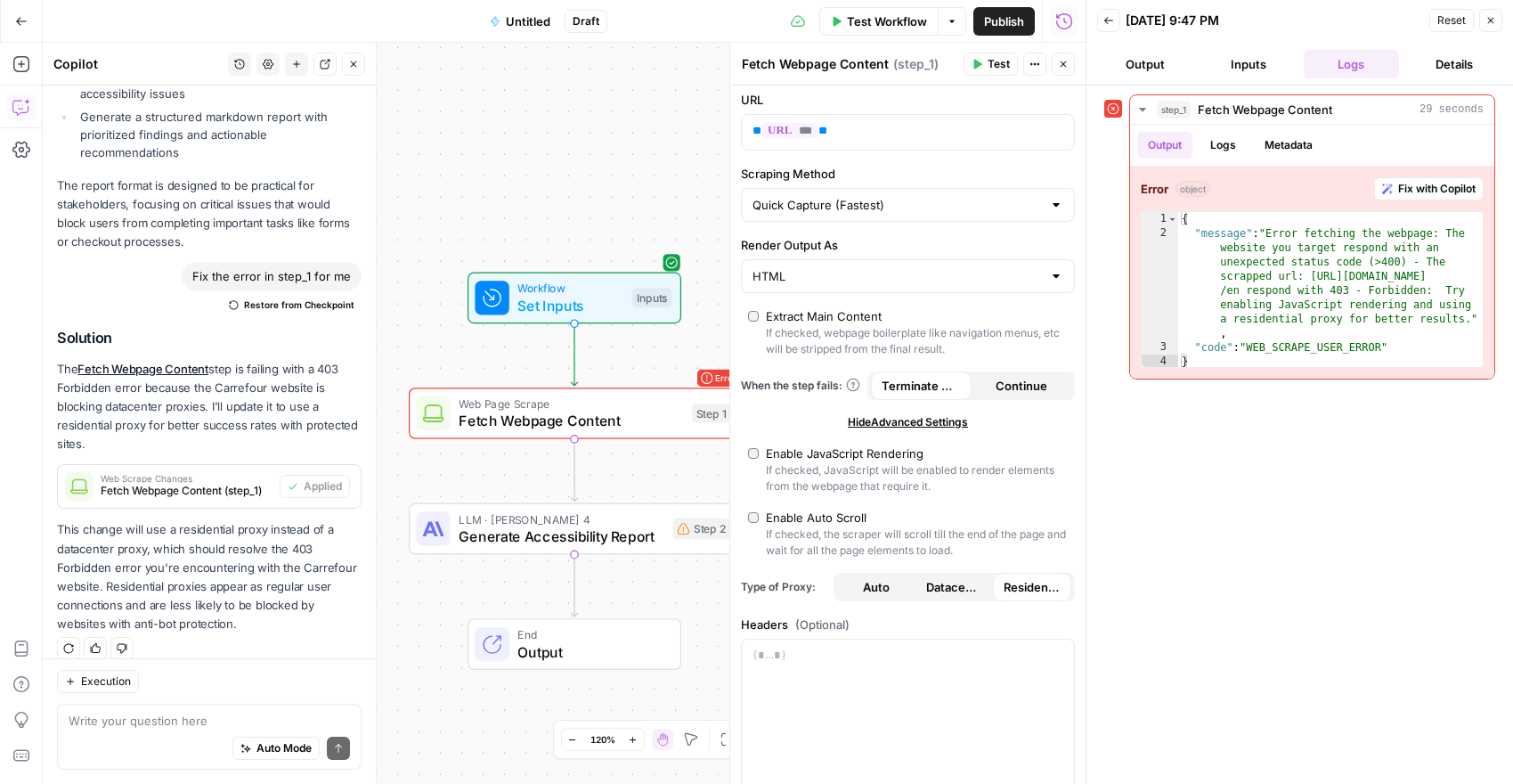
click at [966, 262] on div "HTML" at bounding box center [907, 276] width 334 height 33
type input "HTML"
click at [963, 209] on input "Scraping Method" at bounding box center [897, 205] width 290 height 18
click at [951, 267] on span "Detailed Scrape (Slowest)" at bounding box center [904, 274] width 296 height 18
type input "Detailed Scrape (Slowest)"
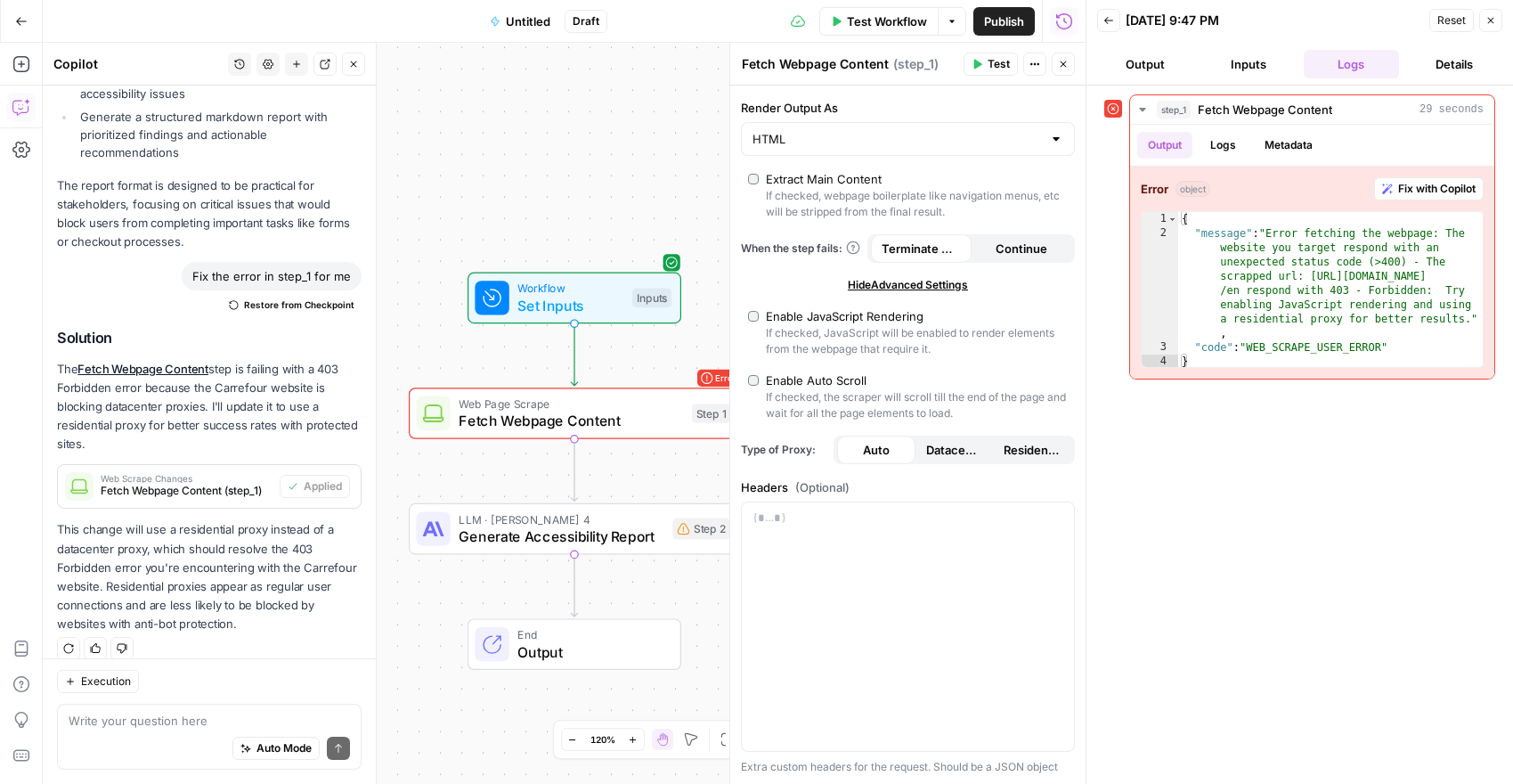
scroll to position [0, 0]
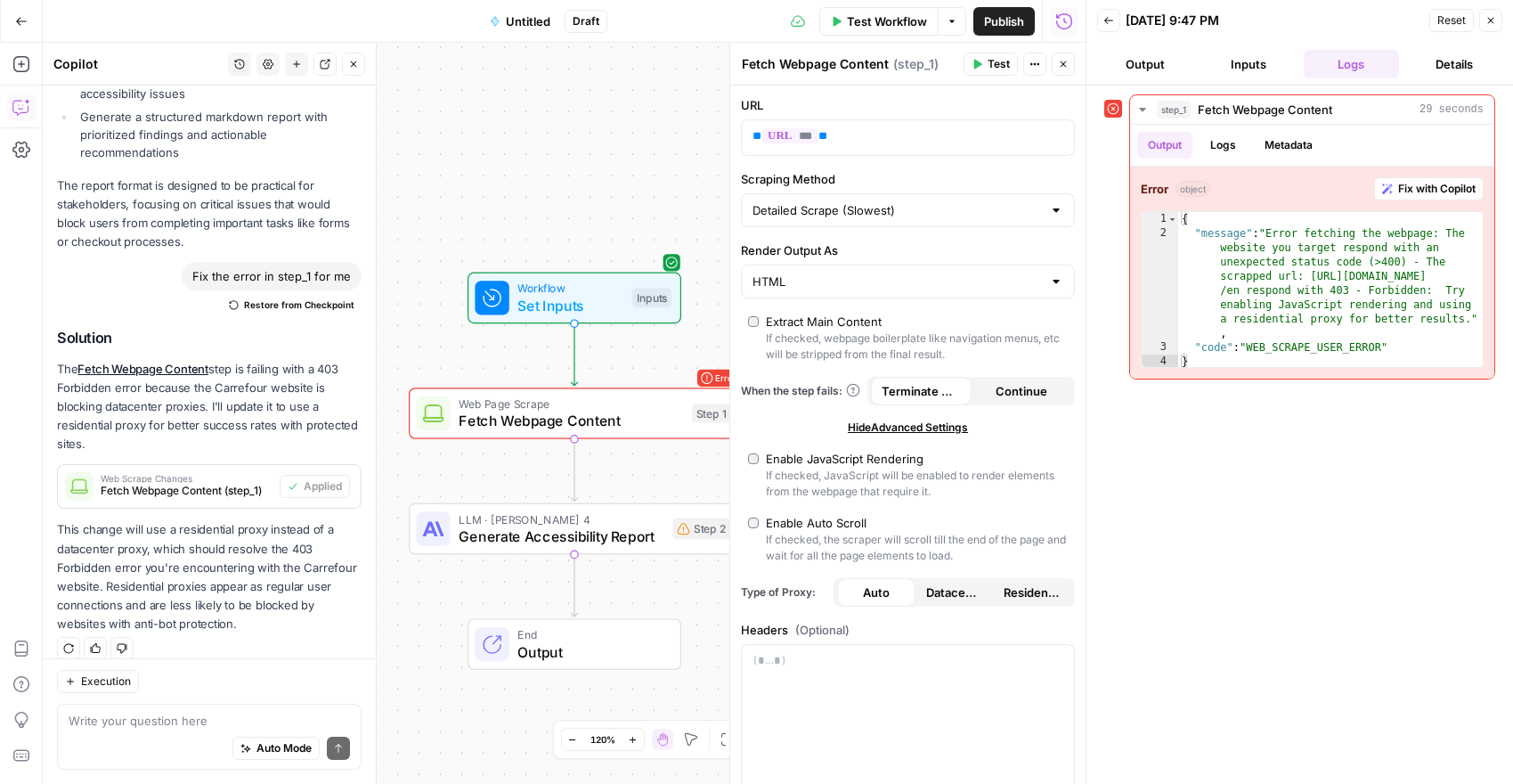
click at [999, 60] on span "Test" at bounding box center [999, 64] width 23 height 16
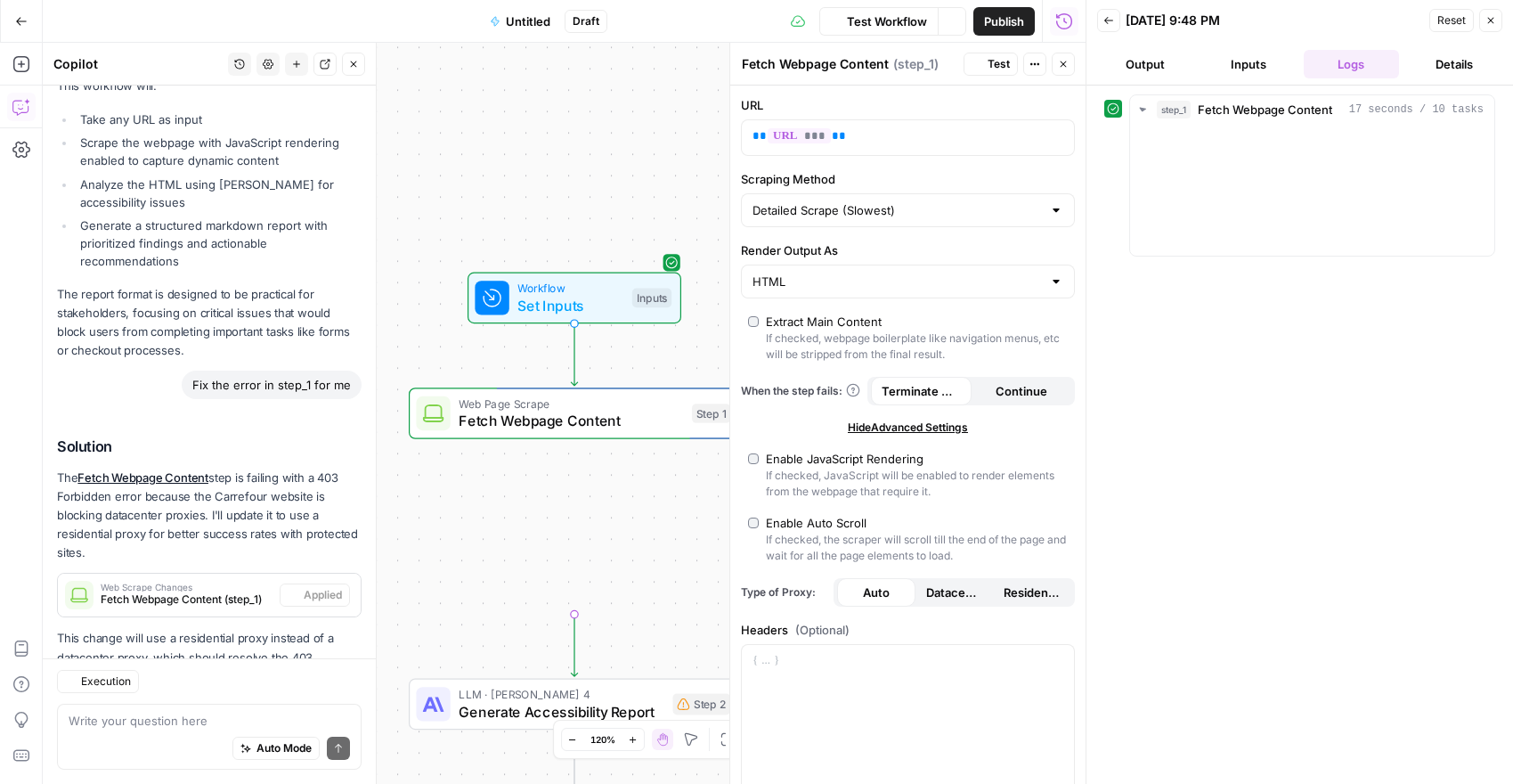
scroll to position [3001, 0]
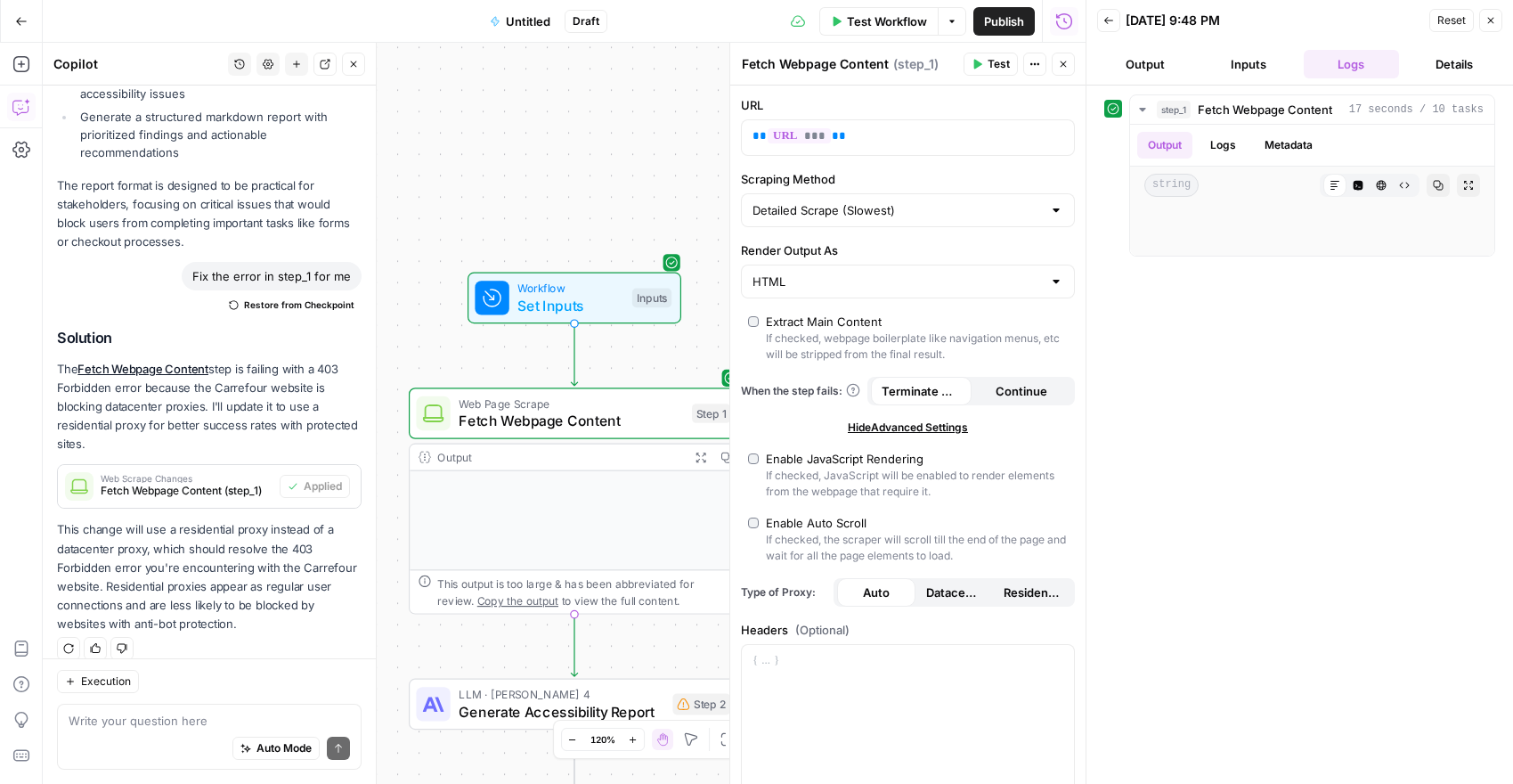
click at [1173, 68] on button "Output" at bounding box center [1146, 64] width 97 height 29
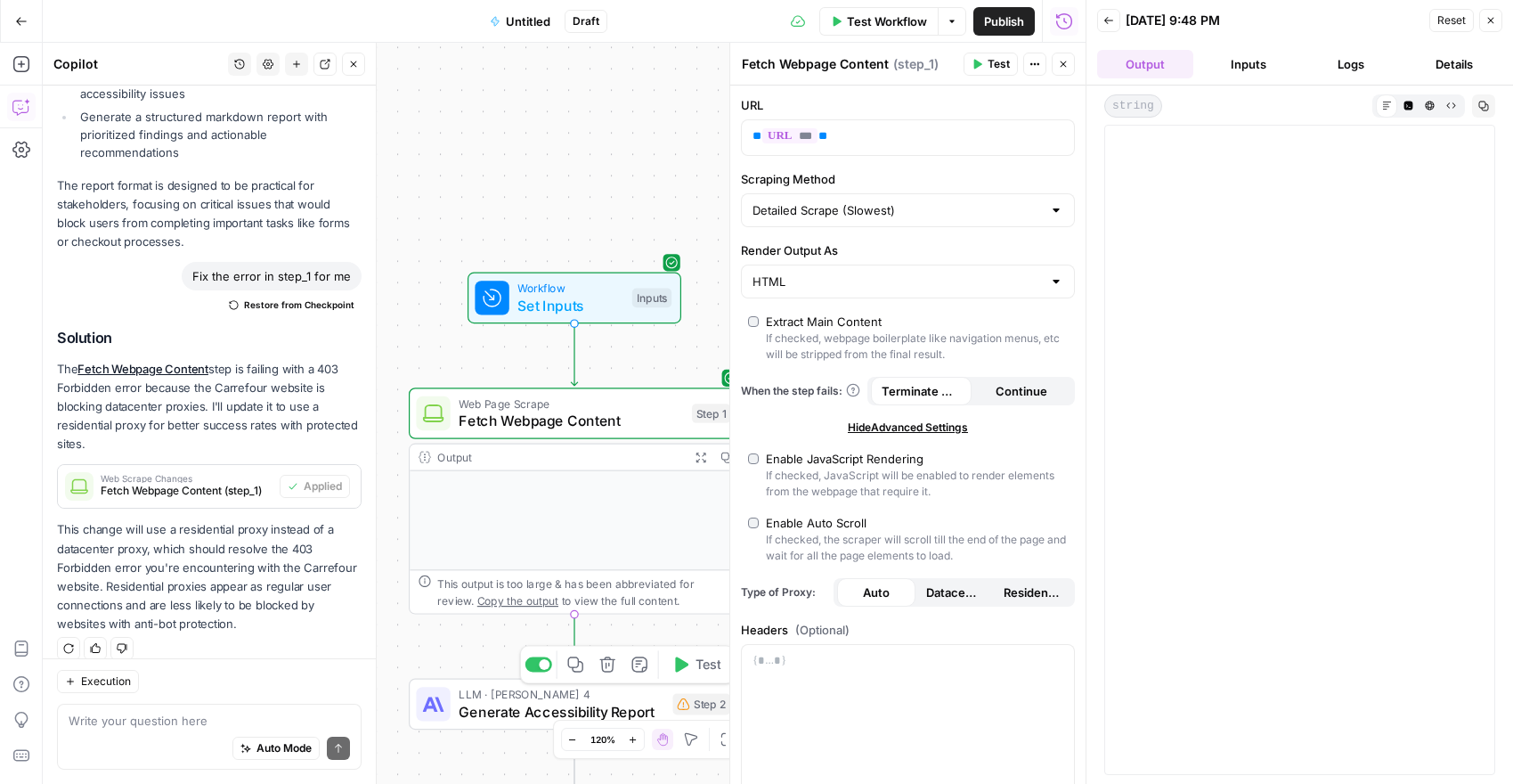
click at [480, 705] on span "Generate Accessibility Report" at bounding box center [561, 712] width 205 height 22
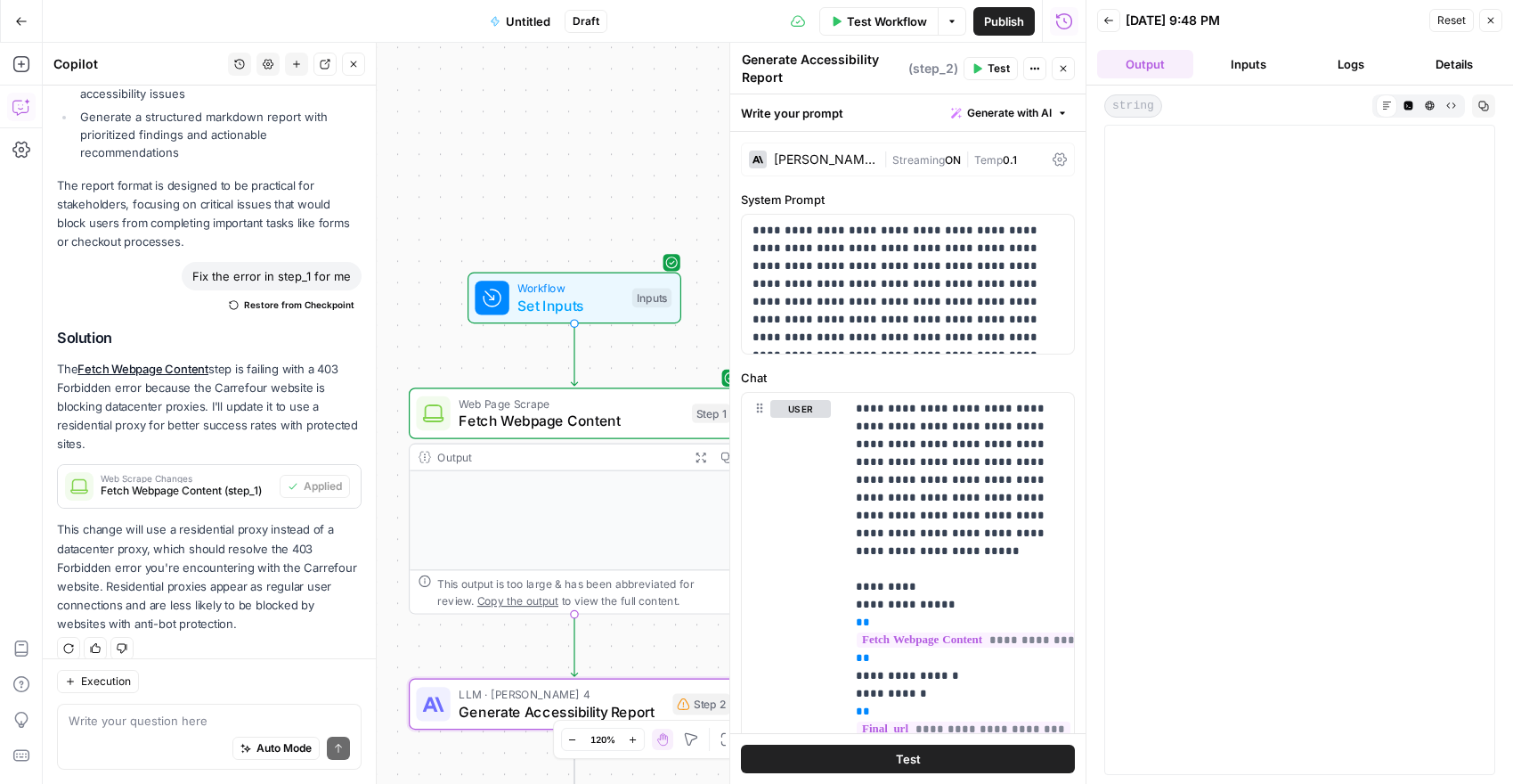
click at [900, 17] on span "Test Workflow" at bounding box center [887, 22] width 80 height 18
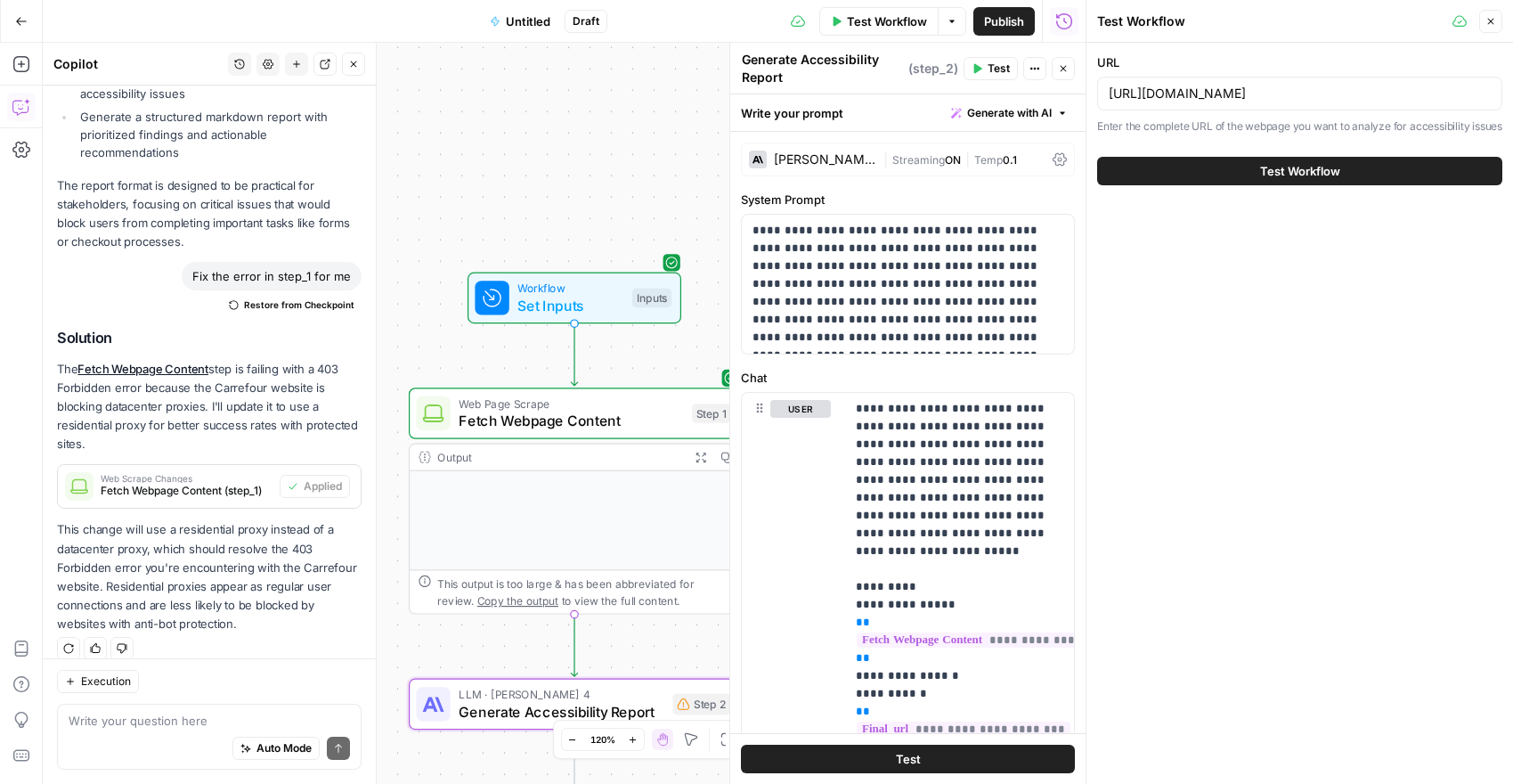
click at [1183, 185] on button "Test Workflow" at bounding box center [1299, 170] width 405 height 29
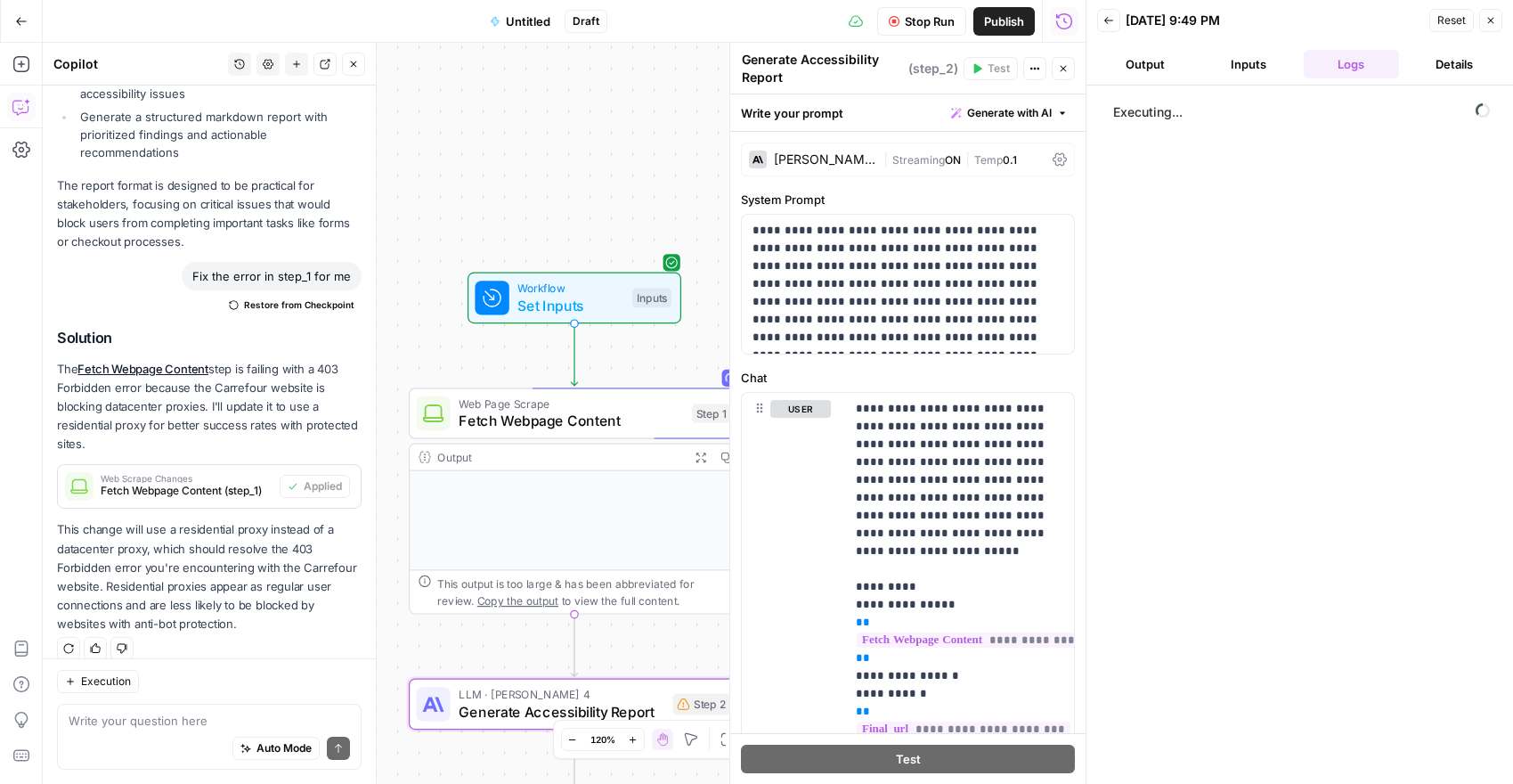
click at [637, 699] on span "LLM · [PERSON_NAME] 4" at bounding box center [561, 693] width 205 height 17
click at [673, 703] on div "Step 2" at bounding box center [701, 703] width 58 height 22
click at [698, 701] on div "Step 2" at bounding box center [701, 703] width 58 height 22
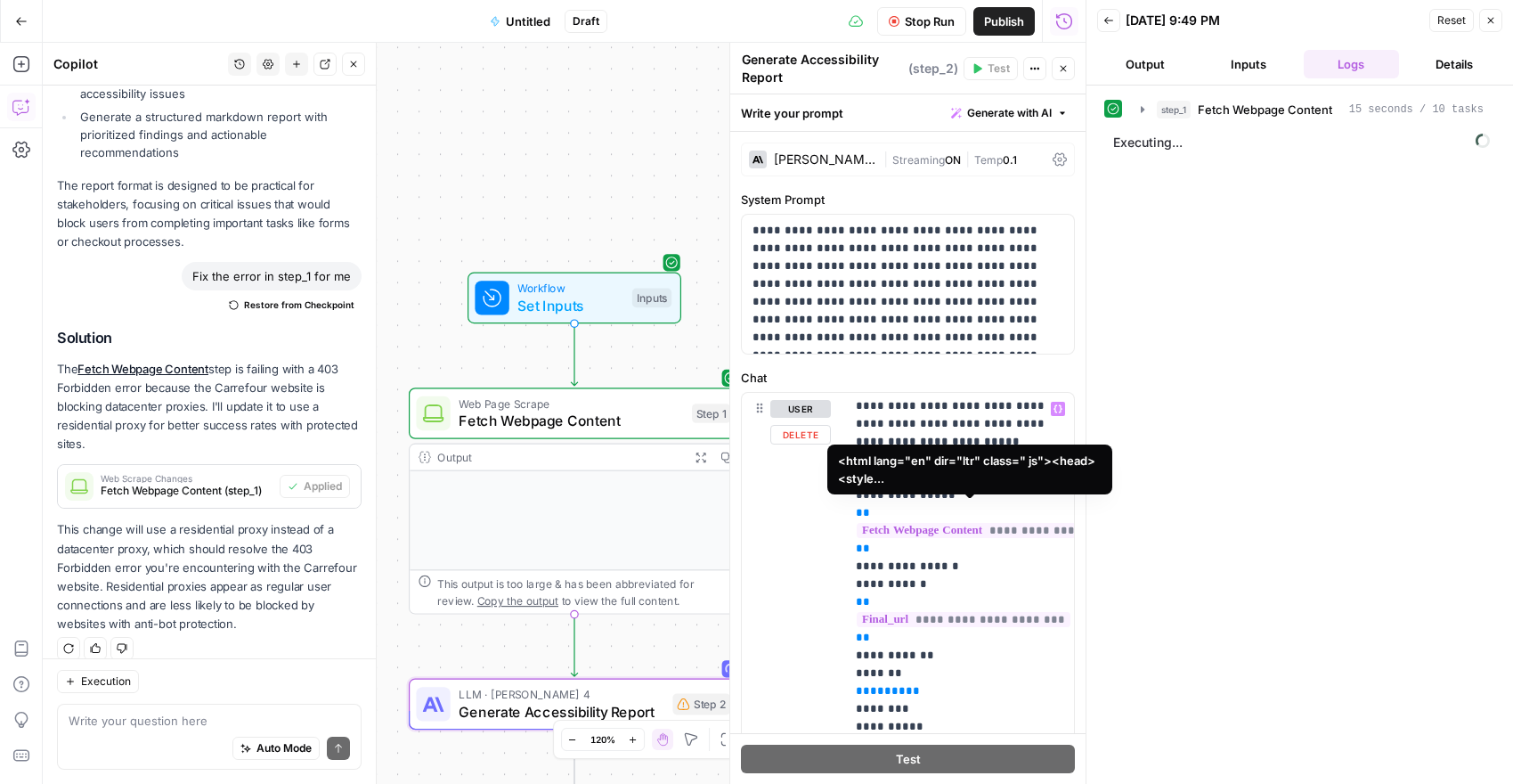
scroll to position [111, 0]
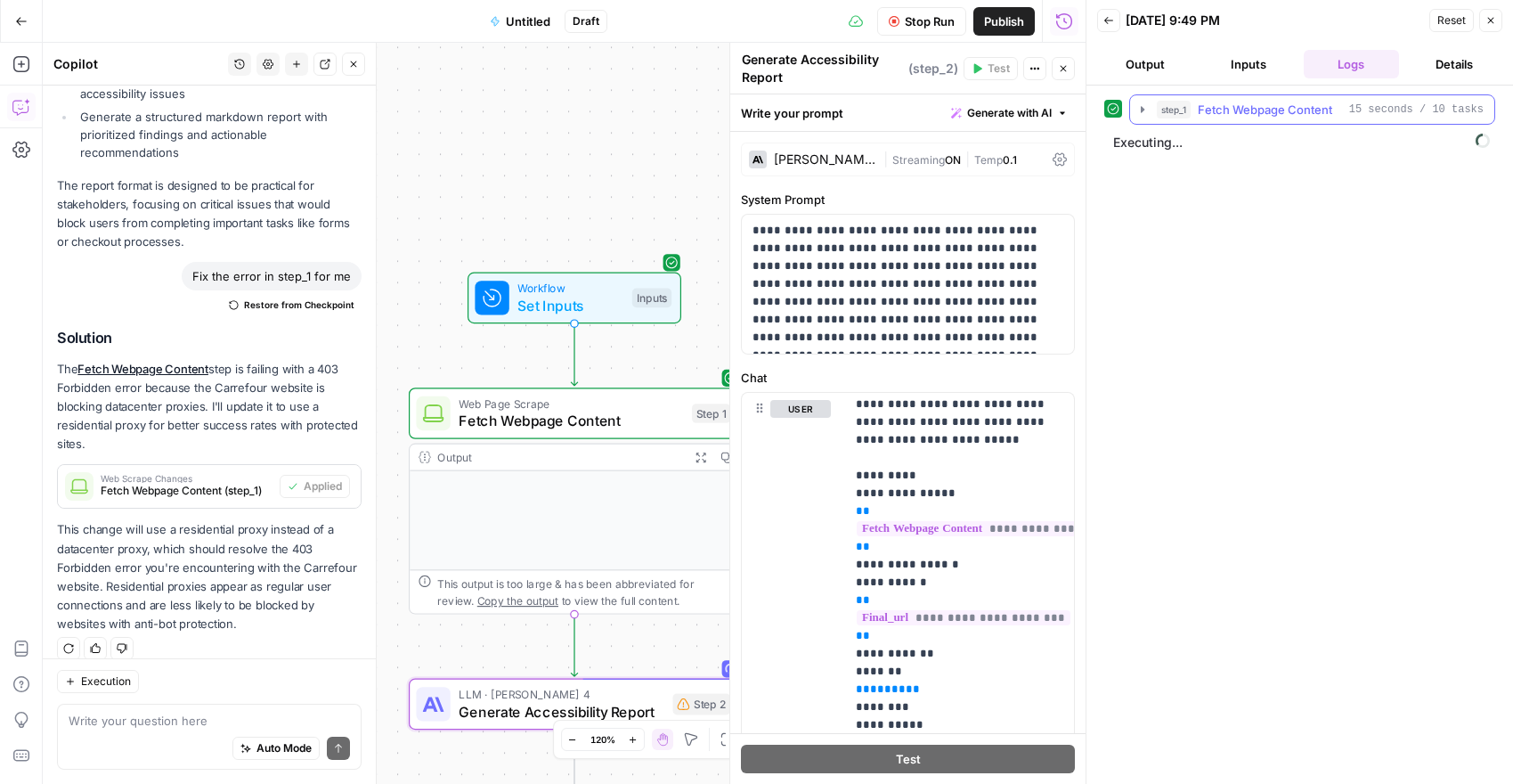
click at [1140, 111] on icon "button" at bounding box center [1143, 109] width 14 height 14
click at [1144, 109] on icon "button" at bounding box center [1142, 109] width 6 height 4
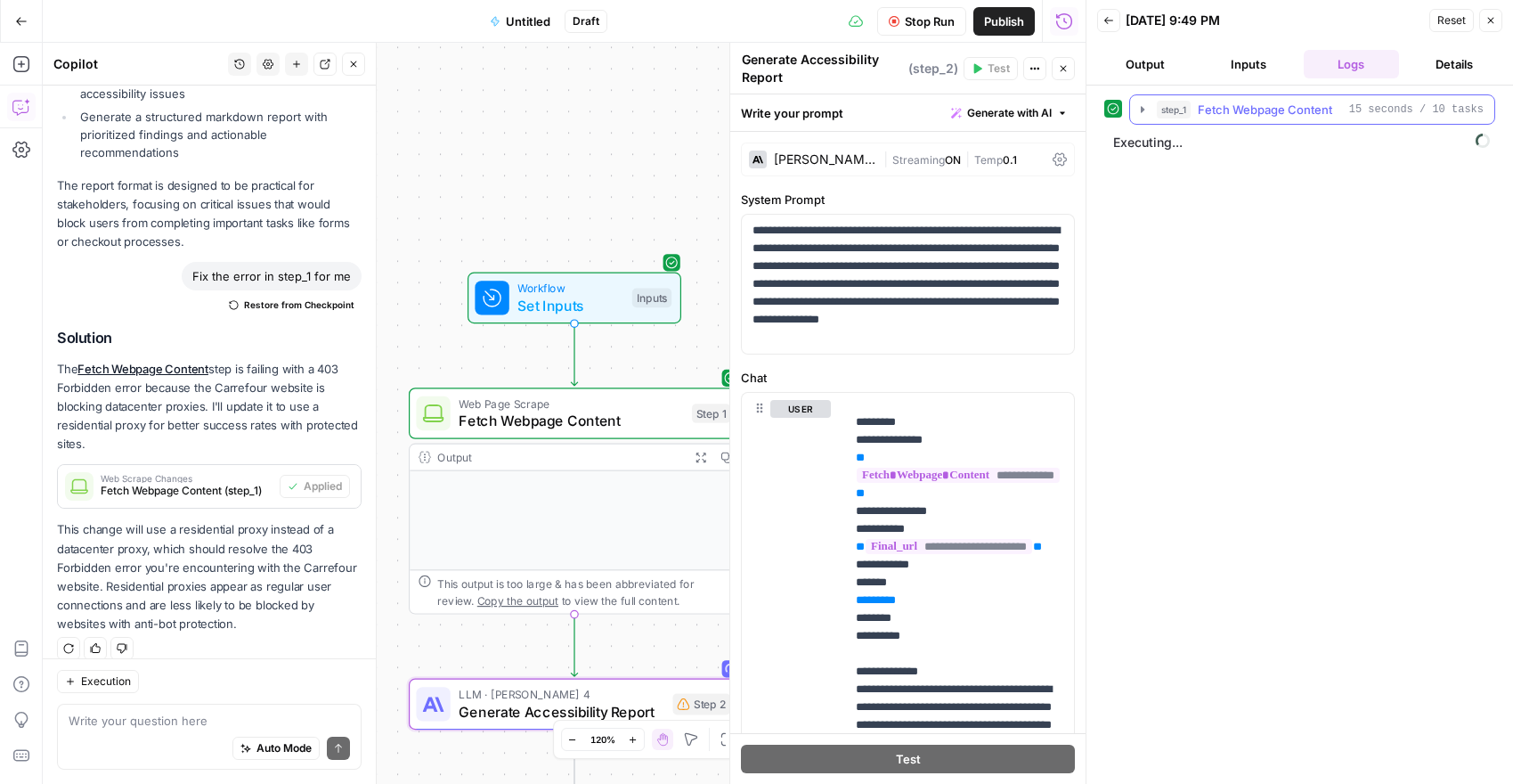
click at [1144, 109] on icon "button" at bounding box center [1143, 109] width 4 height 6
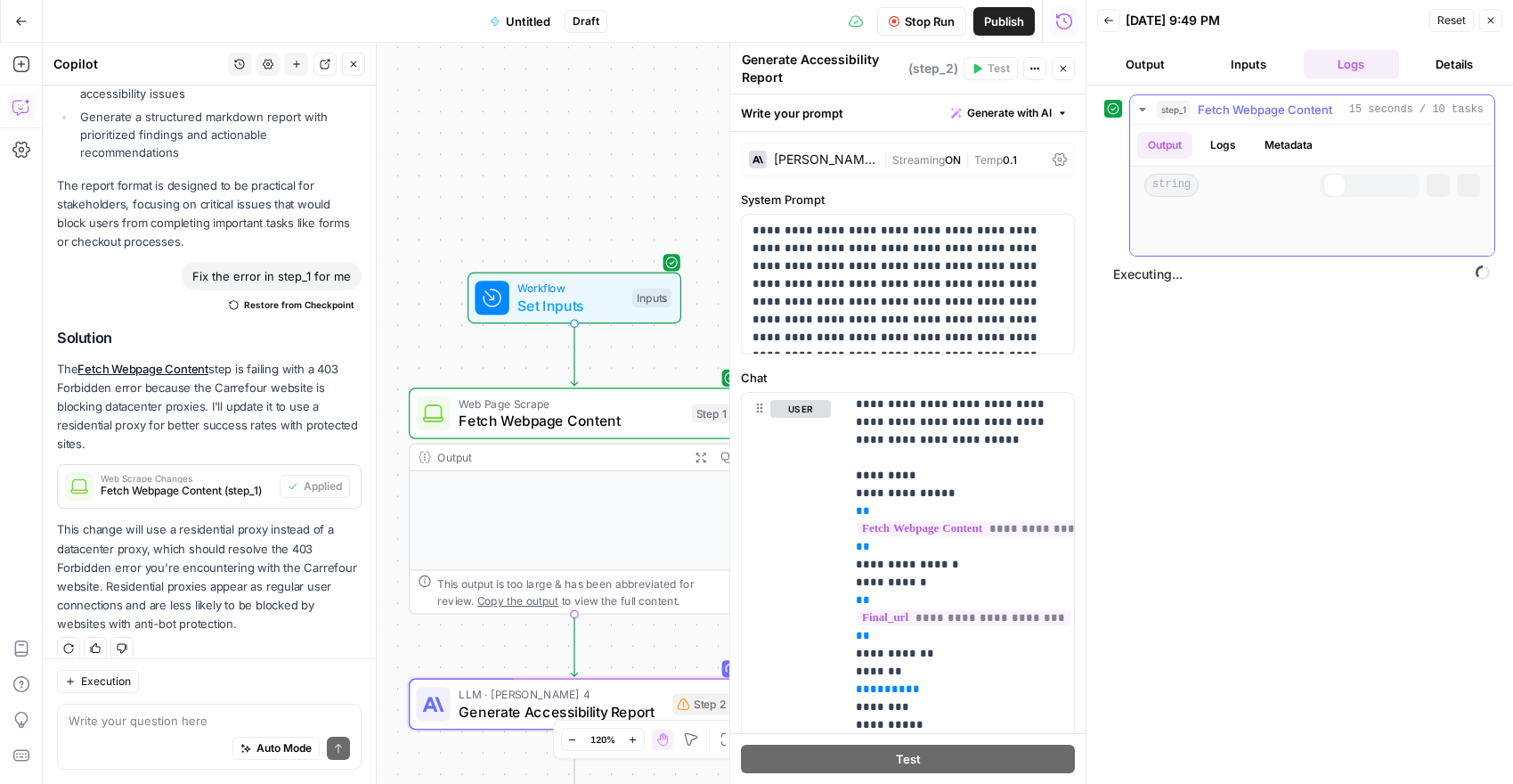
click at [1144, 109] on icon "button" at bounding box center [1142, 109] width 6 height 4
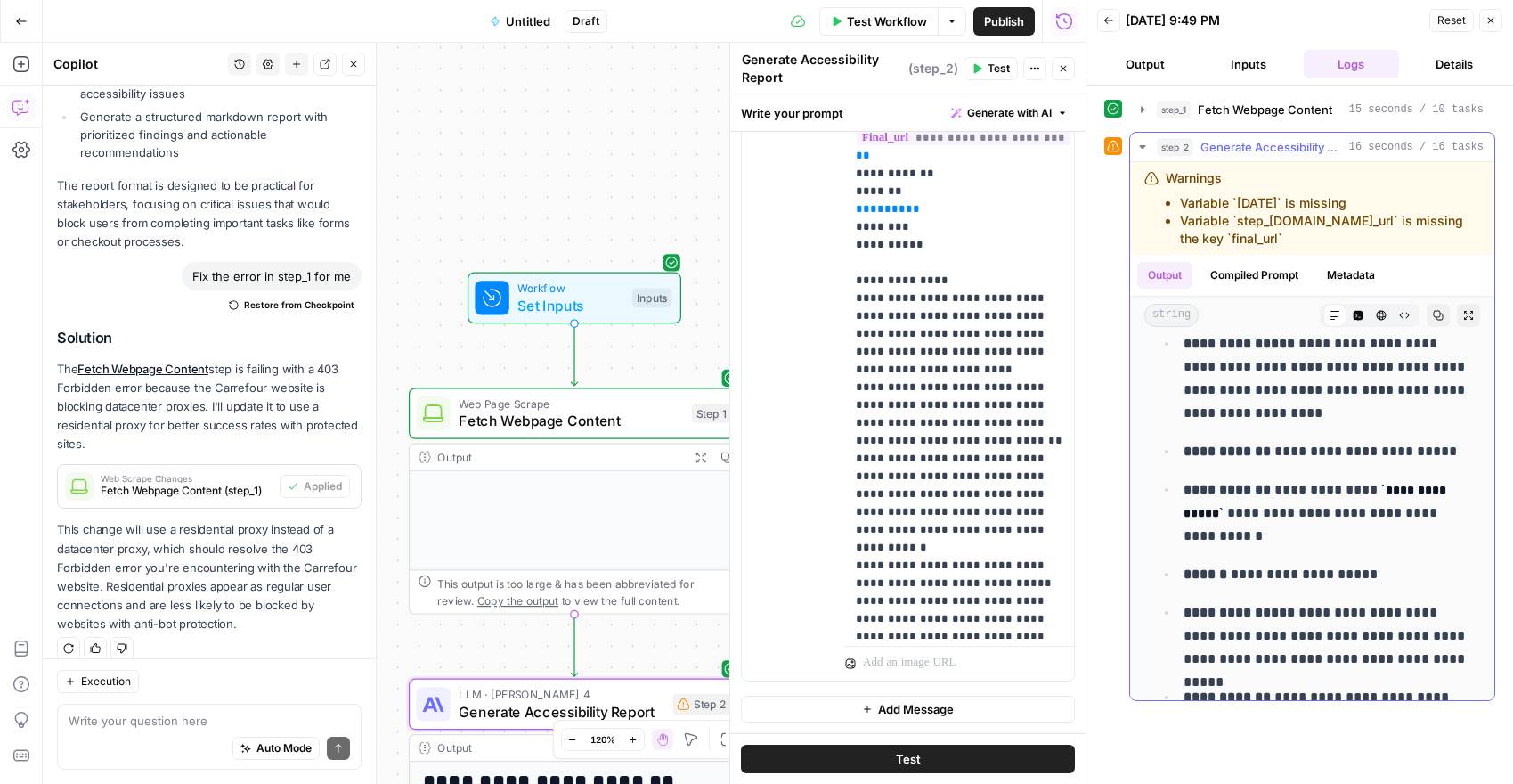
scroll to position [1252, 0]
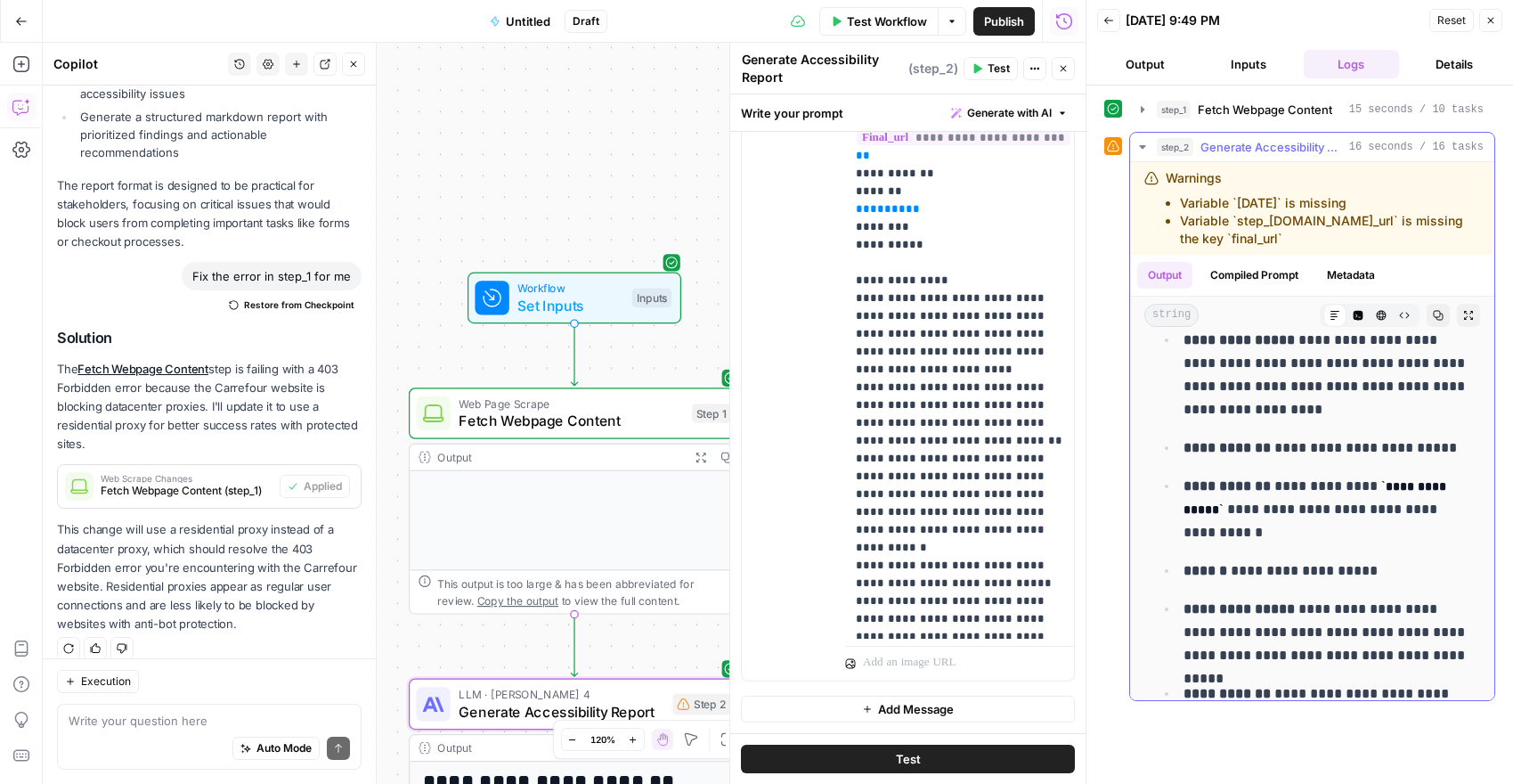
drag, startPoint x: 1382, startPoint y: 492, endPoint x: 1397, endPoint y: 497, distance: 15.8
click at [1397, 497] on p "**********" at bounding box center [1327, 509] width 286 height 70
click at [1344, 540] on p "**********" at bounding box center [1327, 509] width 286 height 70
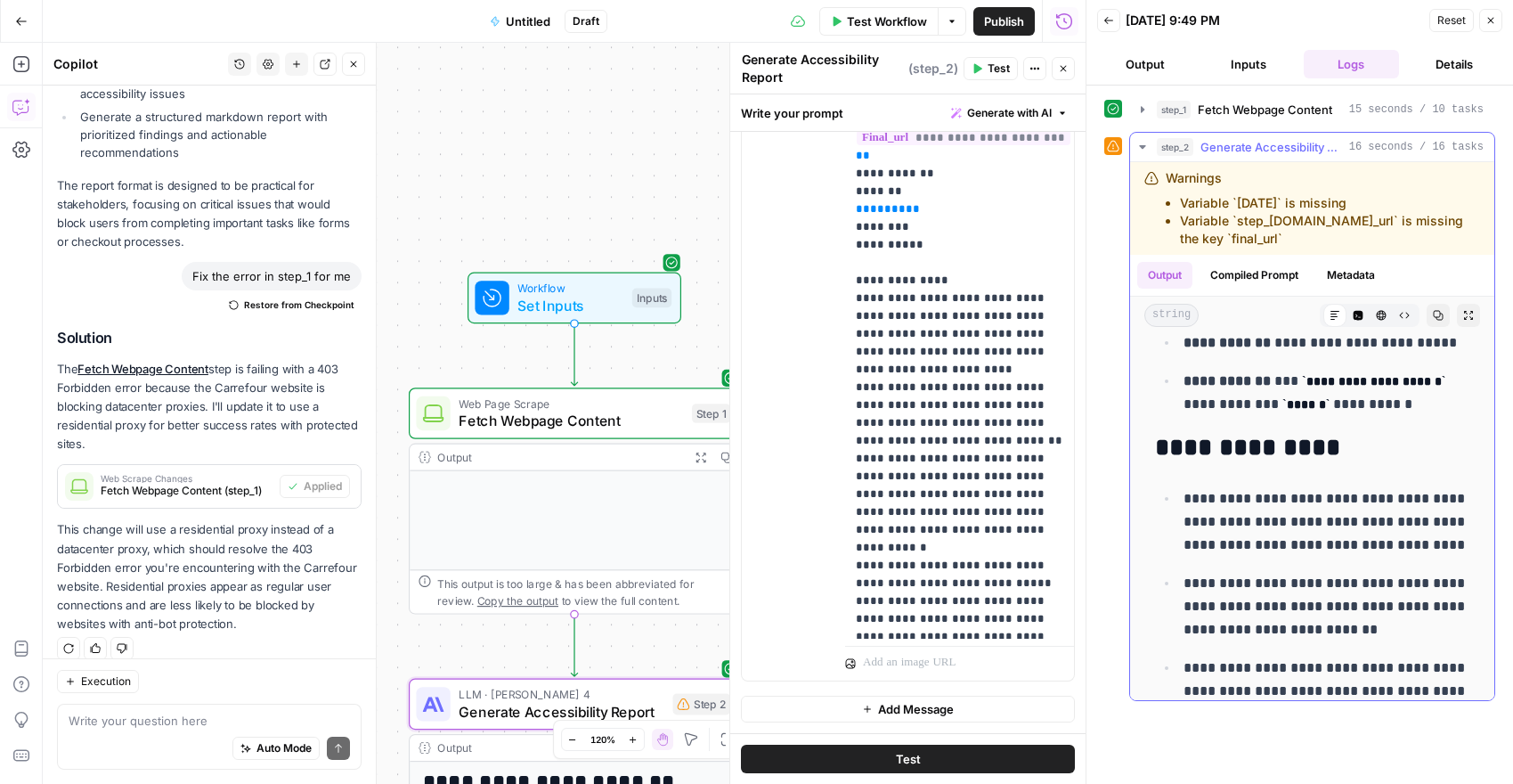
scroll to position [2211, 0]
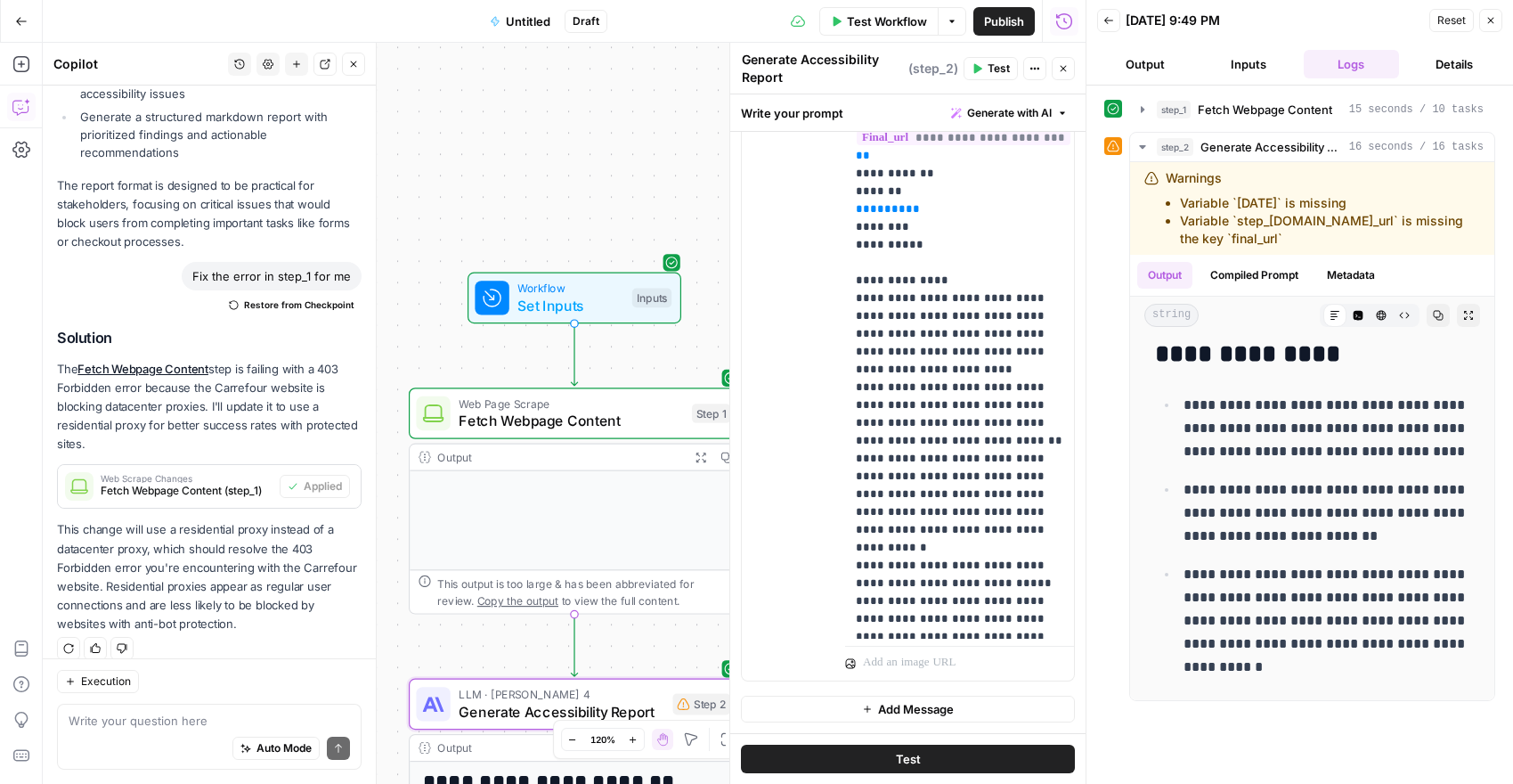
click at [163, 729] on div "Auto Mode Send" at bounding box center [210, 749] width 282 height 39
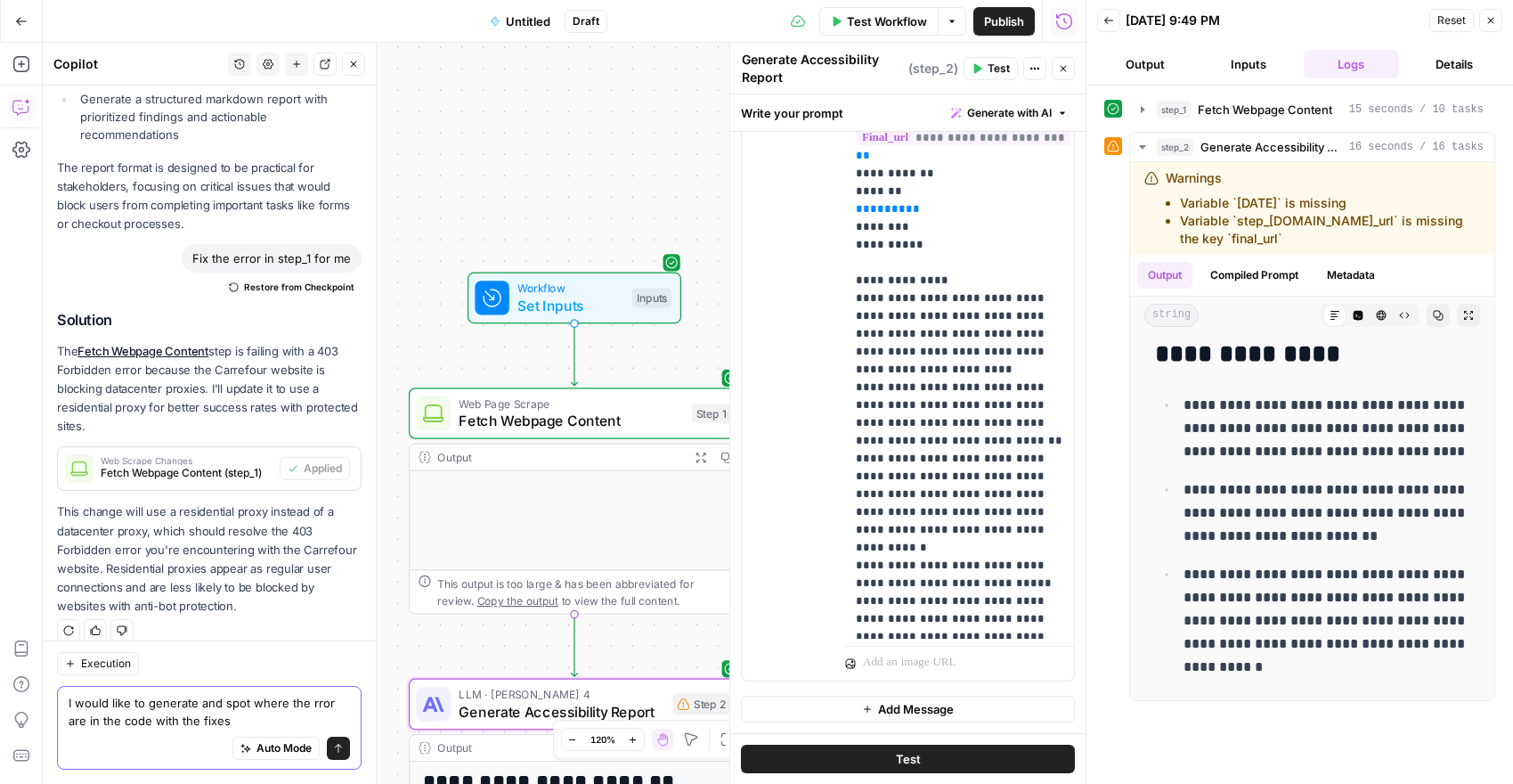
type textarea "I would like to generate and spot where the rror are in the code with the fixes"
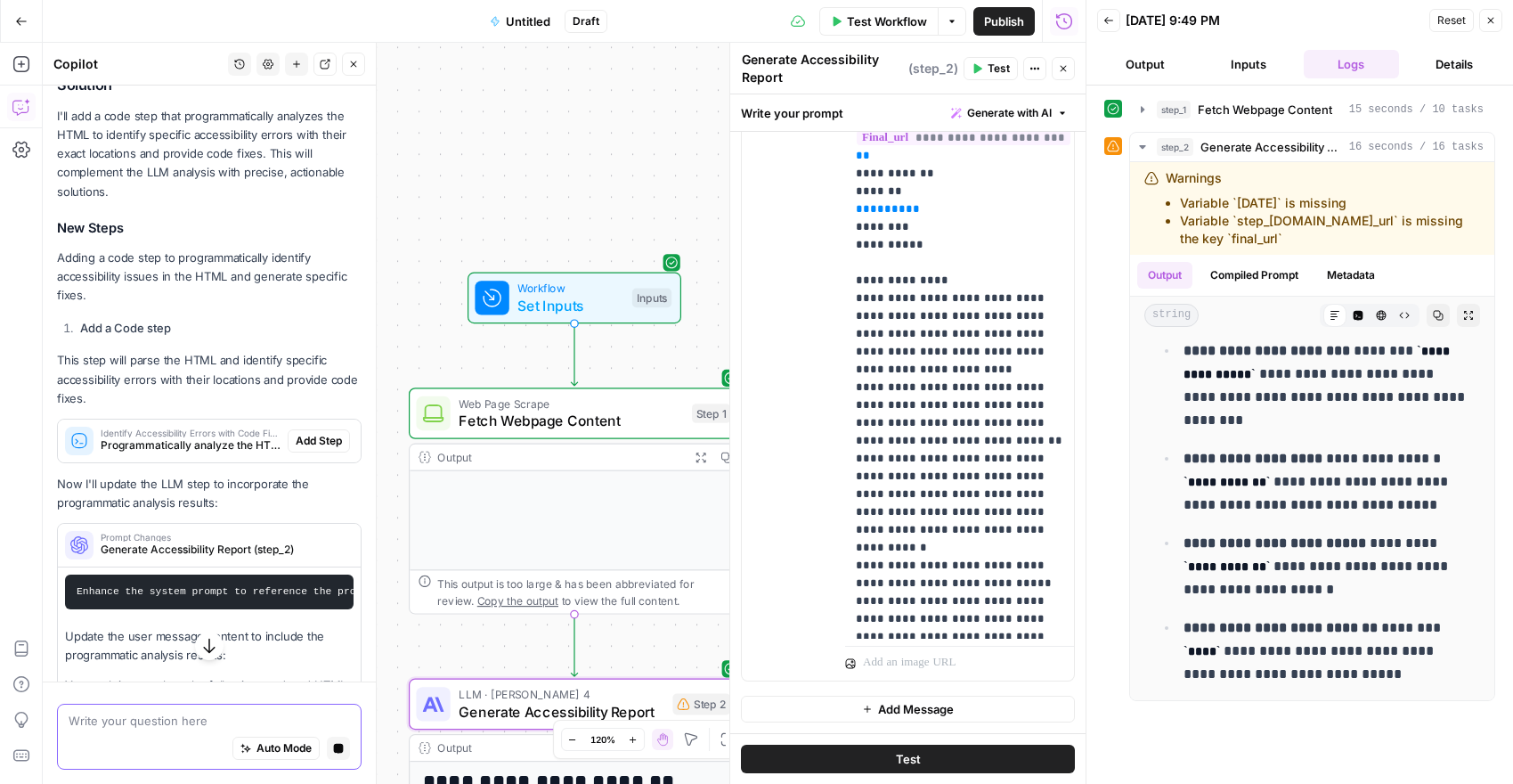
scroll to position [3570, 0]
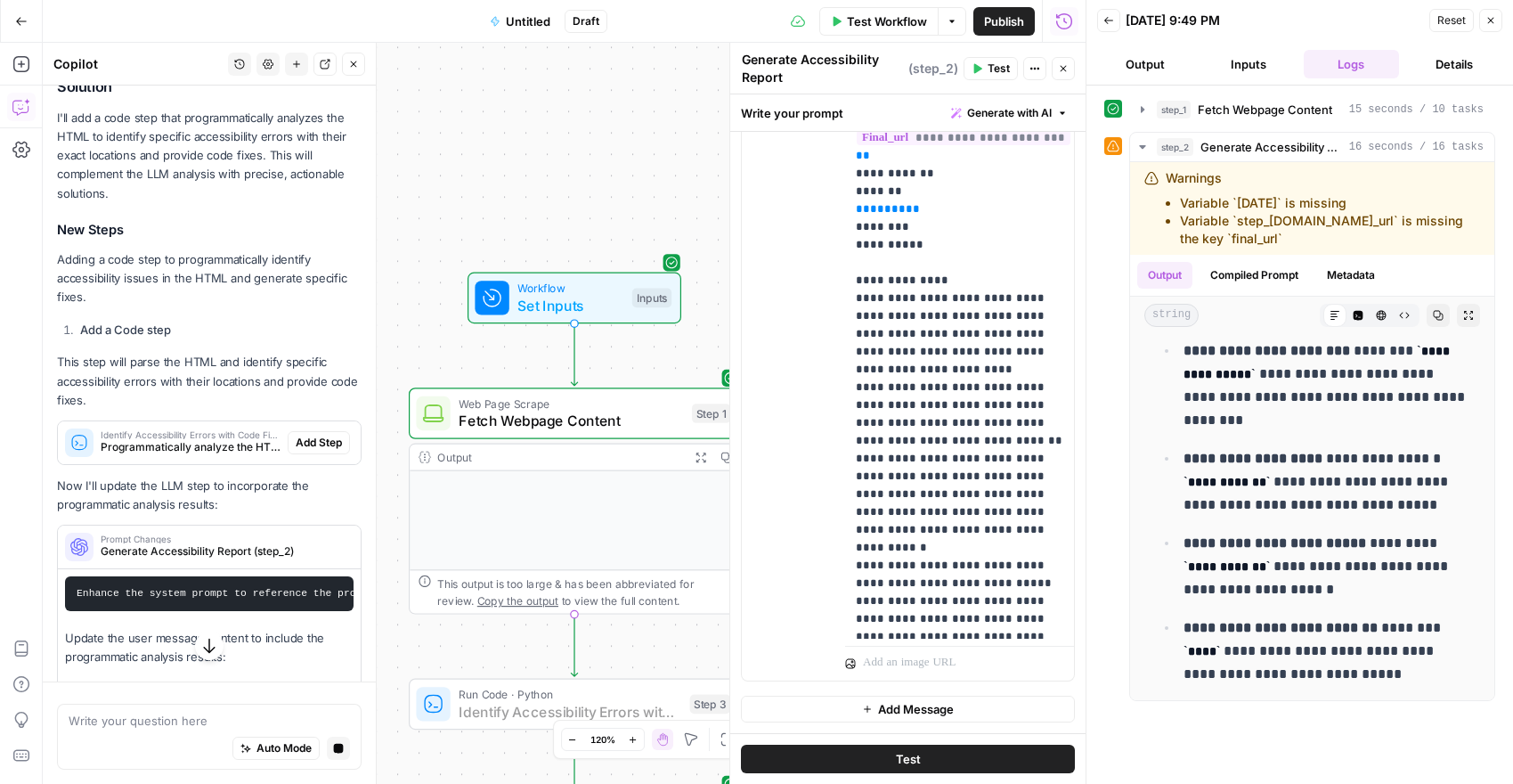
click at [321, 434] on span "Add Step" at bounding box center [318, 442] width 46 height 16
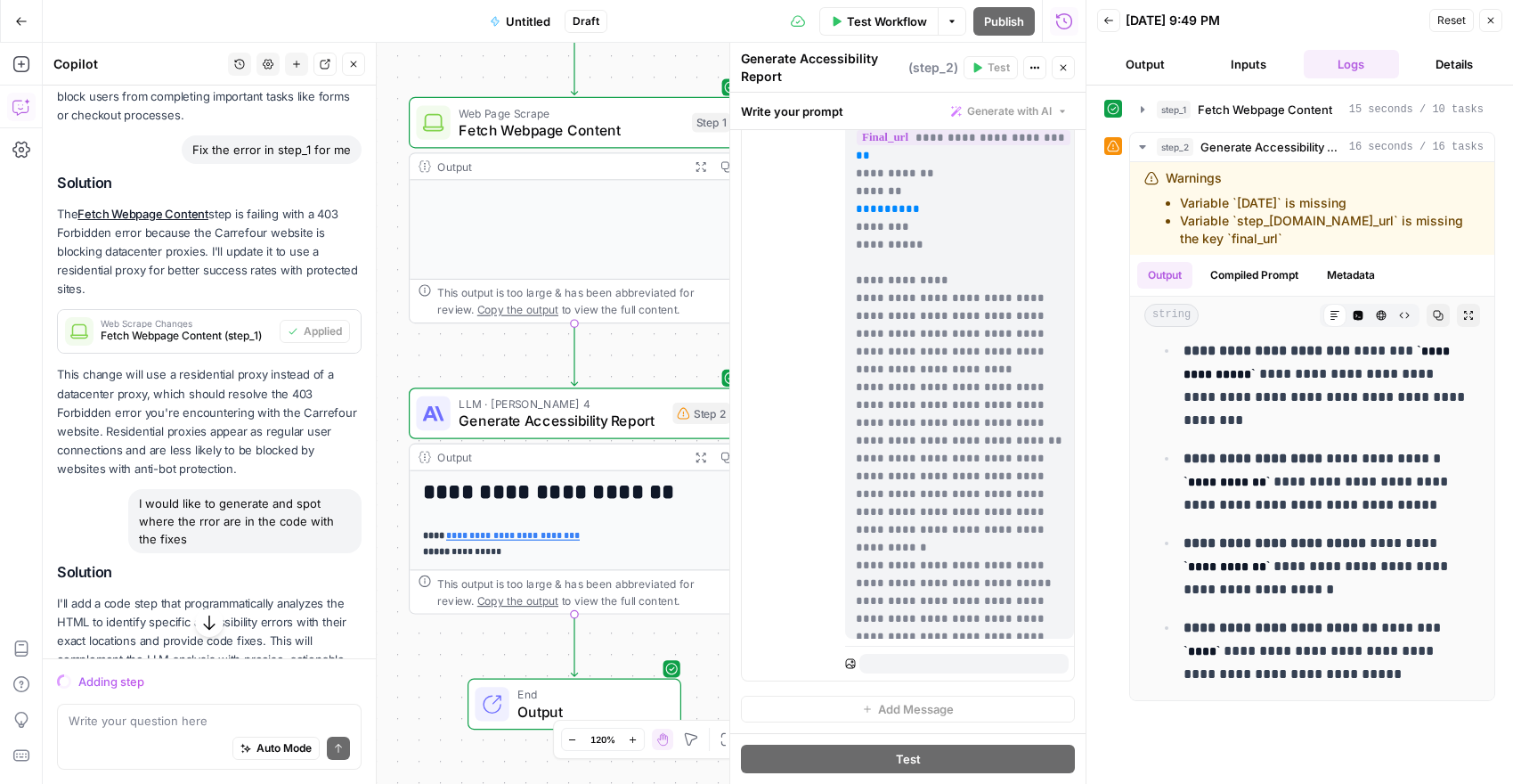
scroll to position [3020, 0]
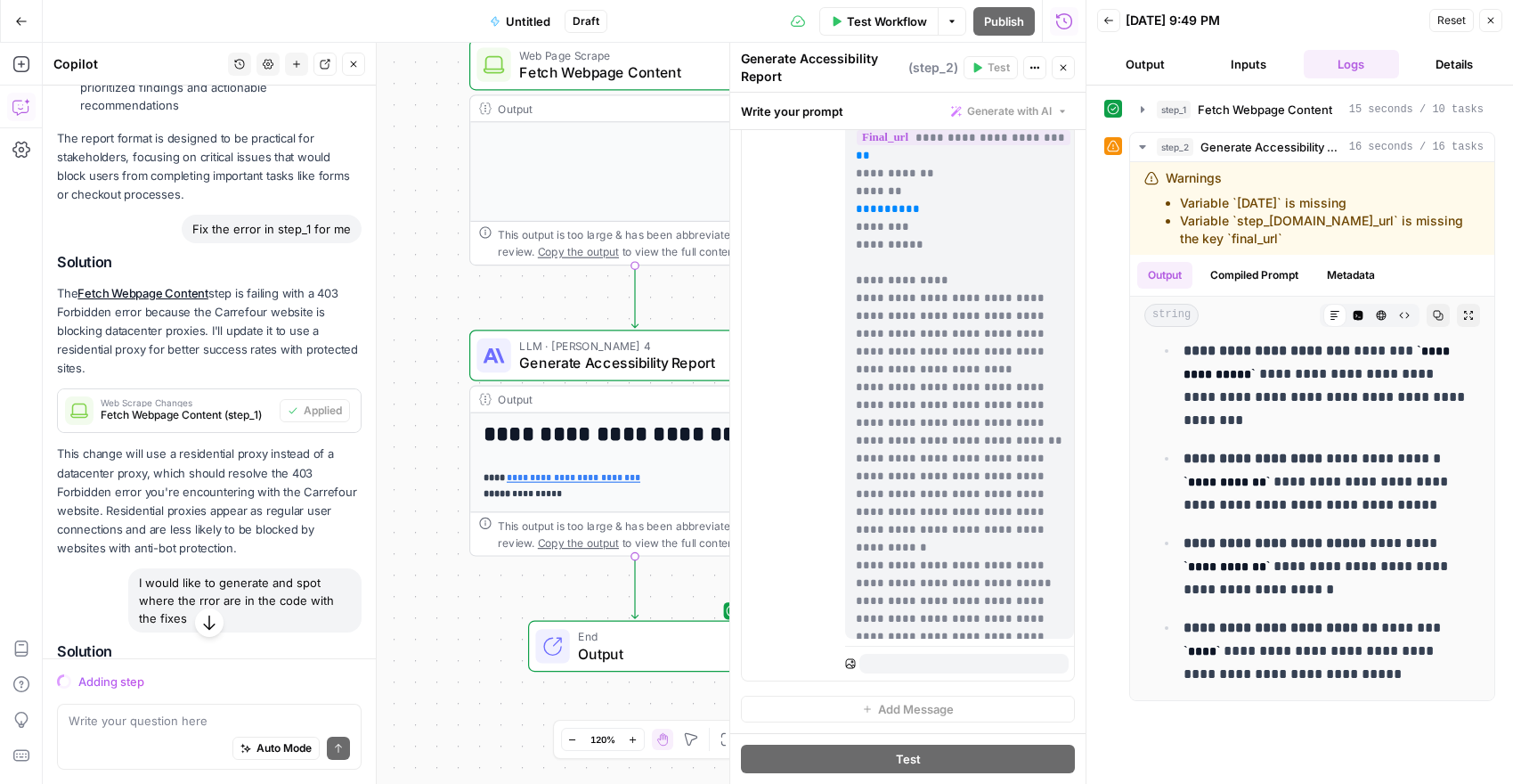
click at [1493, 26] on button "Close" at bounding box center [1491, 21] width 24 height 24
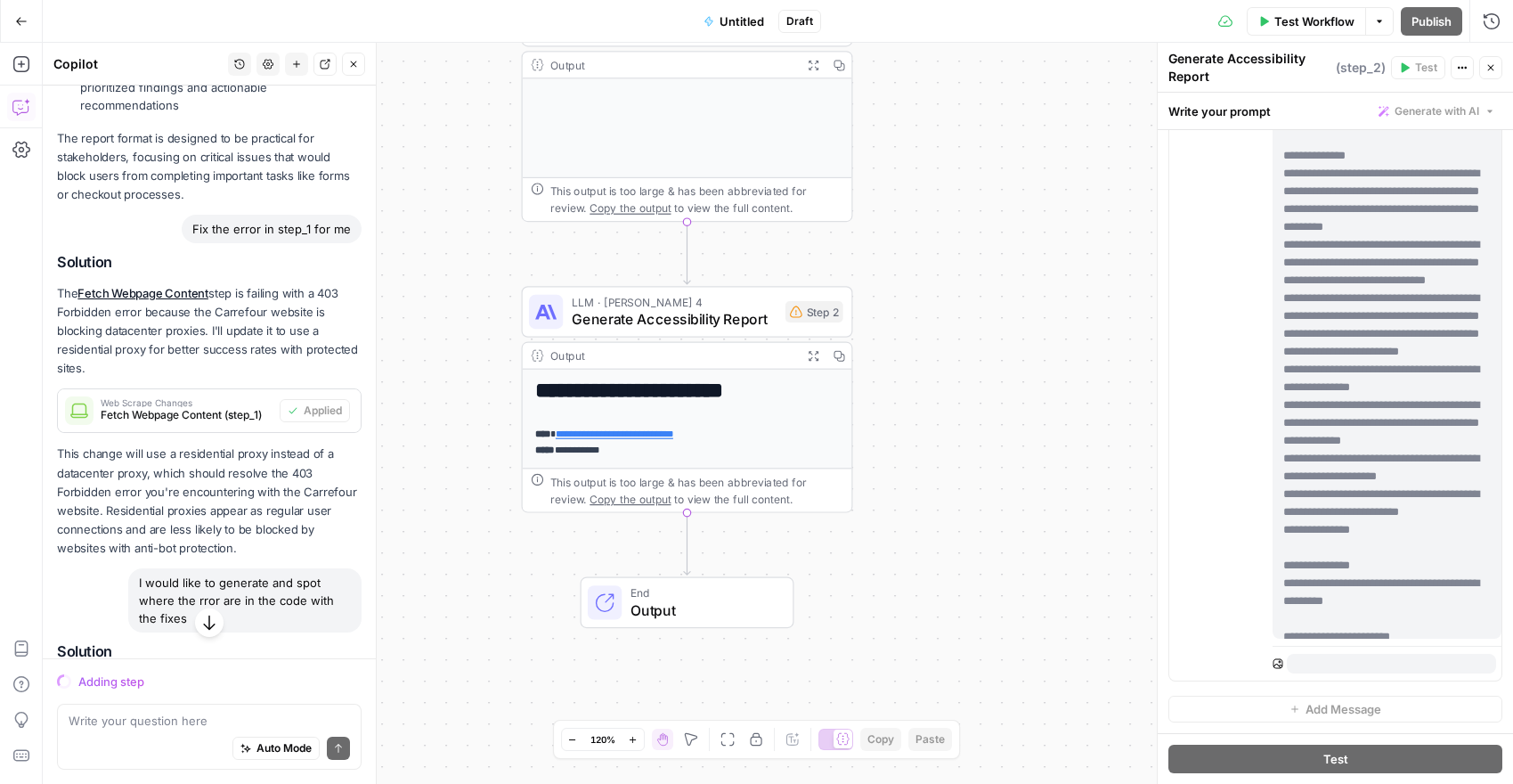
click at [655, 306] on span "LLM · [PERSON_NAME] 4" at bounding box center [674, 301] width 205 height 17
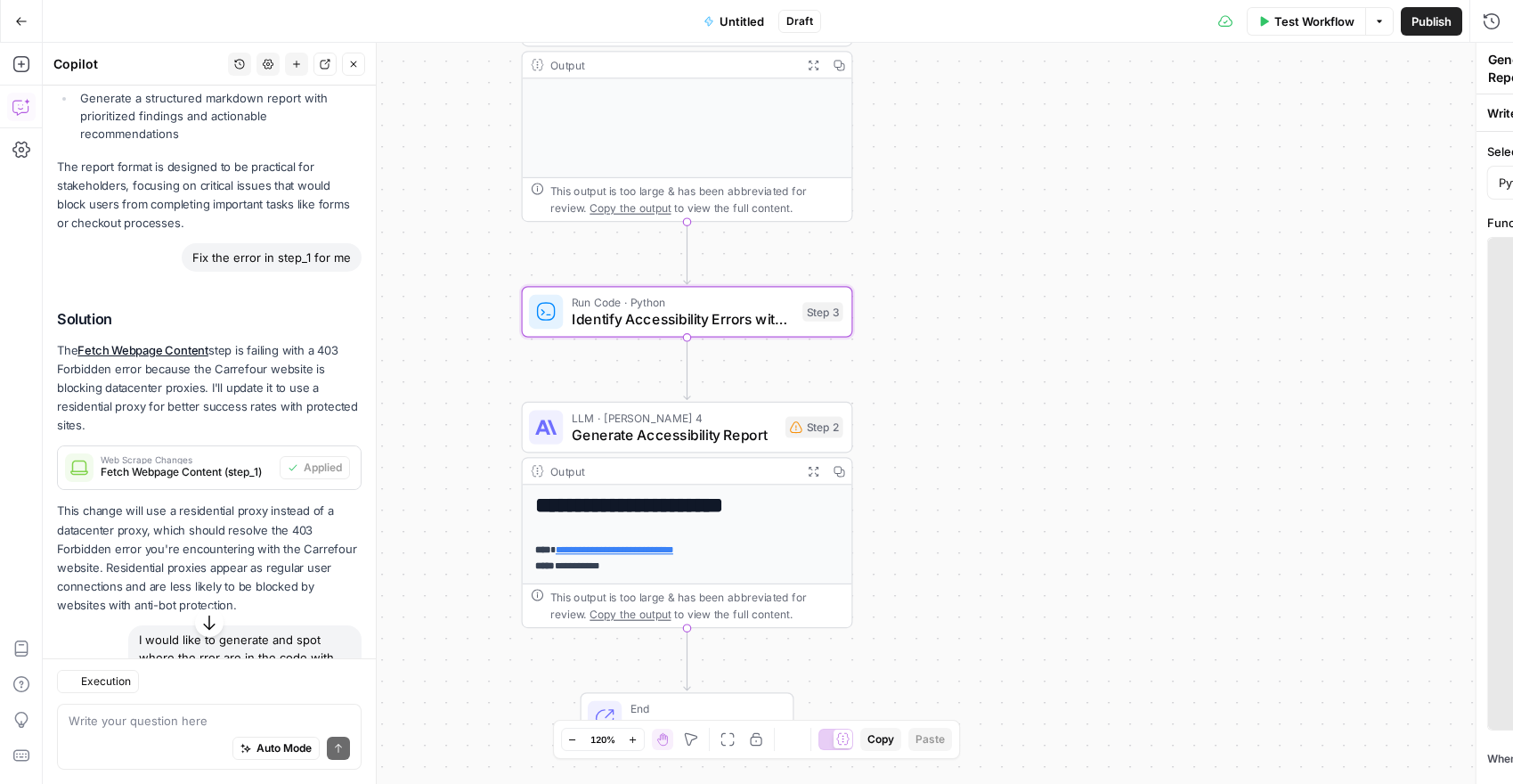
type textarea "Identify Accessibility Errors with Code Fixes"
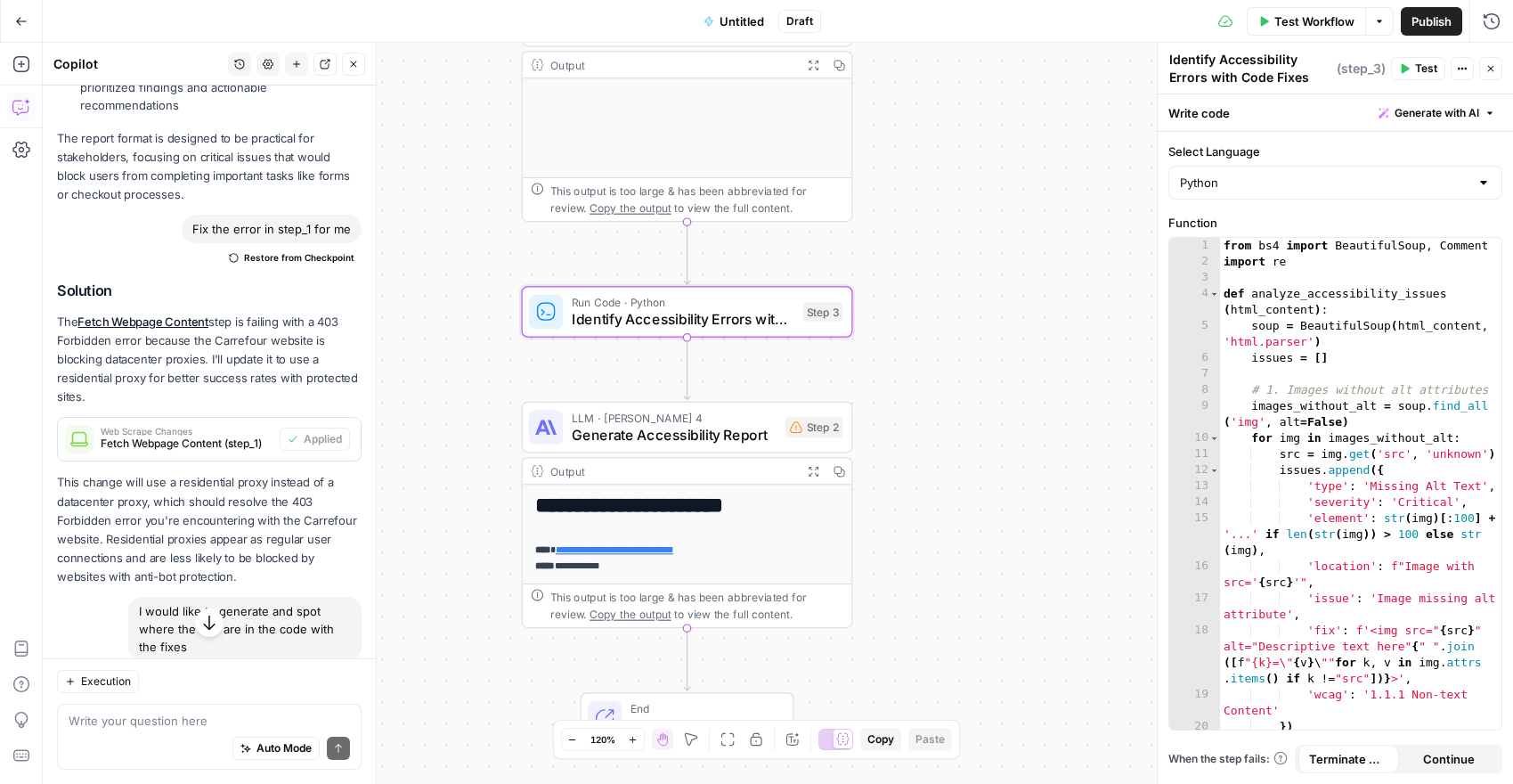
click at [756, 544] on p "**********" at bounding box center [687, 558] width 304 height 32
click at [771, 512] on h1 "**********" at bounding box center [687, 505] width 304 height 25
click at [758, 605] on div "This output is too large & has been abbreviated for review. Copy the output to …" at bounding box center [696, 606] width 293 height 33
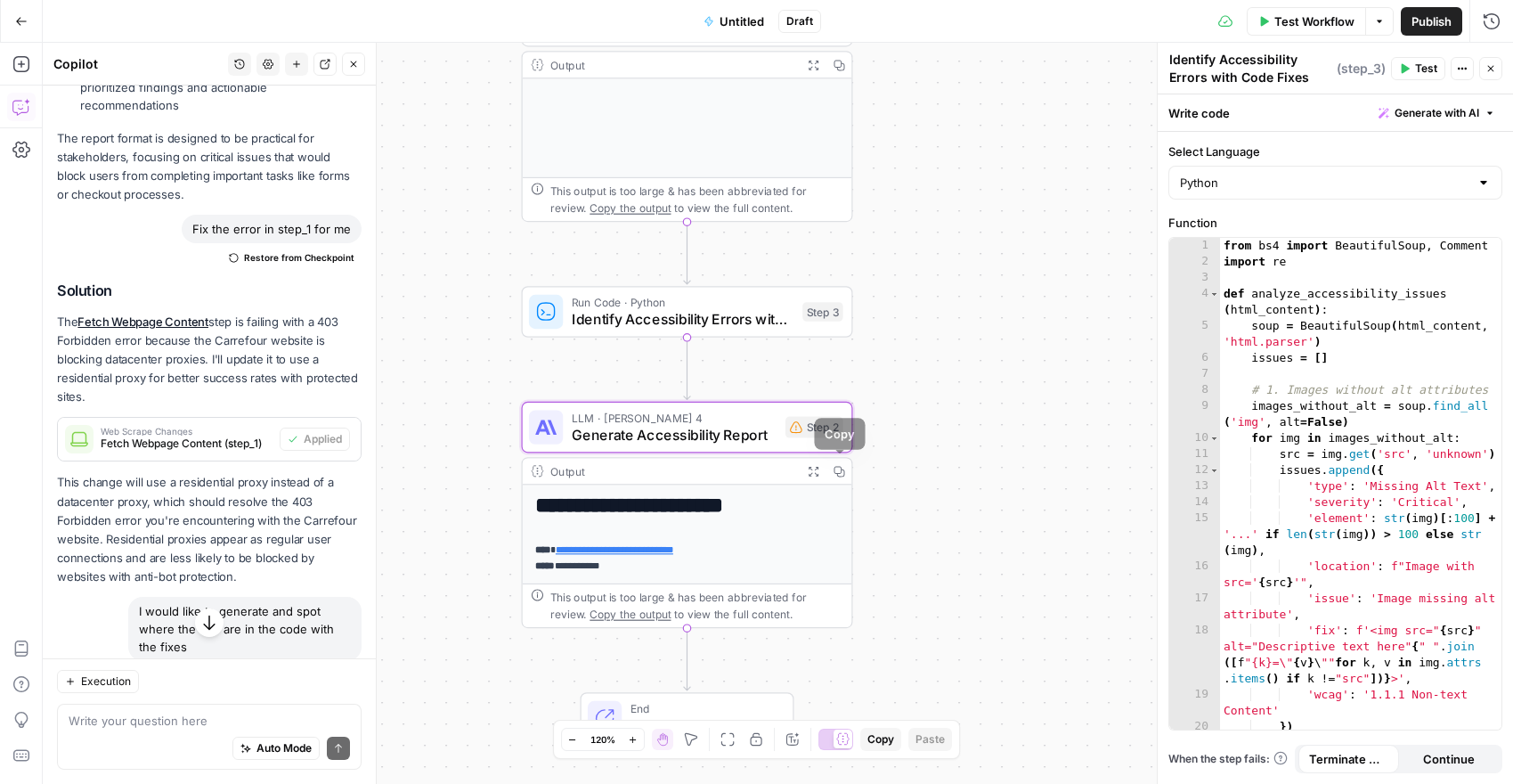
click at [845, 465] on button "Copy" at bounding box center [839, 471] width 26 height 26
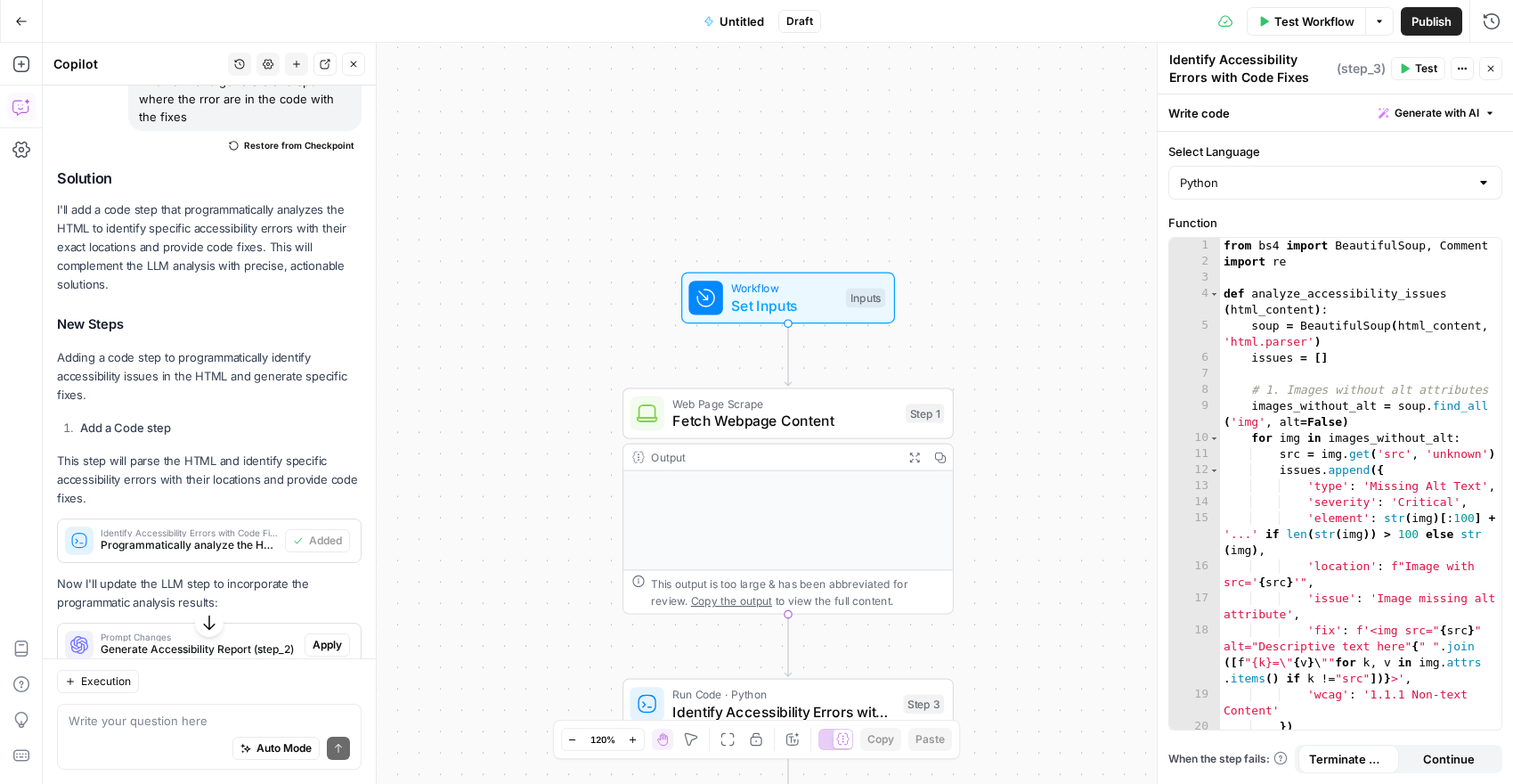
scroll to position [3901, 0]
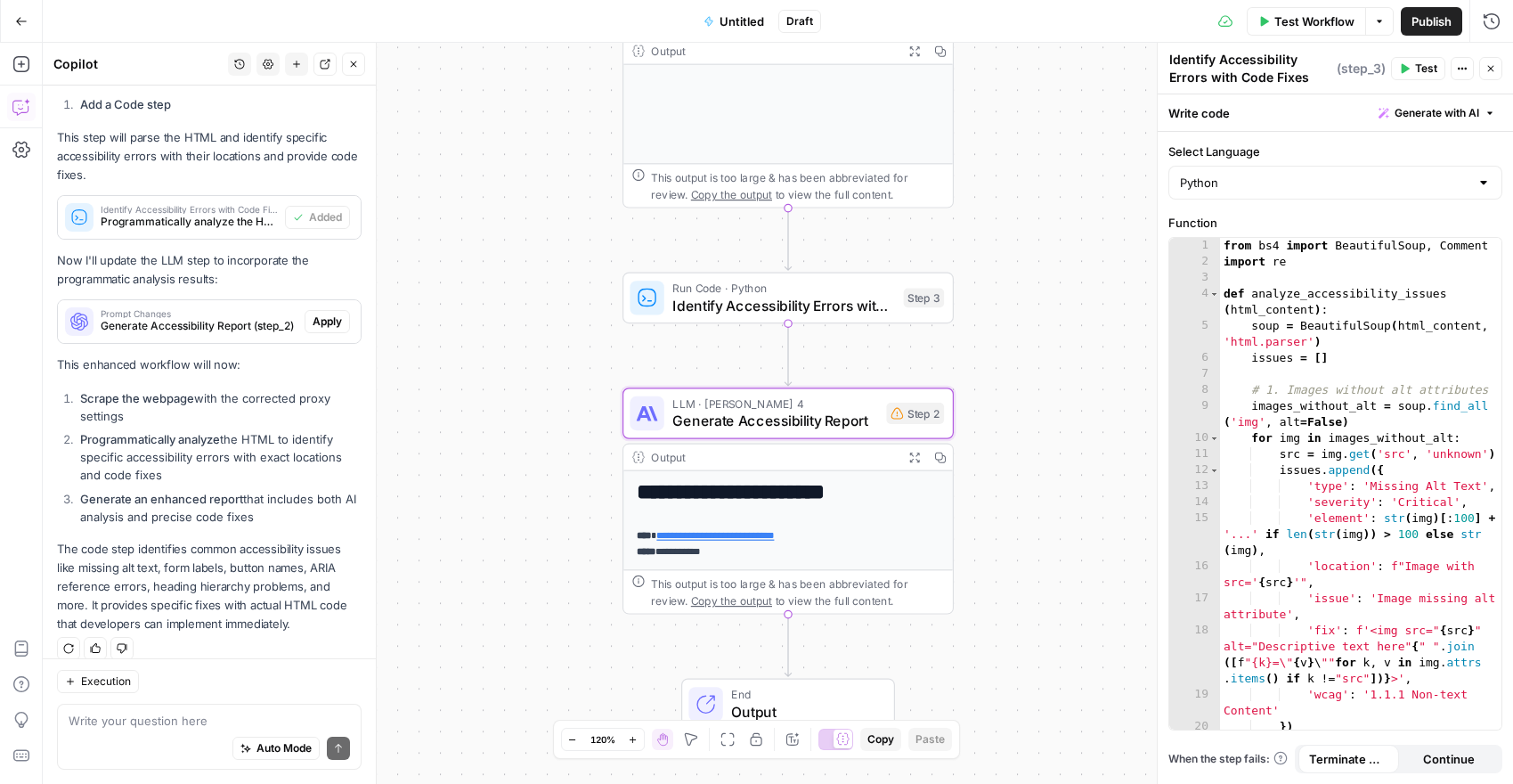
click at [315, 313] on span "Apply" at bounding box center [327, 321] width 30 height 16
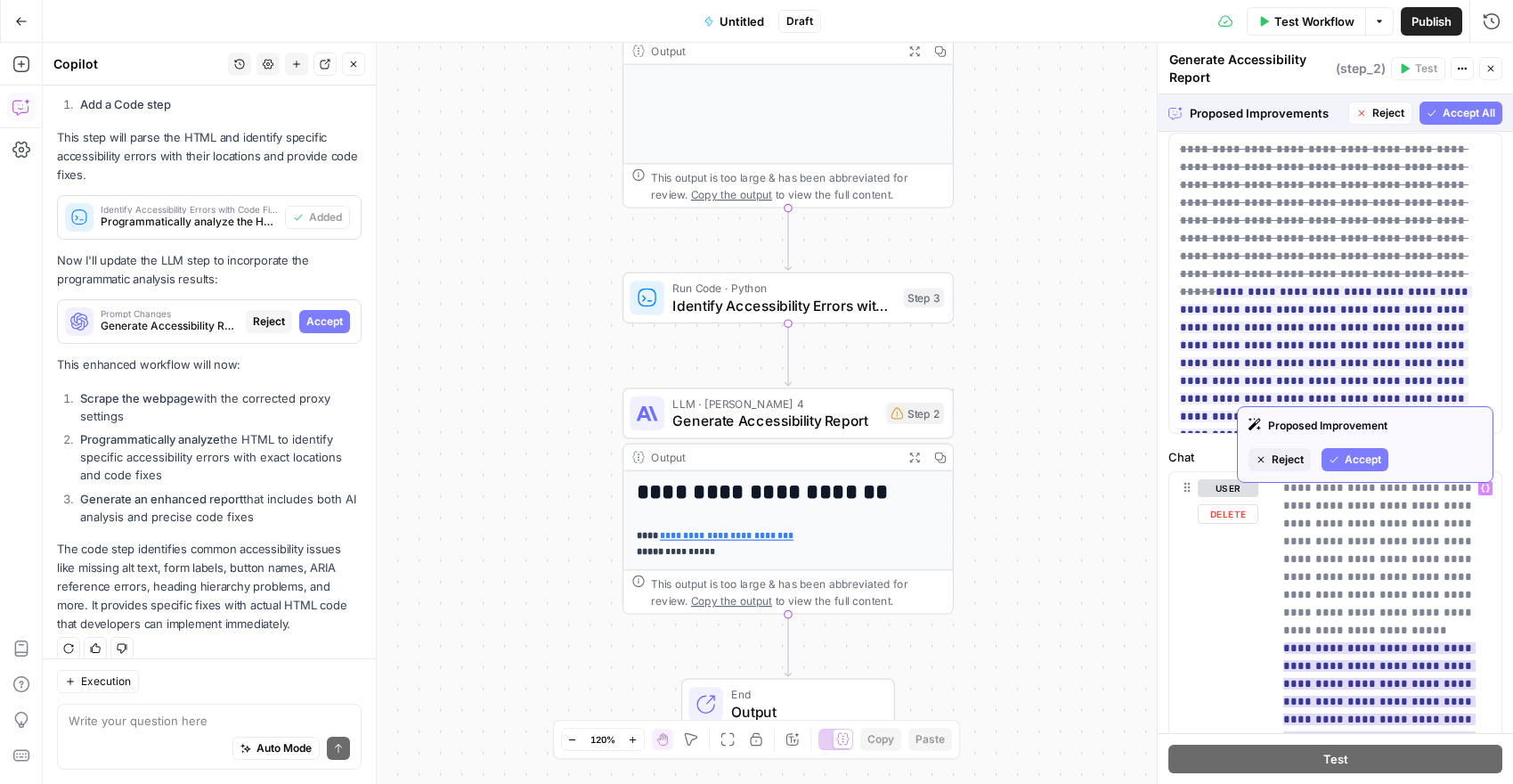
scroll to position [0, 0]
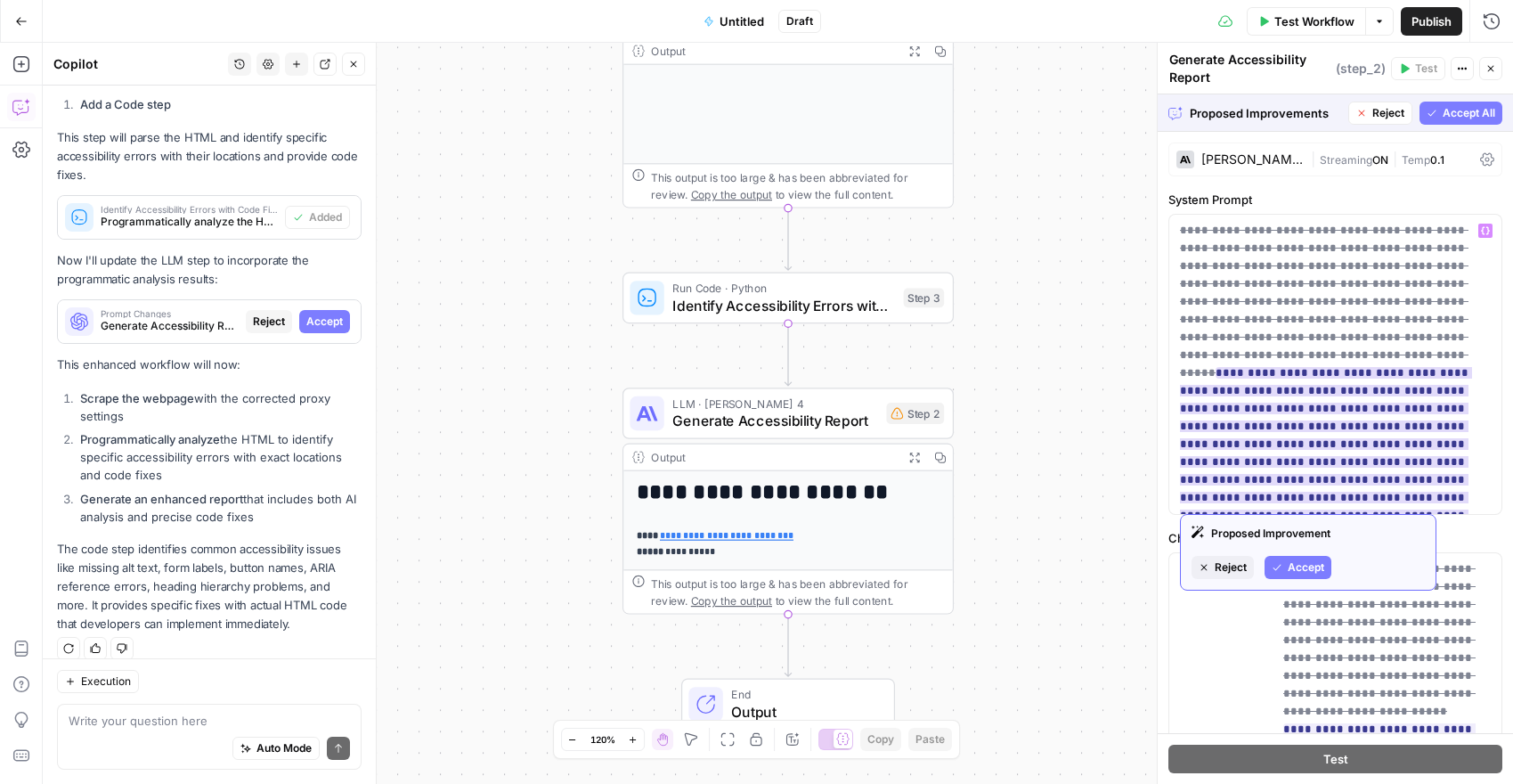
click at [1317, 564] on span "Accept" at bounding box center [1305, 567] width 36 height 16
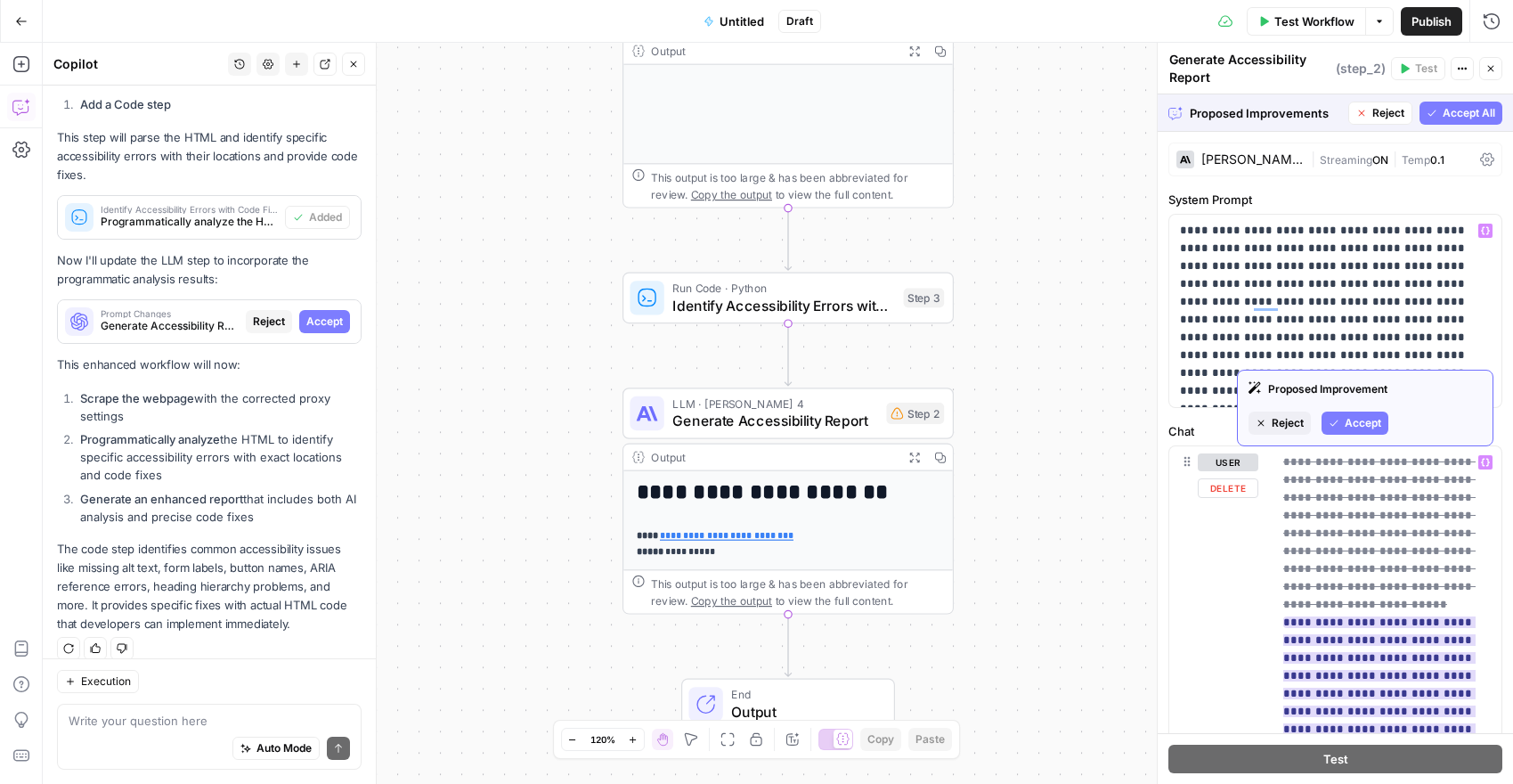
click at [1354, 424] on span "Accept" at bounding box center [1362, 423] width 36 height 16
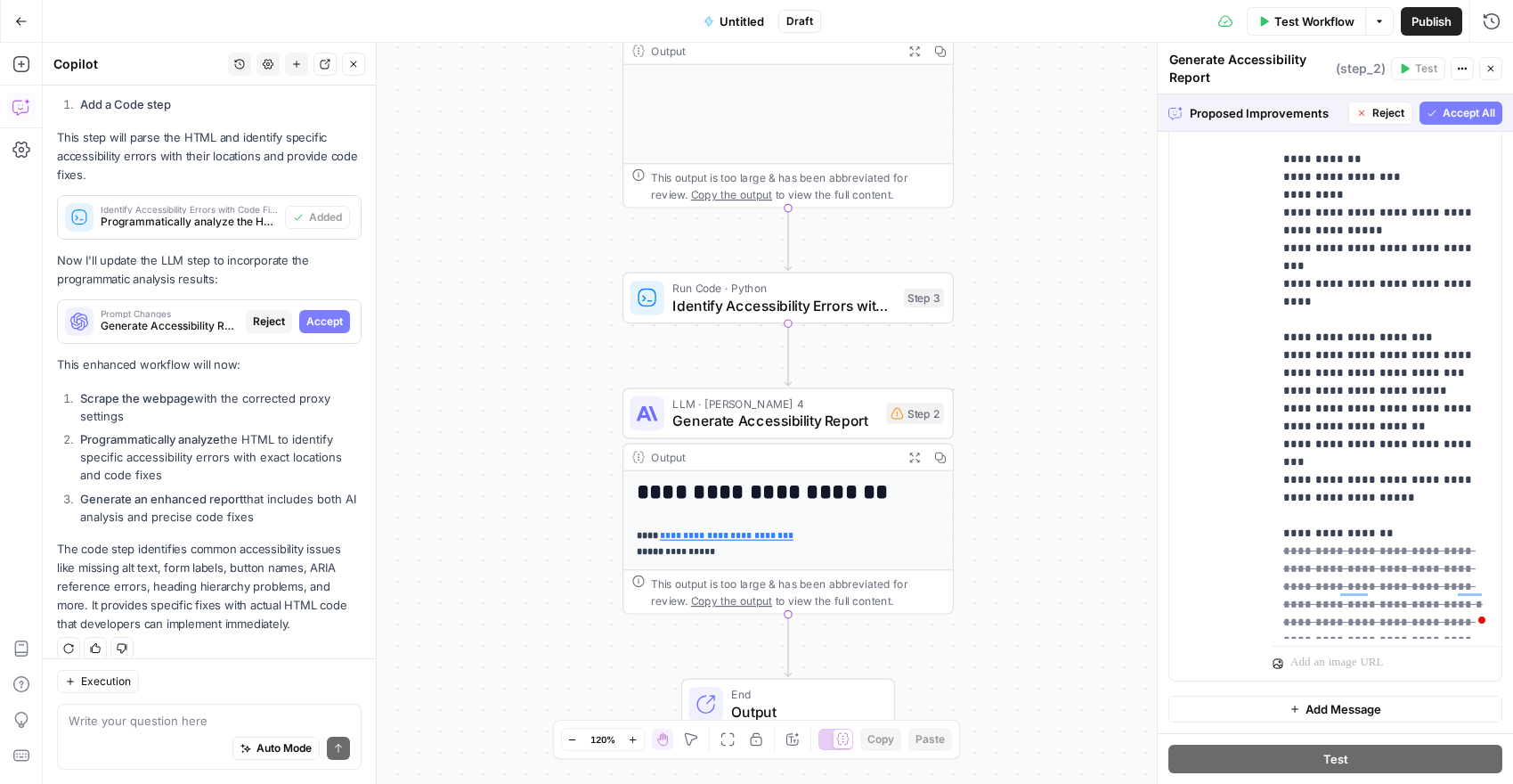
click at [1452, 120] on button "Accept All" at bounding box center [1461, 113] width 83 height 24
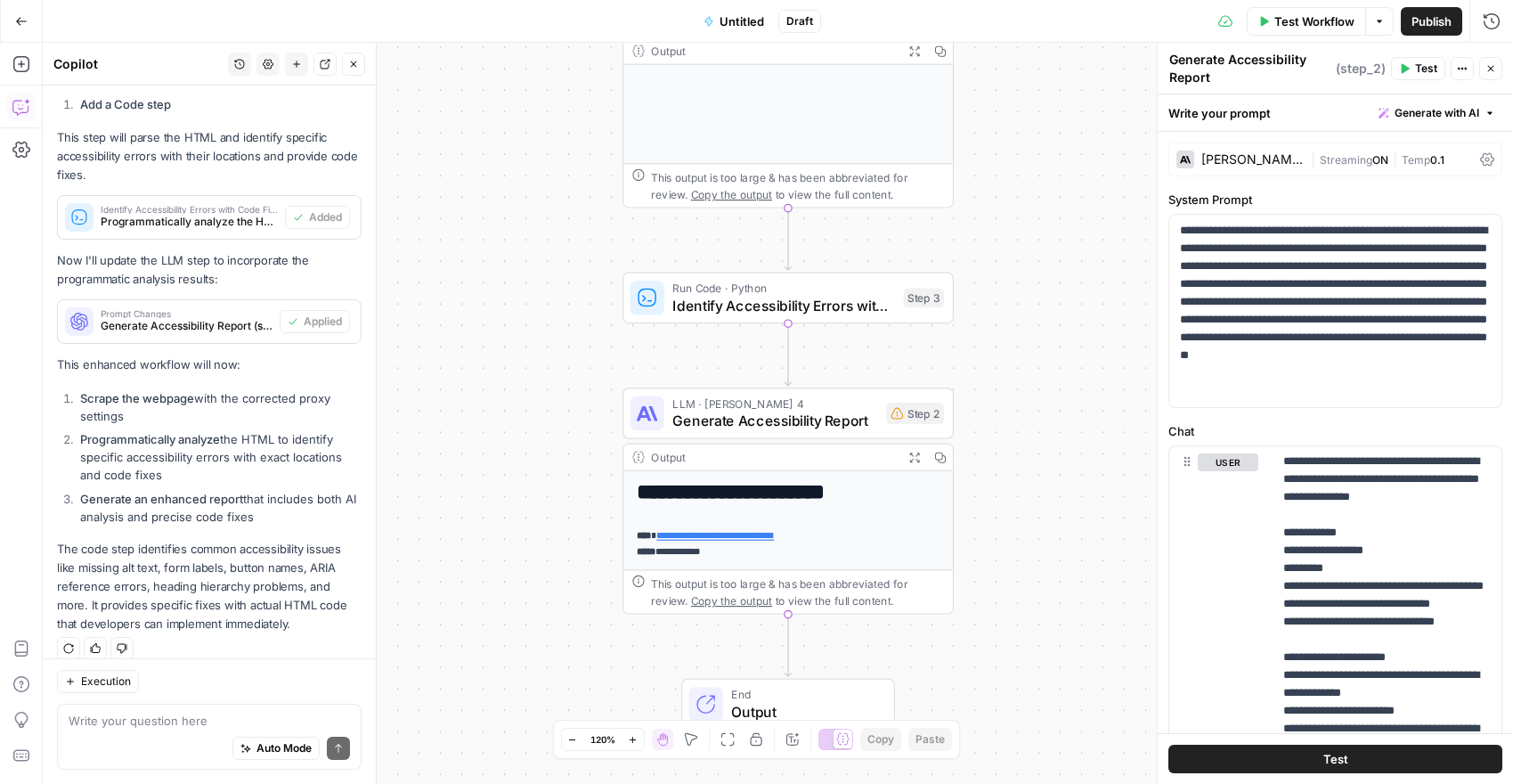
click at [1301, 21] on span "Test Workflow" at bounding box center [1314, 22] width 80 height 18
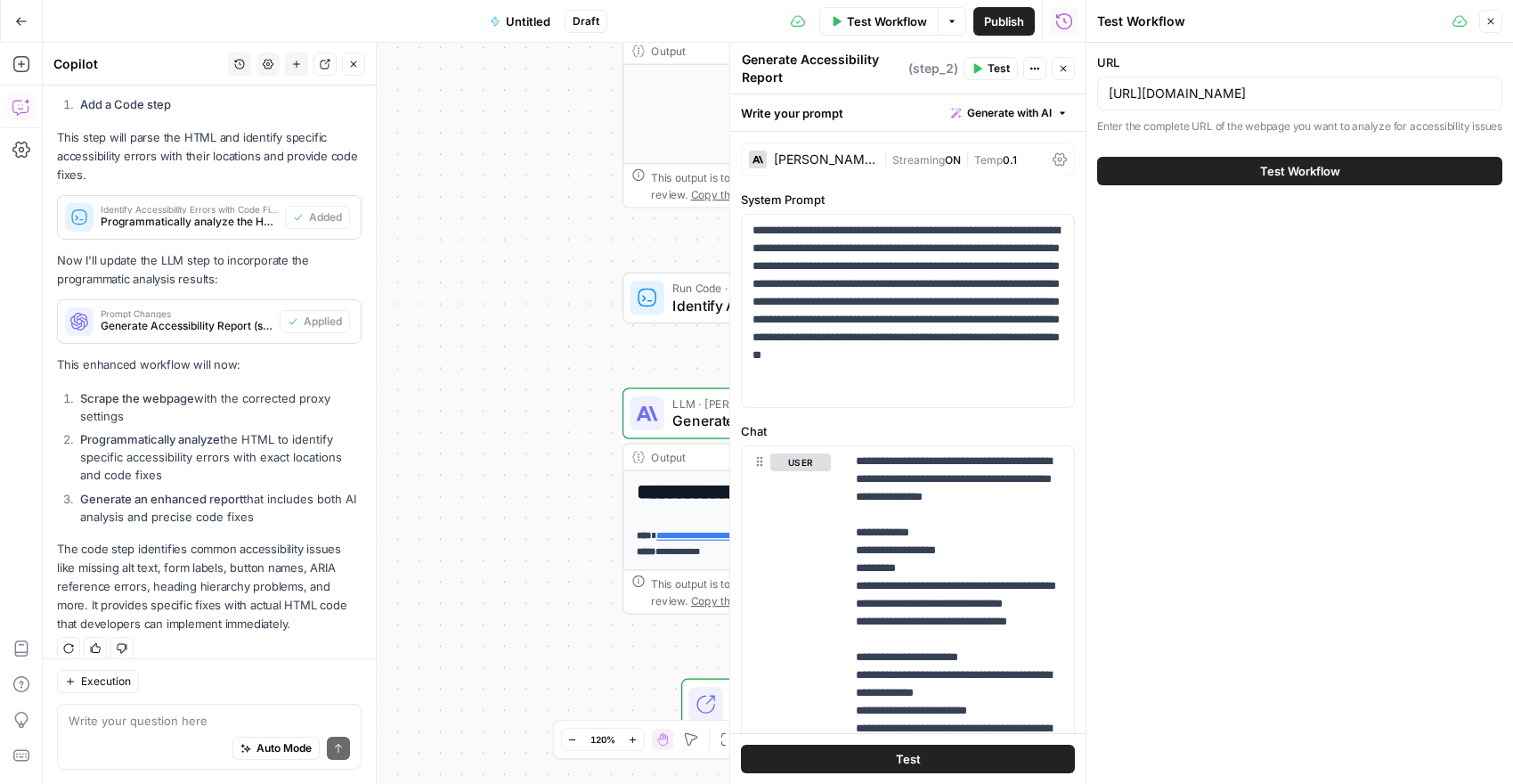
click at [1183, 185] on button "Test Workflow" at bounding box center [1299, 170] width 405 height 29
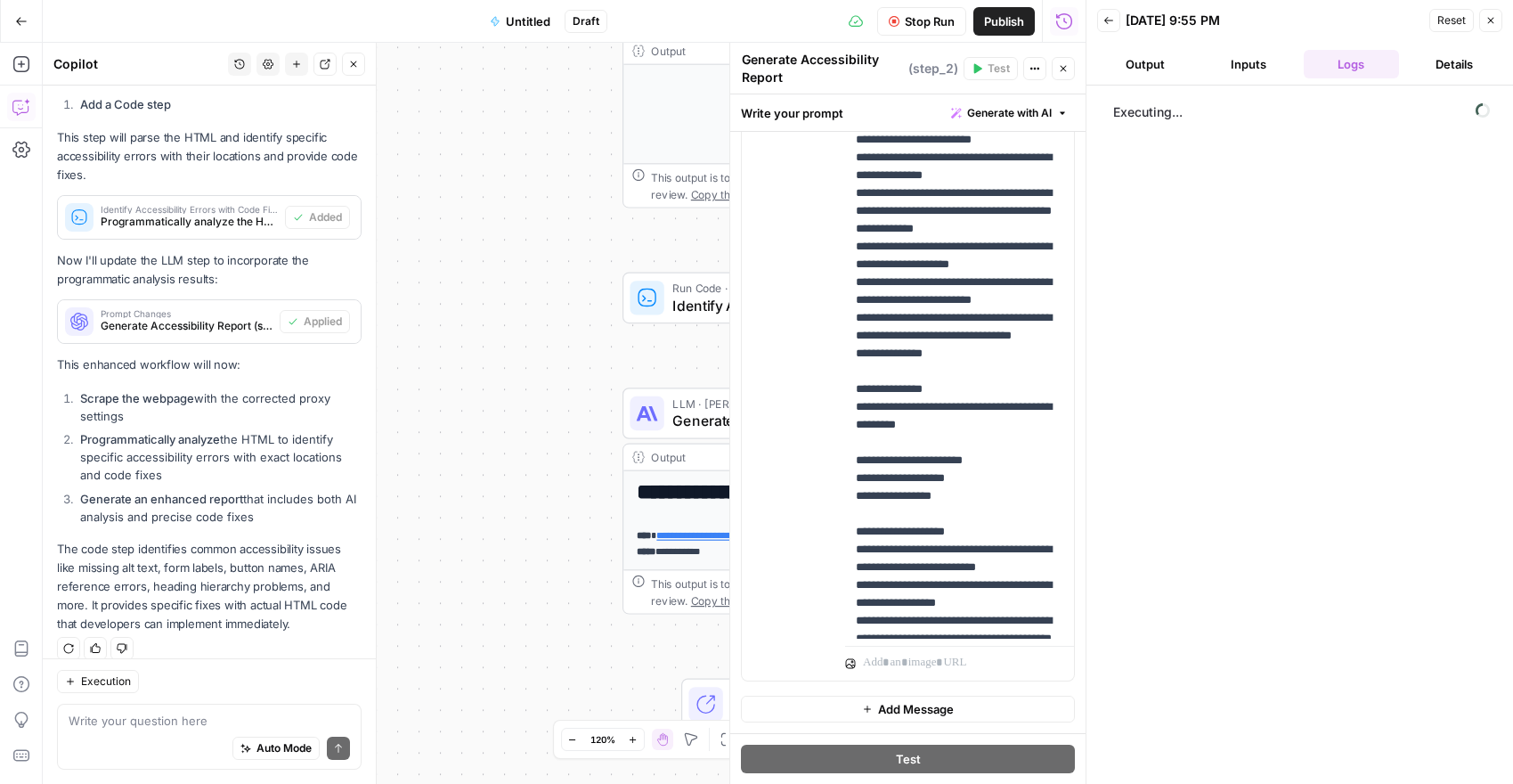
scroll to position [425, 0]
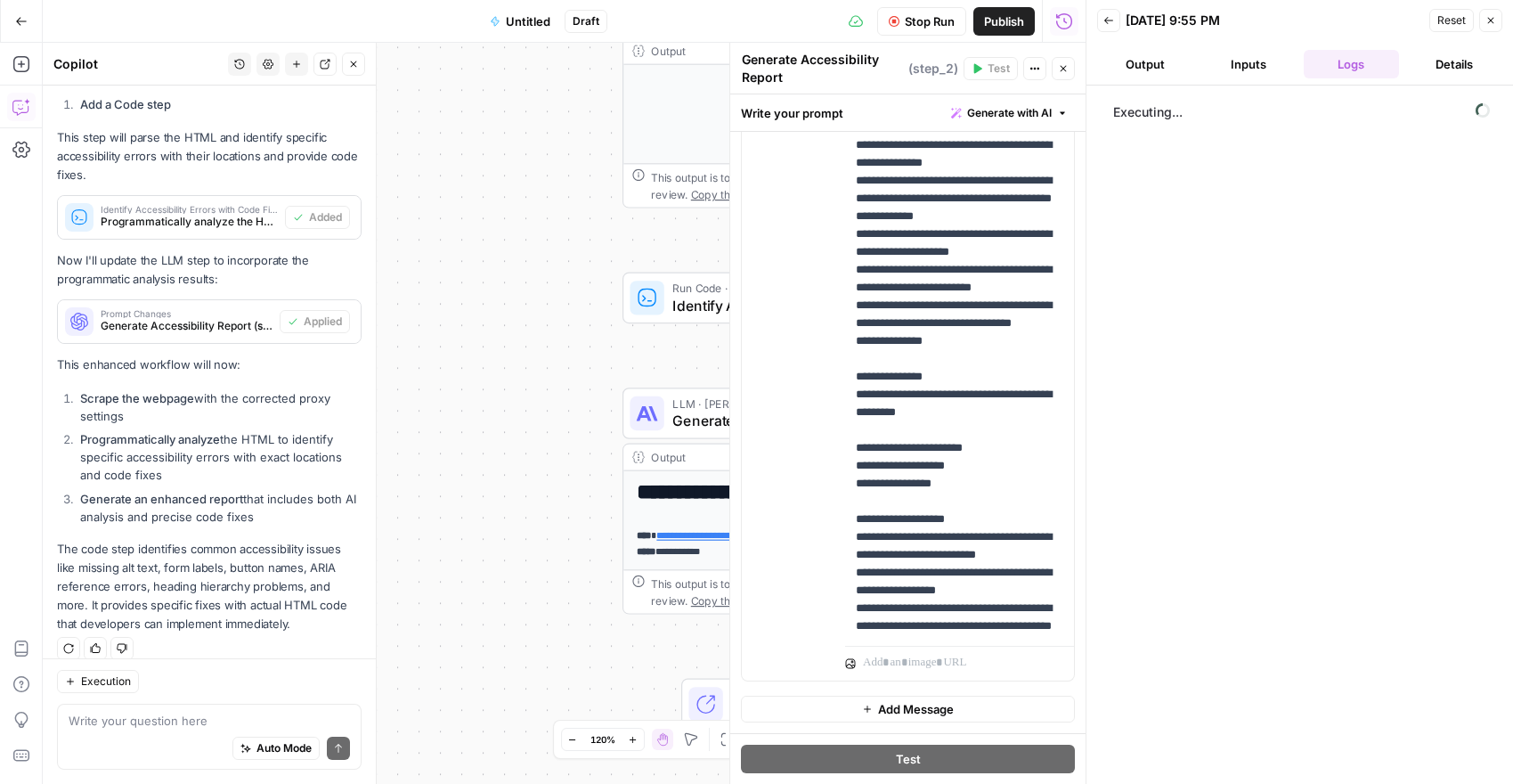
click at [673, 342] on div "**********" at bounding box center [563, 413] width 1043 height 741
click at [1493, 23] on icon "button" at bounding box center [1490, 20] width 11 height 11
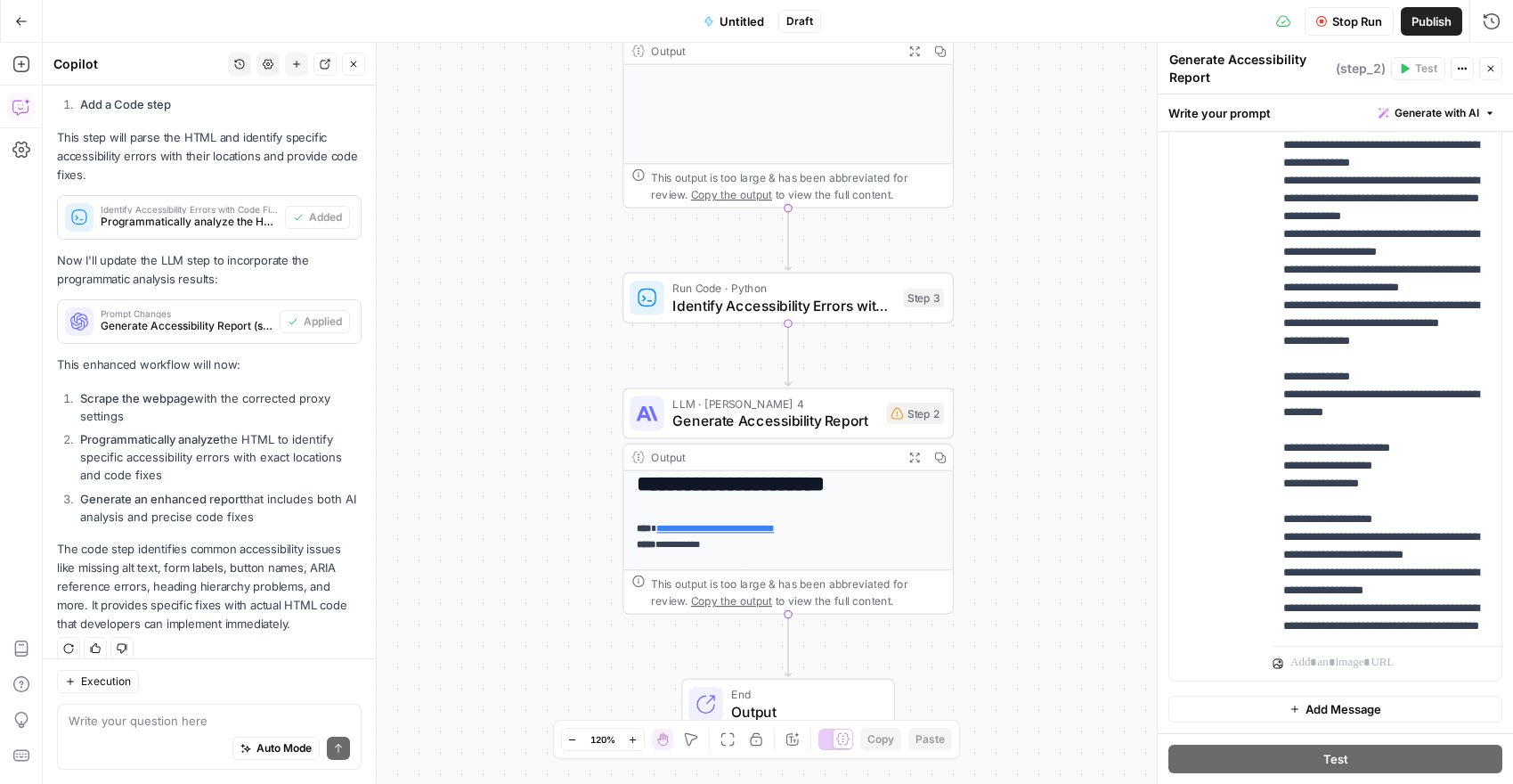
scroll to position [0, 0]
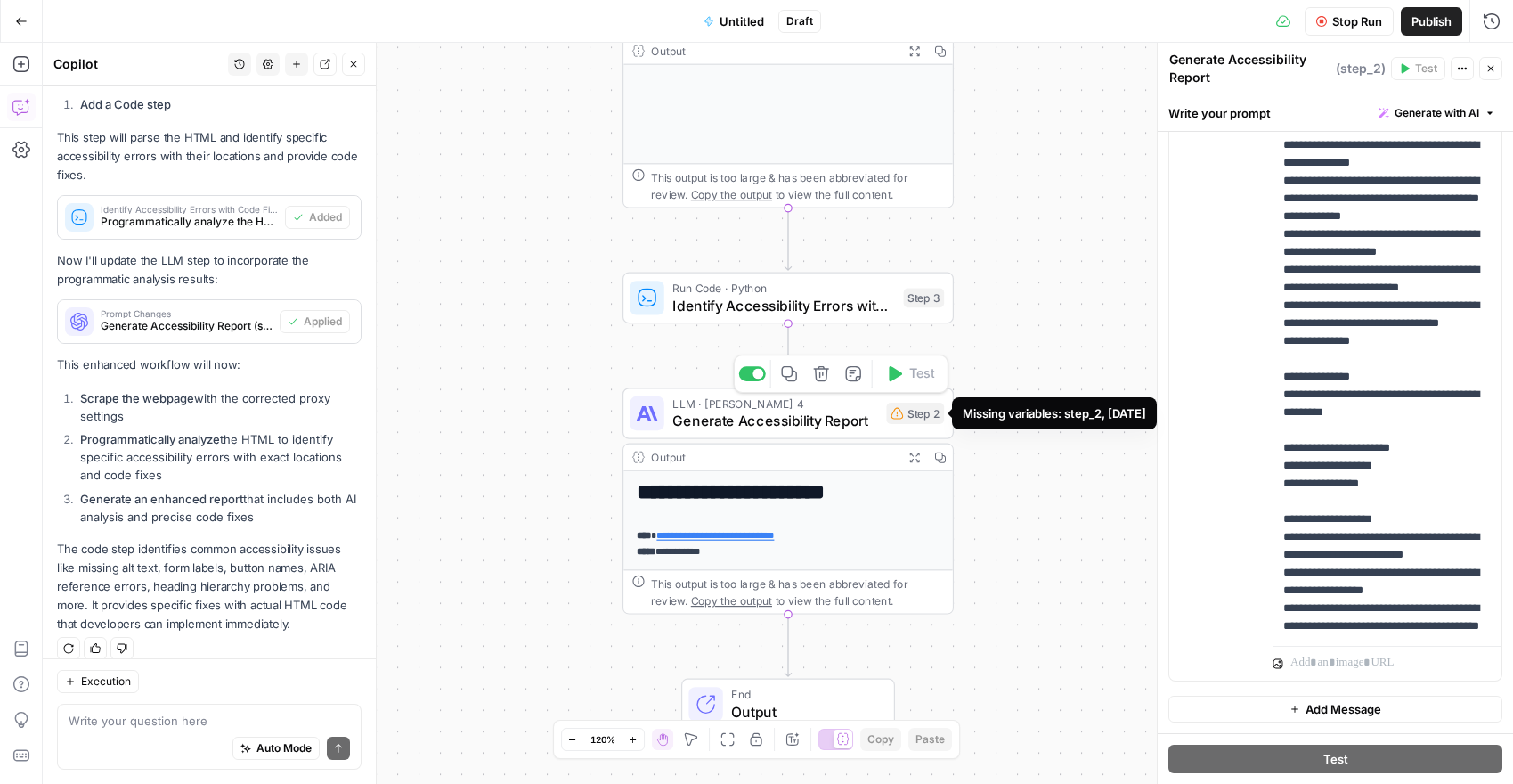
click at [897, 418] on icon at bounding box center [897, 414] width 13 height 12
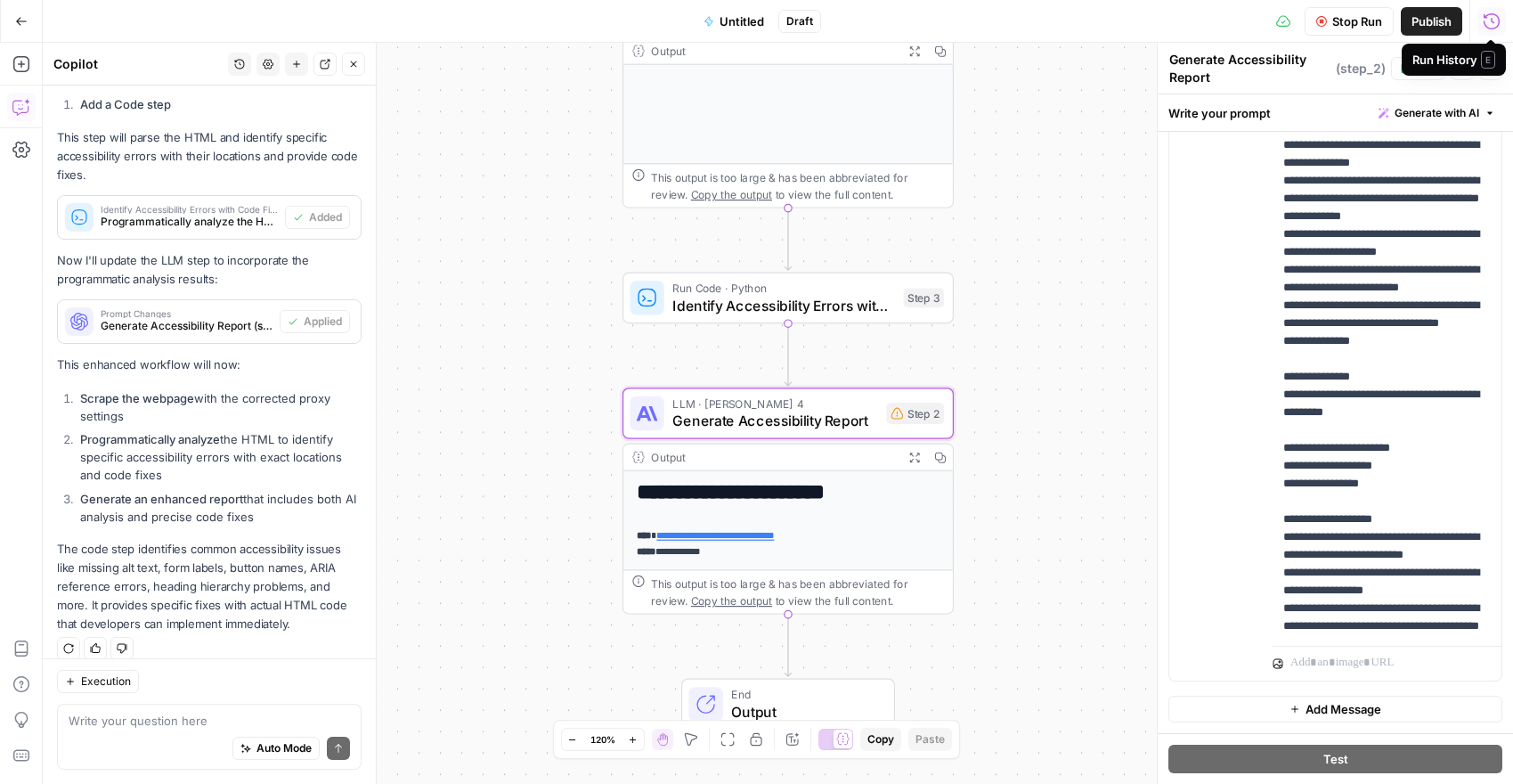
click at [1483, 25] on icon "button" at bounding box center [1491, 22] width 18 height 18
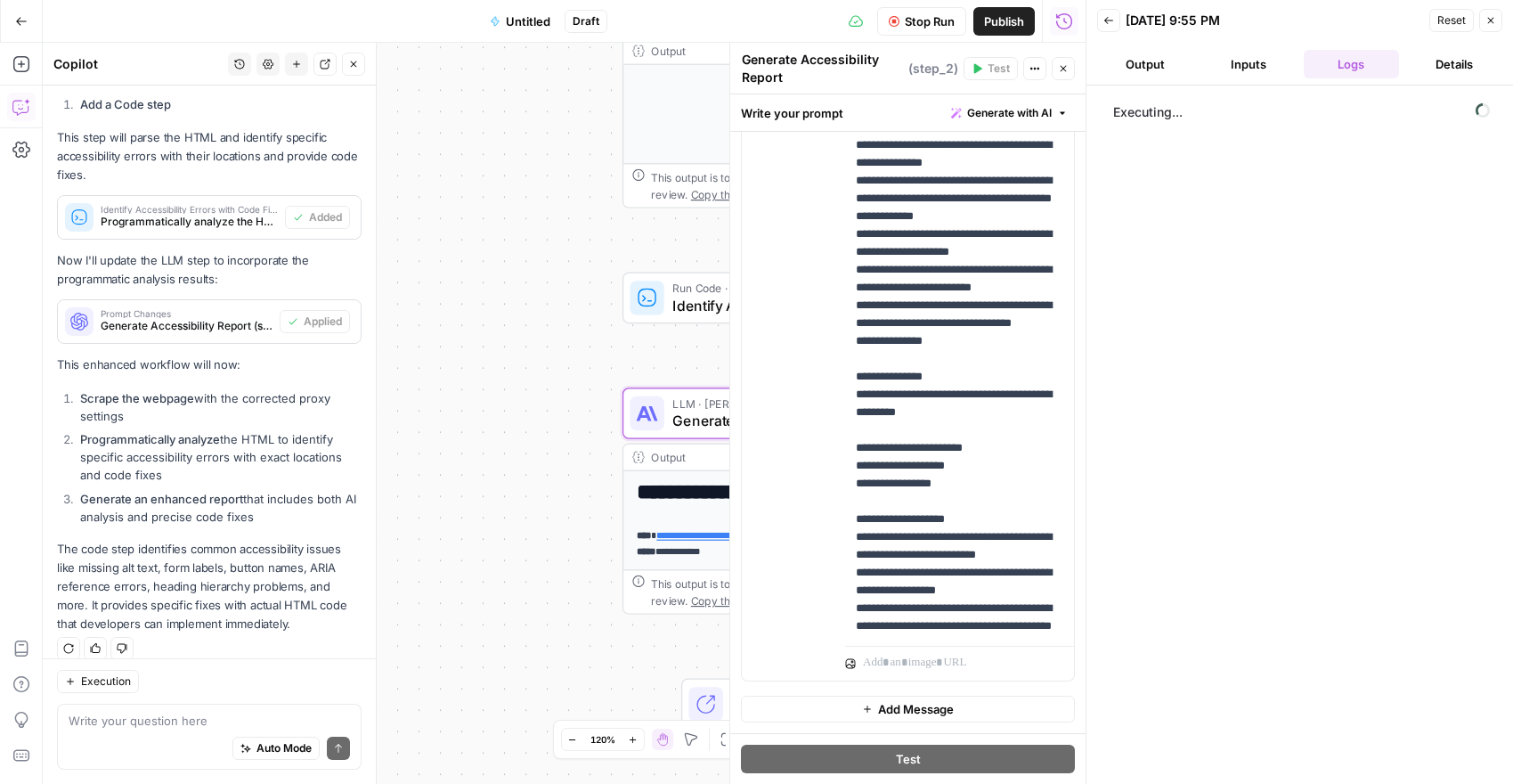
click at [1242, 80] on header "Back 09/12/25 at 9:55 PM Reset Close Output Inputs Logs Details" at bounding box center [1299, 42] width 427 height 86
click at [1240, 73] on button "Inputs" at bounding box center [1249, 64] width 97 height 29
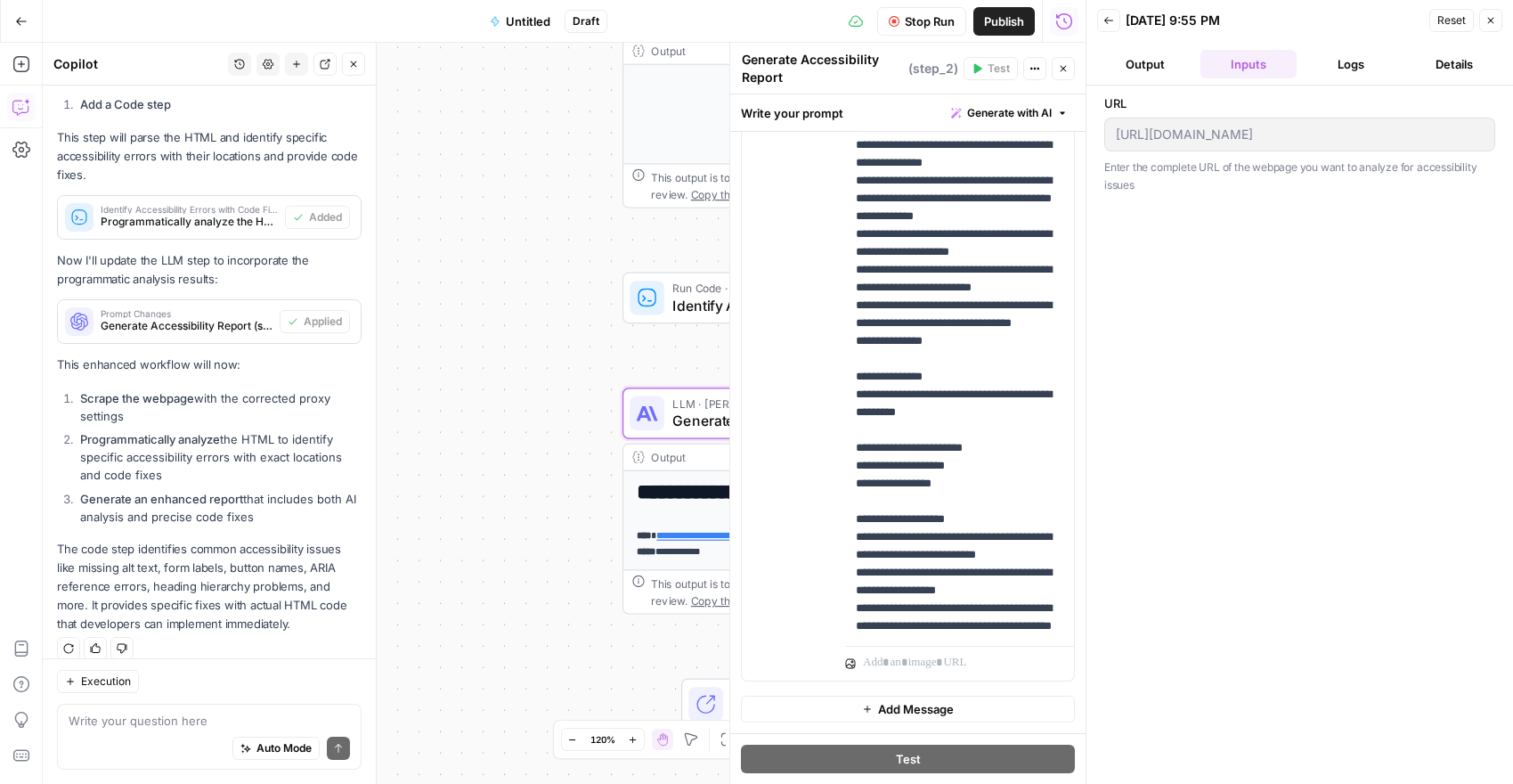
click at [1410, 80] on header "Back 09/12/25 at 9:55 PM Reset Close Output Inputs Logs Details" at bounding box center [1299, 42] width 427 height 86
click at [1448, 73] on button "Details" at bounding box center [1455, 64] width 97 height 29
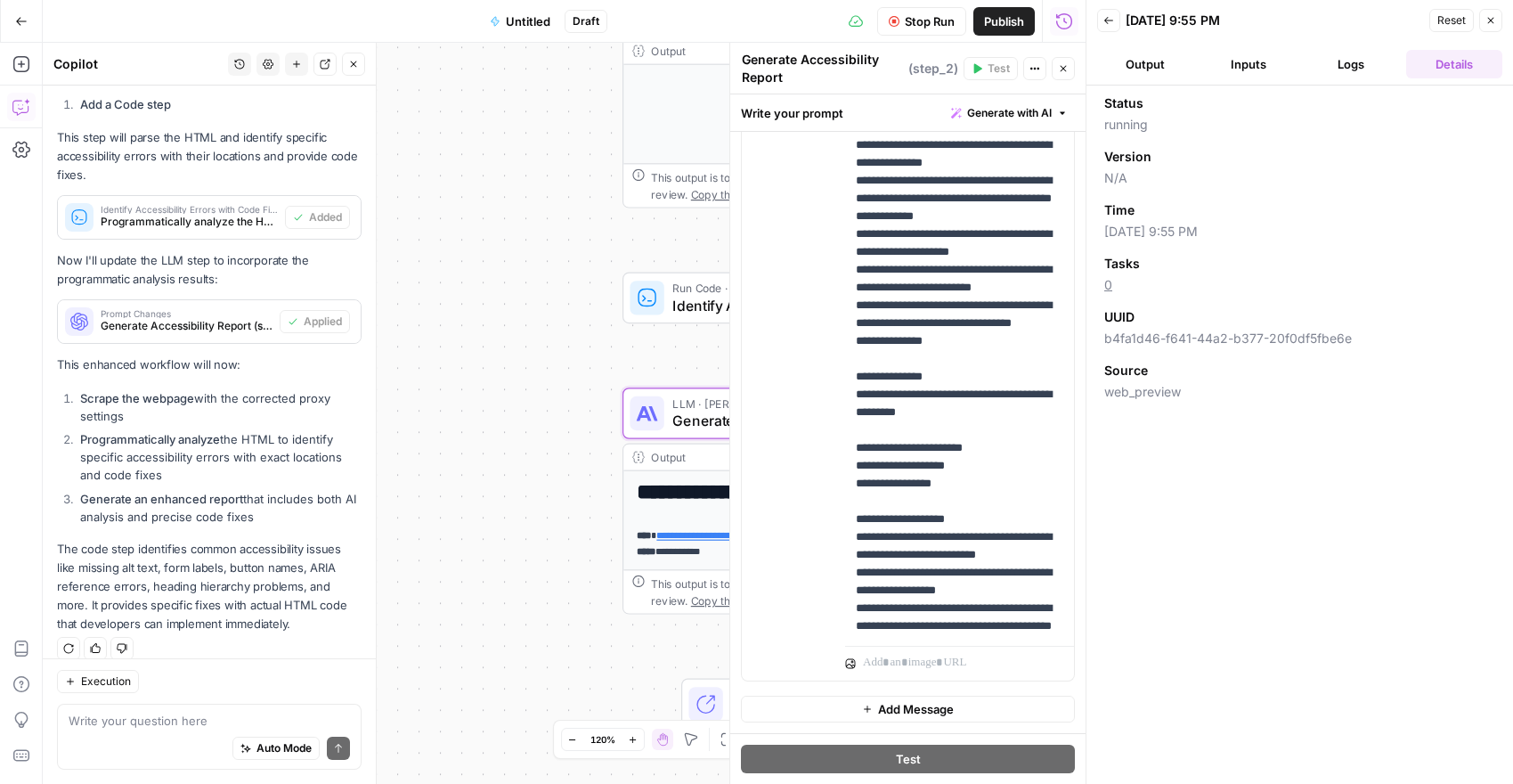
click at [1204, 68] on button "Inputs" at bounding box center [1249, 64] width 97 height 29
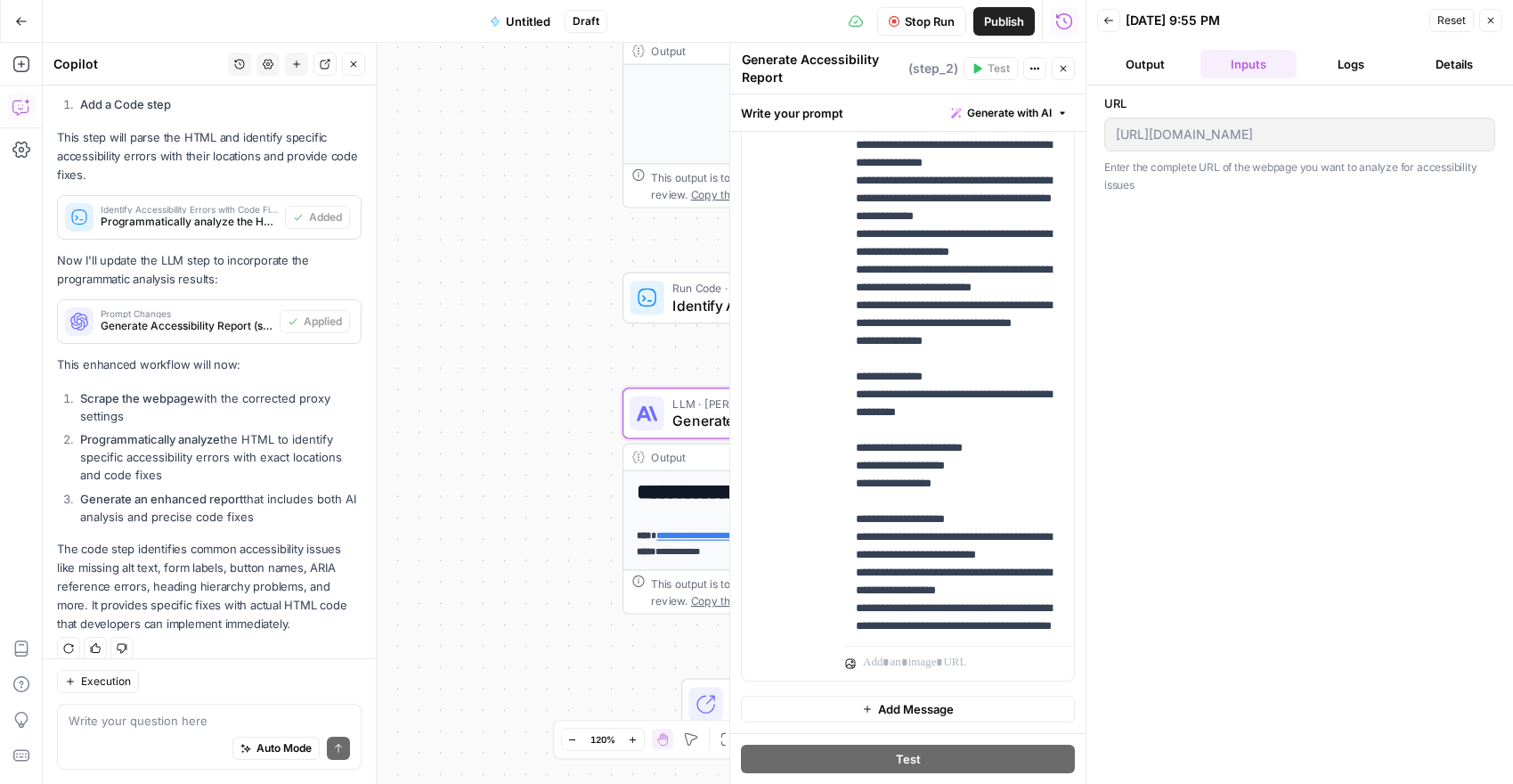
click at [1147, 68] on button "Output" at bounding box center [1146, 64] width 97 height 29
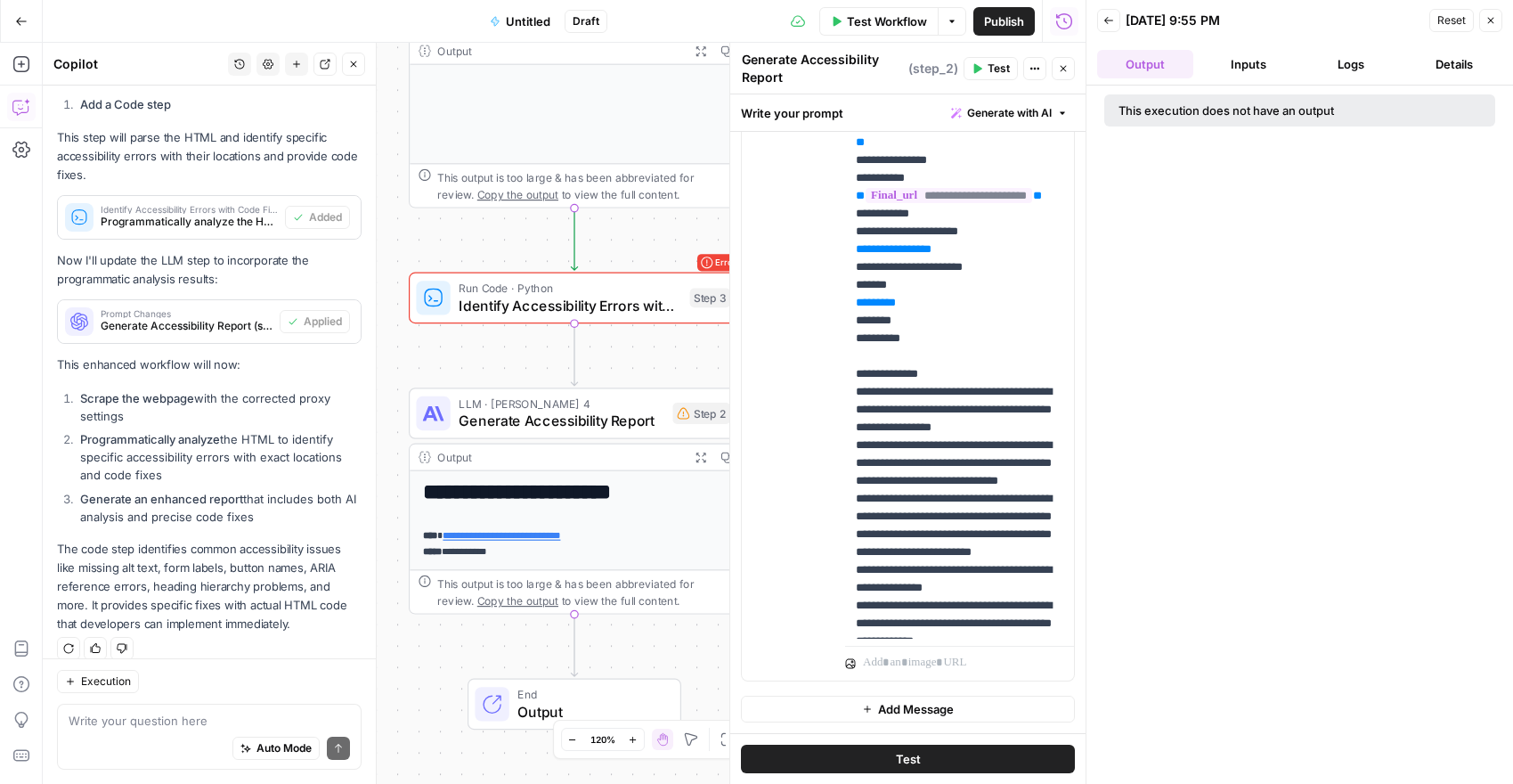
click at [1261, 72] on button "Inputs" at bounding box center [1249, 64] width 97 height 29
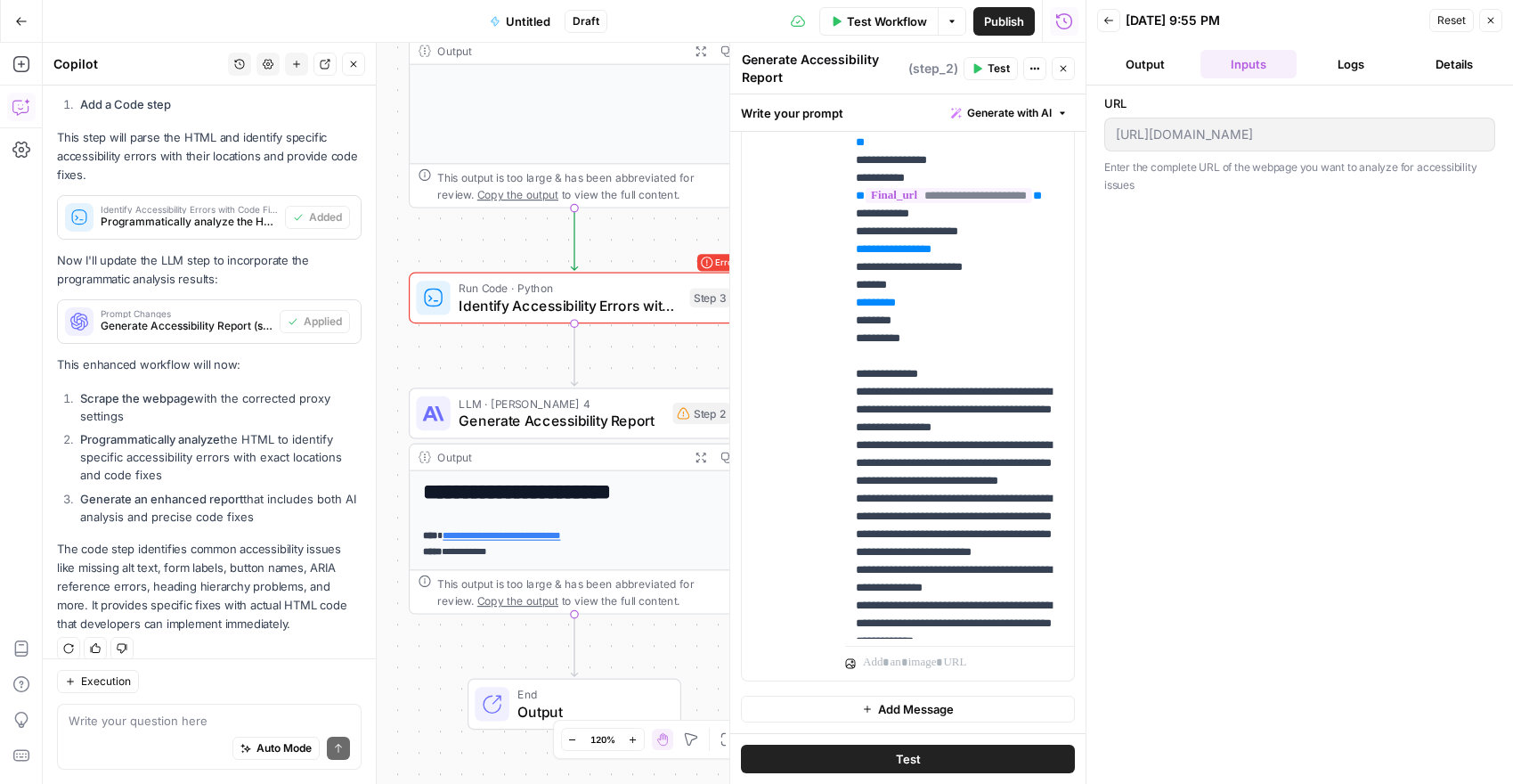
click at [1345, 53] on button "Logs" at bounding box center [1352, 64] width 97 height 29
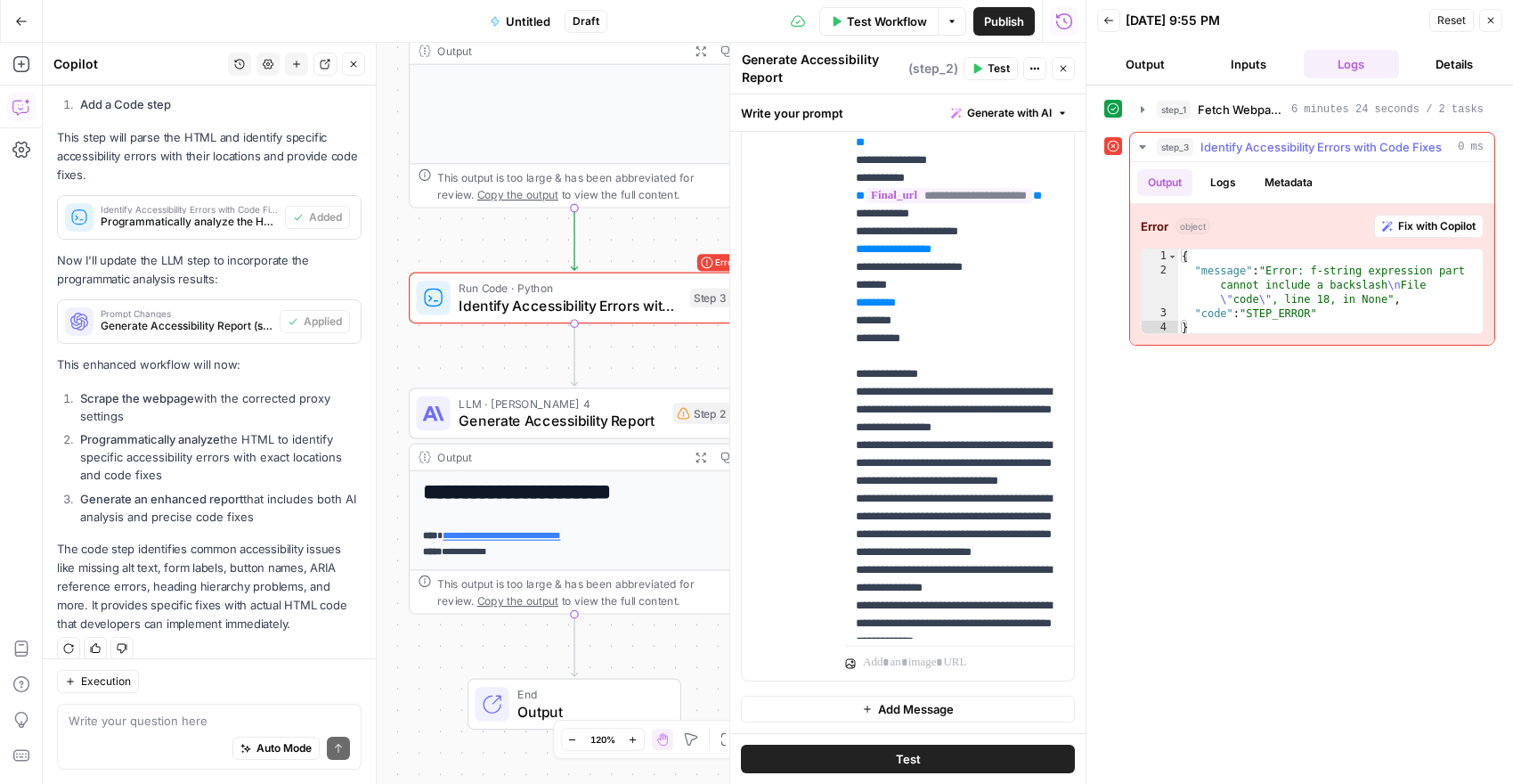
click at [1414, 217] on button "Fix with Copilot" at bounding box center [1428, 227] width 109 height 24
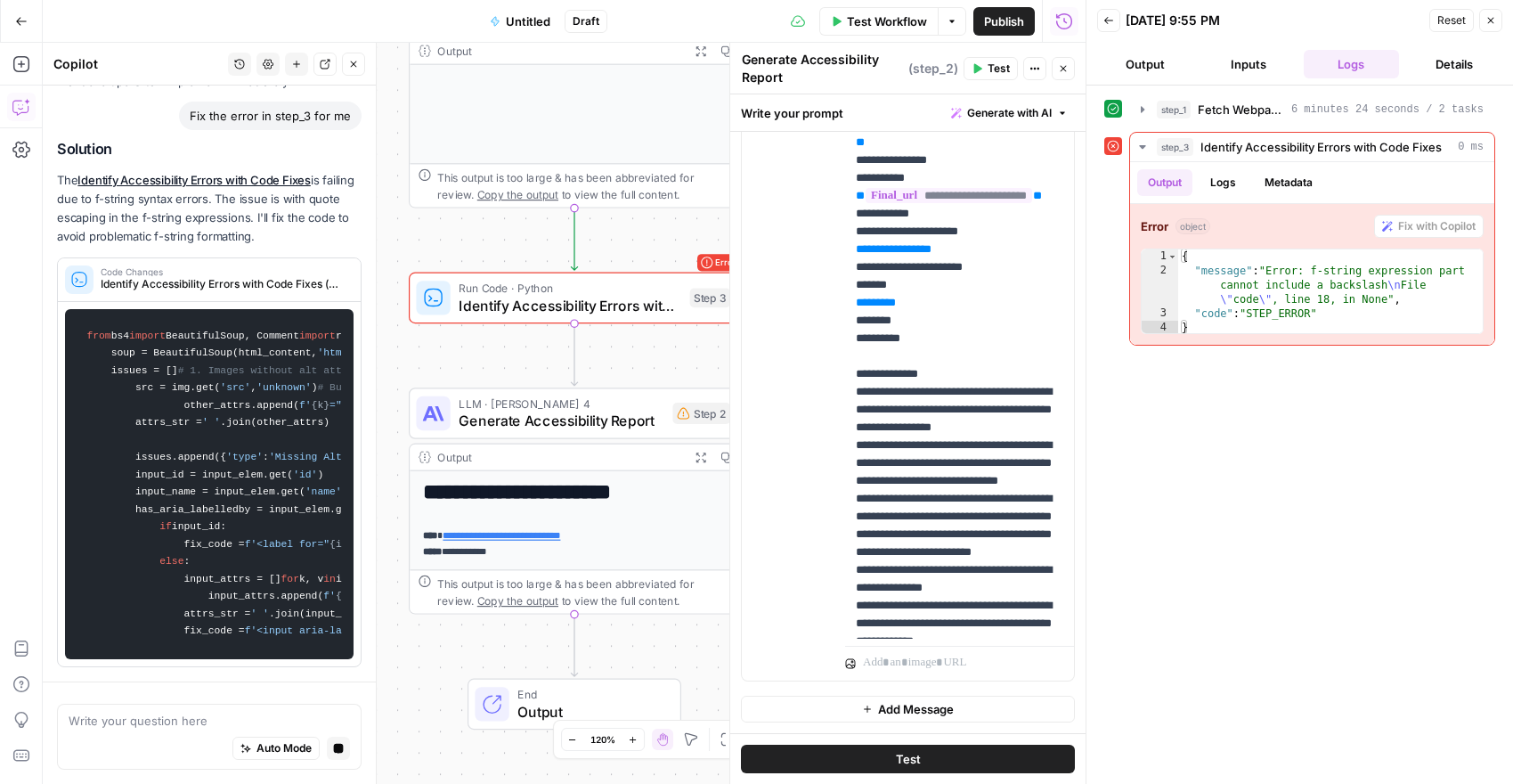
scroll to position [5066, 0]
